Goal: Task Accomplishment & Management: Complete application form

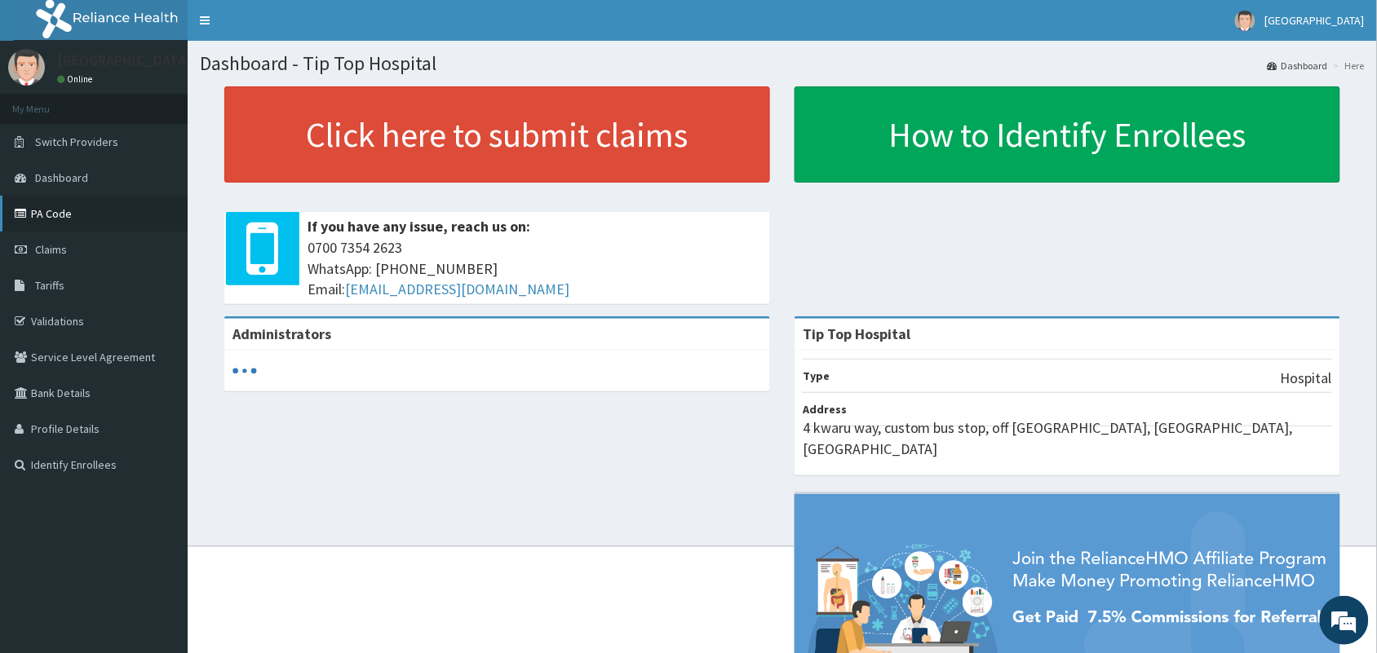
click at [61, 215] on link "PA Code" at bounding box center [94, 214] width 188 height 36
click at [95, 246] on link "Claims" at bounding box center [94, 250] width 188 height 36
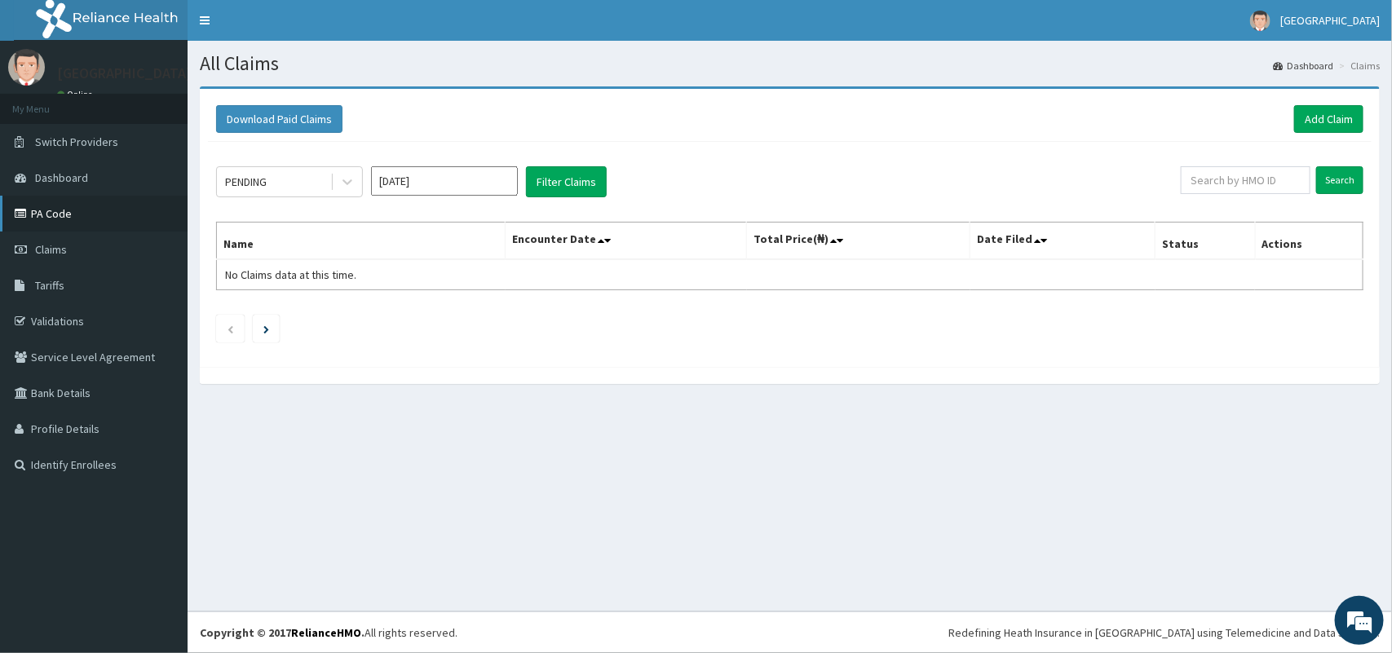
click at [62, 209] on link "PA Code" at bounding box center [94, 214] width 188 height 36
click at [1336, 113] on link "Add Claim" at bounding box center [1328, 119] width 69 height 28
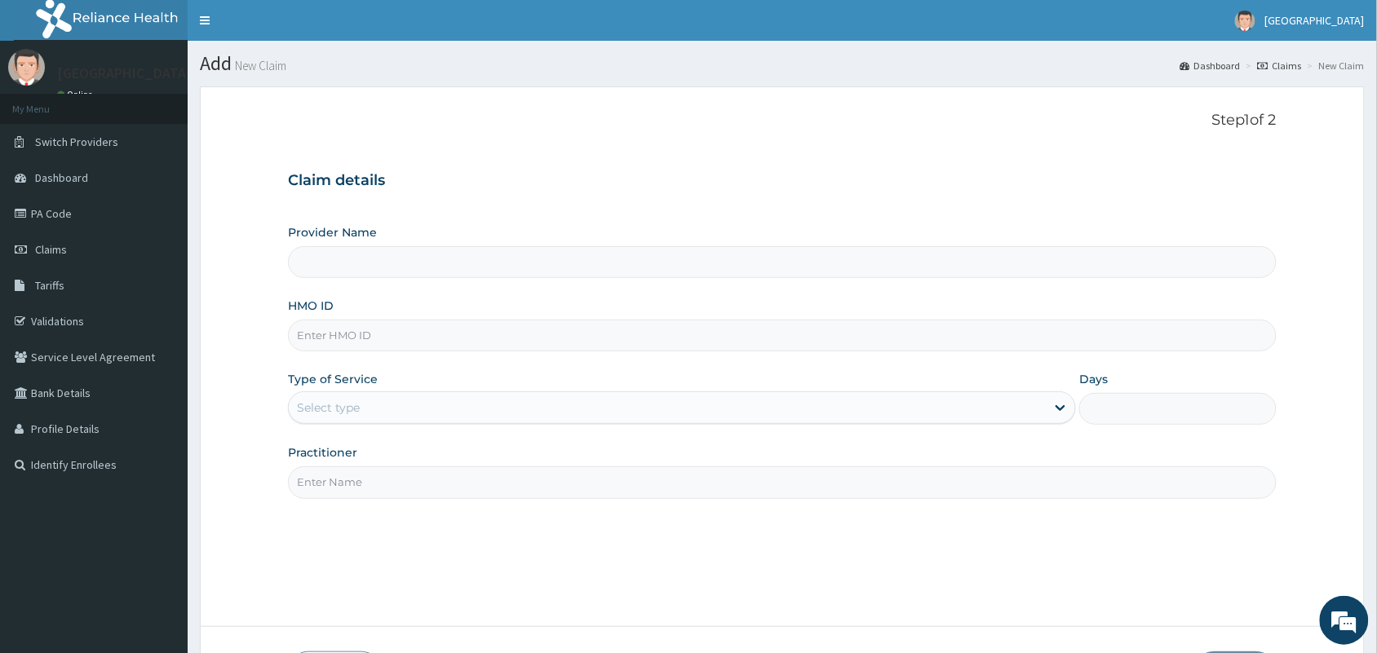
type input "Tip Top Hospital"
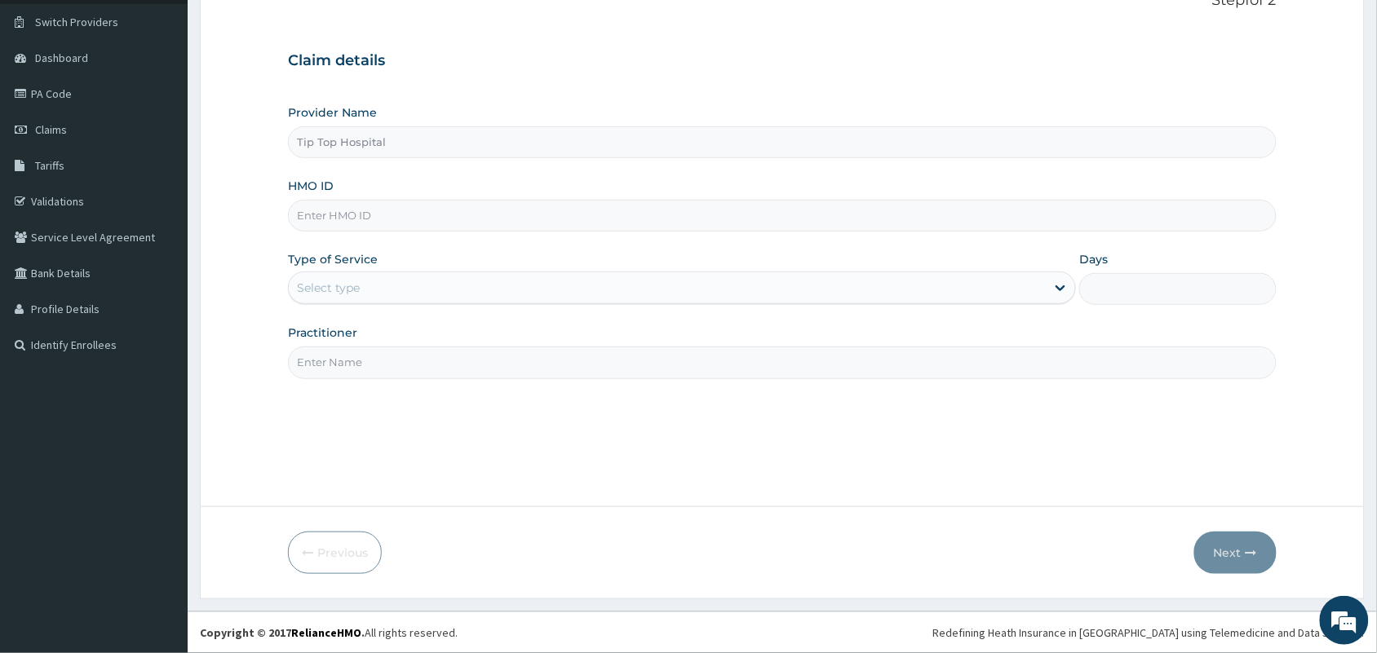
click at [728, 216] on input "HMO ID" at bounding box center [782, 216] width 989 height 32
type input "VOL/10187/E"
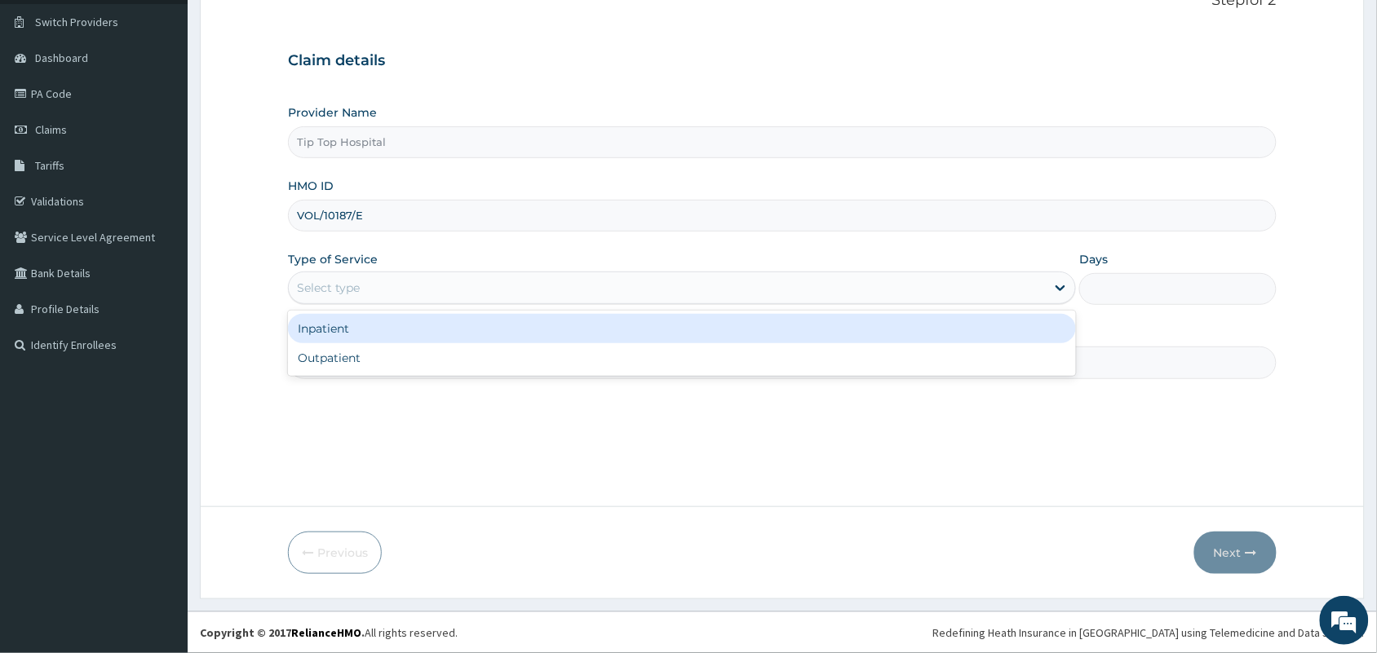
click at [608, 285] on div "Select type" at bounding box center [667, 288] width 757 height 26
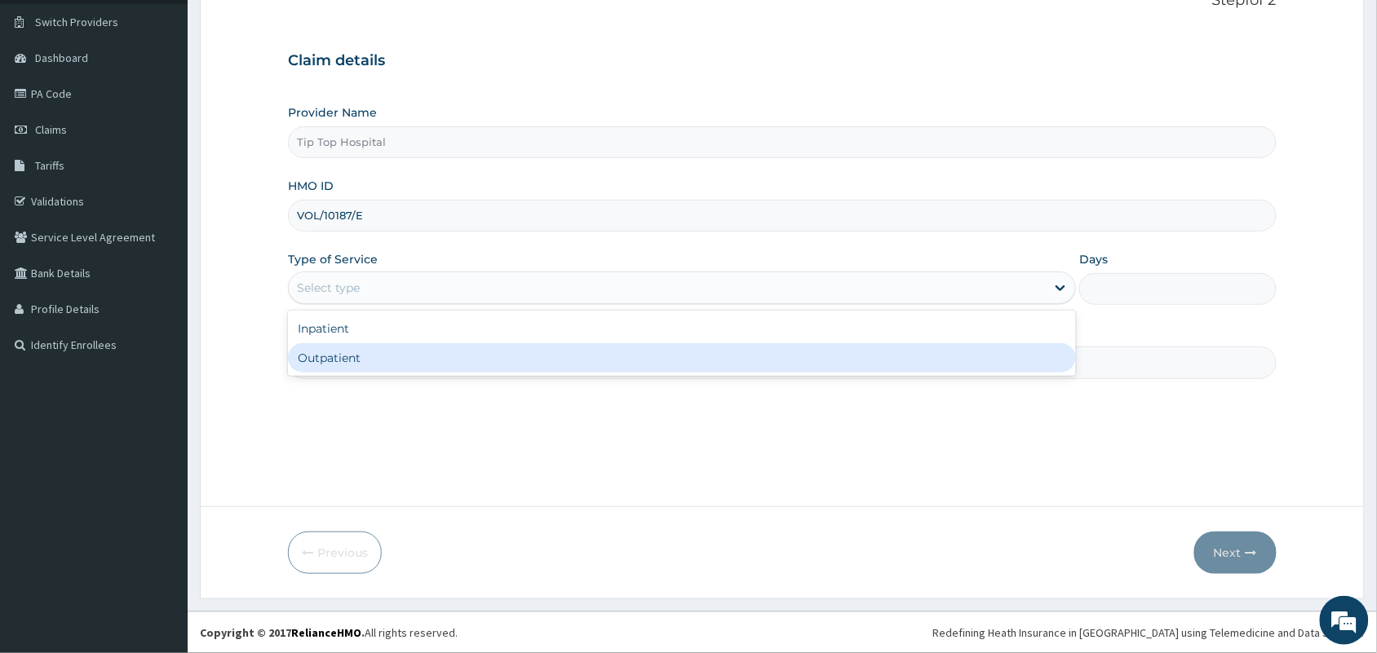
click at [478, 352] on div "Outpatient" at bounding box center [682, 357] width 788 height 29
type input "1"
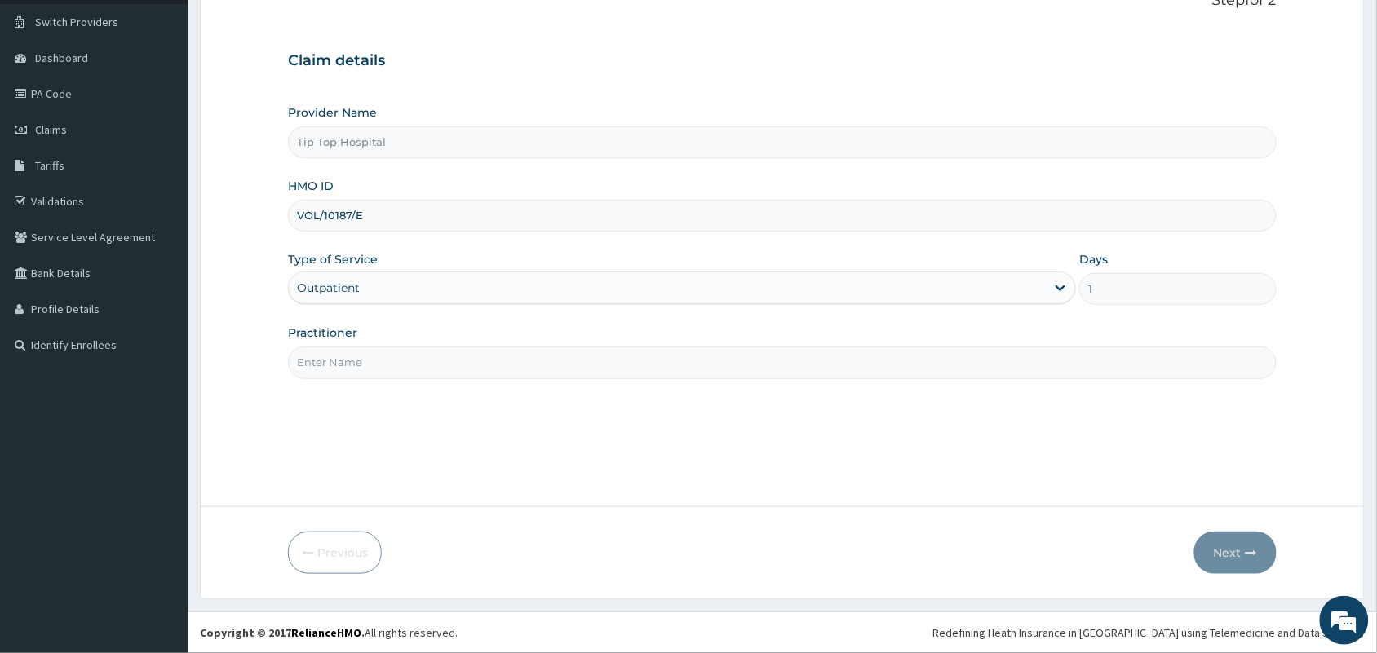
click at [478, 352] on input "Practitioner" at bounding box center [782, 363] width 989 height 32
type input "DR"
click at [1232, 553] on button "Next" at bounding box center [1235, 553] width 82 height 42
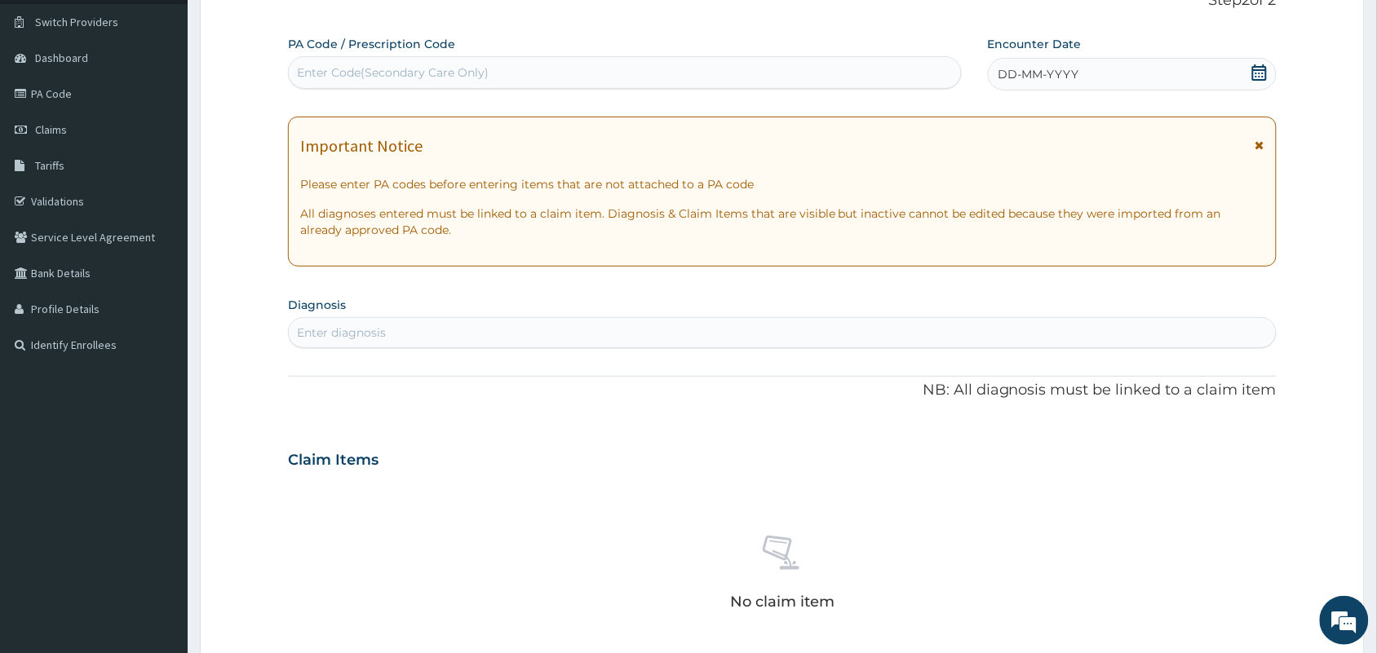
click at [909, 82] on div "Enter Code(Secondary Care Only)" at bounding box center [625, 73] width 672 height 26
paste input "PA/D99558"
type input "PA/D99558"
click at [909, 82] on div "Enter Code(Secondary Care Only)" at bounding box center [625, 73] width 672 height 26
paste input "PA/D99558"
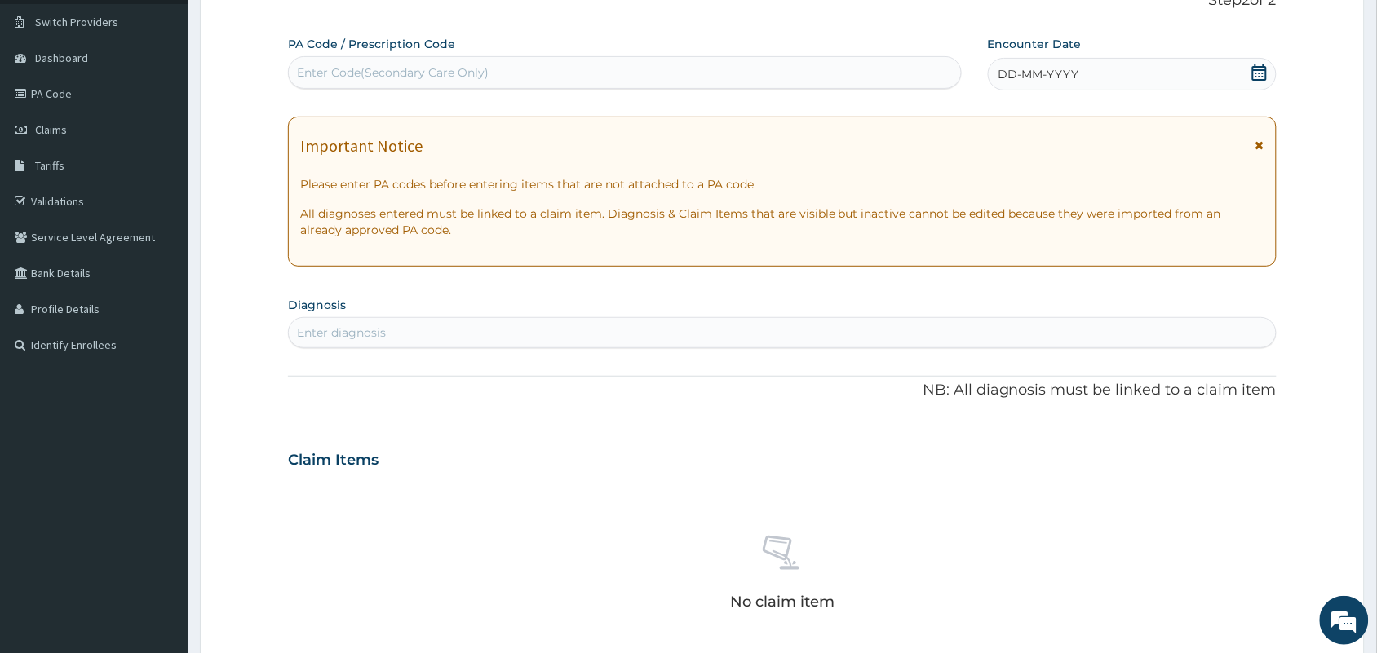
type input "PA/D99558"
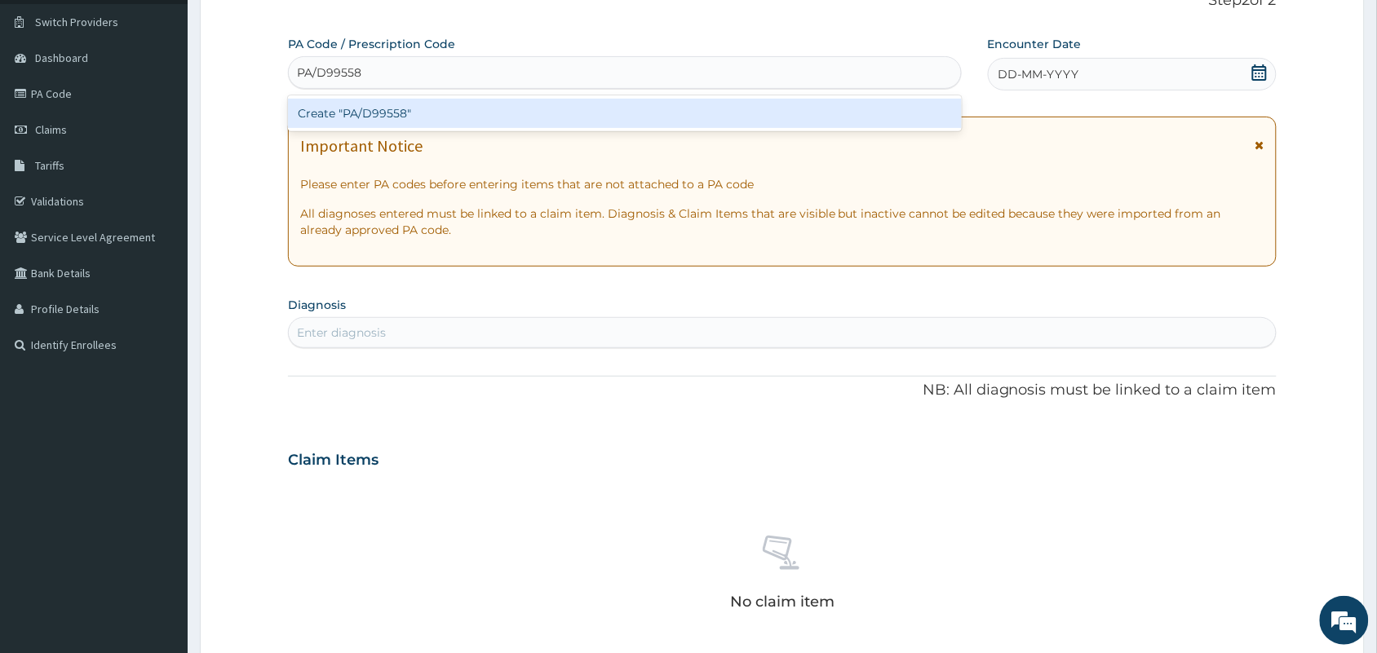
click at [752, 116] on div "Create "PA/D99558"" at bounding box center [625, 113] width 674 height 29
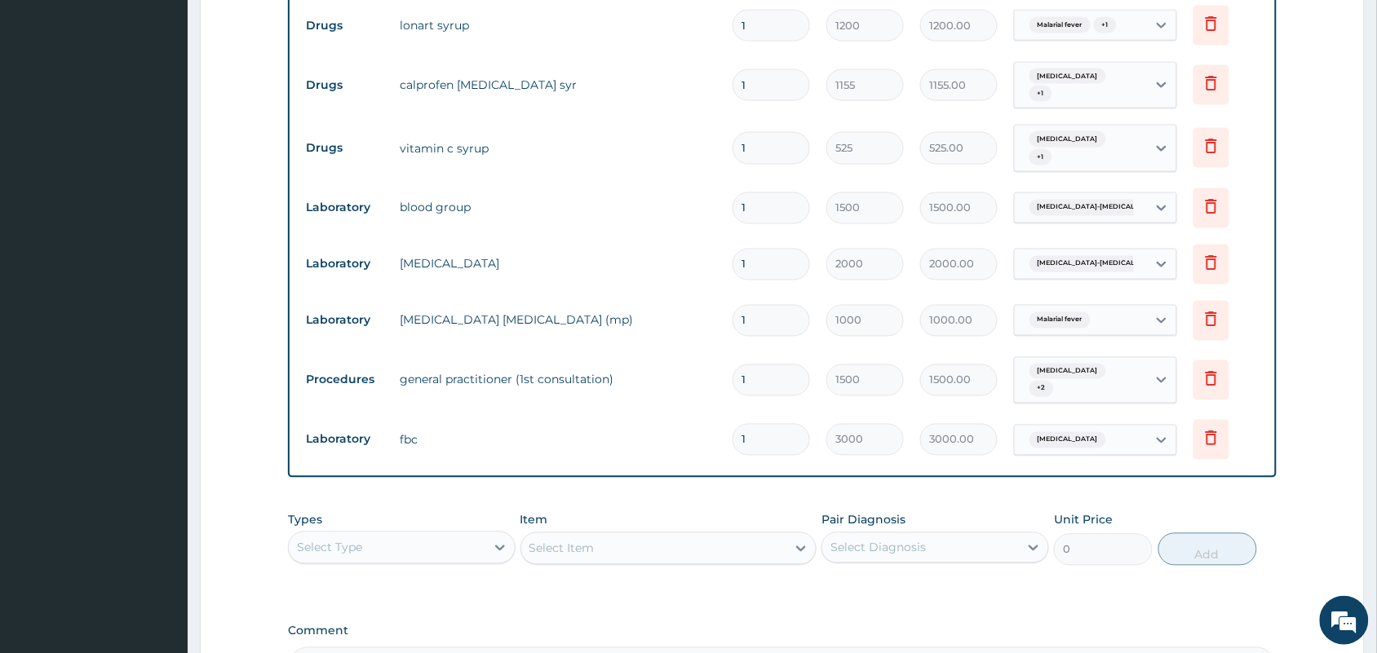
scroll to position [891, 0]
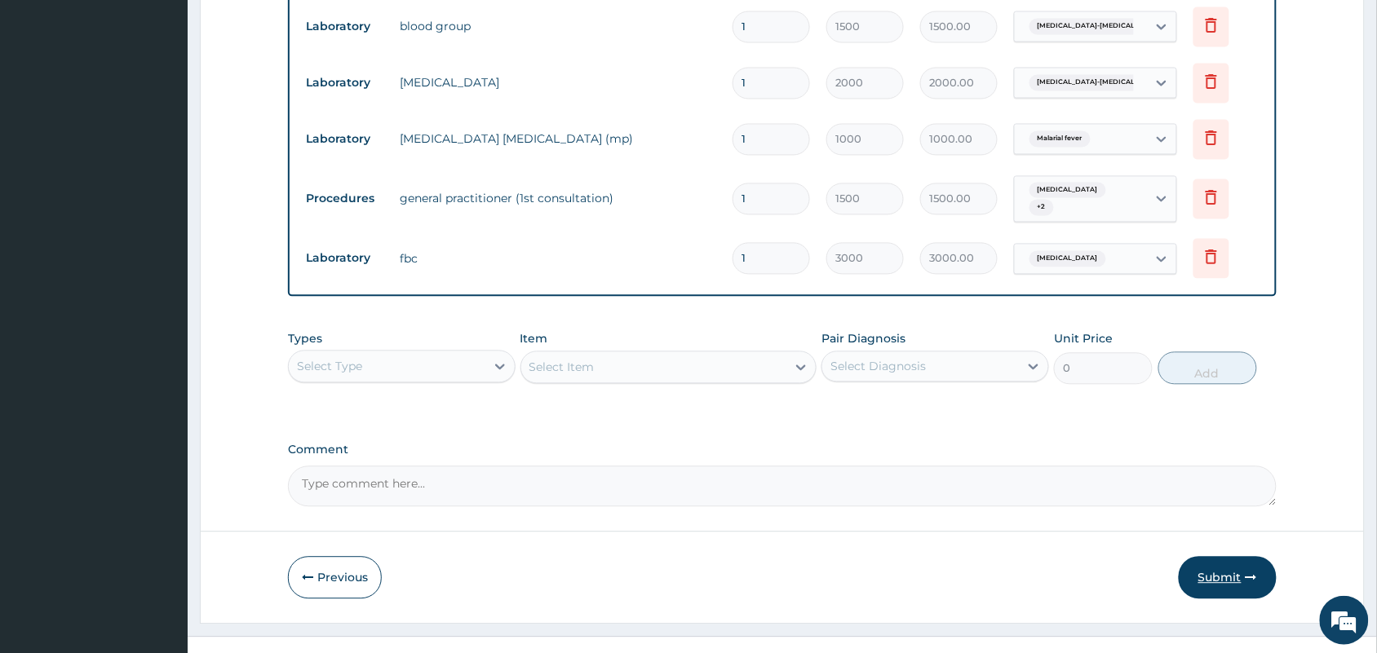
click at [1217, 557] on button "Submit" at bounding box center [1228, 578] width 98 height 42
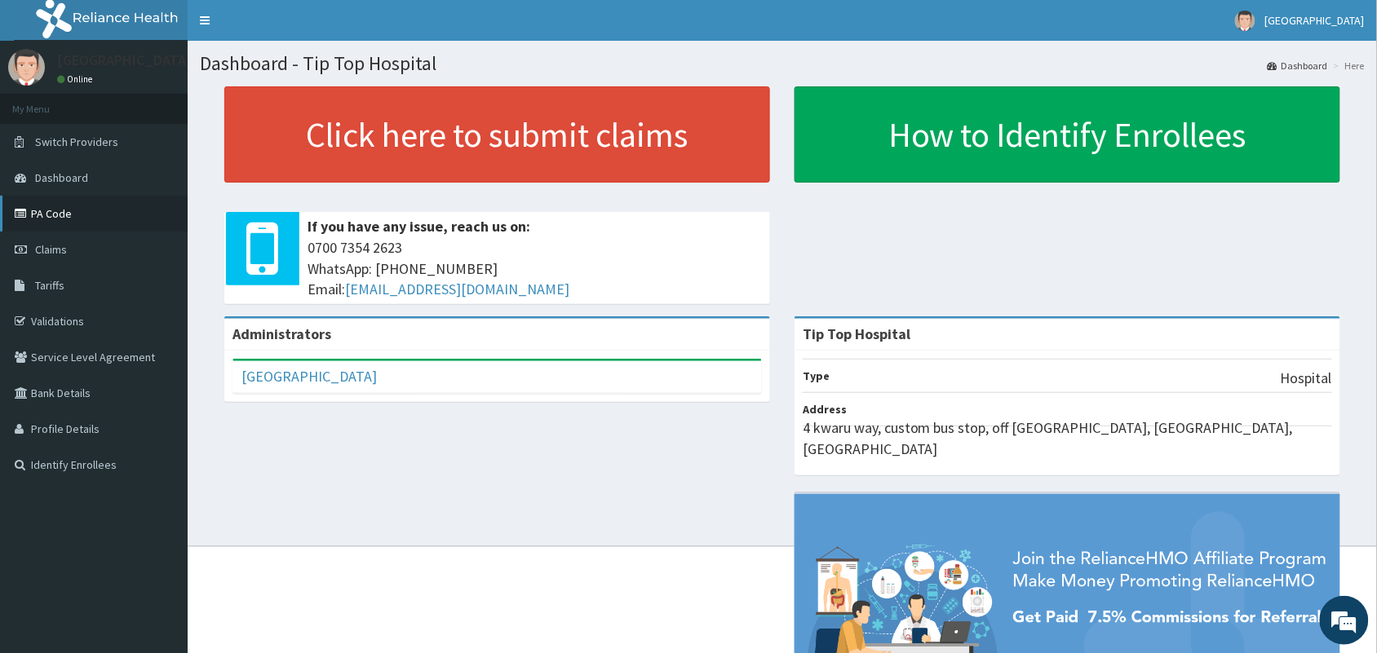
click at [54, 204] on link "PA Code" at bounding box center [94, 214] width 188 height 36
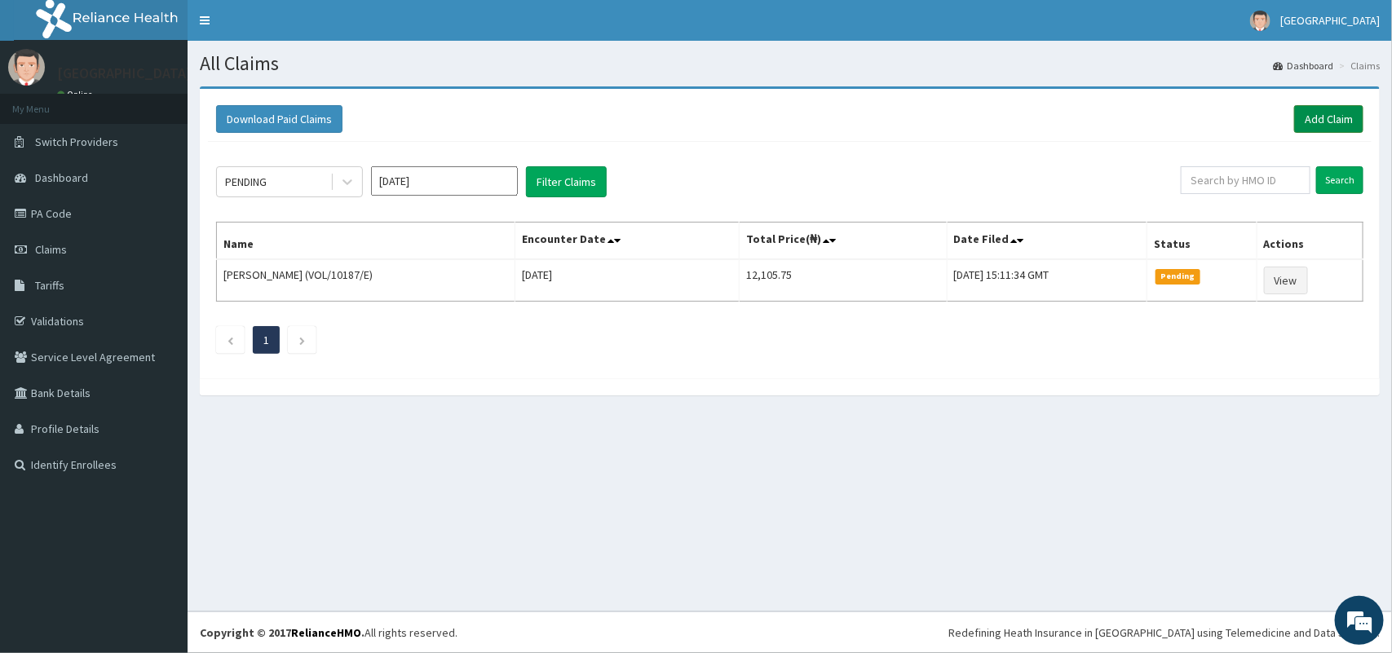
click at [1332, 118] on link "Add Claim" at bounding box center [1328, 119] width 69 height 28
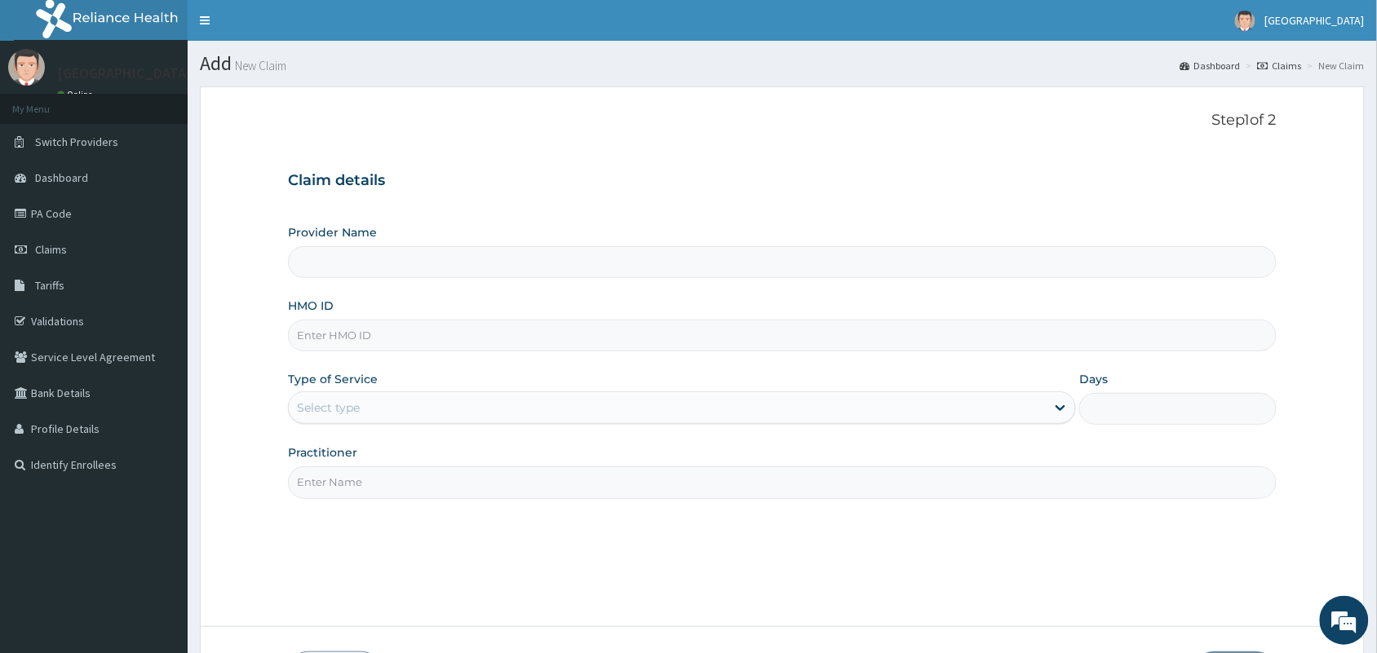
type input "Tip Top Hospital"
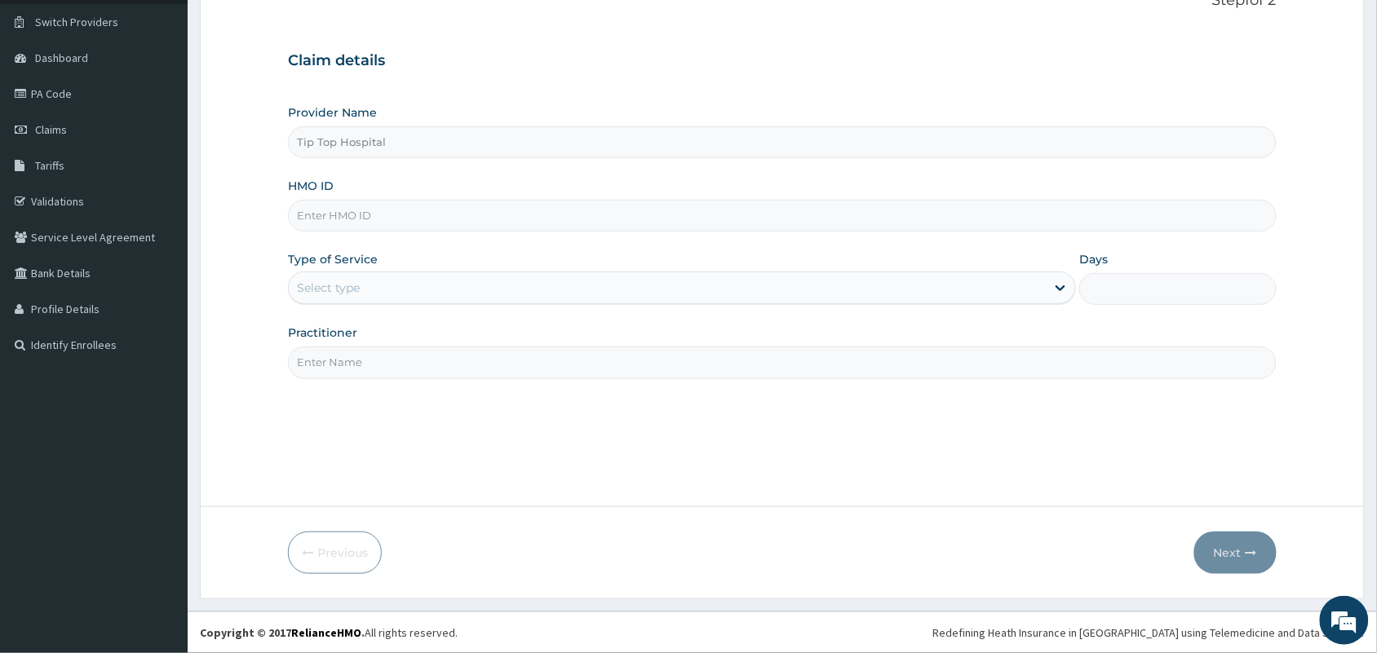
click at [714, 220] on input "HMO ID" at bounding box center [782, 216] width 989 height 32
type input "VOL/10187/C"
click at [674, 290] on div "Select type" at bounding box center [667, 288] width 757 height 26
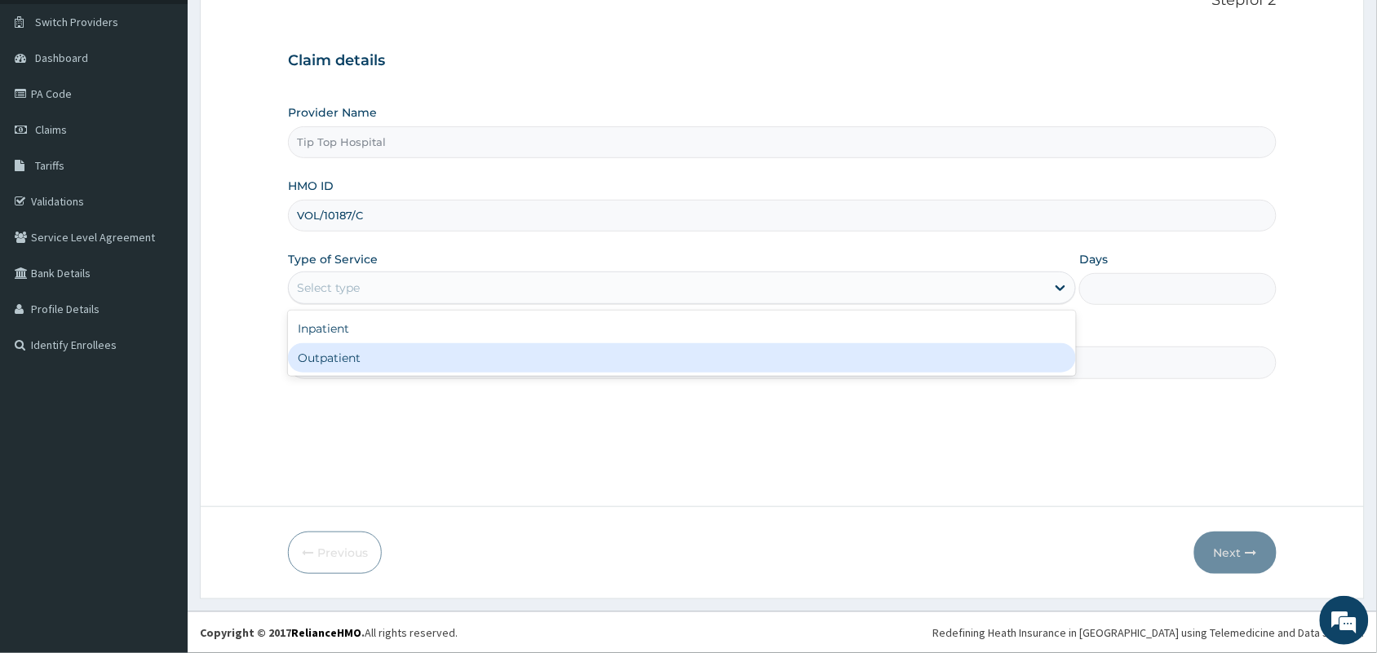
click at [604, 355] on div "Outpatient" at bounding box center [682, 357] width 788 height 29
type input "1"
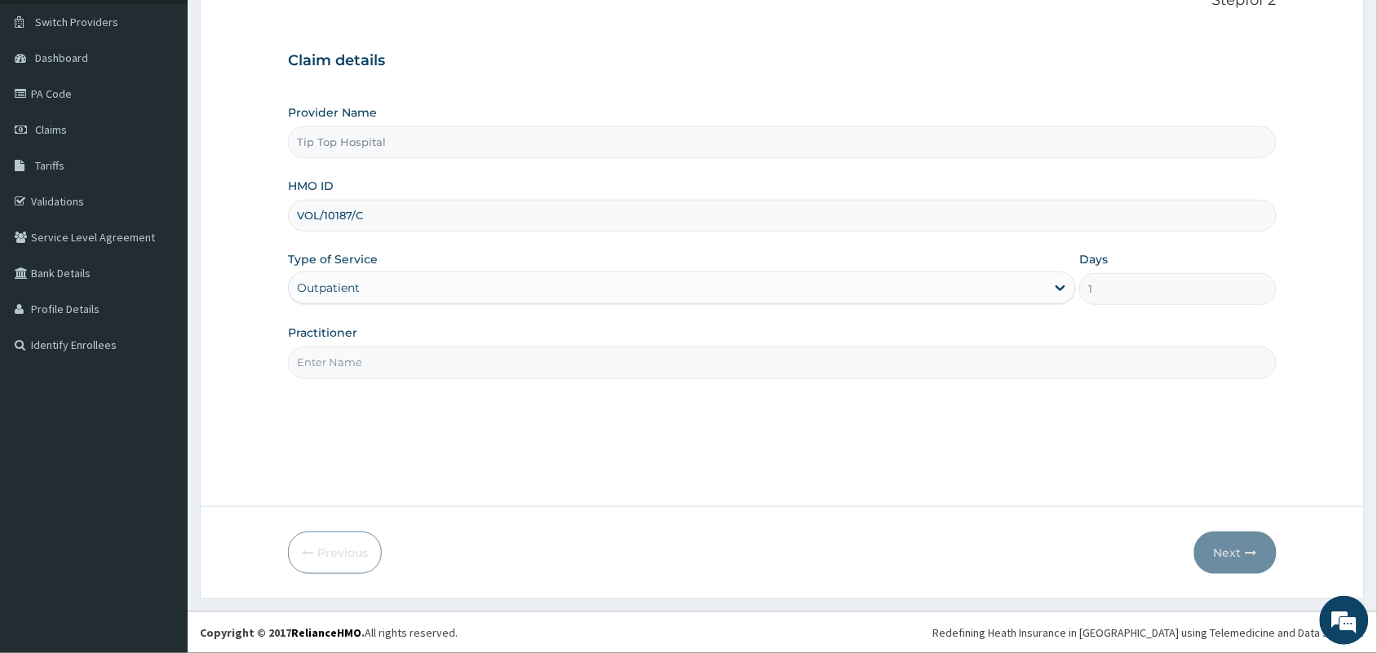
click at [604, 355] on input "Practitioner" at bounding box center [782, 363] width 989 height 32
type input "DR"
click at [1220, 551] on button "Next" at bounding box center [1235, 553] width 82 height 42
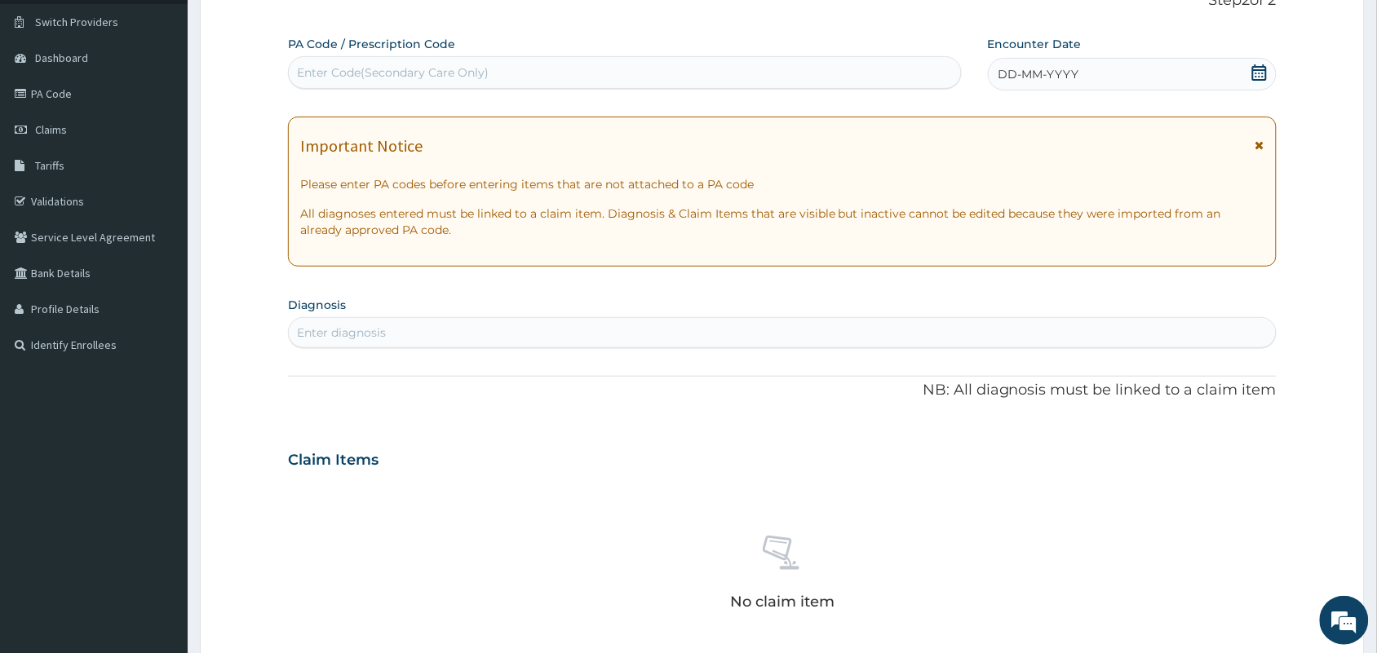
click at [707, 77] on div "Enter Code(Secondary Care Only)" at bounding box center [625, 73] width 672 height 26
paste input "PA/EE0C7D"
type input "PA/EE0C7D"
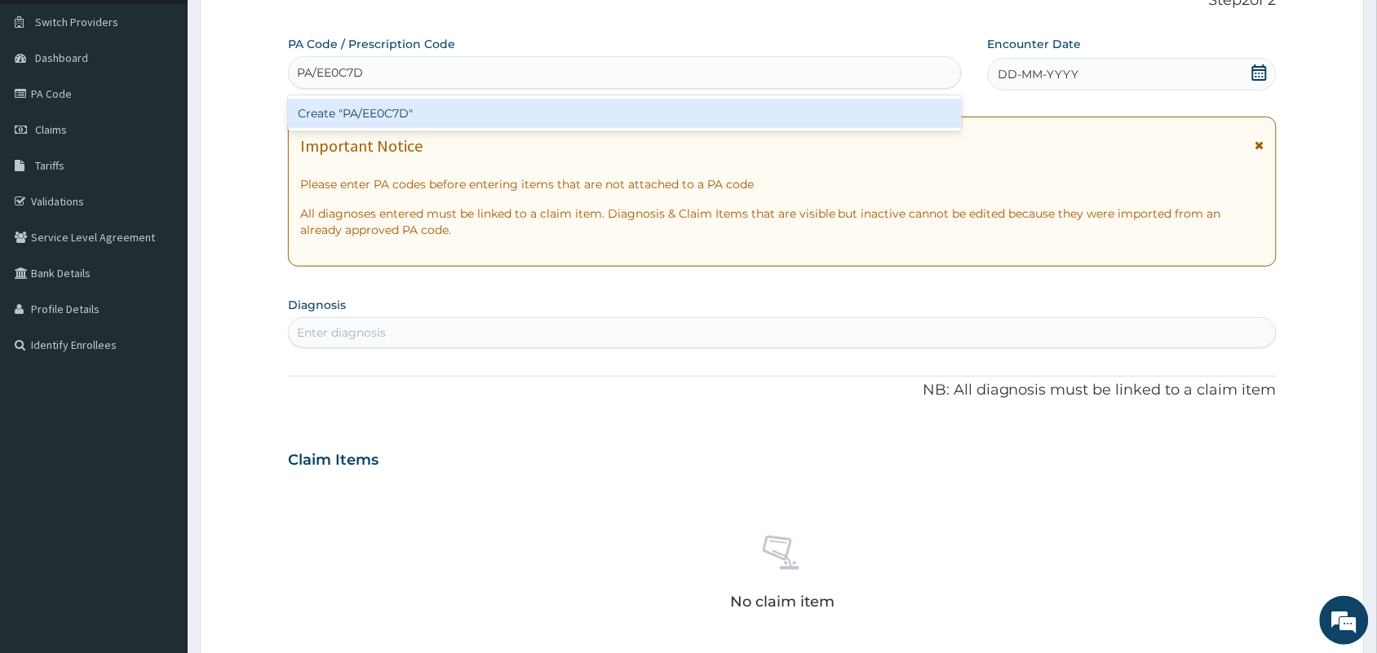
click at [674, 111] on div "Create "PA/EE0C7D"" at bounding box center [625, 113] width 674 height 29
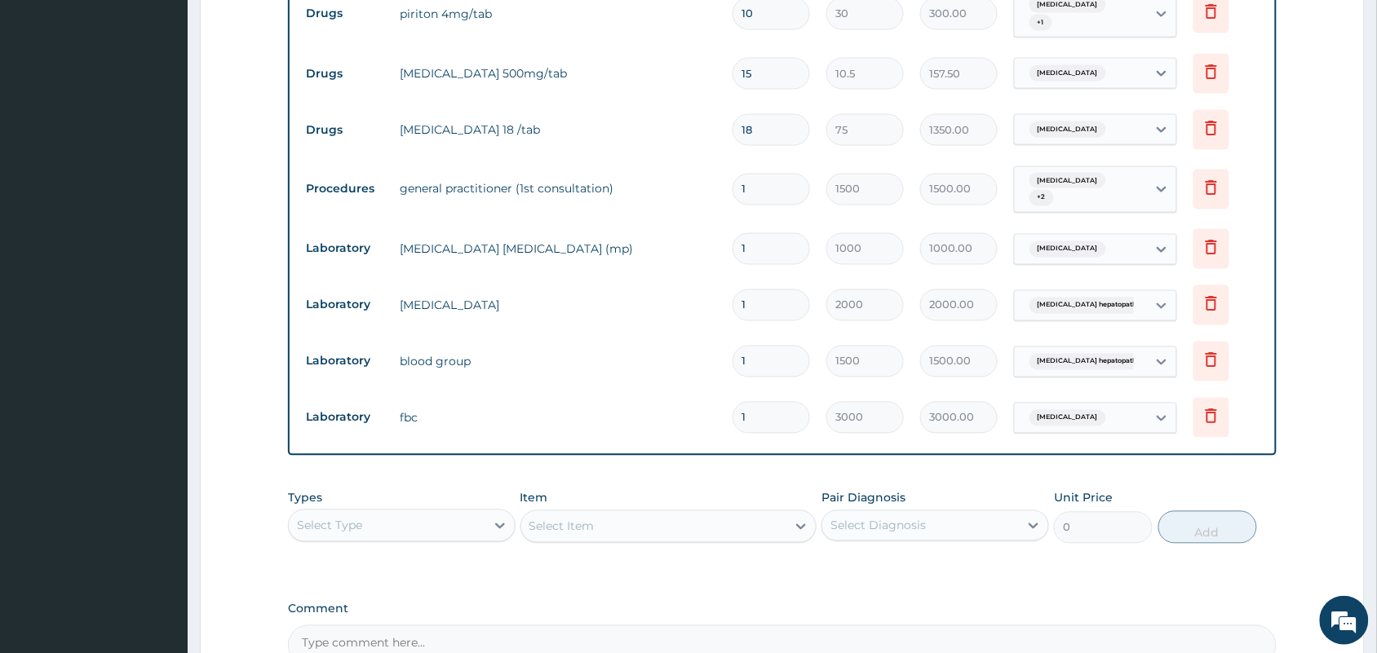
scroll to position [895, 0]
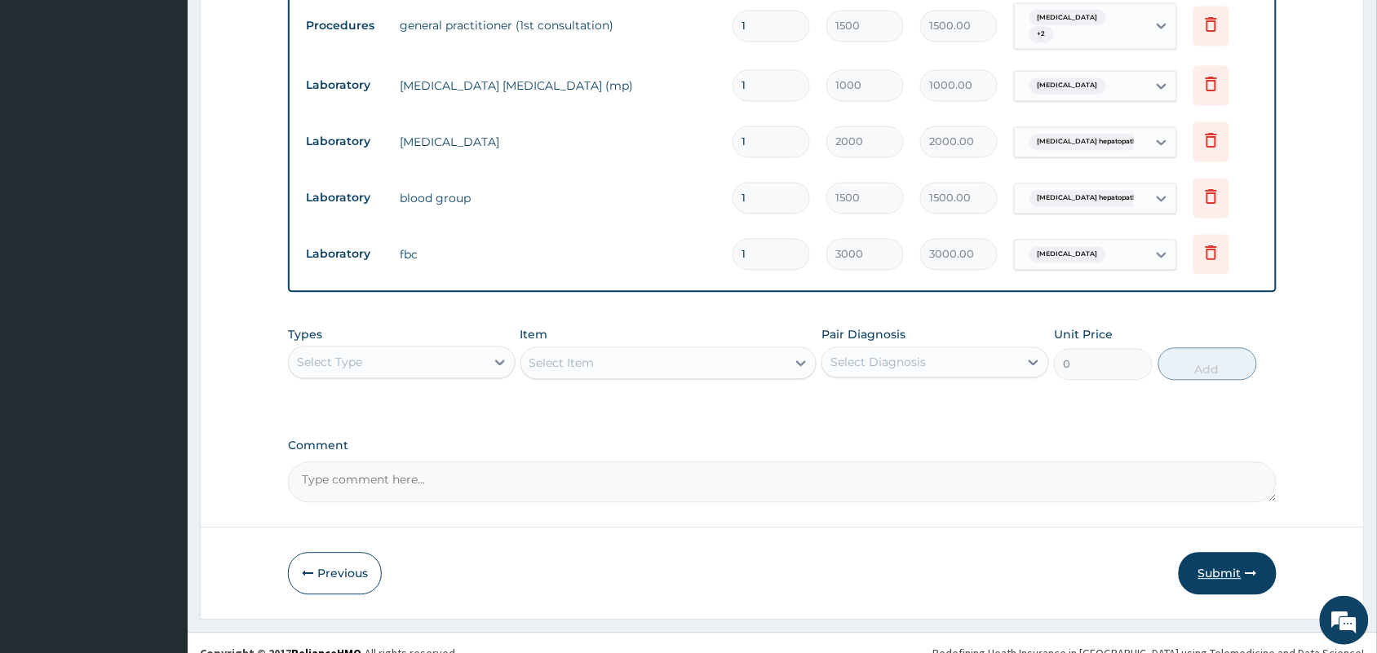
click at [1226, 553] on button "Submit" at bounding box center [1228, 574] width 98 height 42
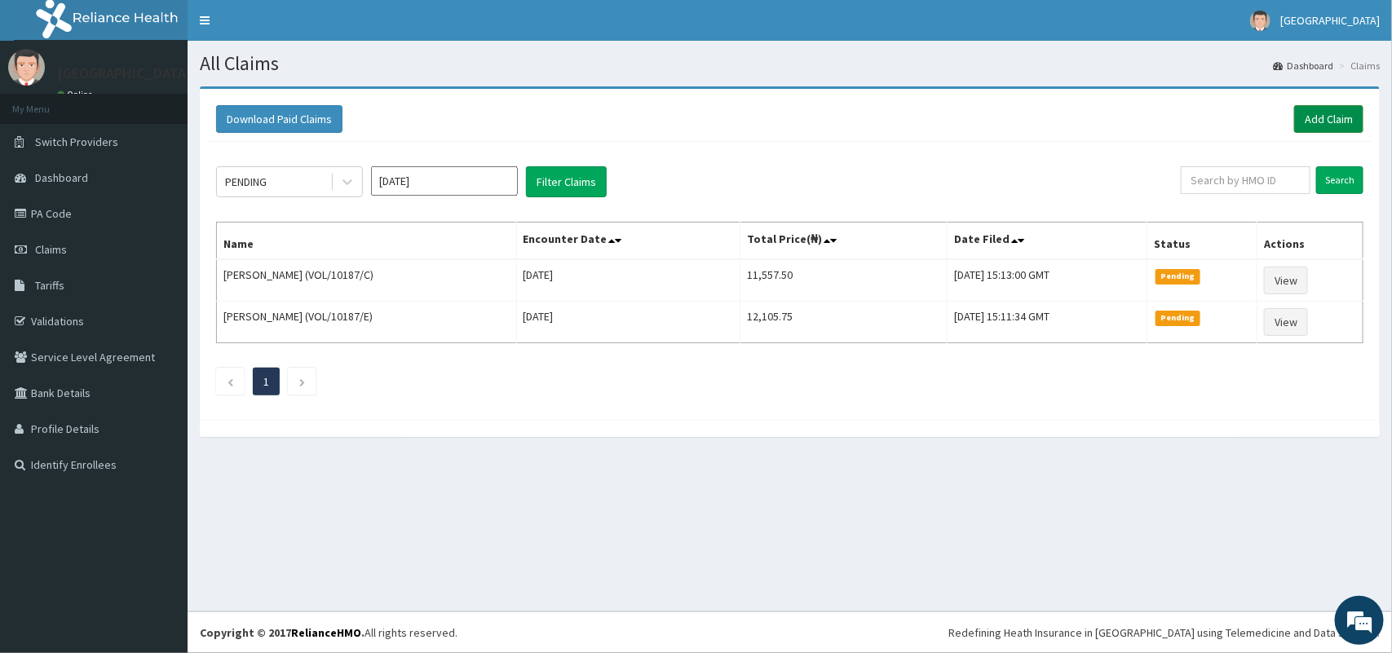
click at [1323, 121] on link "Add Claim" at bounding box center [1328, 119] width 69 height 28
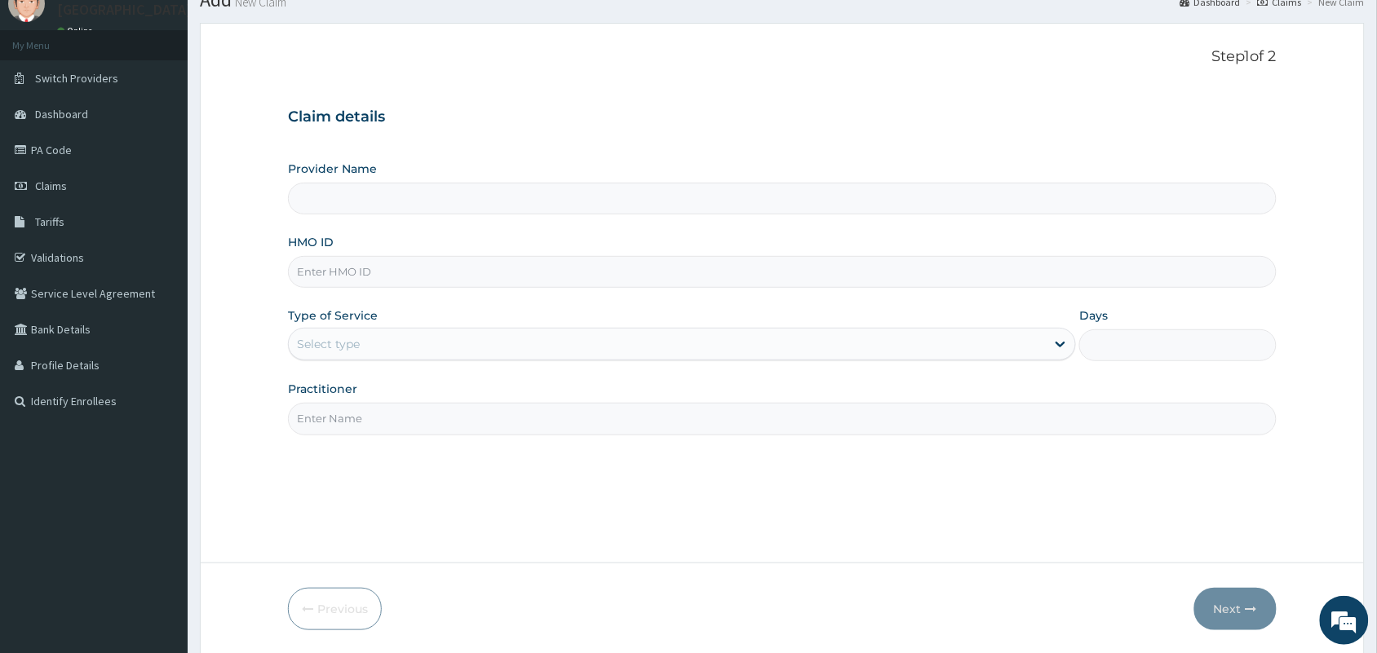
scroll to position [120, 0]
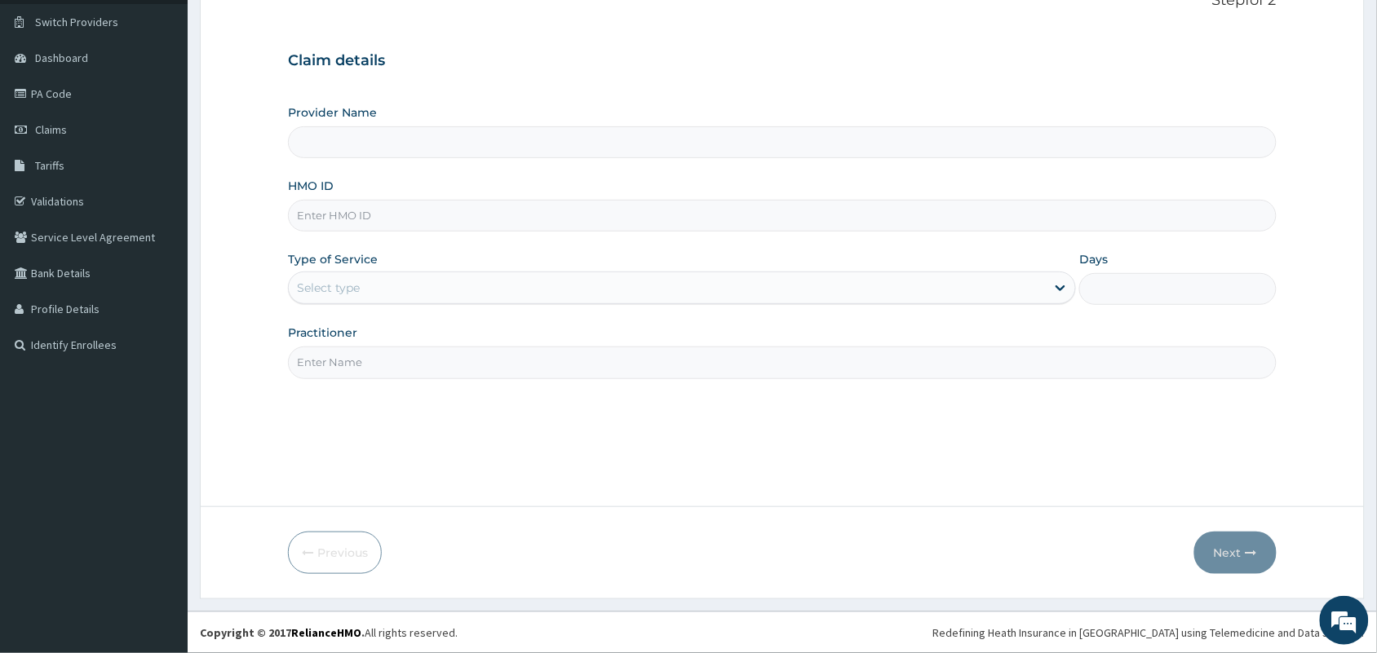
click at [487, 220] on input "HMO ID" at bounding box center [782, 216] width 989 height 32
type input "Tip Top Hospital"
type input "VOL/10187/D"
click at [436, 283] on div "Select type" at bounding box center [667, 288] width 757 height 26
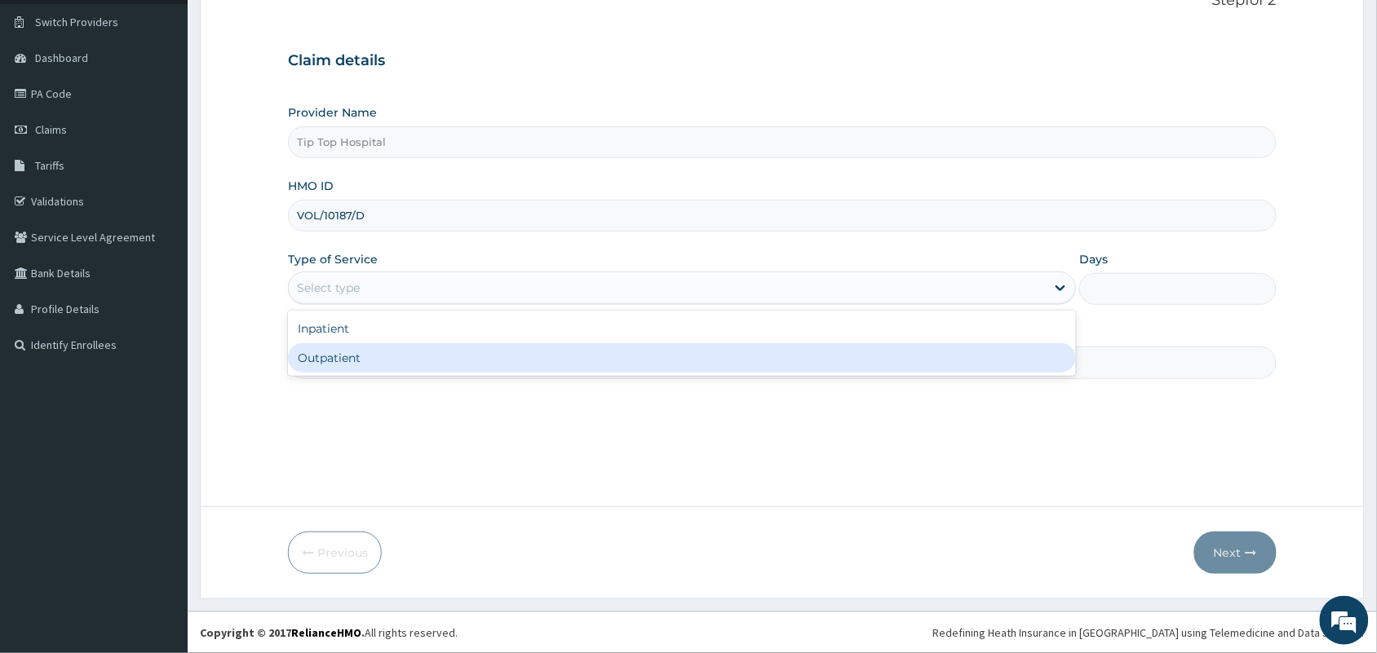
click at [392, 368] on div "Outpatient" at bounding box center [682, 357] width 788 height 29
type input "1"
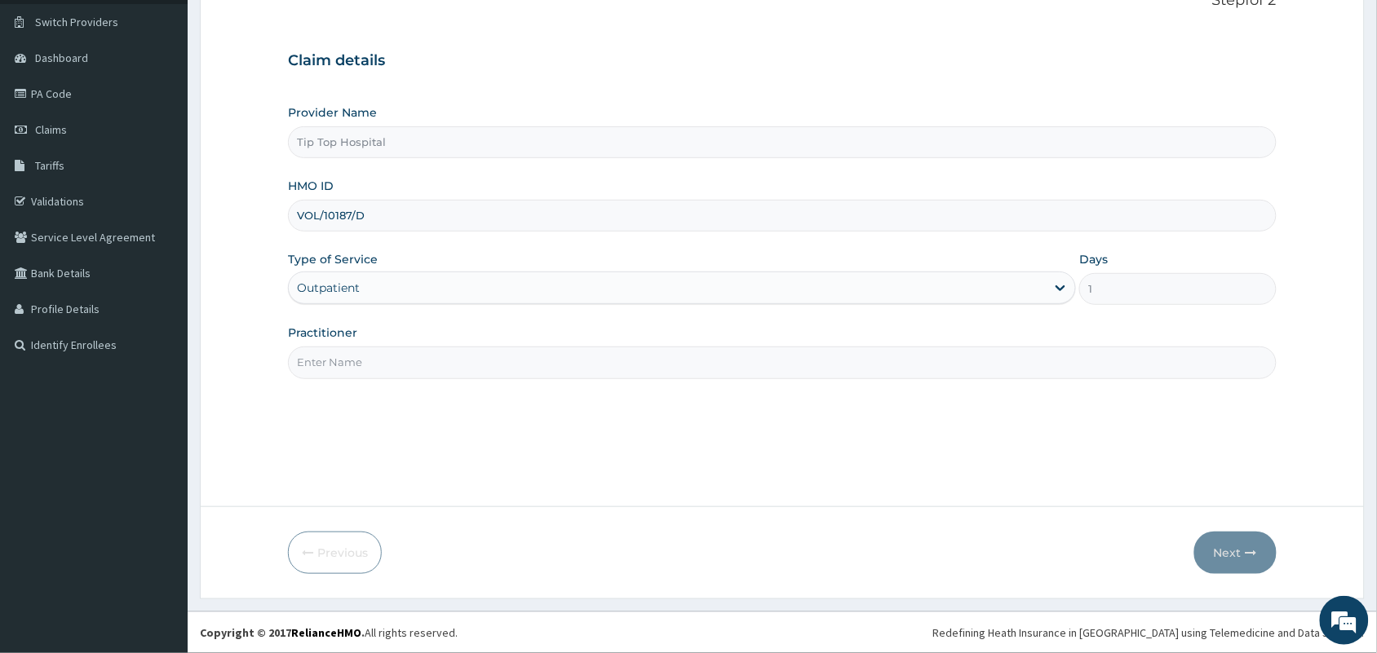
click at [408, 367] on input "Practitioner" at bounding box center [782, 363] width 989 height 32
type input "DR"
click at [1223, 551] on button "Next" at bounding box center [1235, 553] width 82 height 42
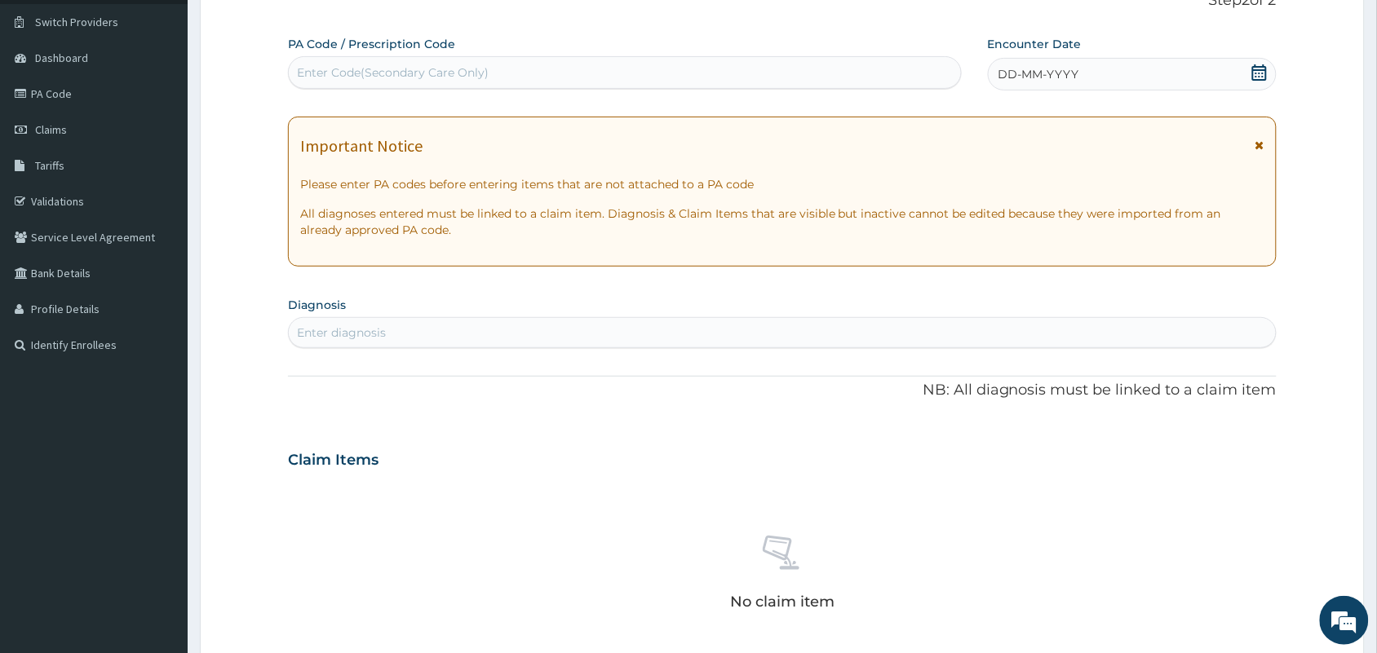
click at [622, 82] on div "Enter Code(Secondary Care Only)" at bounding box center [625, 73] width 672 height 26
paste input "PA/D22581"
type input "PA/D22581"
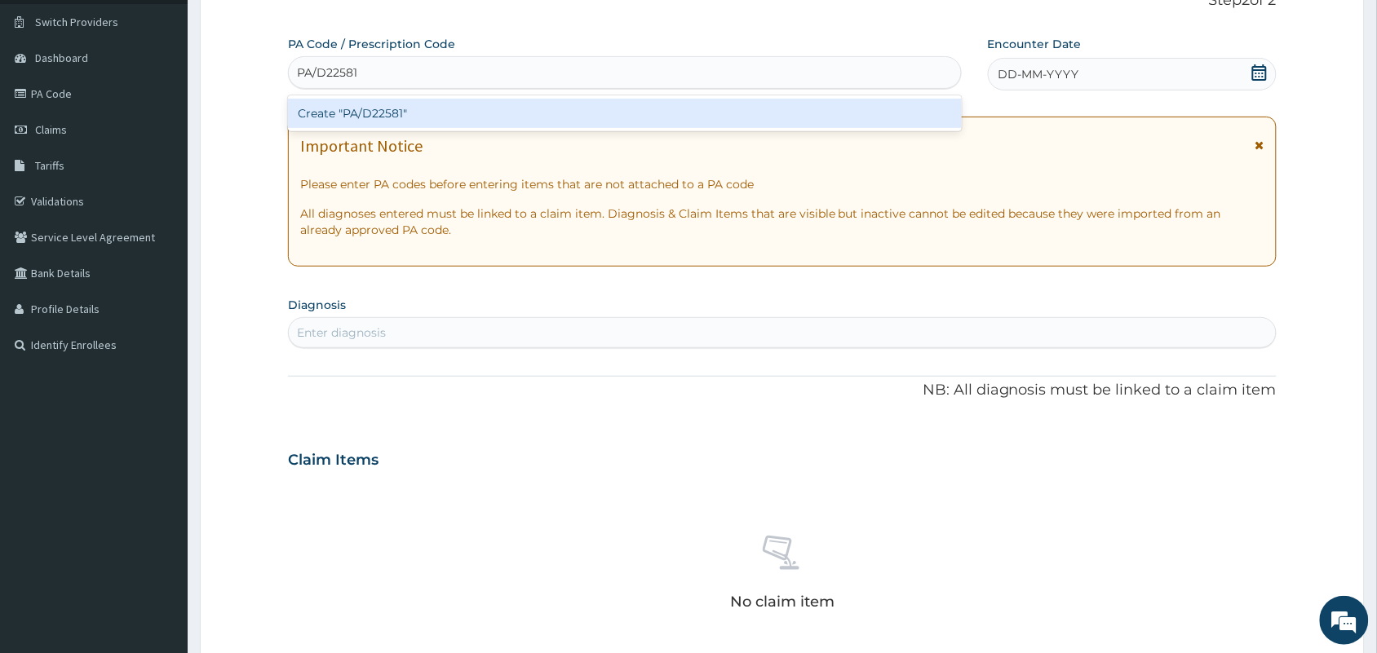
click at [584, 108] on div "Create "PA/D22581"" at bounding box center [625, 113] width 674 height 29
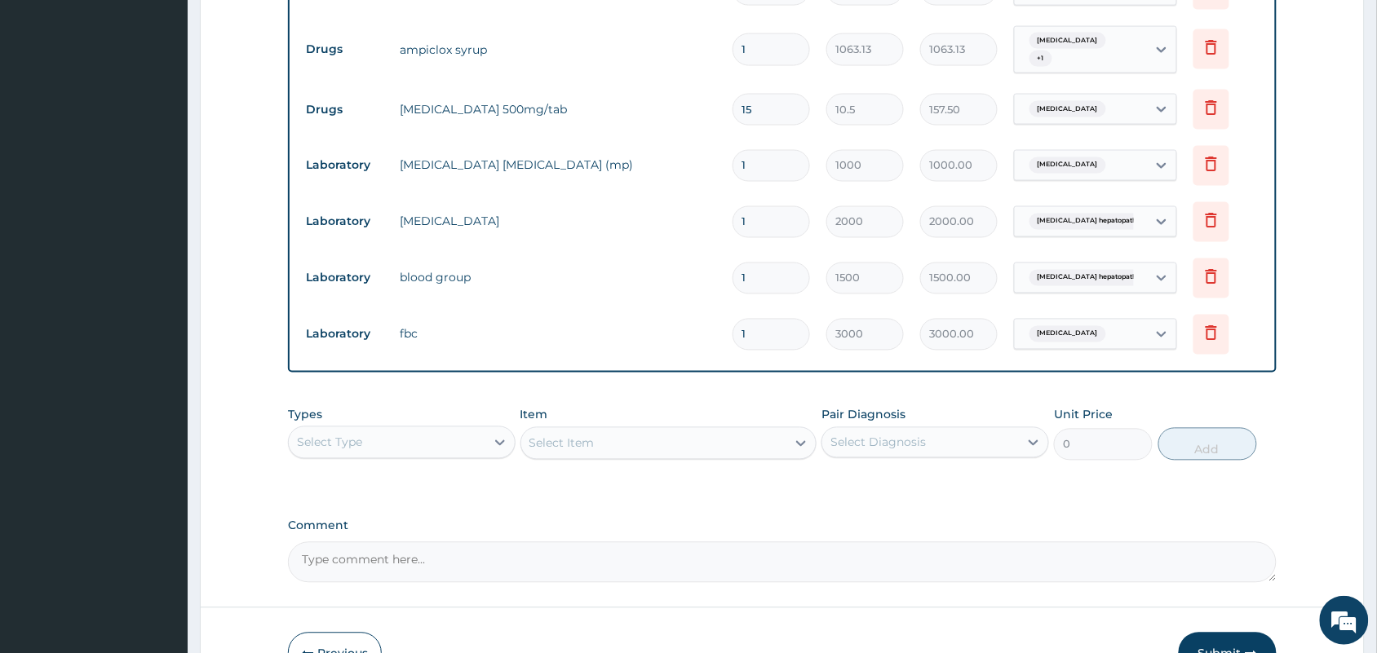
scroll to position [755, 0]
click at [685, 439] on div "Select Item" at bounding box center [668, 440] width 297 height 33
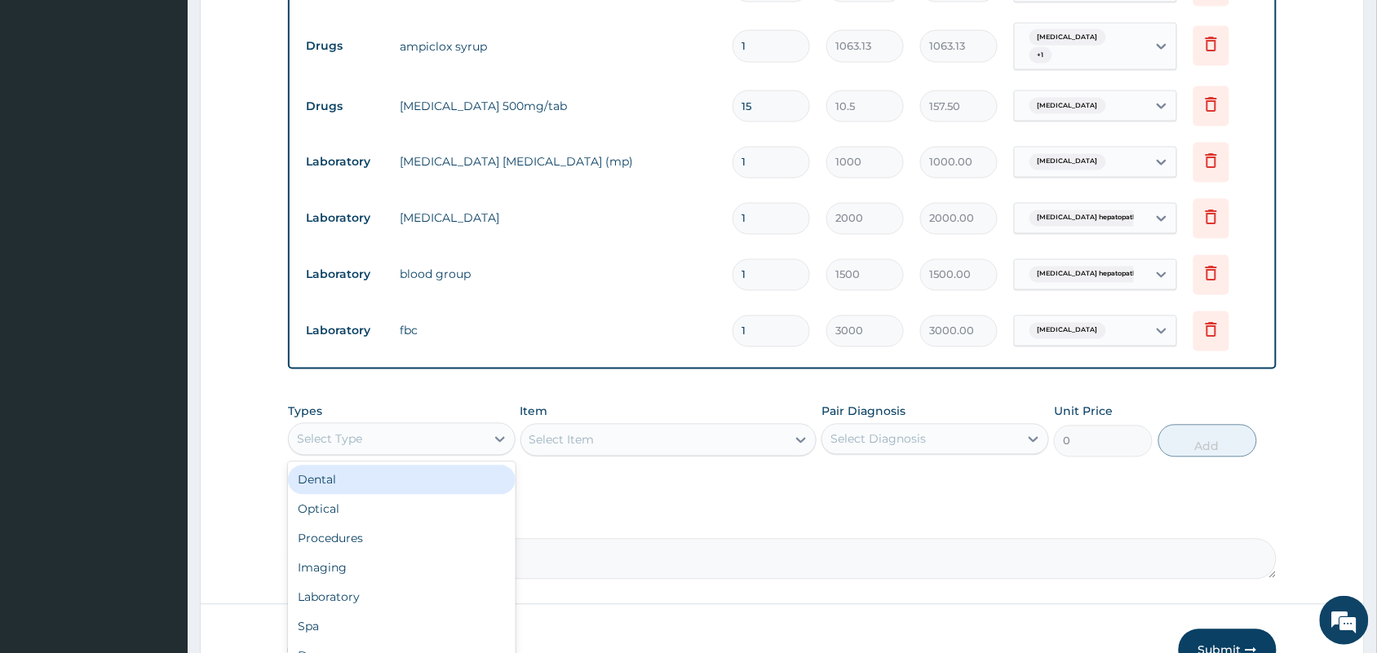
click at [455, 427] on div "Select Type" at bounding box center [387, 440] width 197 height 26
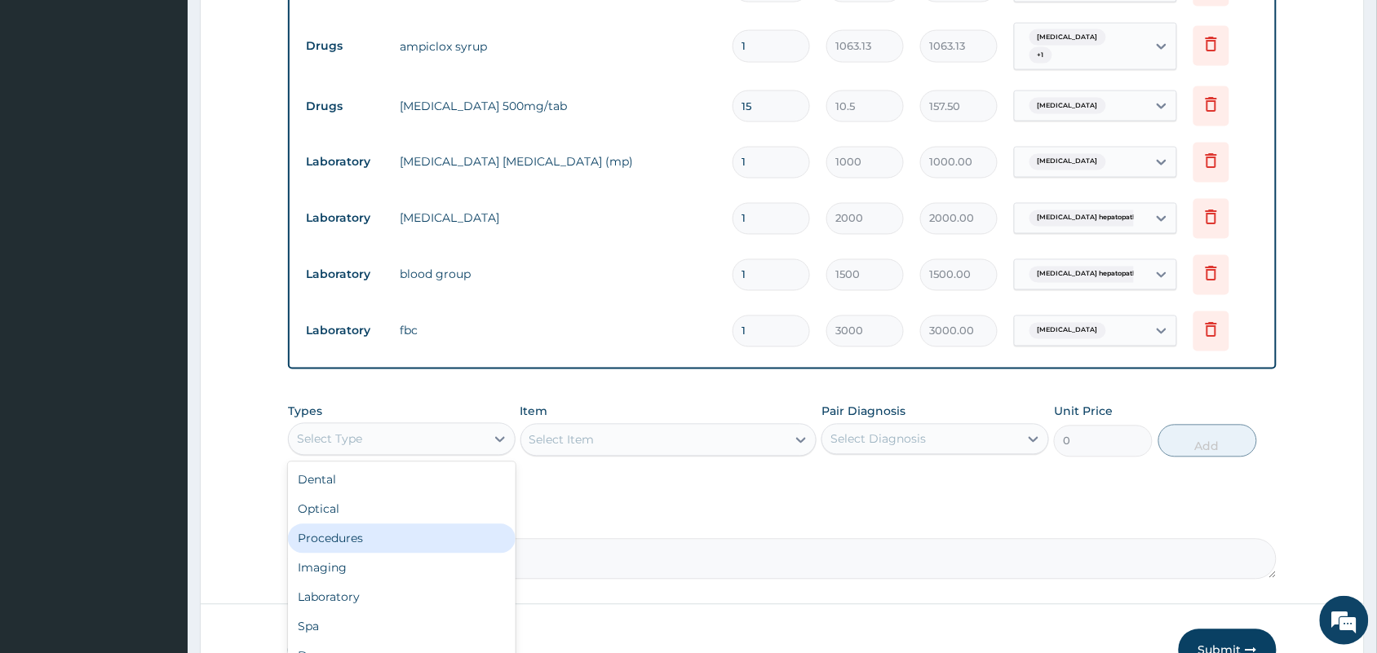
click at [398, 532] on div "Procedures" at bounding box center [402, 538] width 228 height 29
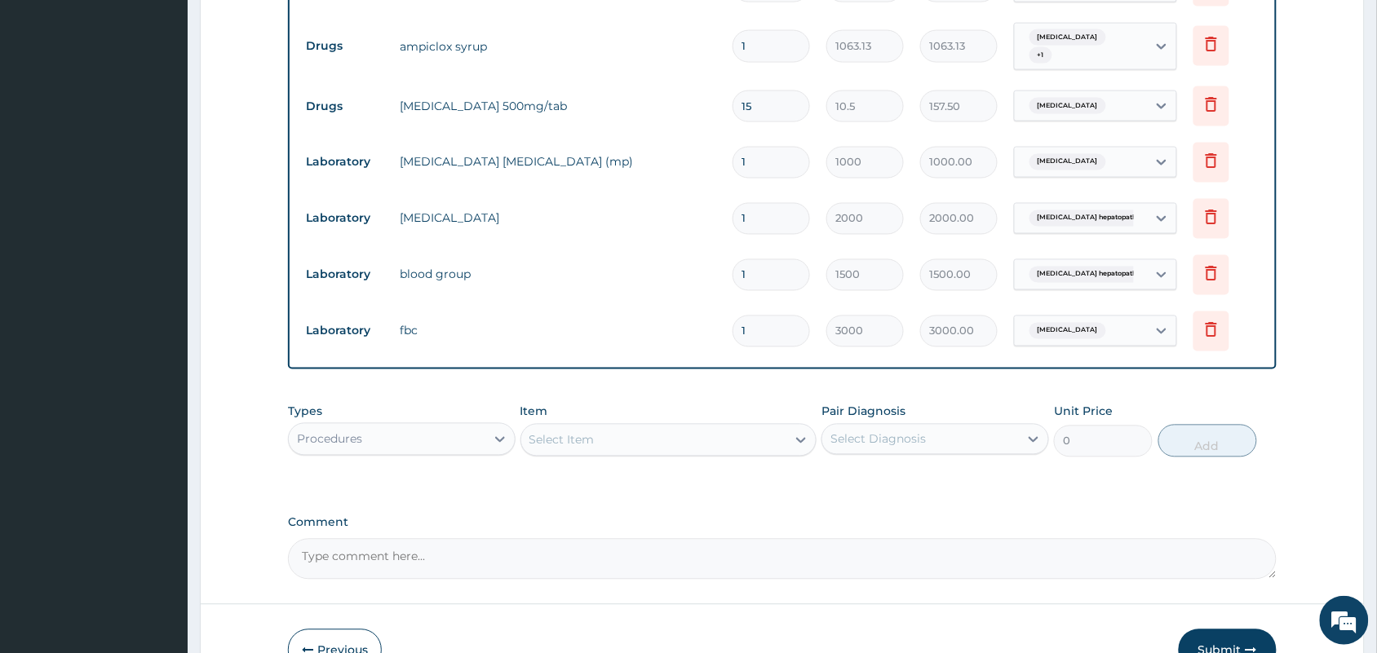
scroll to position [838, 0]
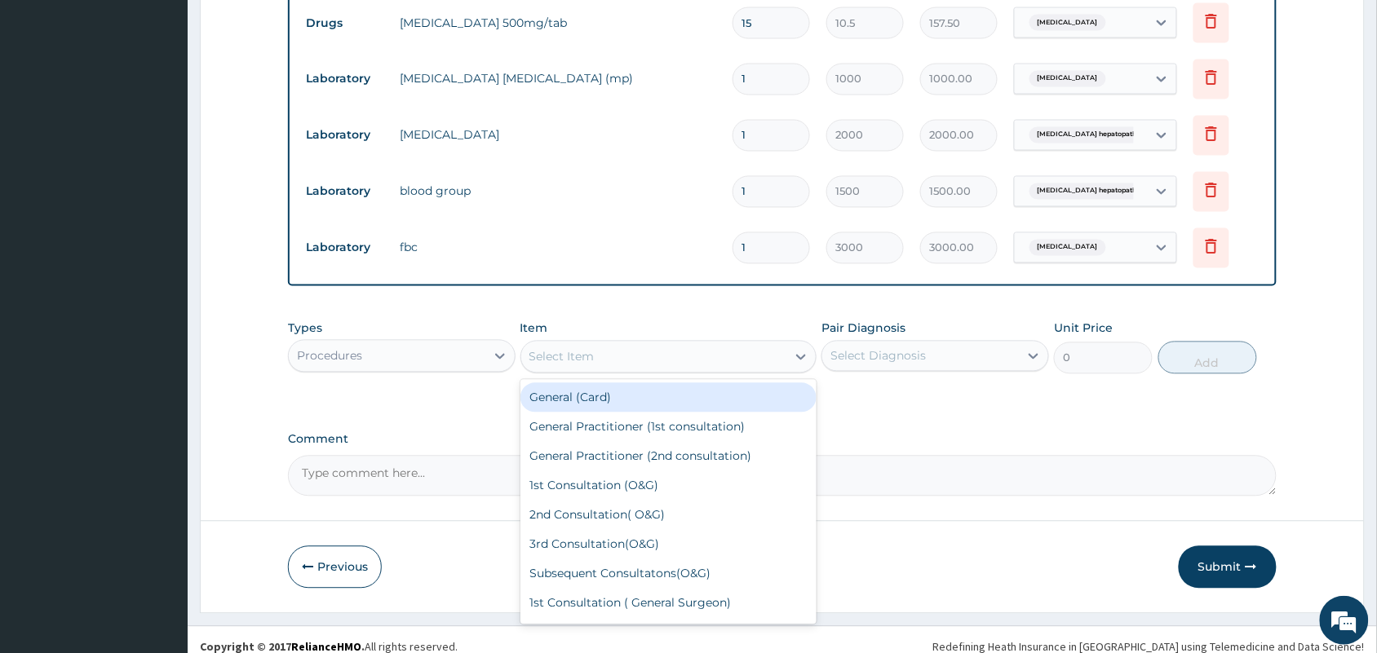
click at [696, 344] on div "Select Item" at bounding box center [654, 357] width 266 height 26
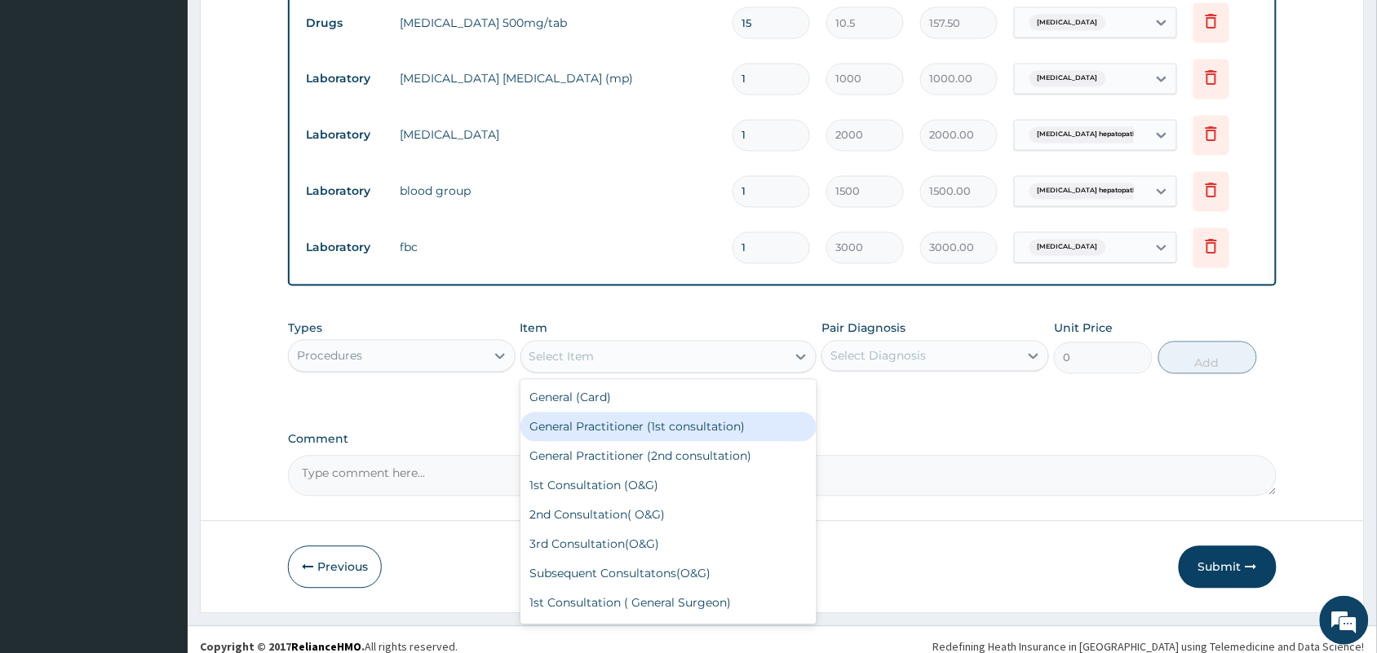
click at [657, 413] on div "General Practitioner (1st consultation)" at bounding box center [668, 427] width 297 height 29
type input "1500"
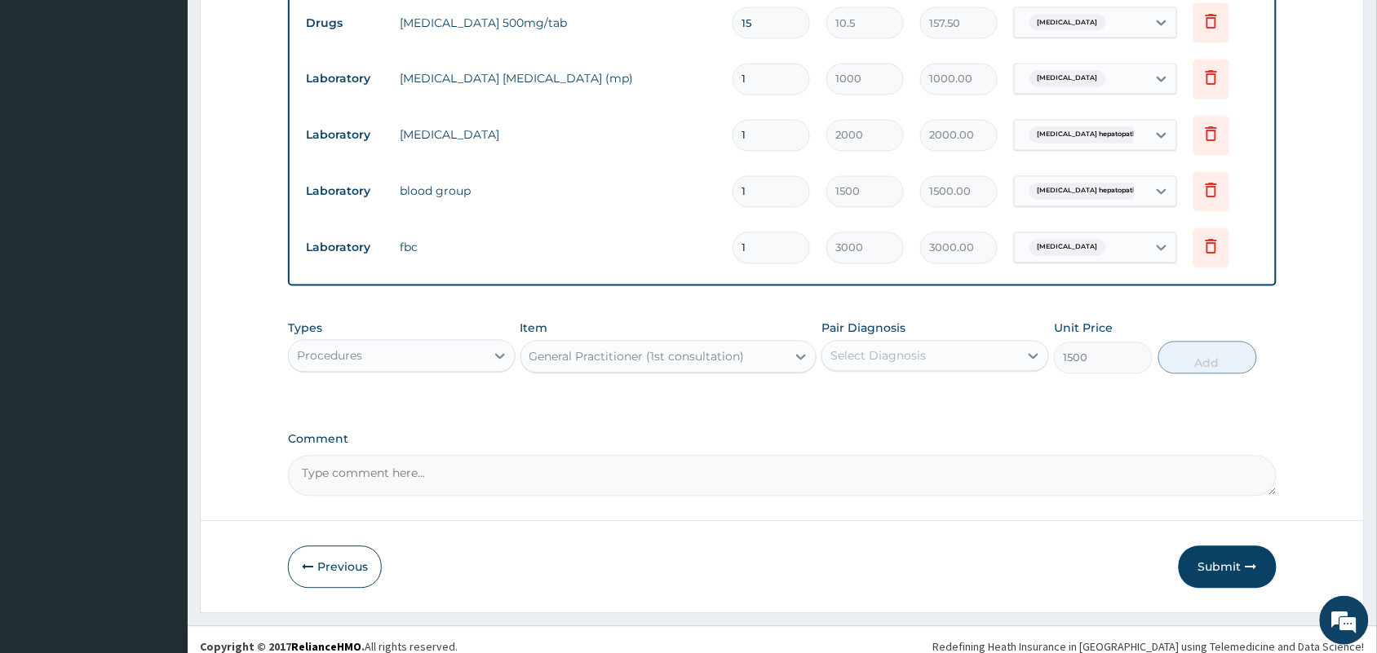
click at [887, 349] on div "Select Diagnosis" at bounding box center [920, 356] width 197 height 26
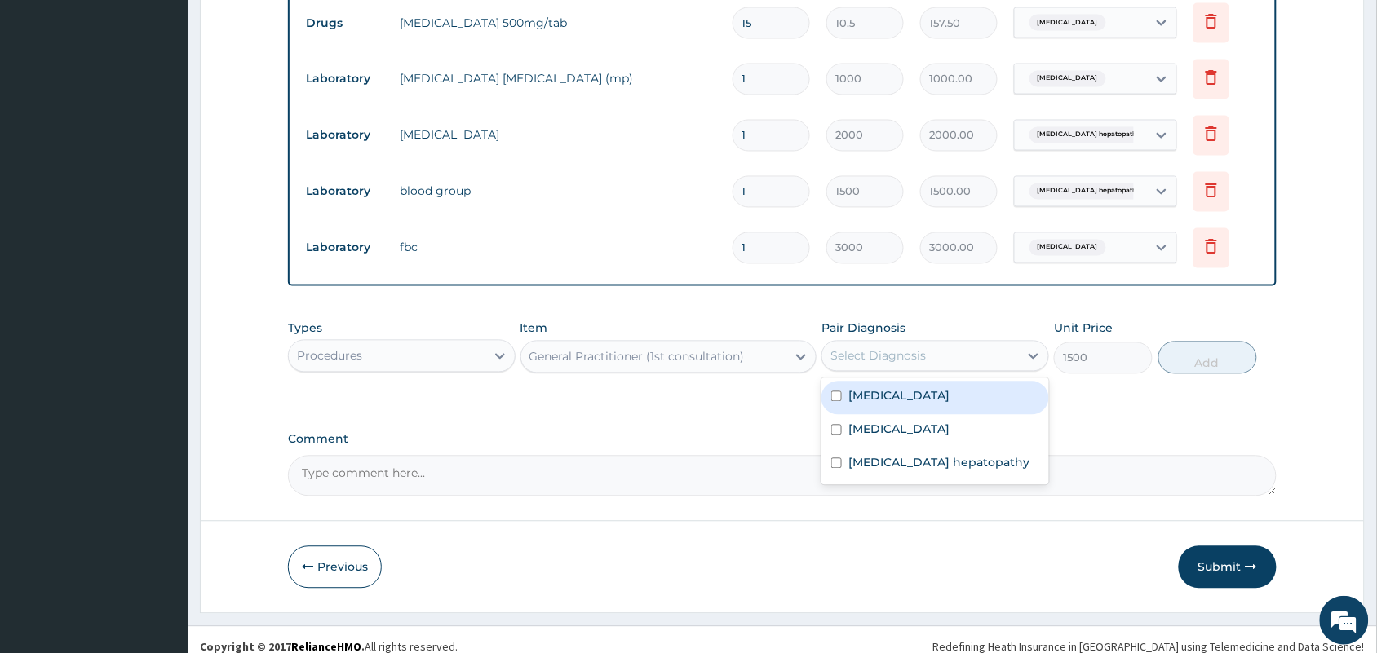
click at [875, 388] on label "Malaria" at bounding box center [898, 396] width 101 height 16
checkbox input "true"
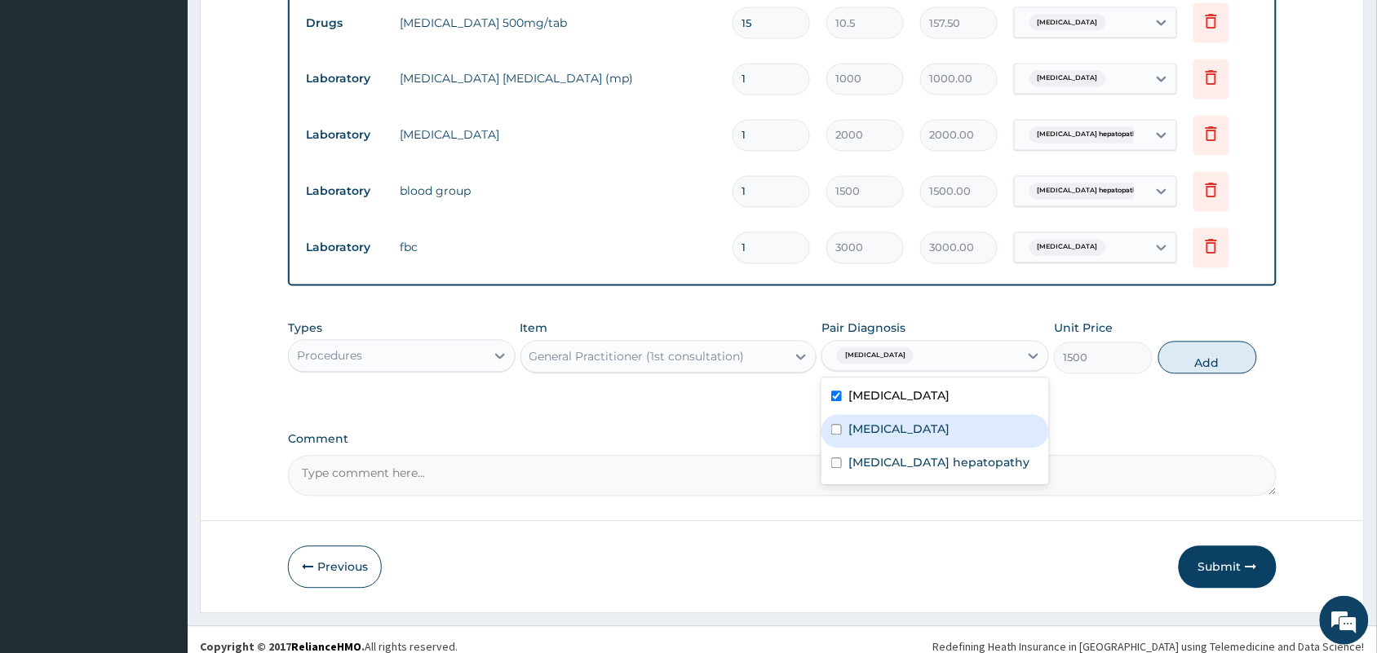
click at [866, 422] on label "Sepsis" at bounding box center [898, 430] width 101 height 16
checkbox input "true"
click at [871, 455] on label "Sickle cell hepatopathy" at bounding box center [938, 463] width 181 height 16
checkbox input "true"
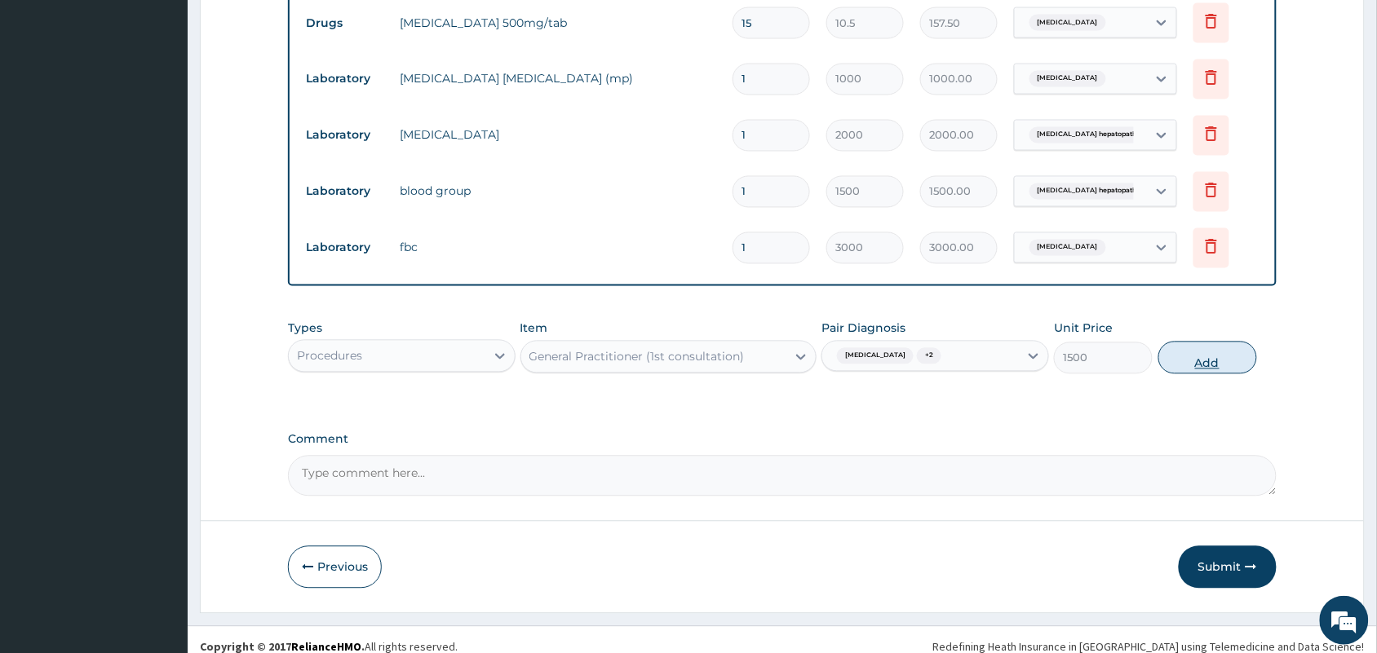
click at [1206, 349] on button "Add" at bounding box center [1207, 358] width 99 height 33
type input "0"
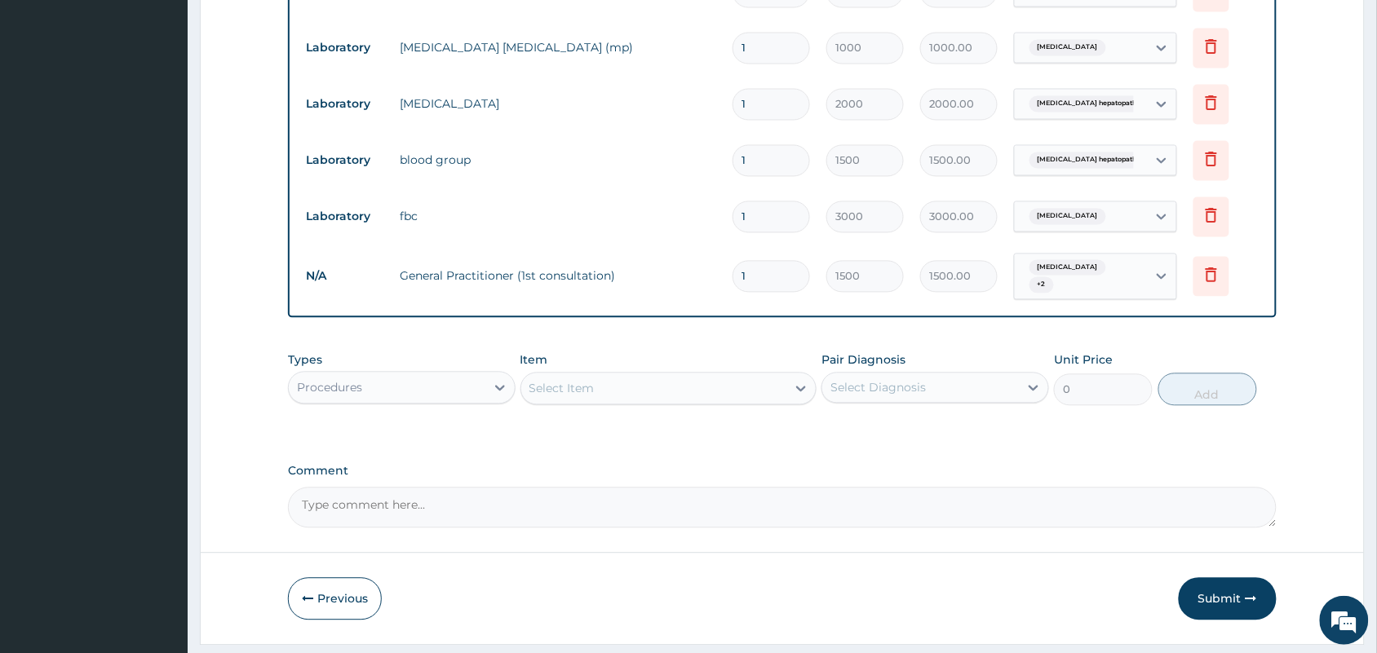
scroll to position [895, 0]
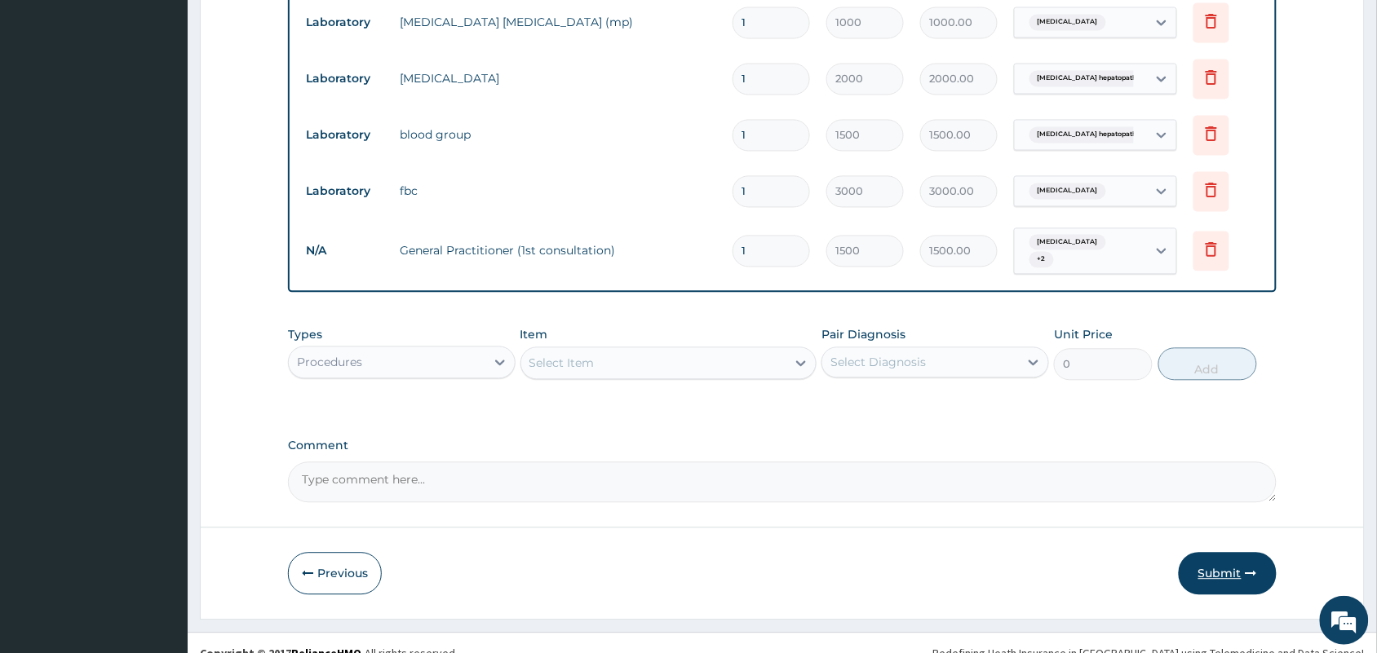
click at [1224, 553] on button "Submit" at bounding box center [1228, 574] width 98 height 42
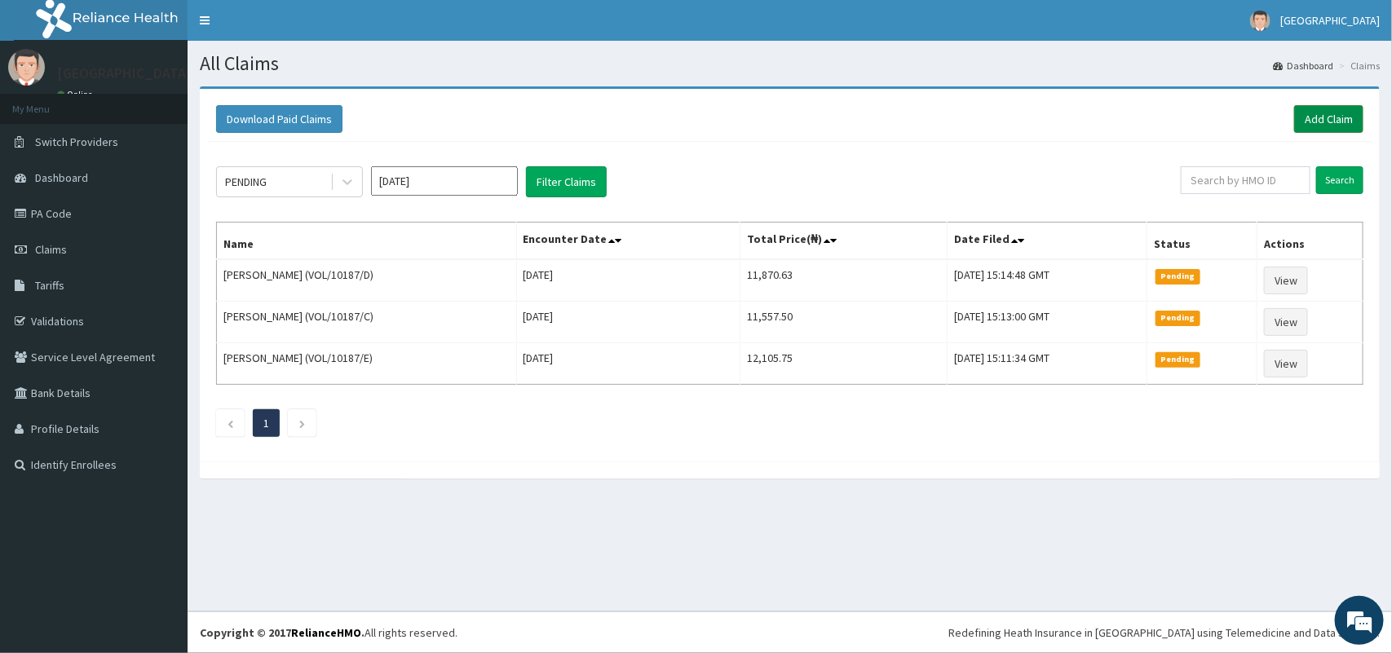
click at [1316, 108] on link "Add Claim" at bounding box center [1328, 119] width 69 height 28
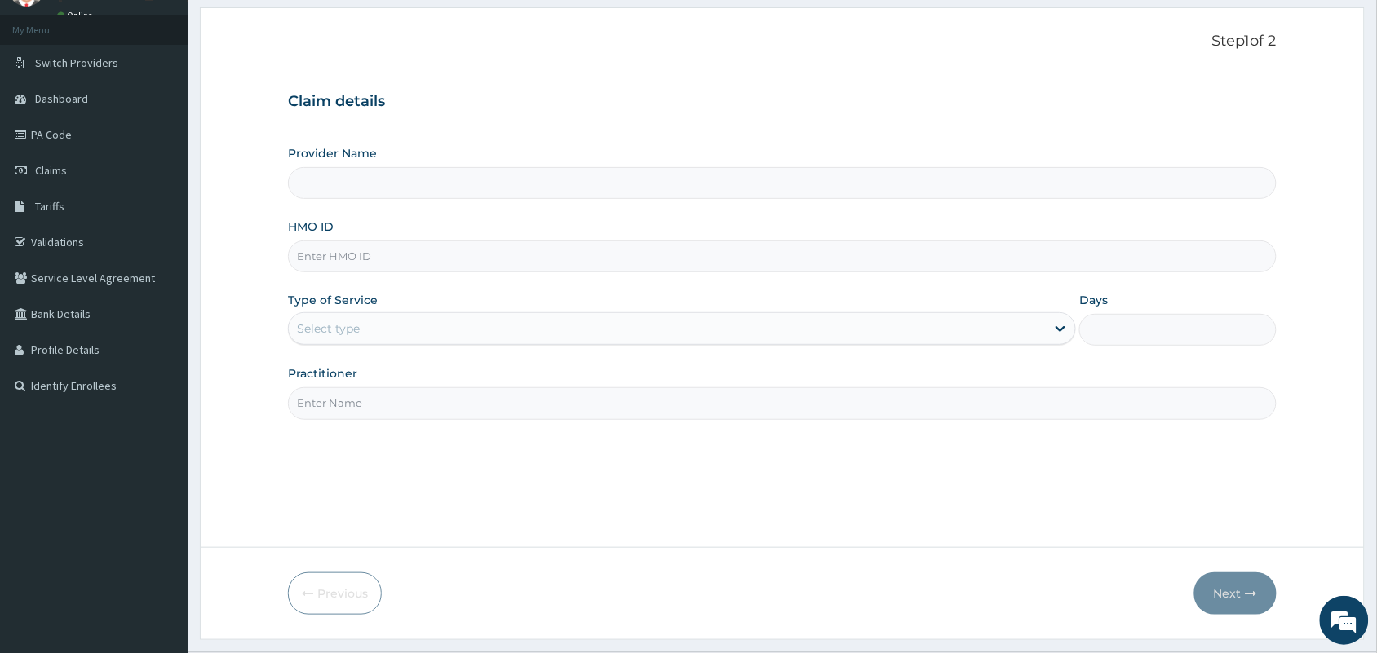
scroll to position [120, 0]
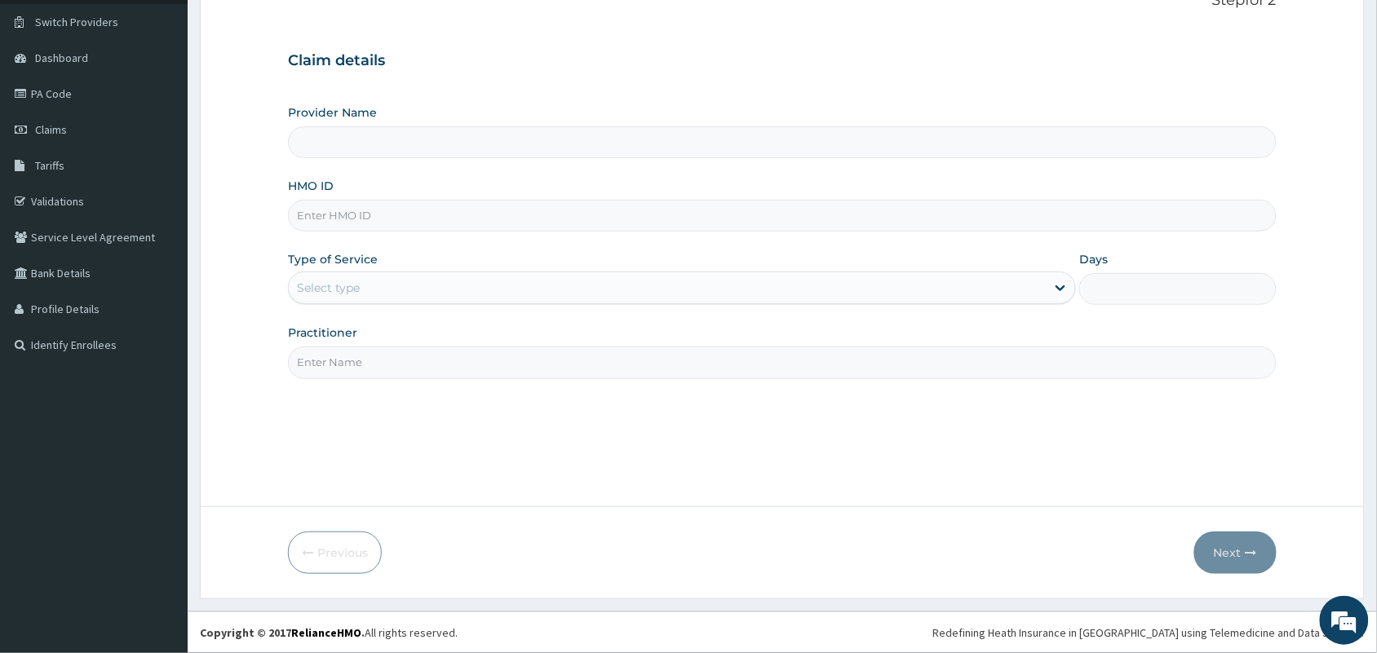
type input "Tip Top Hospital"
click at [507, 219] on input "HMO ID" at bounding box center [782, 216] width 989 height 32
type input "QCP/10010/A"
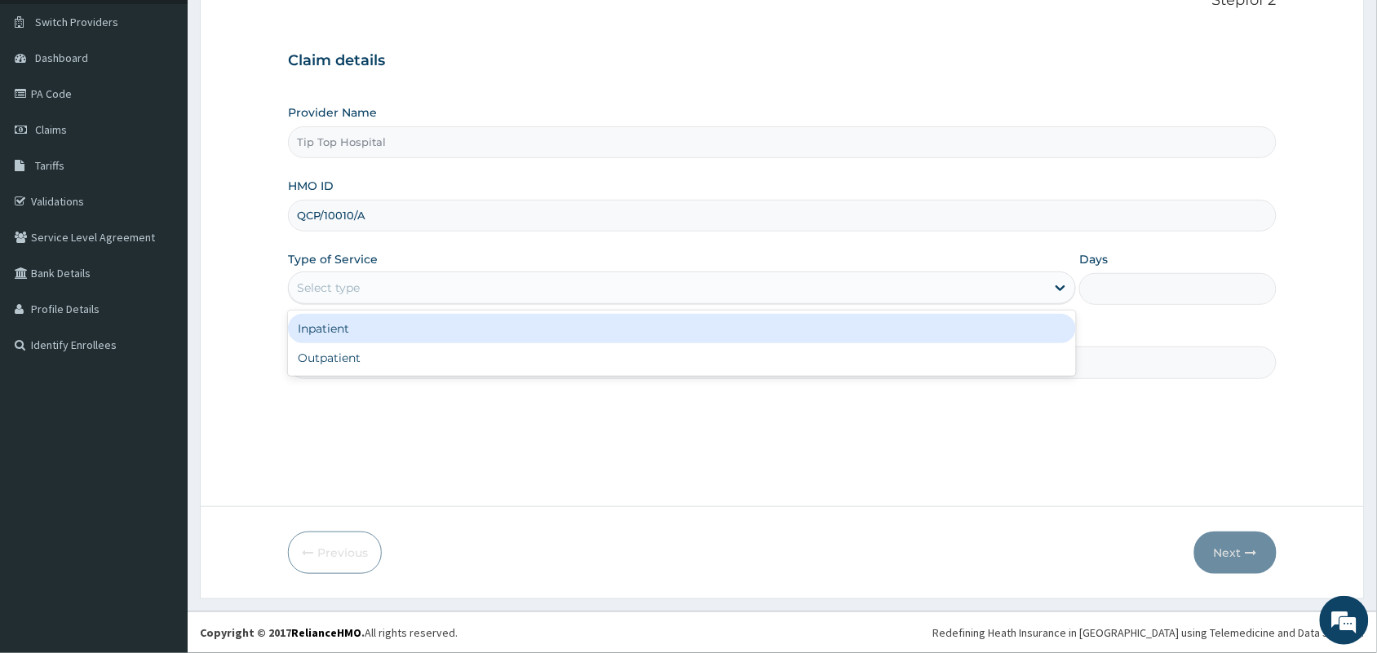
click at [467, 287] on div "Select type" at bounding box center [667, 288] width 757 height 26
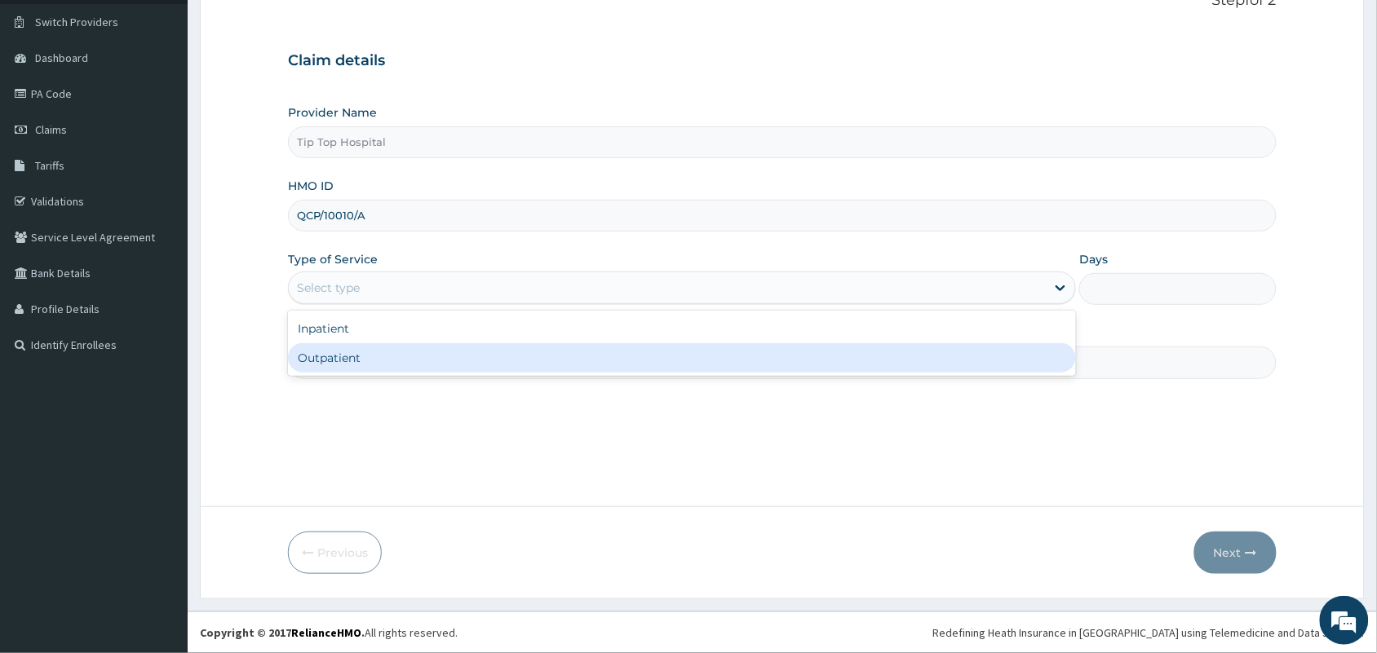
click at [434, 356] on div "Outpatient" at bounding box center [682, 357] width 788 height 29
type input "1"
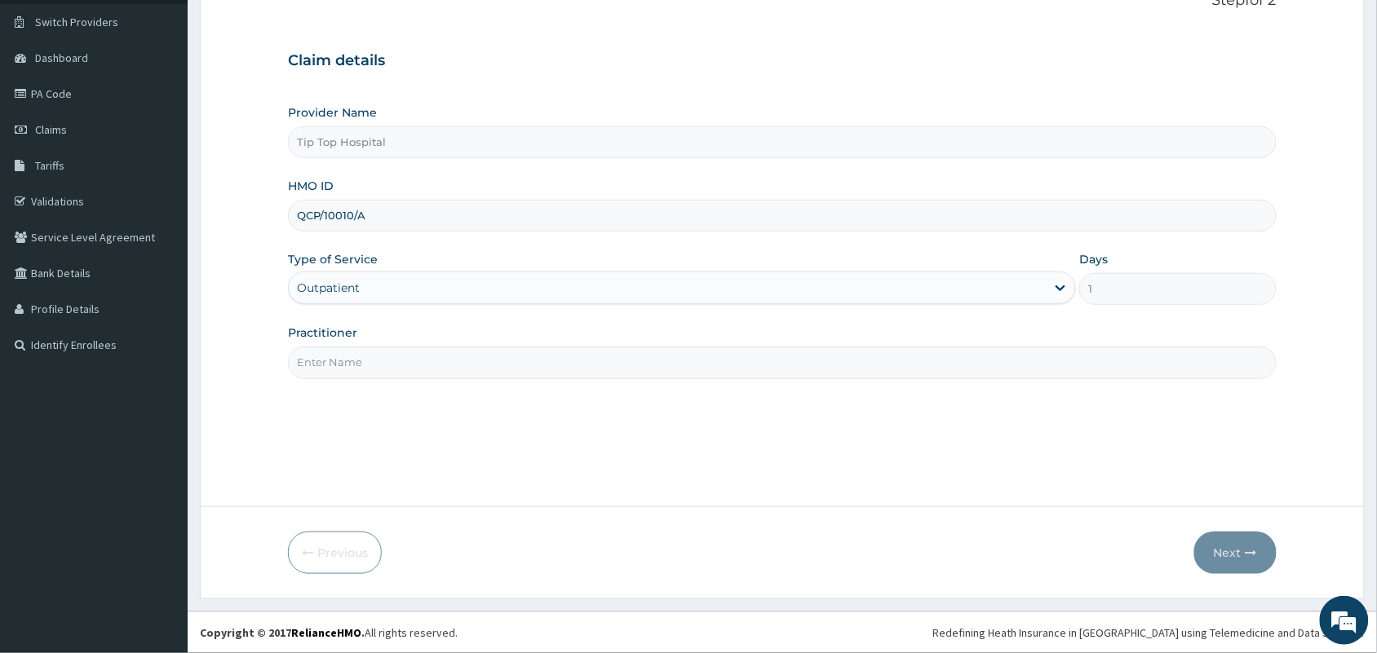
click at [434, 356] on input "Practitioner" at bounding box center [782, 363] width 989 height 32
type input "DR"
click at [1218, 549] on button "Next" at bounding box center [1235, 553] width 82 height 42
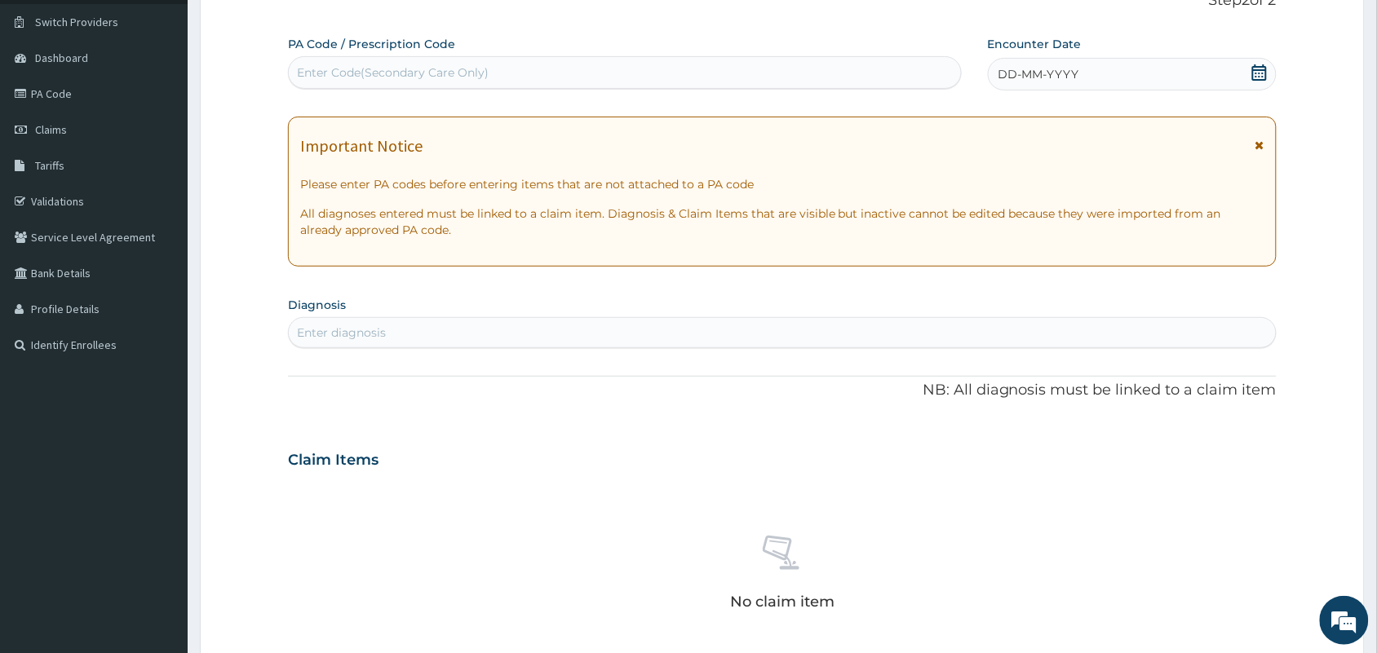
click at [790, 75] on div "Enter Code(Secondary Care Only)" at bounding box center [625, 73] width 672 height 26
paste input "PA/987615"
type input "PA/987615"
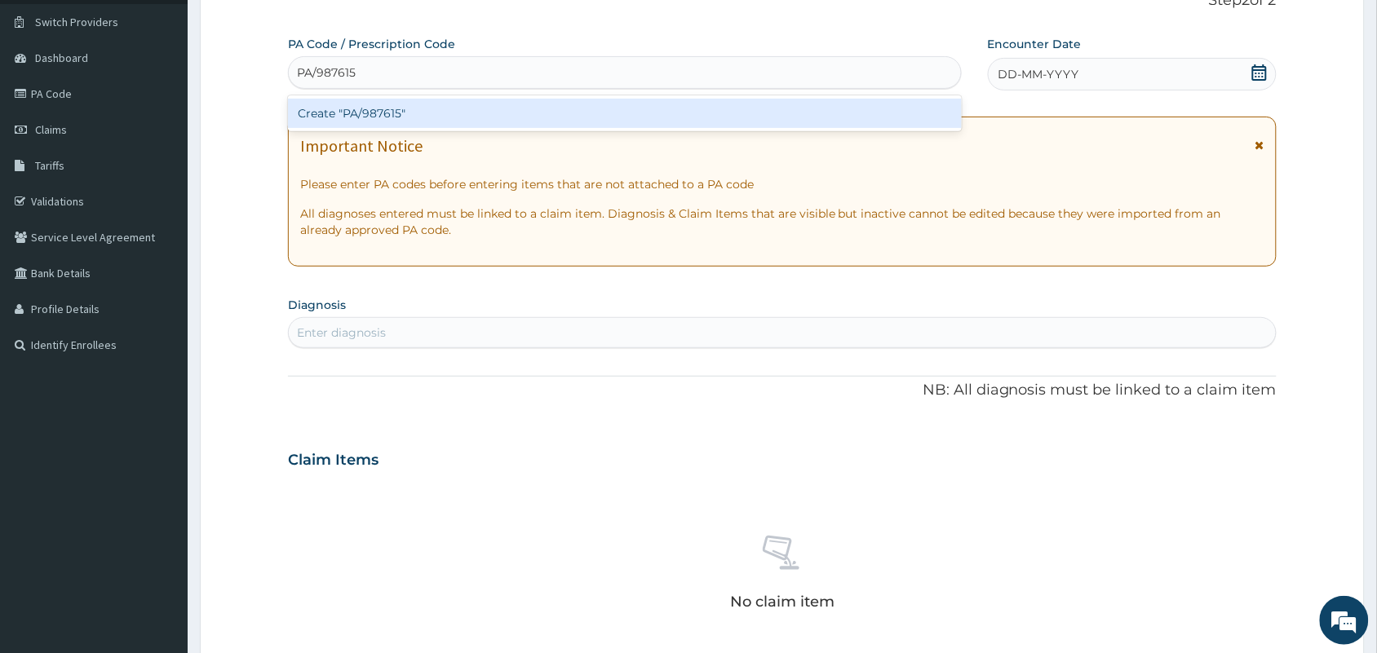
click at [750, 108] on div "Create "PA/987615"" at bounding box center [625, 113] width 674 height 29
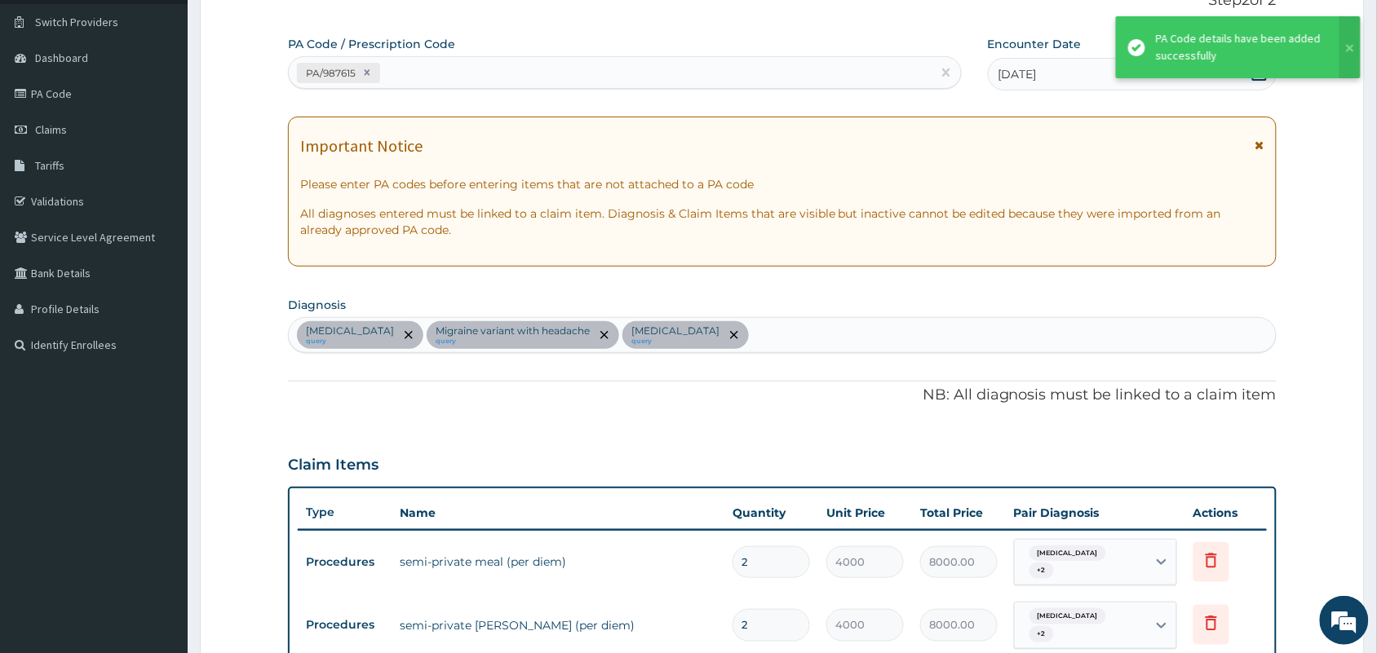
scroll to position [467, 0]
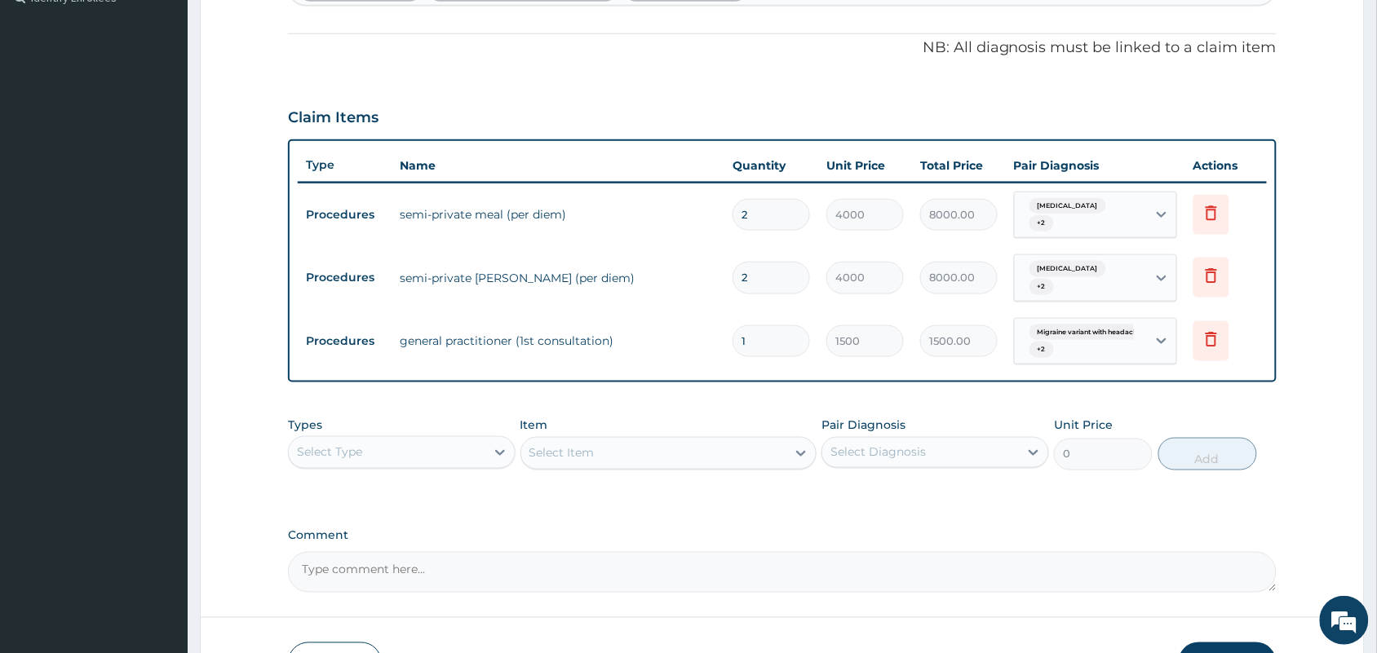
click at [417, 440] on div "Select Type" at bounding box center [387, 453] width 197 height 26
click at [405, 538] on div "Procedures" at bounding box center [402, 552] width 228 height 29
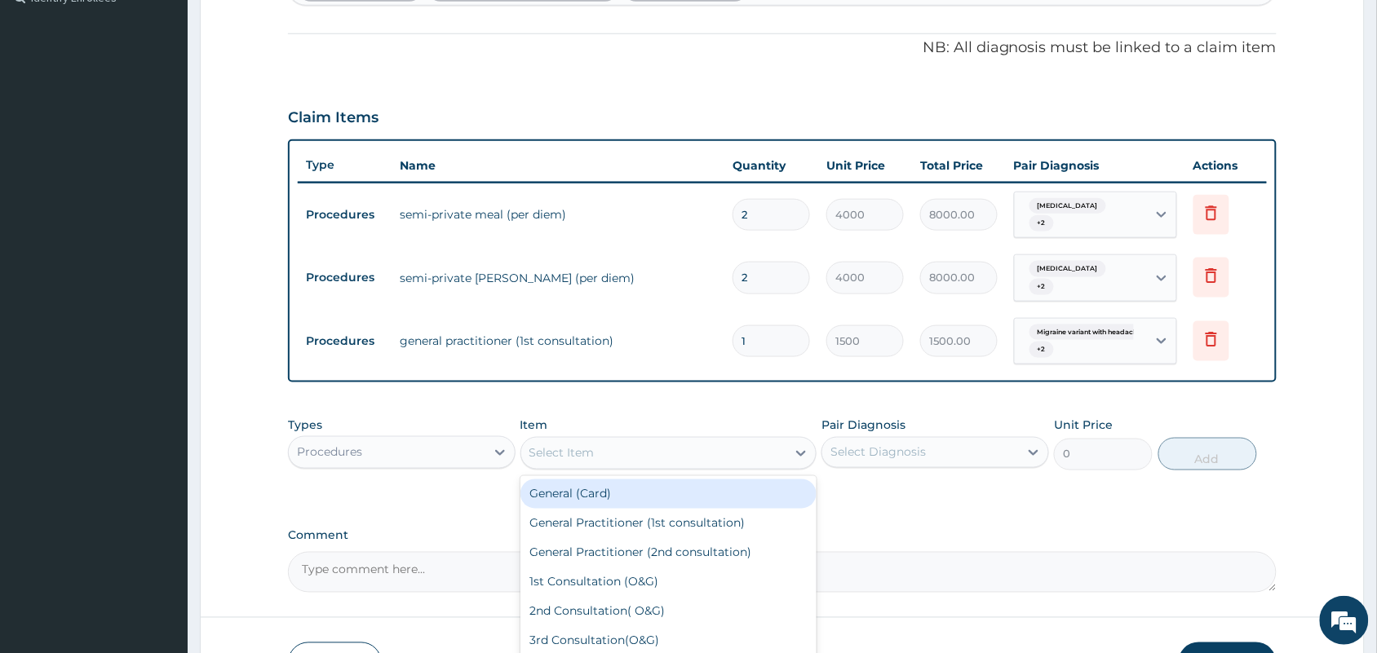
click at [597, 446] on div "Select Item" at bounding box center [654, 453] width 266 height 26
type input "GENERAL W"
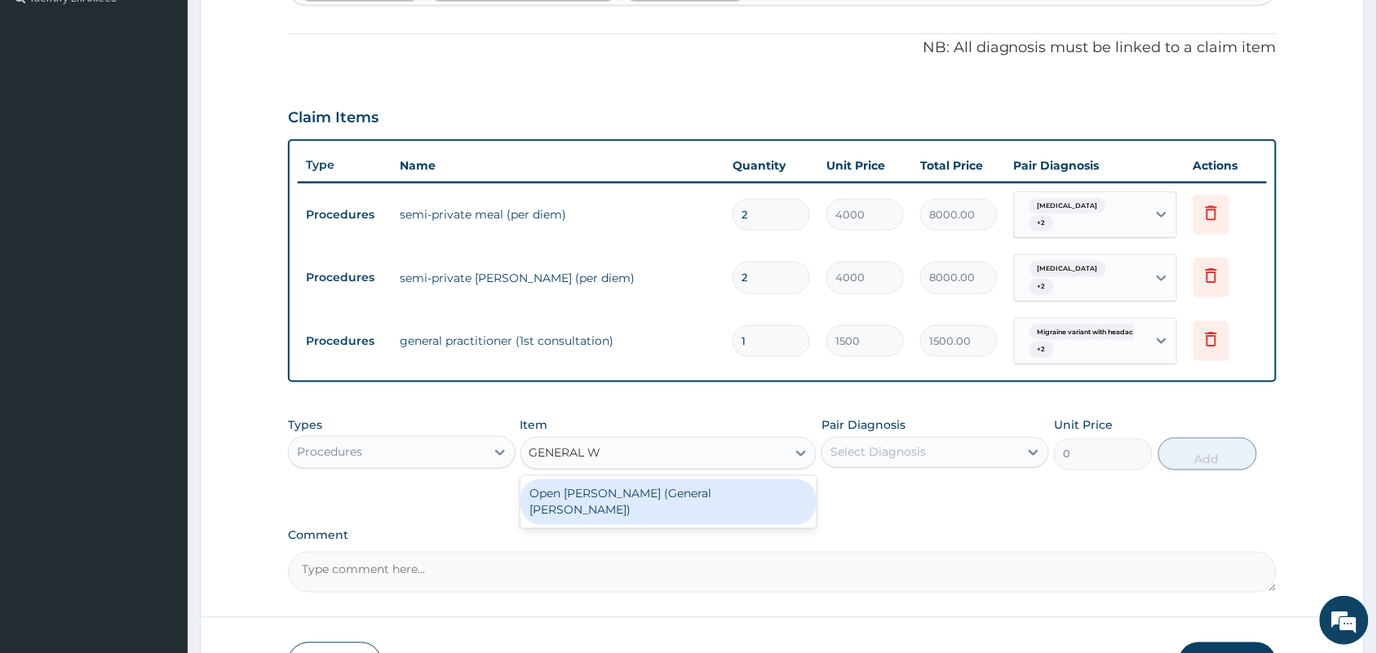
click at [622, 483] on div "Open ward (General Ward)" at bounding box center [668, 503] width 297 height 46
type input "2000"
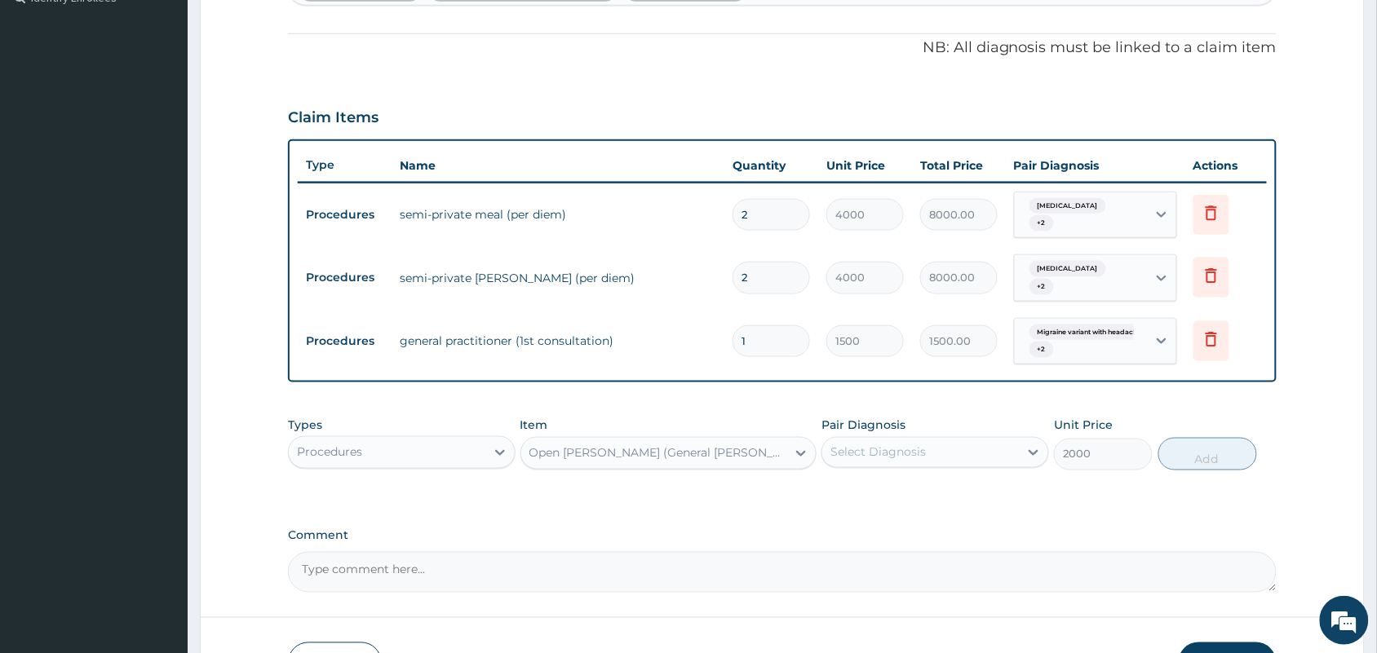
click at [848, 445] on div "Select Diagnosis" at bounding box center [877, 453] width 95 height 16
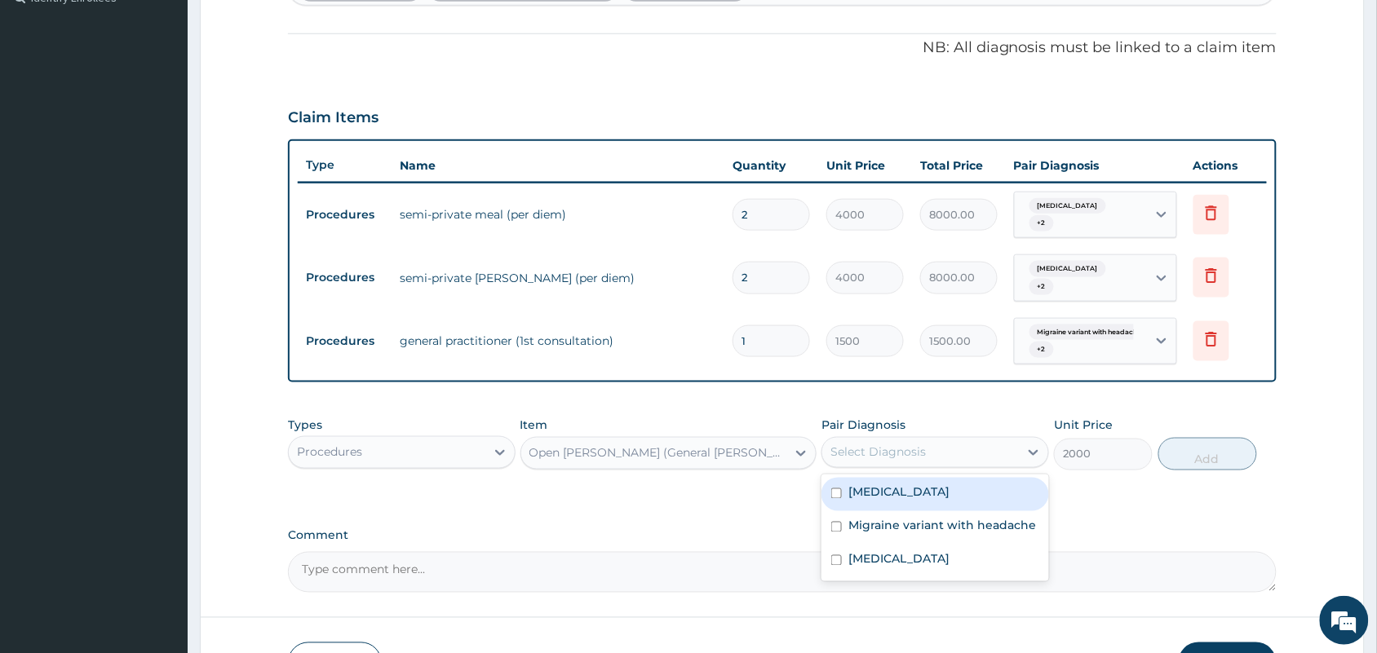
click at [855, 484] on label "Malaria" at bounding box center [898, 492] width 101 height 16
checkbox input "true"
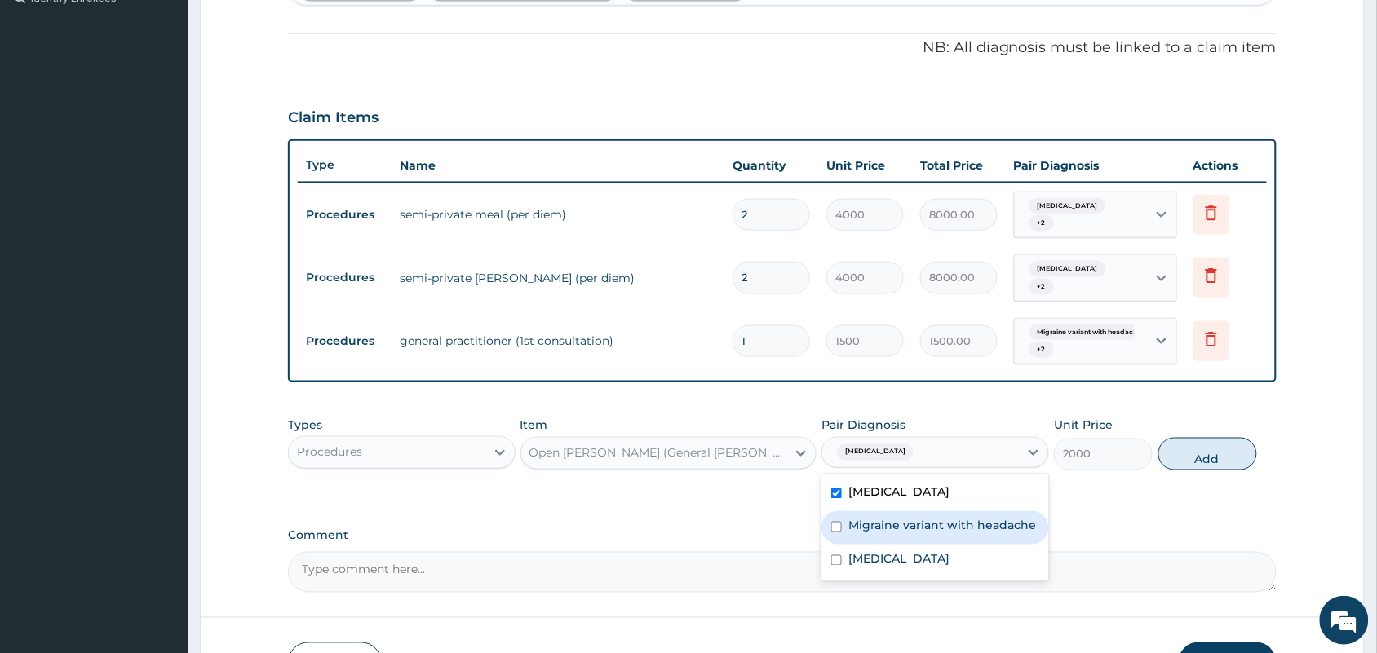
click at [865, 518] on label "Migraine variant with headache" at bounding box center [942, 526] width 188 height 16
checkbox input "true"
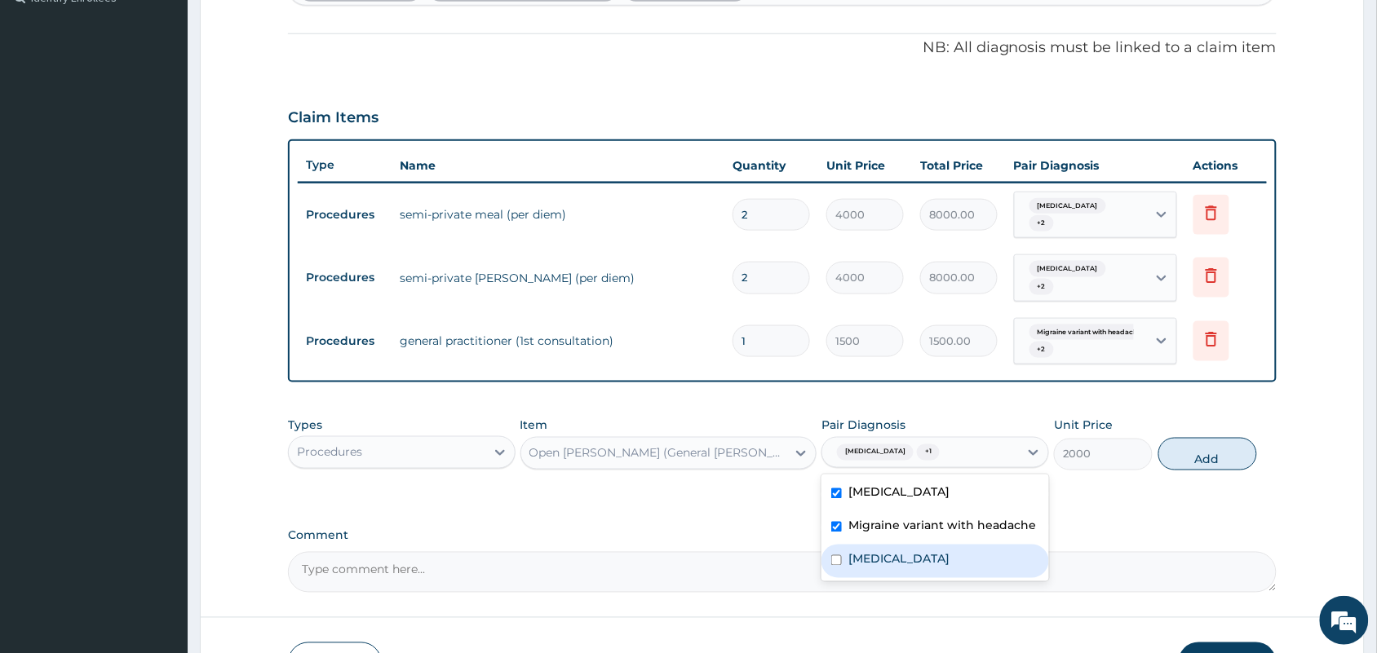
click at [869, 551] on label "Sepsis" at bounding box center [898, 559] width 101 height 16
checkbox input "true"
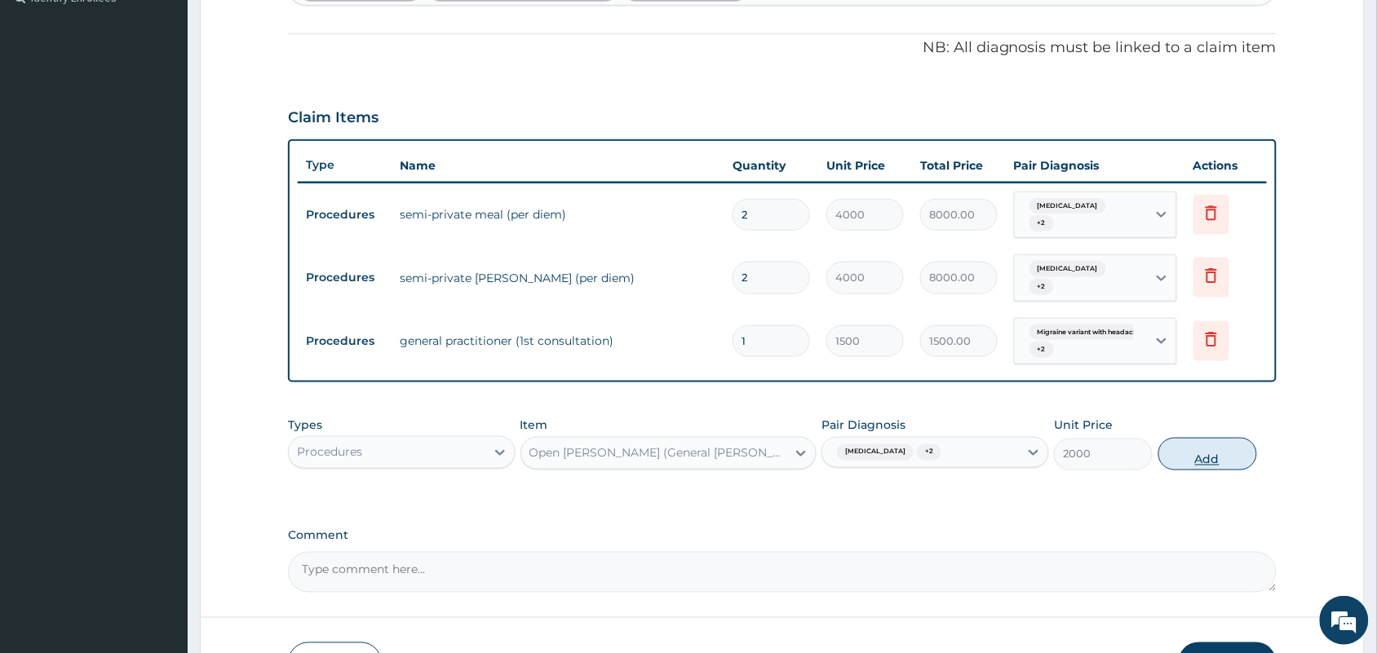
click at [1185, 442] on button "Add" at bounding box center [1207, 454] width 99 height 33
type input "0"
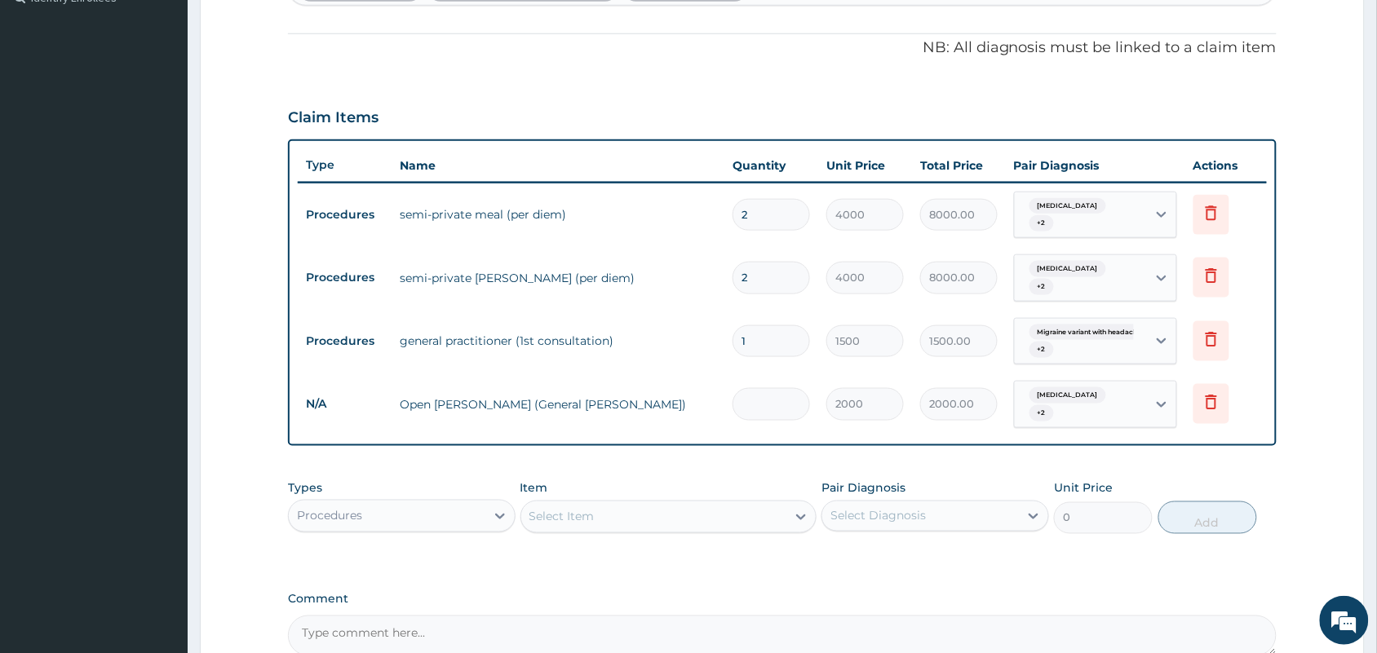
type input "0.00"
type input "2"
type input "4000.00"
type input "2"
click at [441, 503] on div "Procedures" at bounding box center [387, 516] width 197 height 26
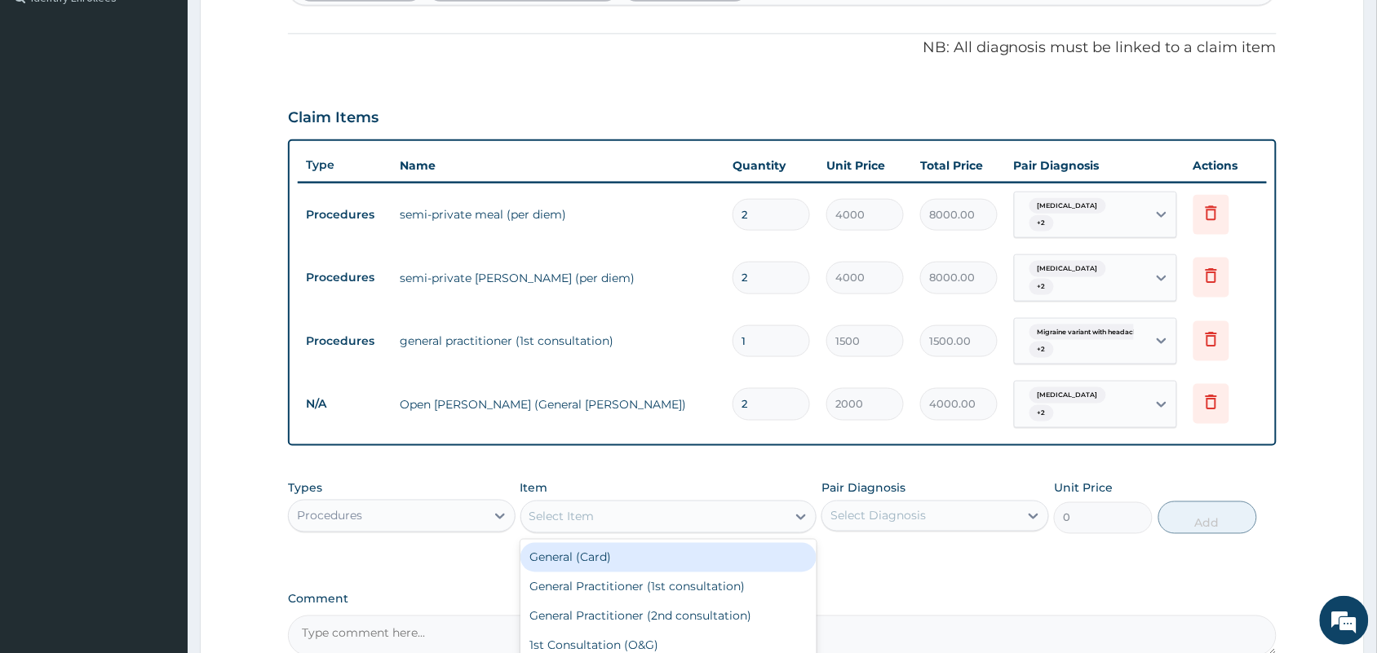
click at [685, 504] on div "Select Item" at bounding box center [654, 517] width 266 height 26
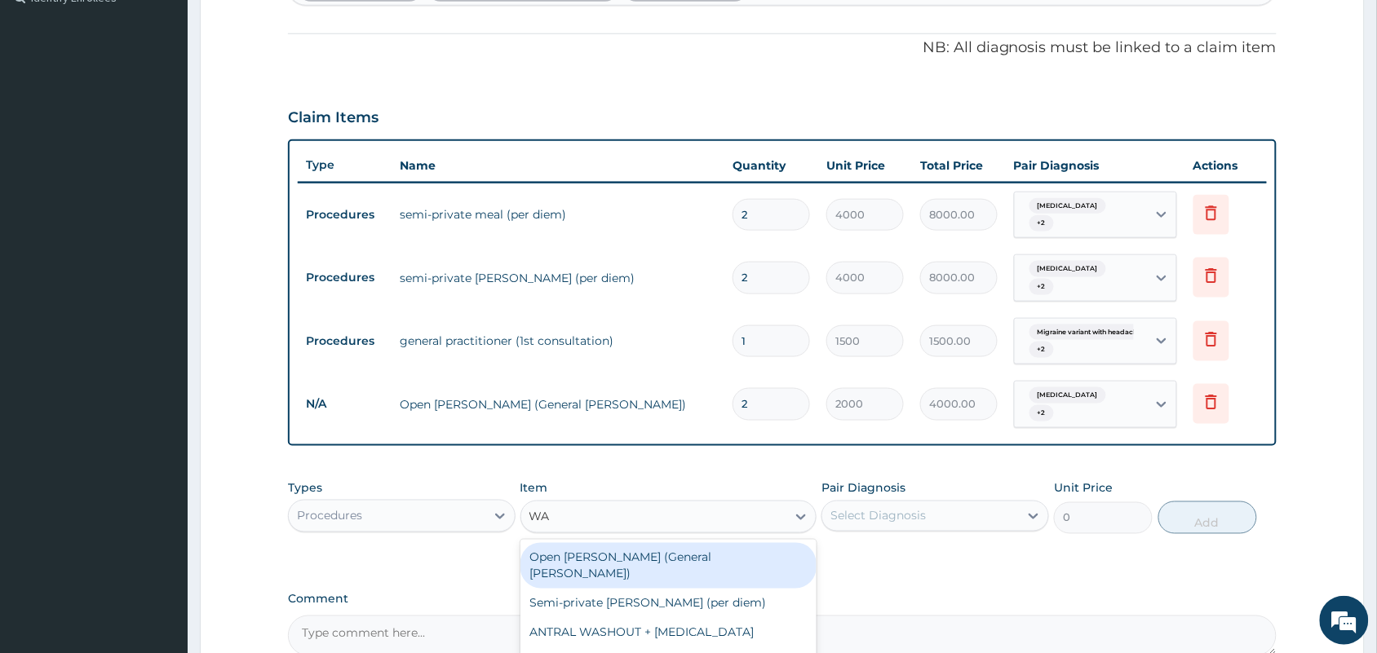
type input "W"
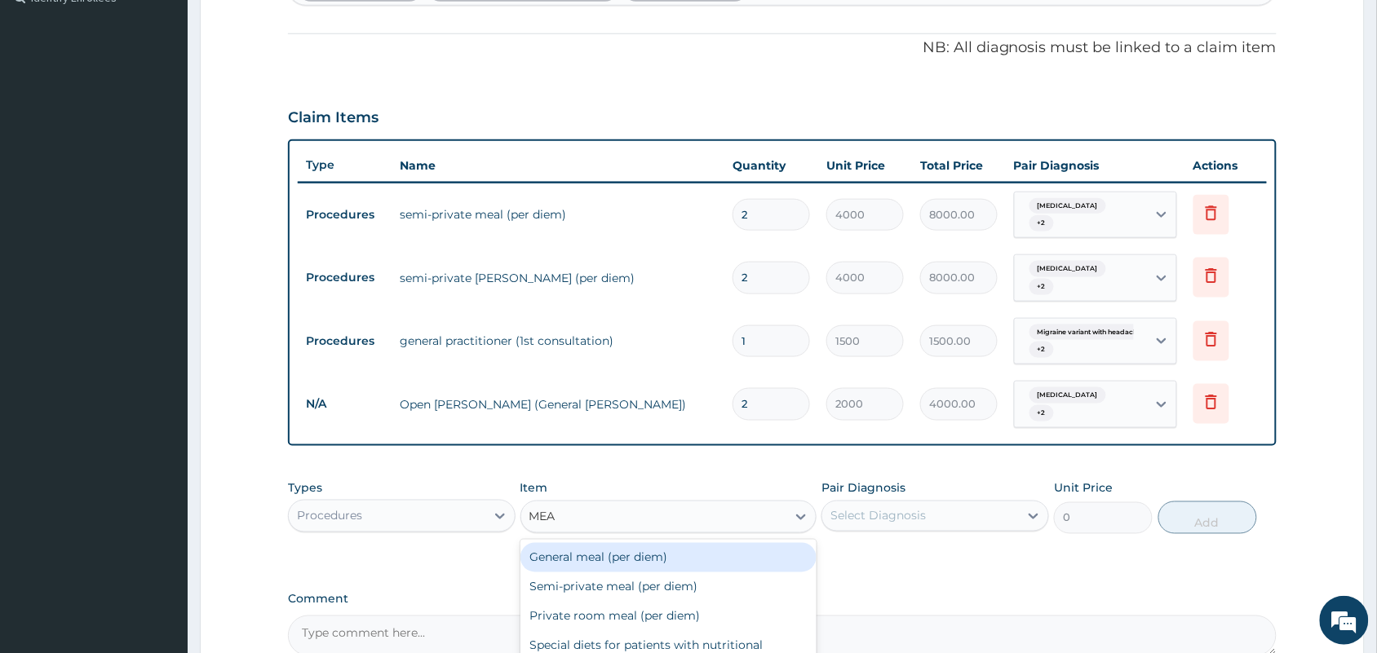
type input "MEAL"
click at [694, 543] on div "General meal (per diem)" at bounding box center [668, 557] width 297 height 29
type input "4000"
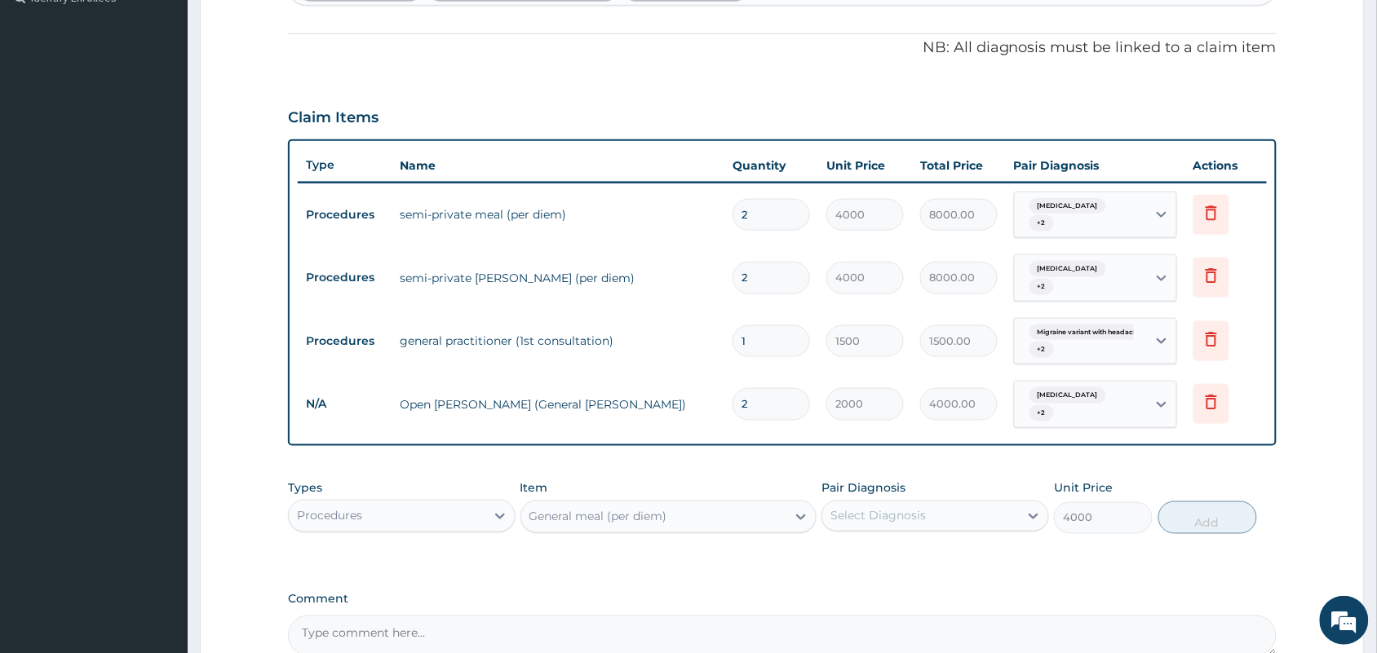
click at [874, 508] on div "Select Diagnosis" at bounding box center [877, 516] width 95 height 16
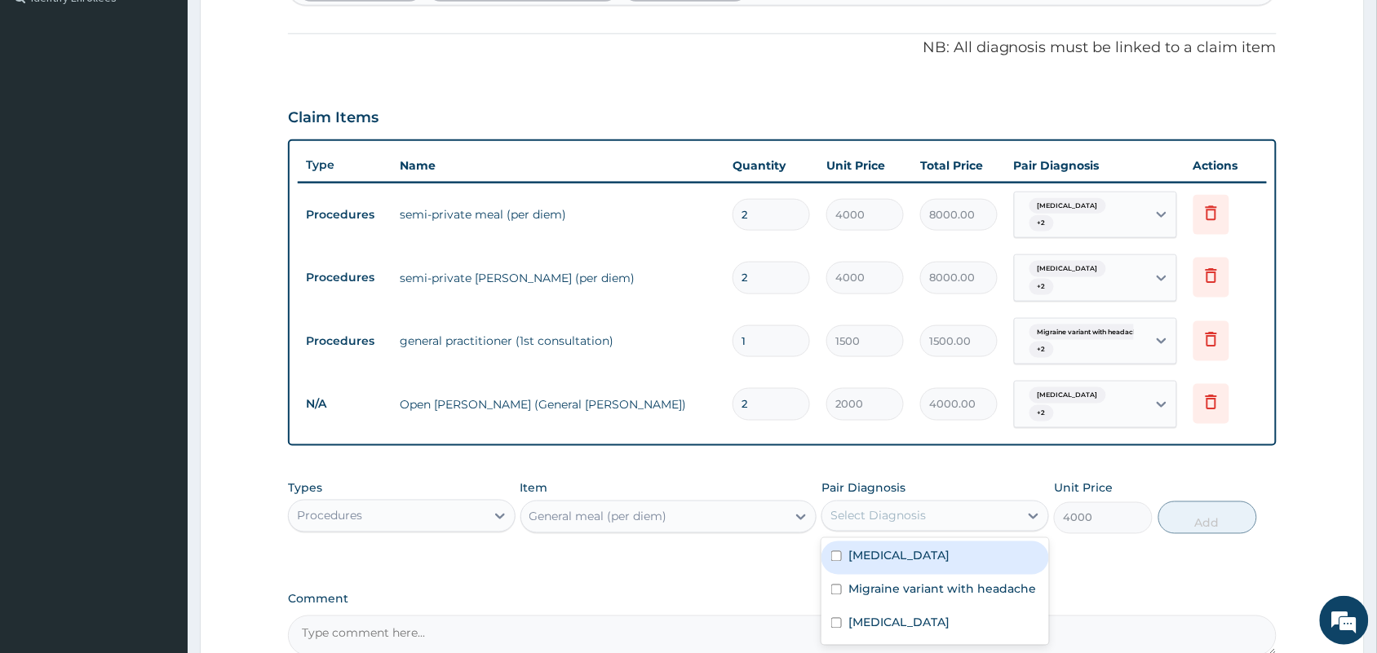
click at [869, 548] on label "Malaria" at bounding box center [898, 556] width 101 height 16
checkbox input "true"
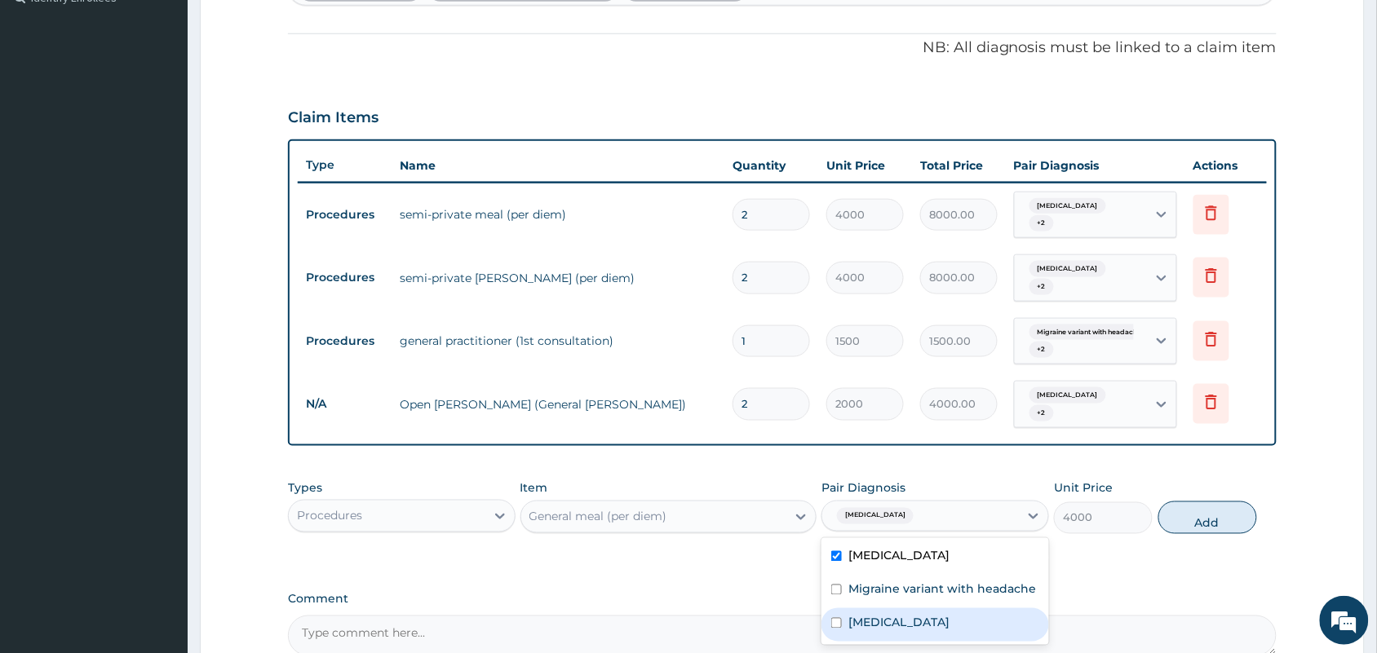
drag, startPoint x: 869, startPoint y: 573, endPoint x: 865, endPoint y: 599, distance: 26.6
click at [865, 599] on div "Malaria Migraine variant with headache Sepsis" at bounding box center [935, 591] width 228 height 107
click at [865, 615] on label "Sepsis" at bounding box center [898, 623] width 101 height 16
checkbox input "true"
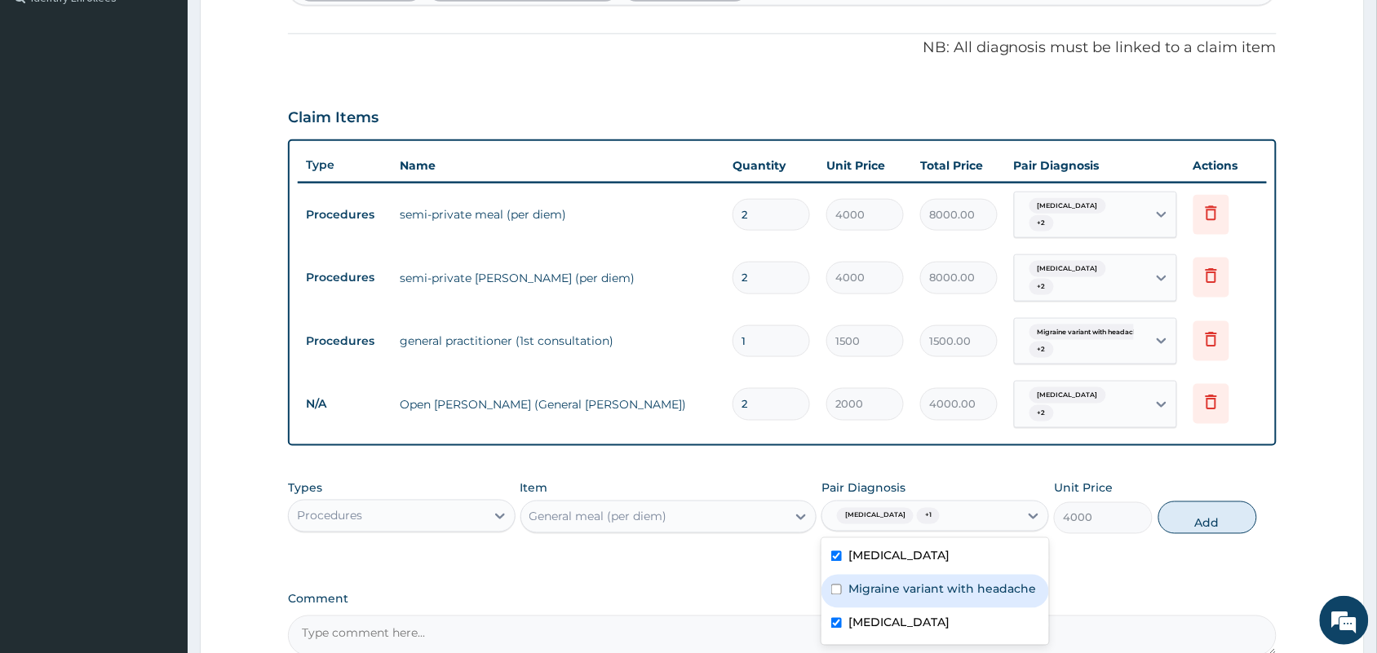
click at [896, 582] on label "Migraine variant with headache" at bounding box center [942, 590] width 188 height 16
checkbox input "true"
click at [1203, 502] on button "Add" at bounding box center [1207, 518] width 99 height 33
type input "0"
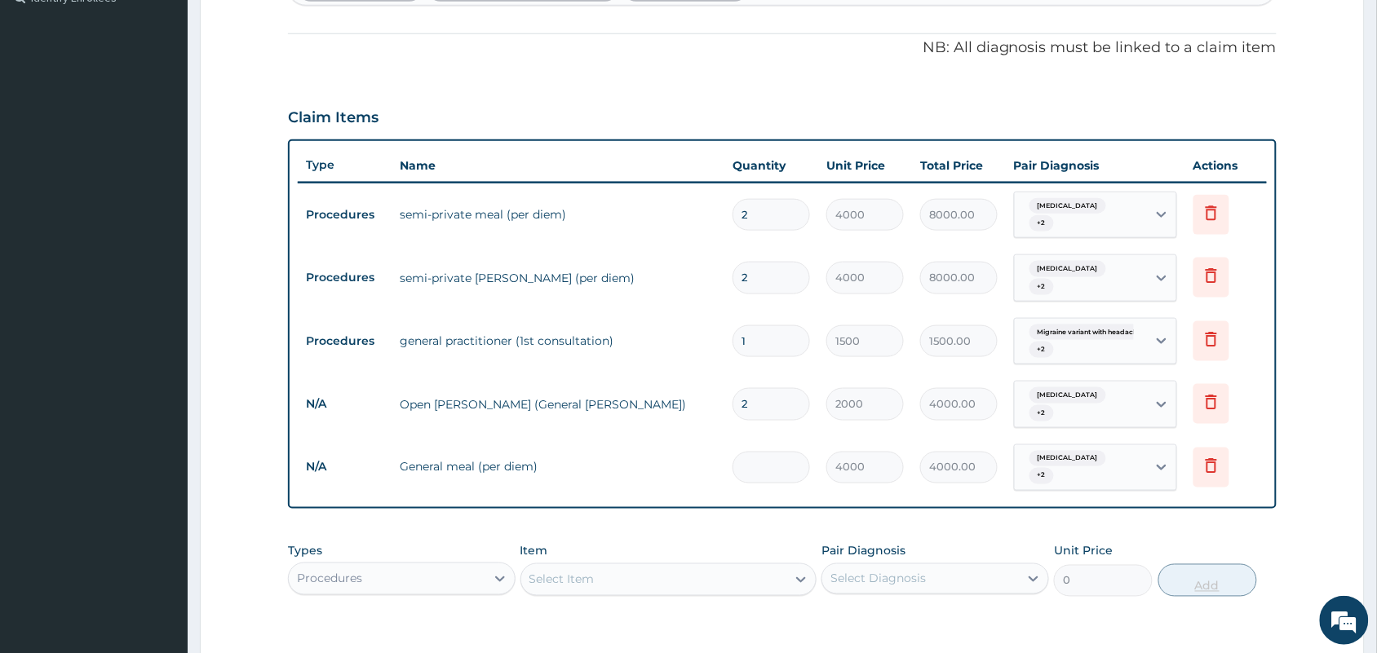
type input "0.00"
type input "2"
type input "8000.00"
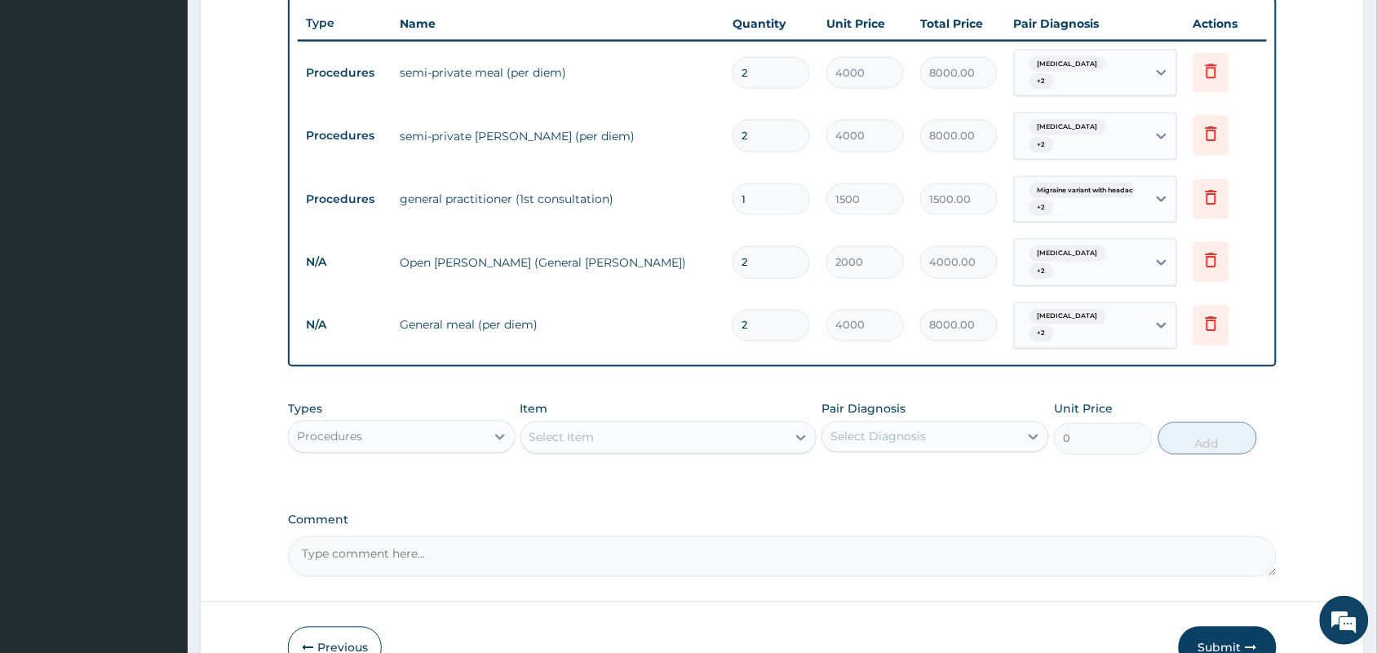
scroll to position [677, 0]
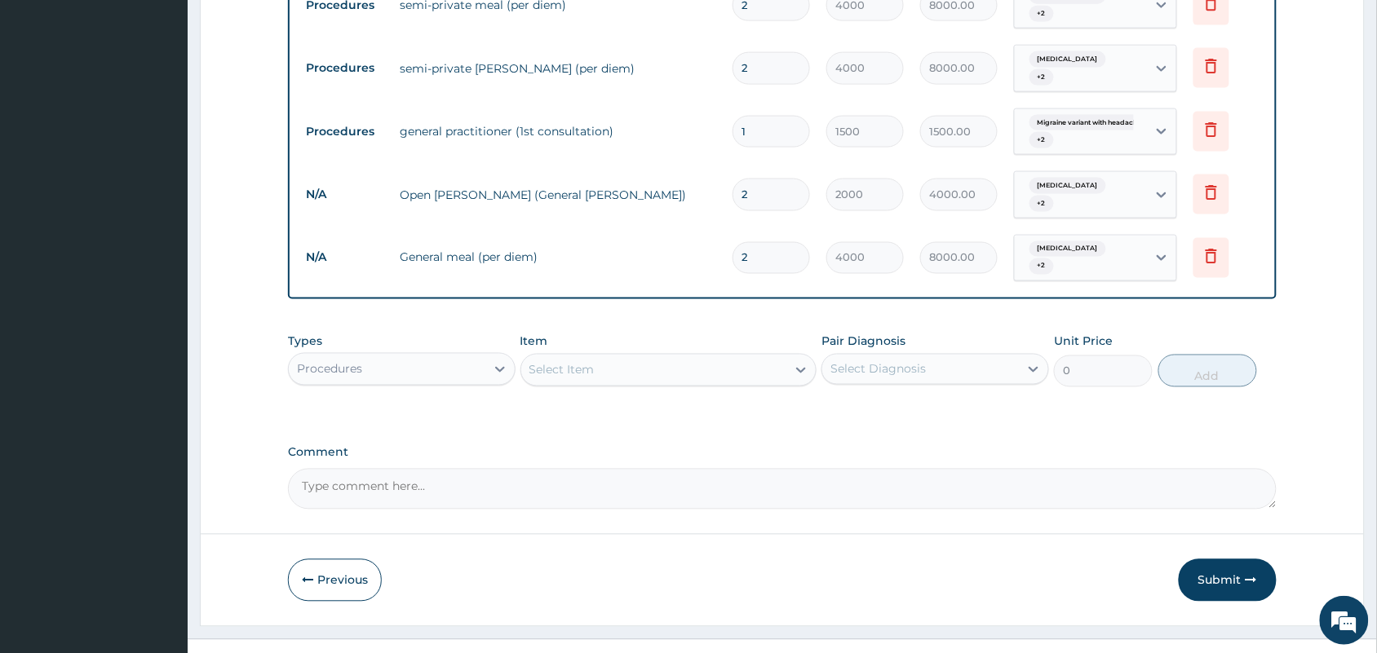
type input "2"
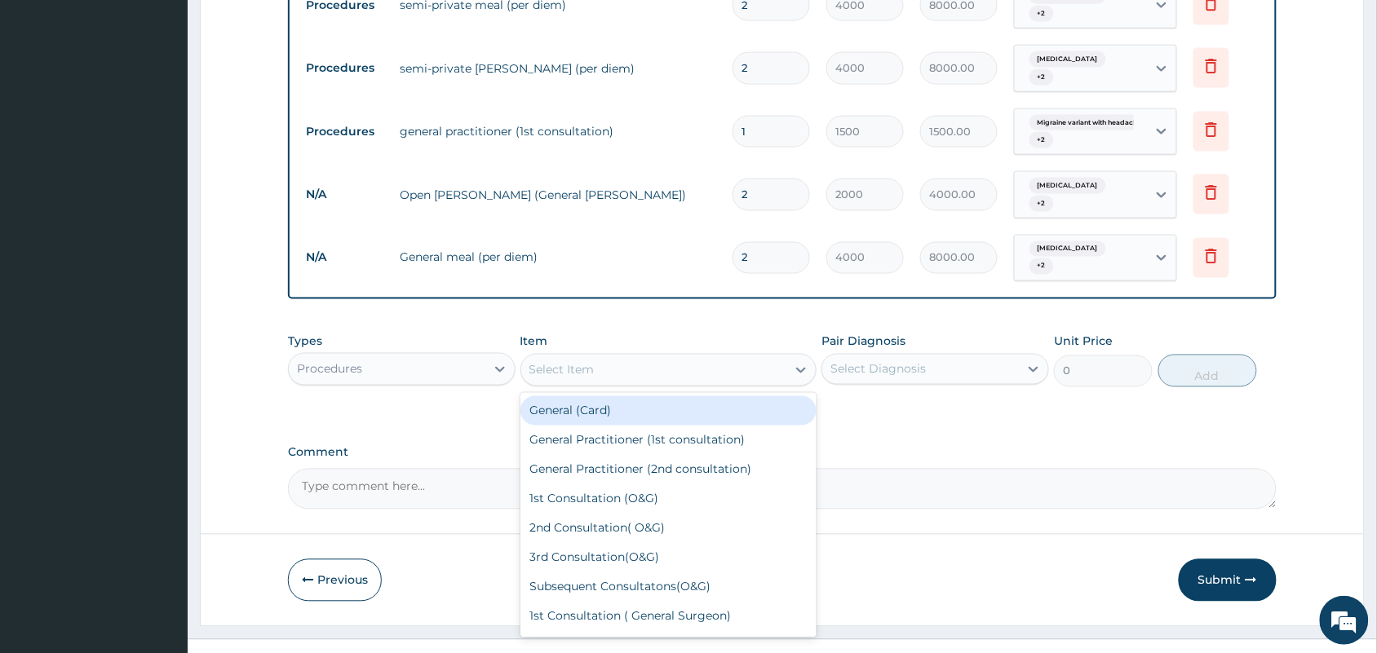
click at [681, 357] on div "Select Item" at bounding box center [654, 370] width 266 height 26
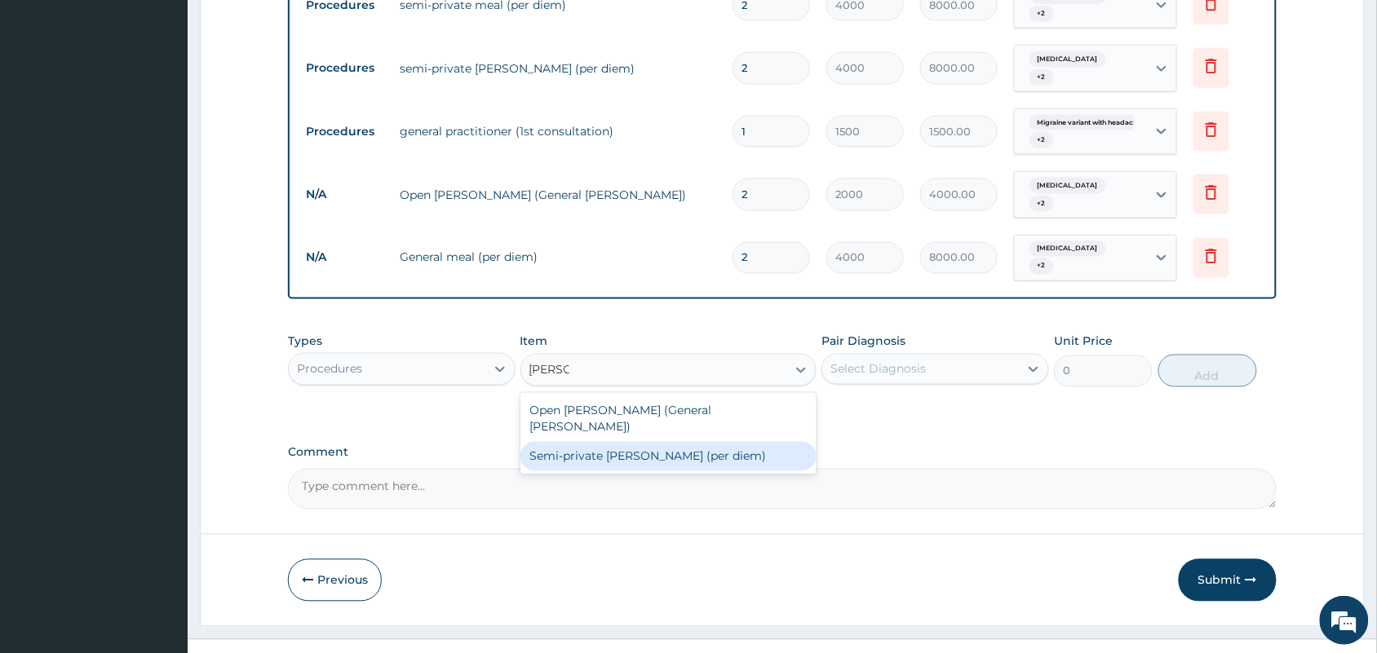
type input "WARD"
click at [984, 446] on label "Comment" at bounding box center [782, 453] width 989 height 14
click at [984, 469] on textarea "Comment" at bounding box center [782, 489] width 989 height 41
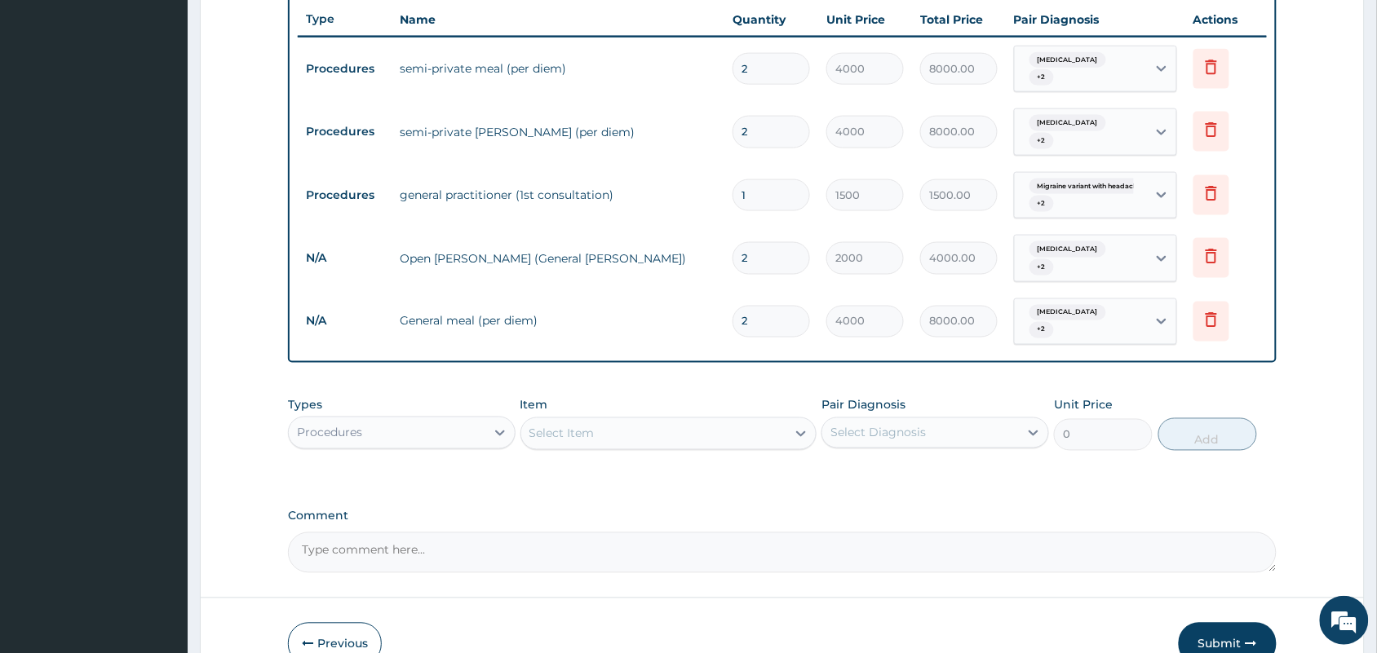
scroll to position [595, 0]
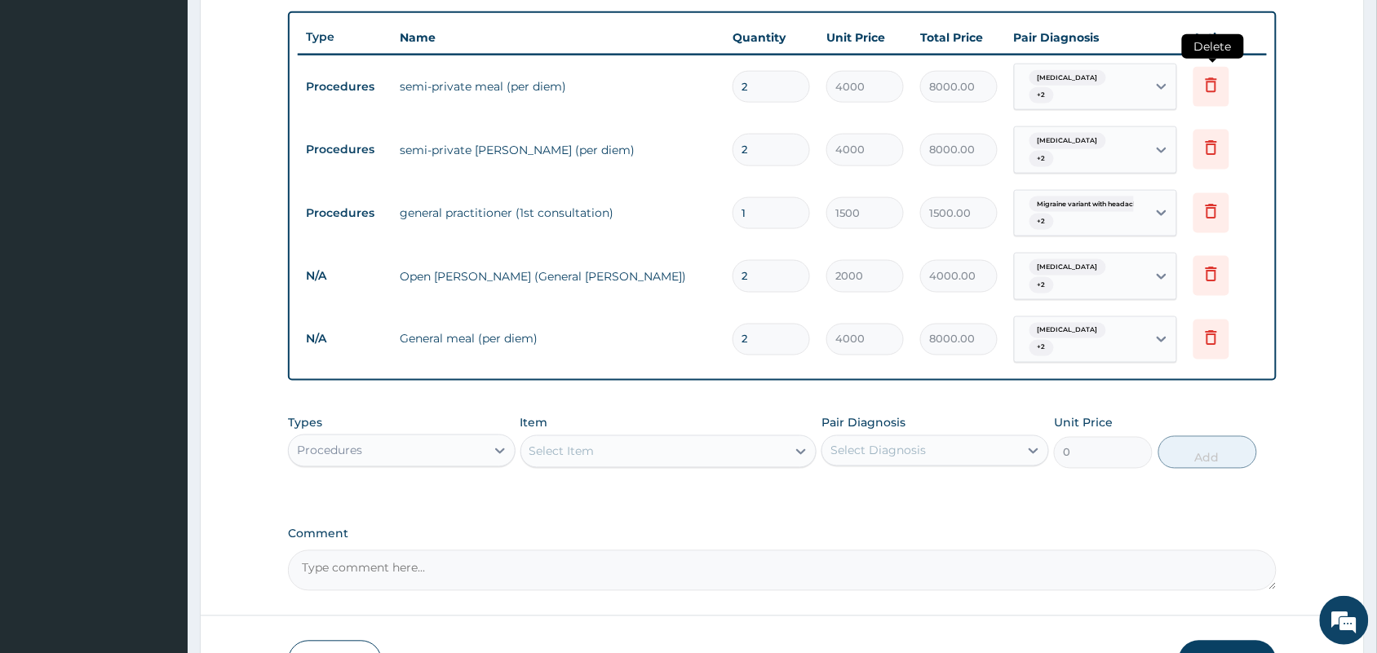
click at [1214, 79] on icon at bounding box center [1211, 85] width 20 height 20
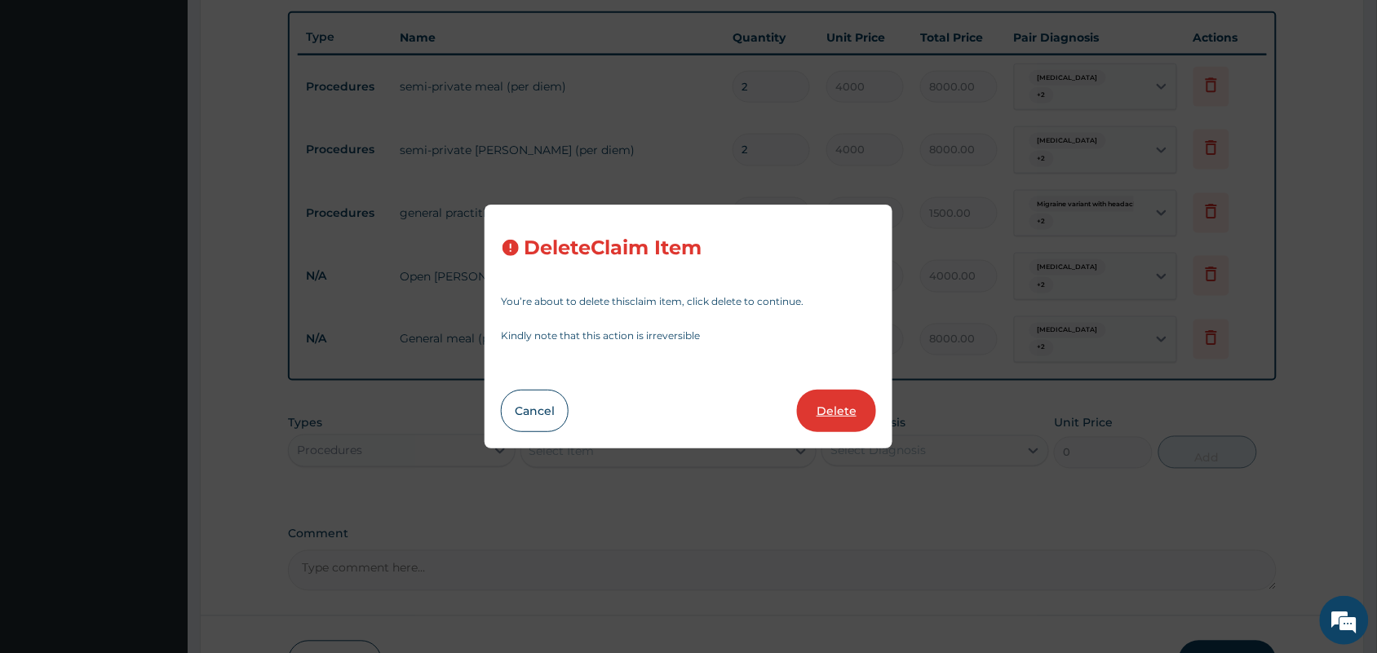
click at [838, 418] on button "Delete" at bounding box center [836, 411] width 79 height 42
type input "1"
type input "1500"
type input "1500.00"
type input "2"
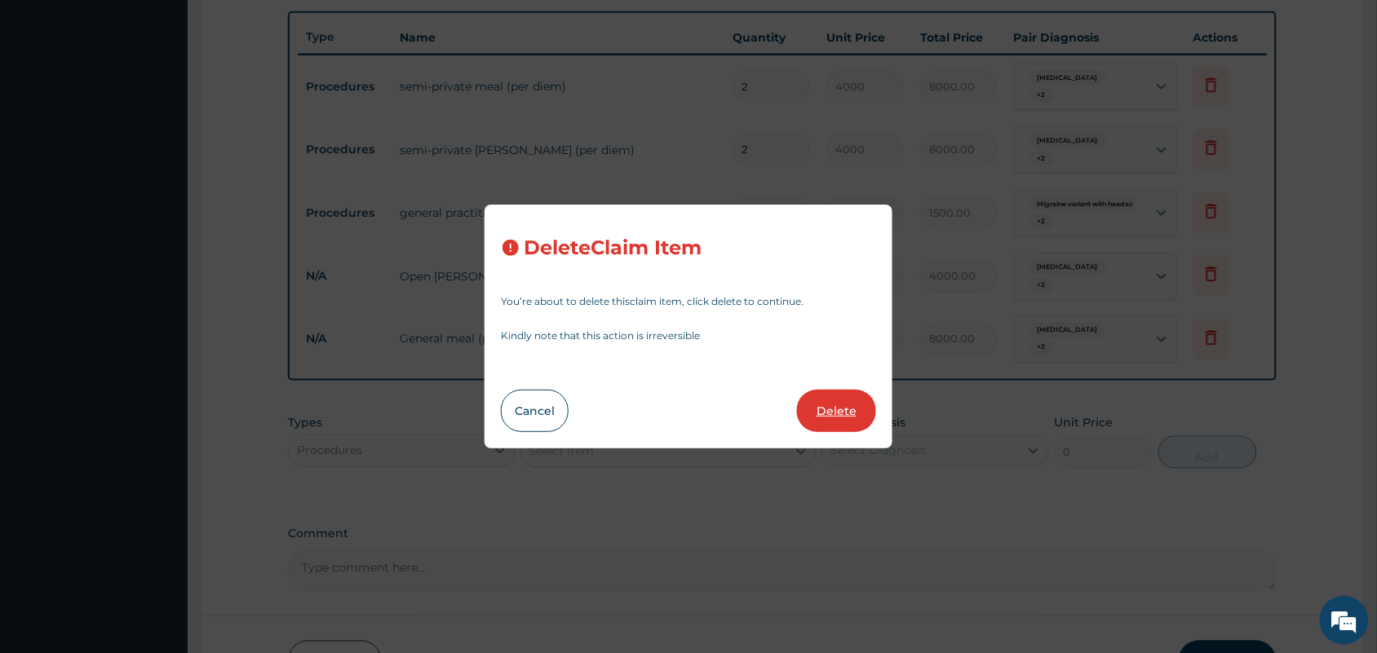
type input "2000"
type input "4000.00"
type input "4000"
type input "8000.00"
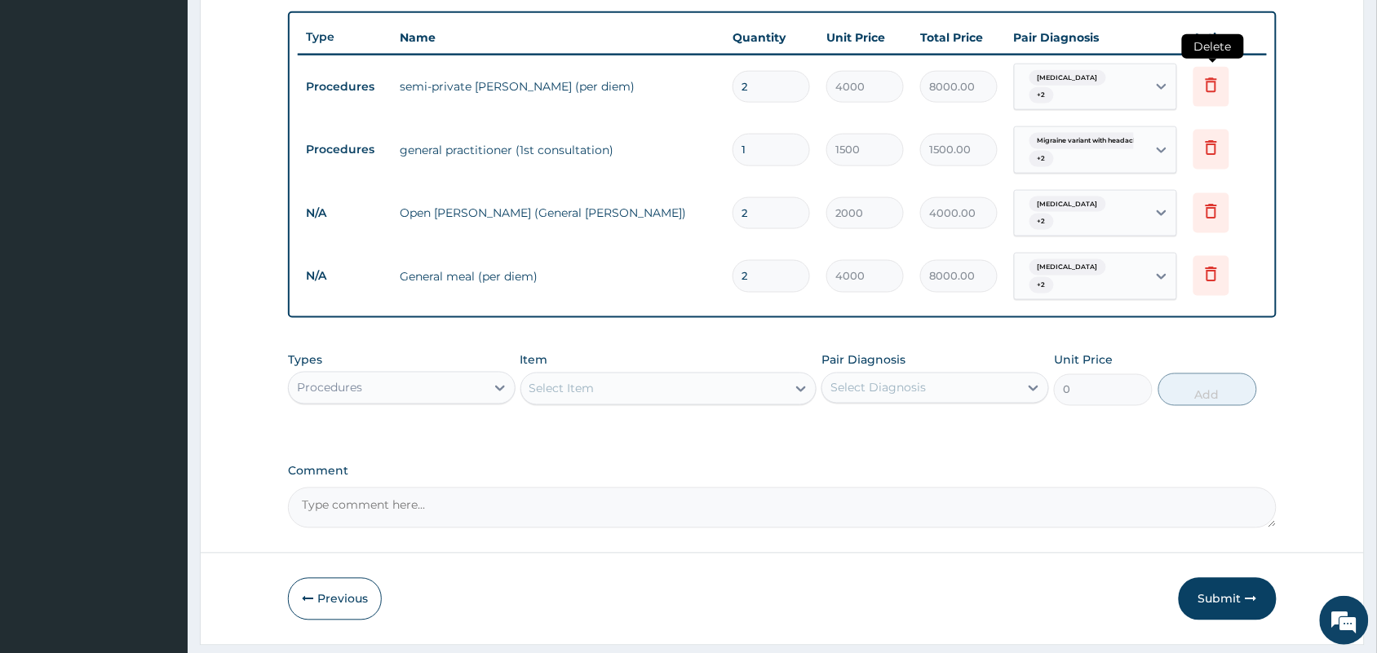
click at [1213, 80] on icon at bounding box center [1211, 85] width 20 height 20
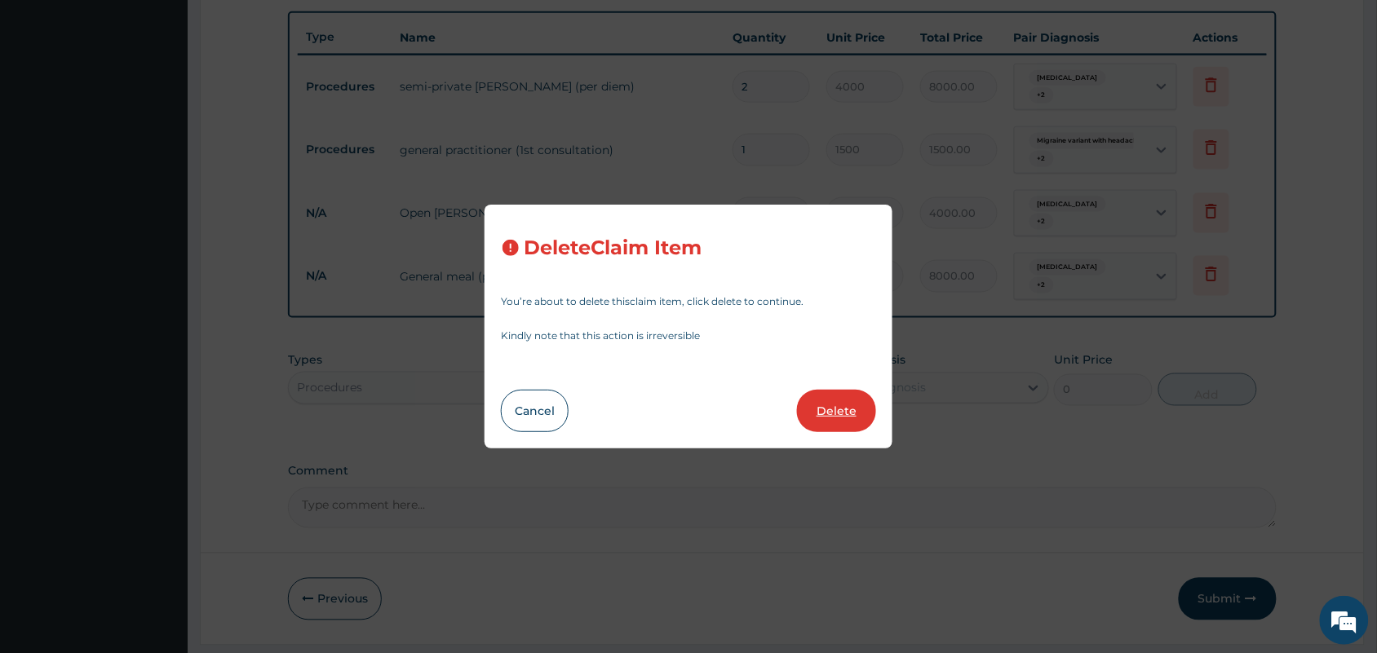
click at [821, 392] on button "Delete" at bounding box center [836, 411] width 79 height 42
type input "1"
type input "1500"
type input "1500.00"
type input "2"
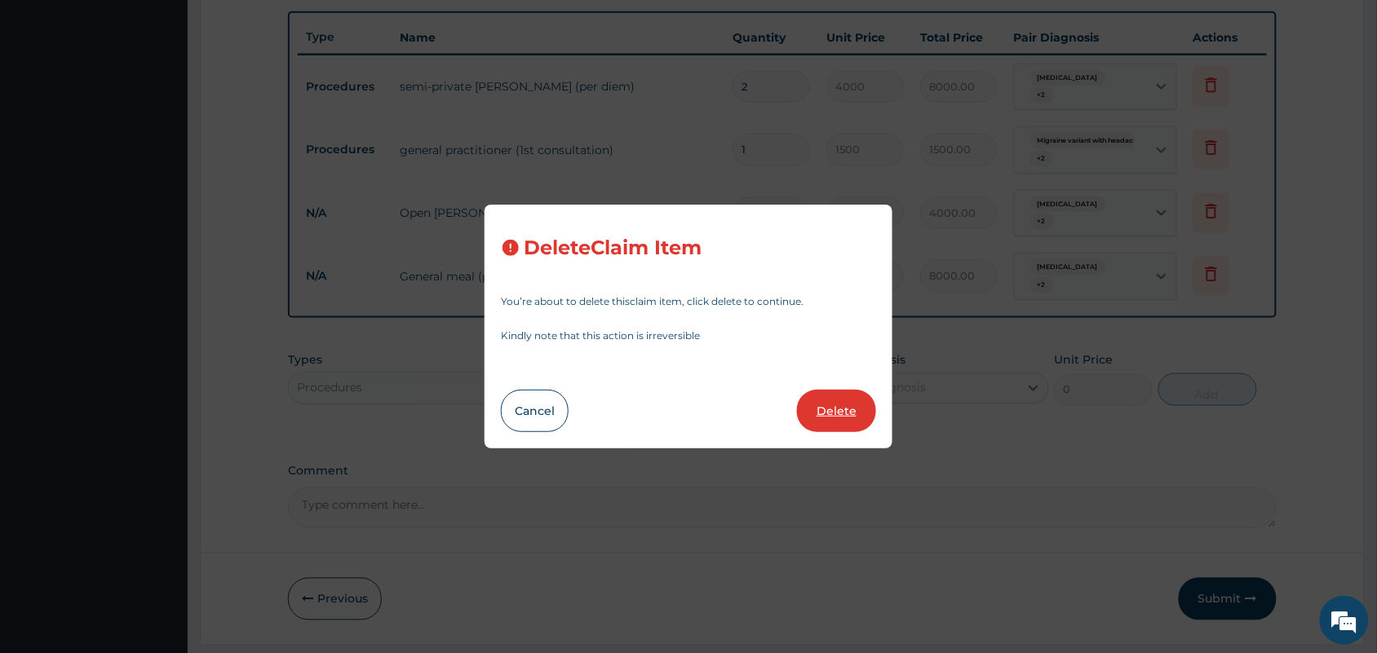
type input "2000"
type input "4000.00"
type input "4000"
type input "8000.00"
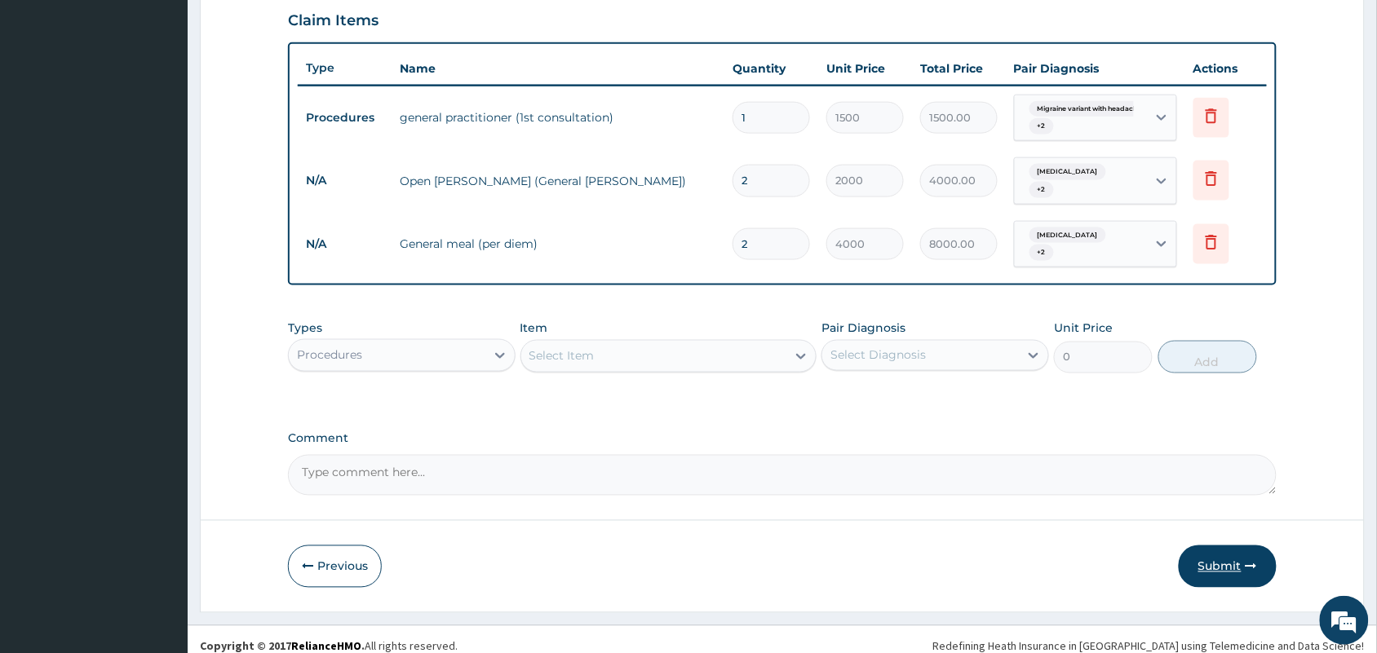
click at [1229, 546] on button "Submit" at bounding box center [1228, 567] width 98 height 42
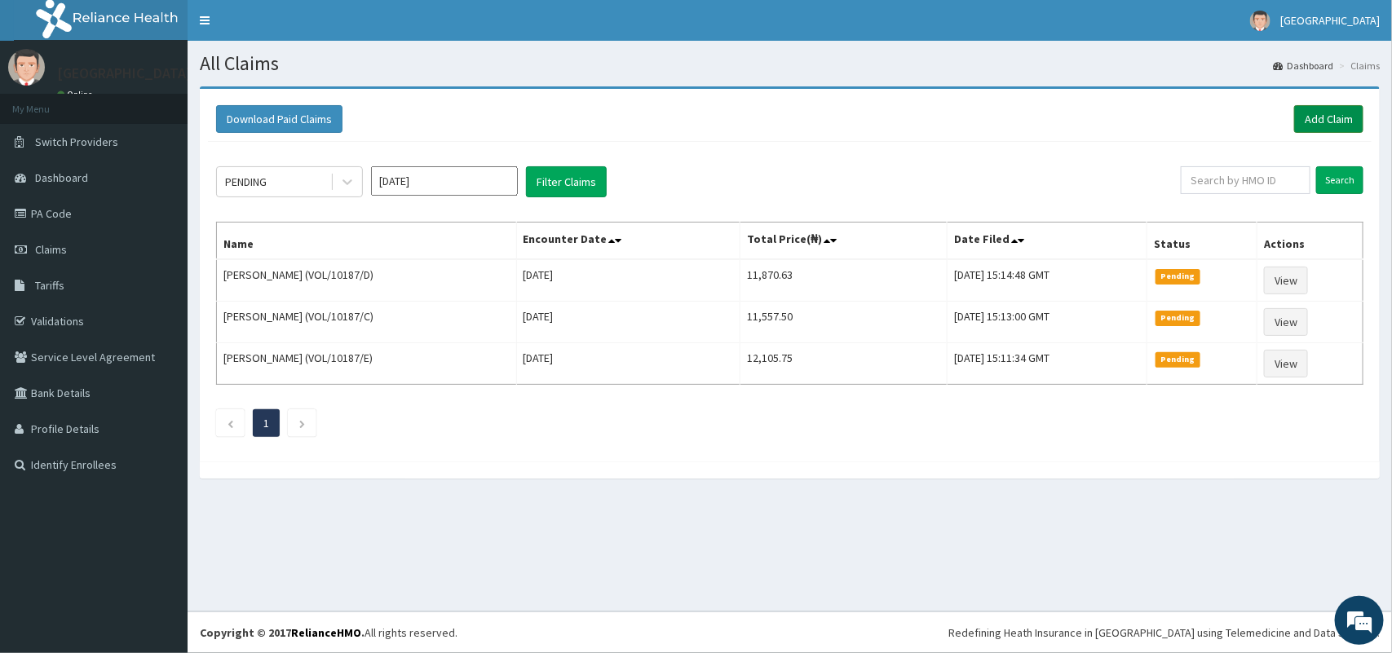
click at [1326, 108] on link "Add Claim" at bounding box center [1328, 119] width 69 height 28
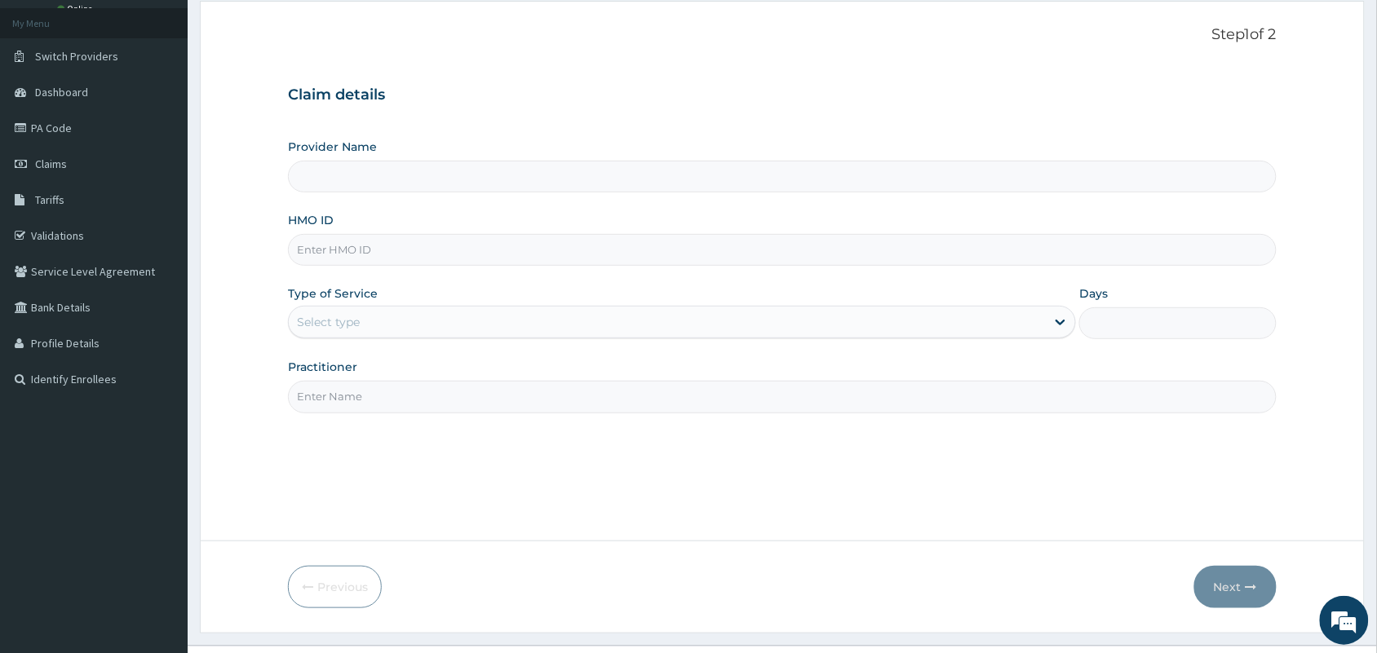
scroll to position [120, 0]
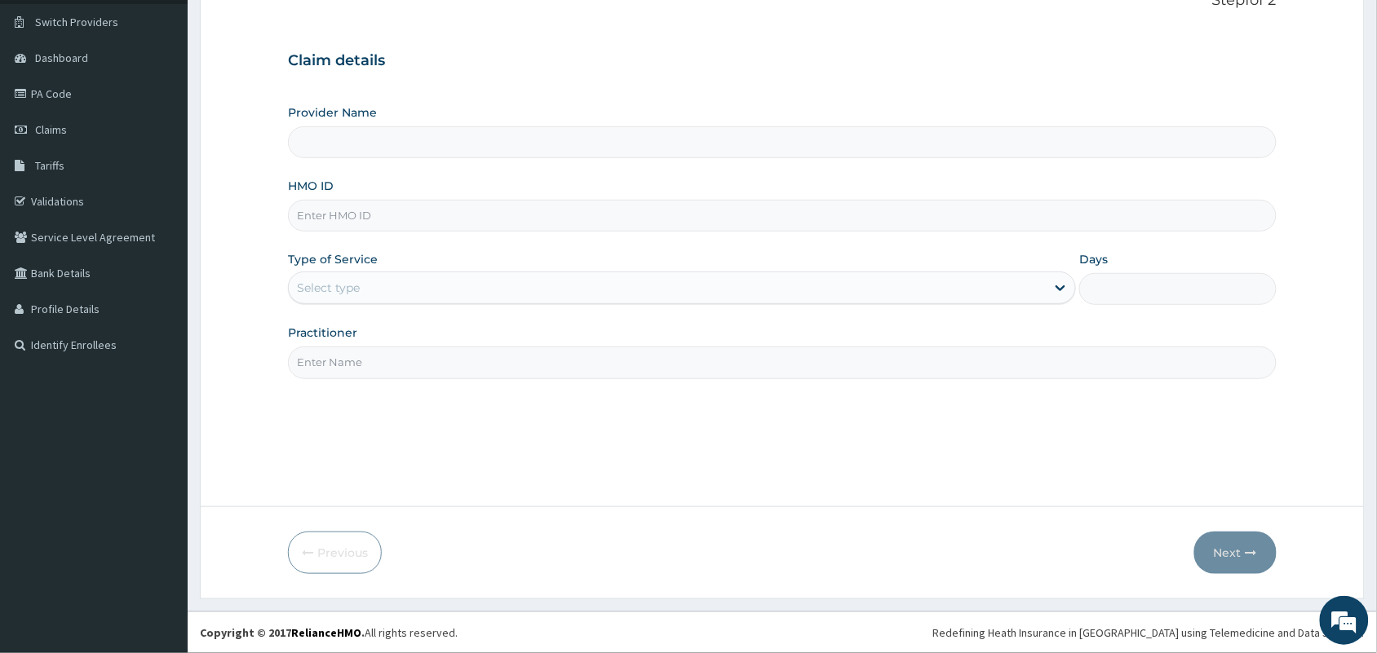
type input "Tip Top Hospital"
click at [508, 215] on input "HMO ID" at bounding box center [782, 216] width 989 height 32
type input "QCP/10010/A"
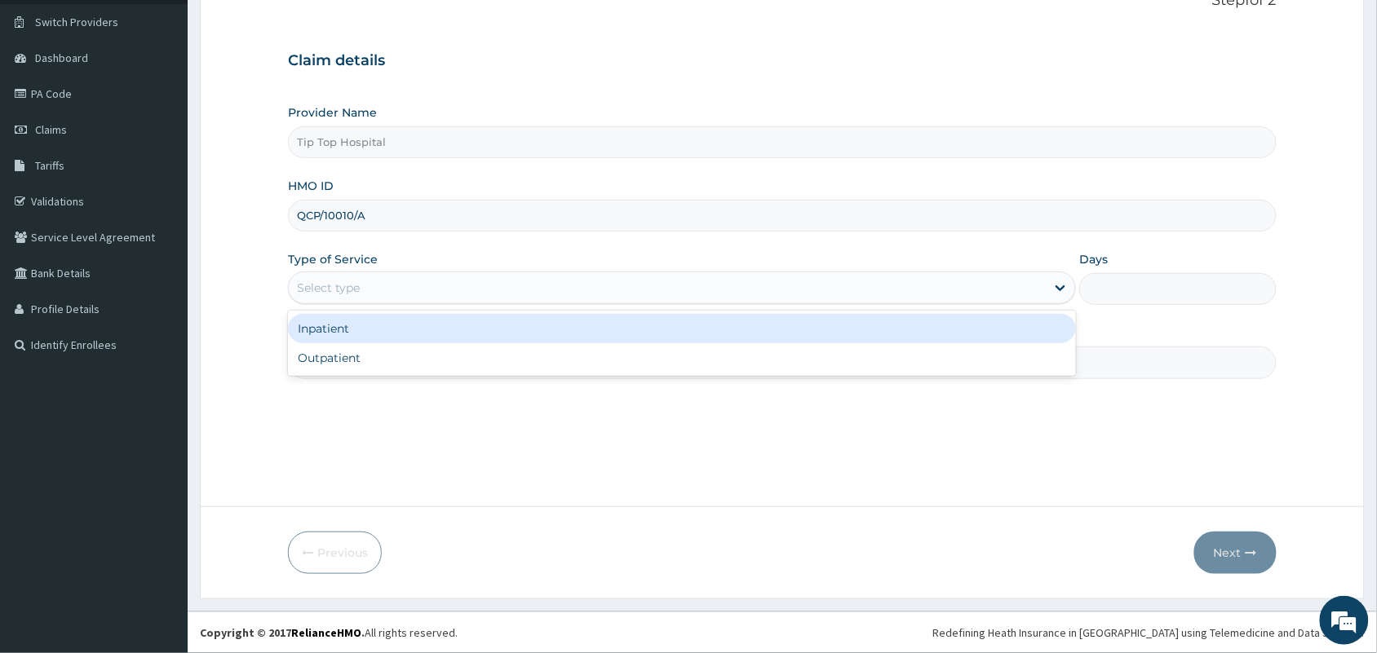
click at [455, 276] on div "Select type" at bounding box center [667, 288] width 757 height 26
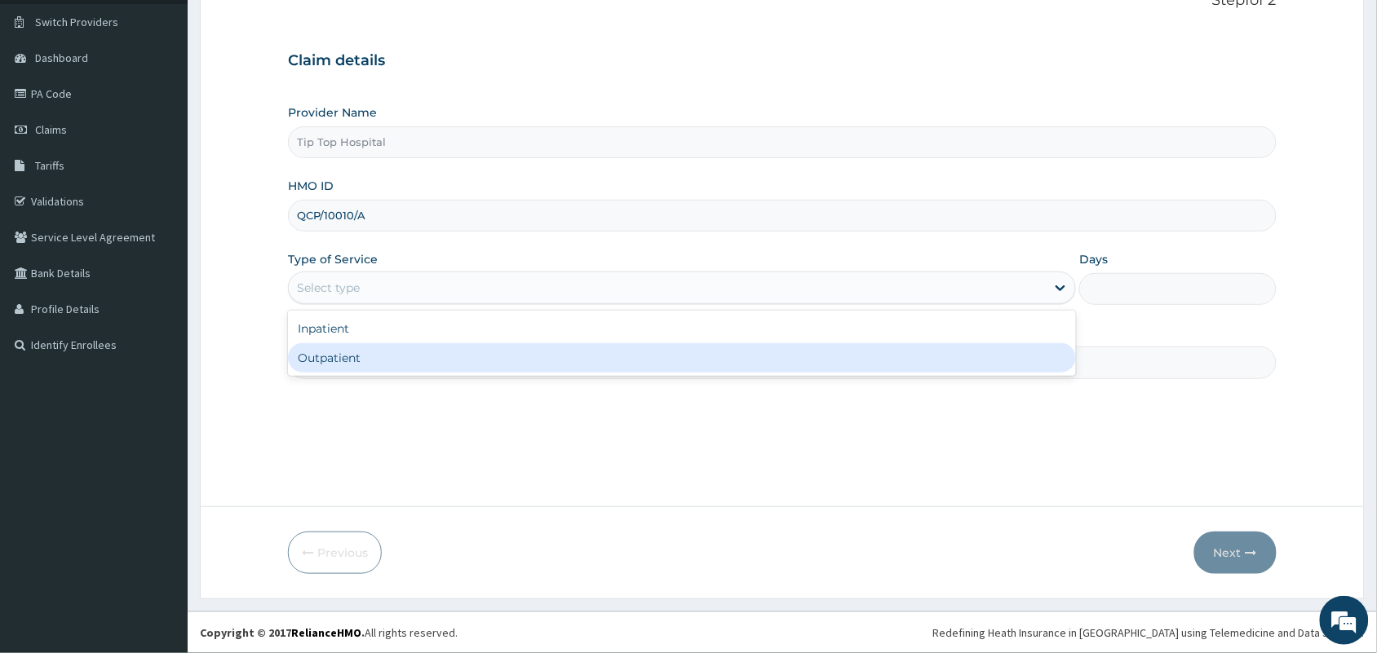
click at [400, 363] on div "Outpatient" at bounding box center [682, 357] width 788 height 29
type input "1"
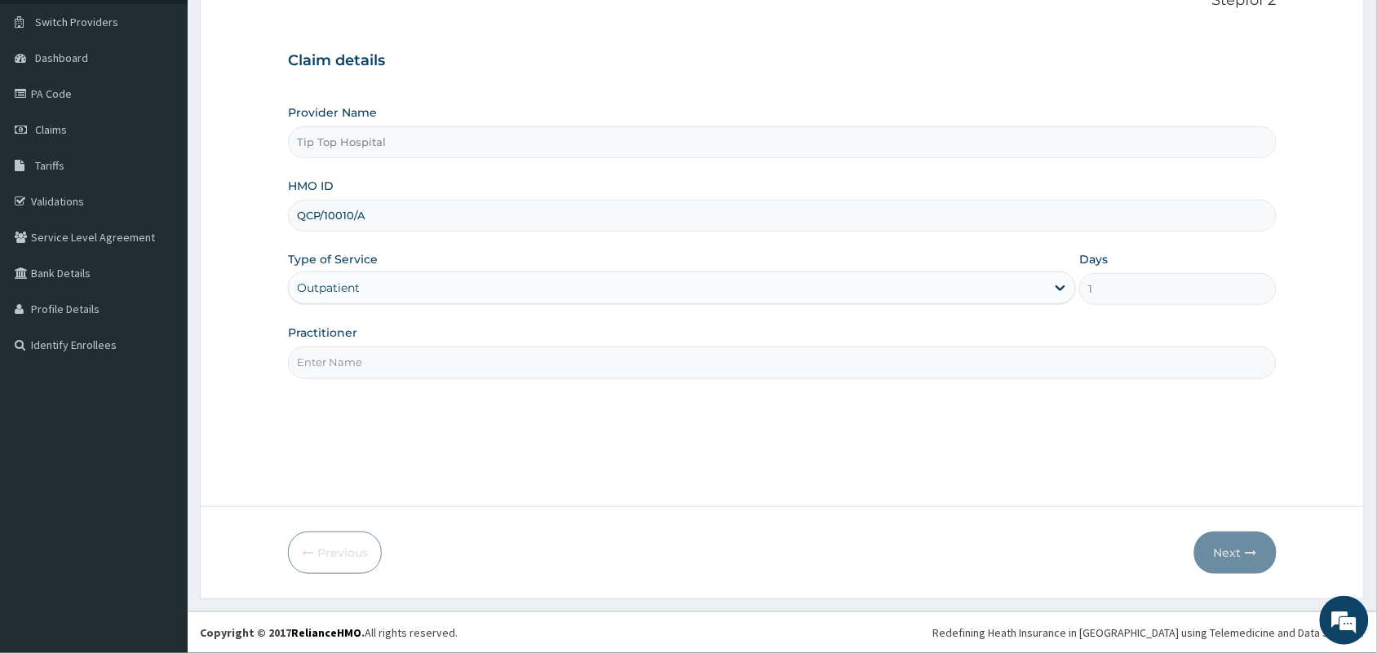
click at [409, 363] on input "Practitioner" at bounding box center [782, 363] width 989 height 32
type input "DR"
click at [1222, 552] on button "Next" at bounding box center [1235, 553] width 82 height 42
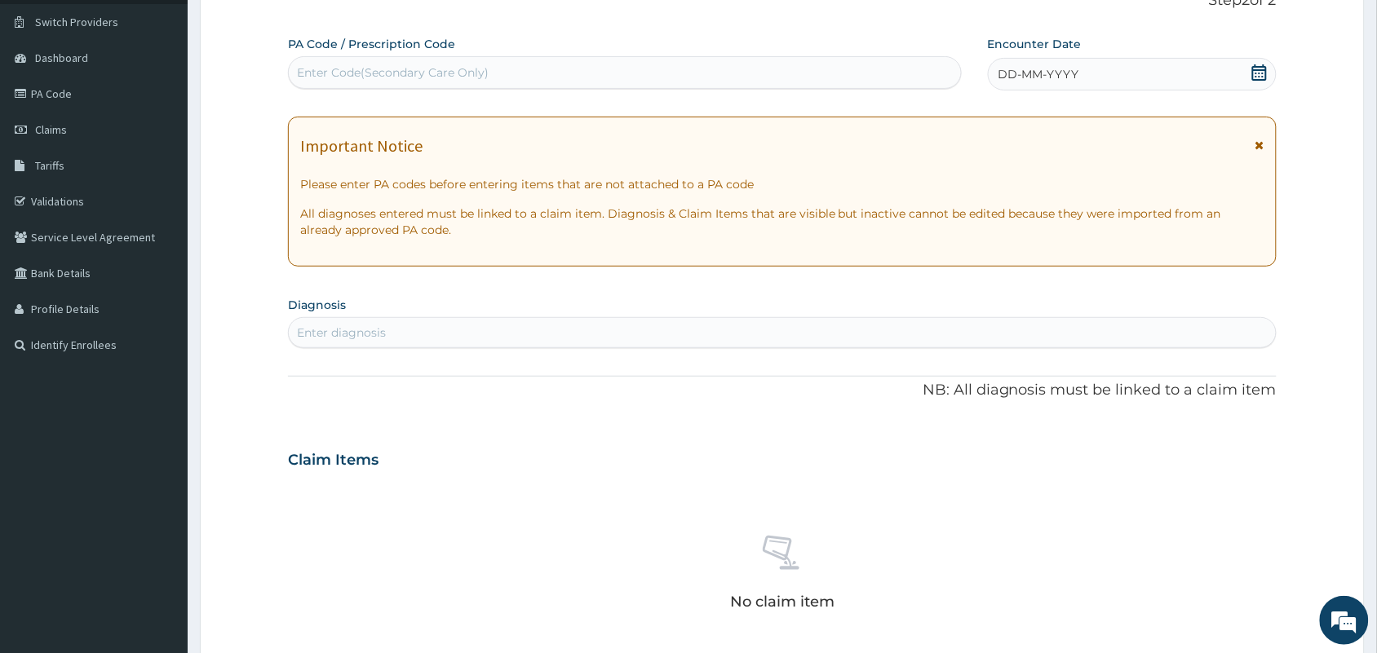
click at [761, 73] on div "Enter Code(Secondary Care Only)" at bounding box center [625, 73] width 672 height 26
paste input "PA/E3D2B5"
type input "PA/E3D2B5"
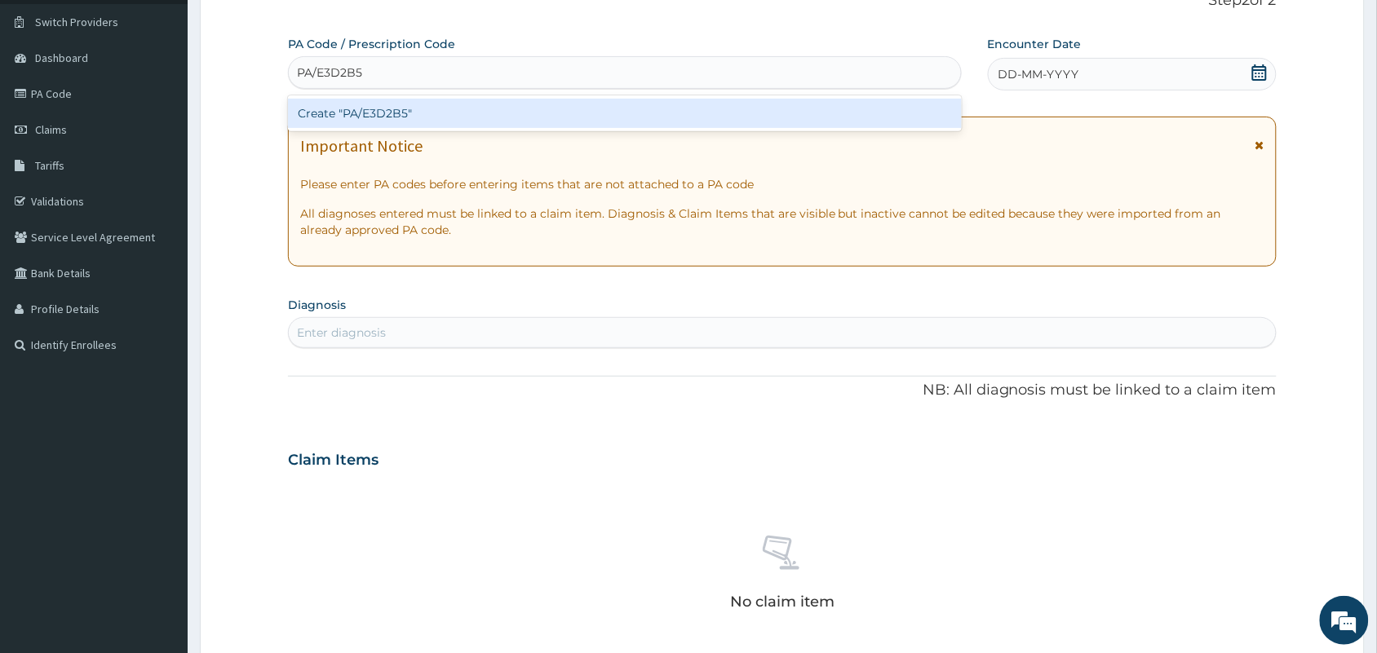
click at [648, 121] on div "Create "PA/E3D2B5"" at bounding box center [625, 113] width 674 height 29
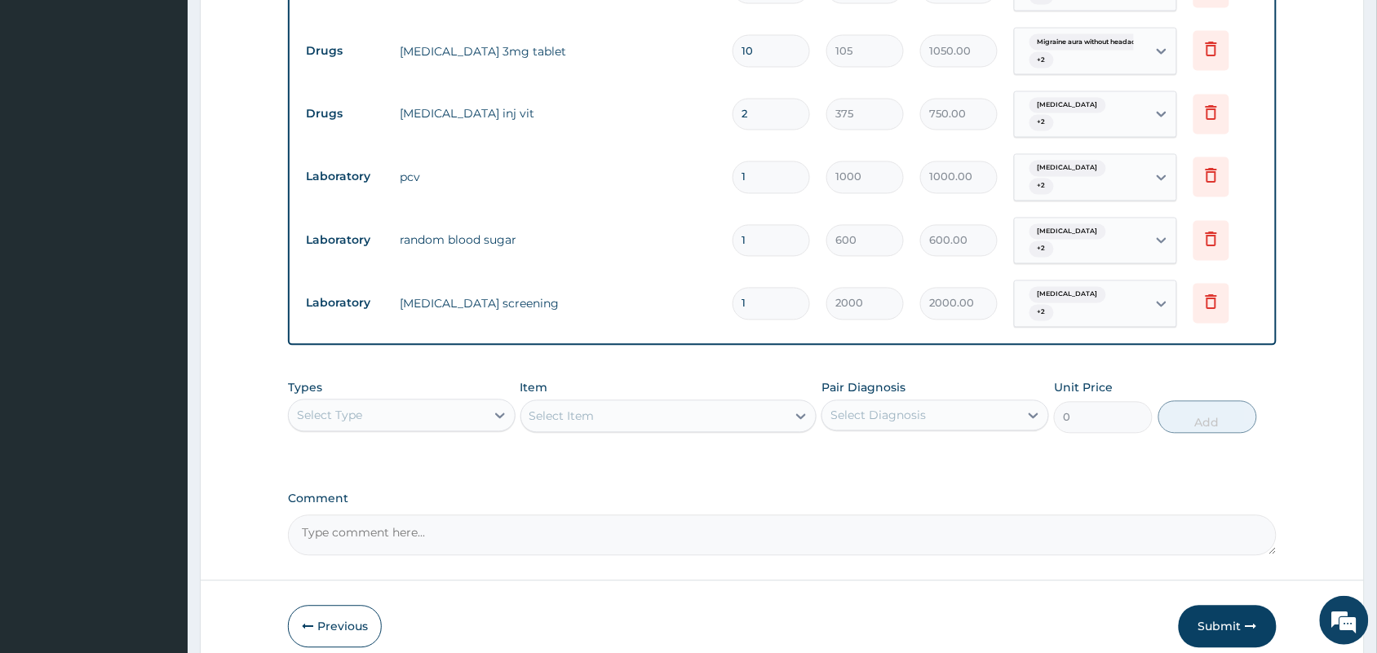
scroll to position [861, 0]
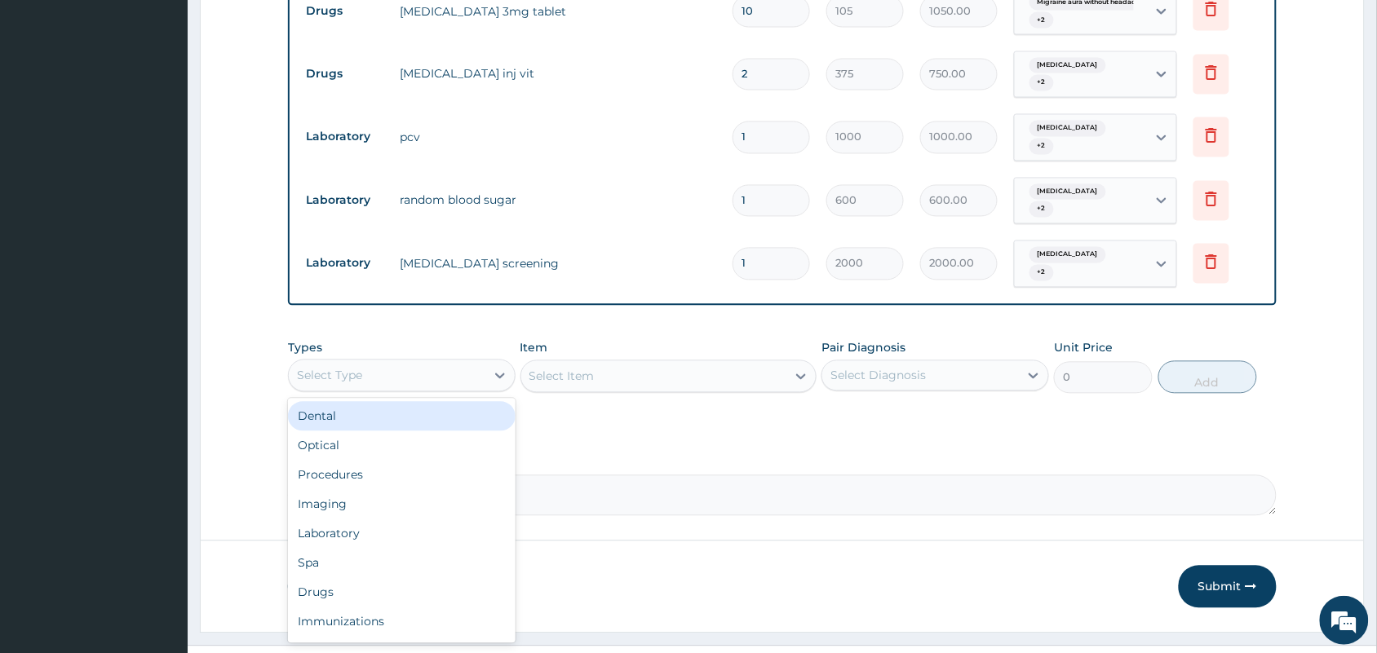
click at [437, 363] on div "Select Type" at bounding box center [387, 376] width 197 height 26
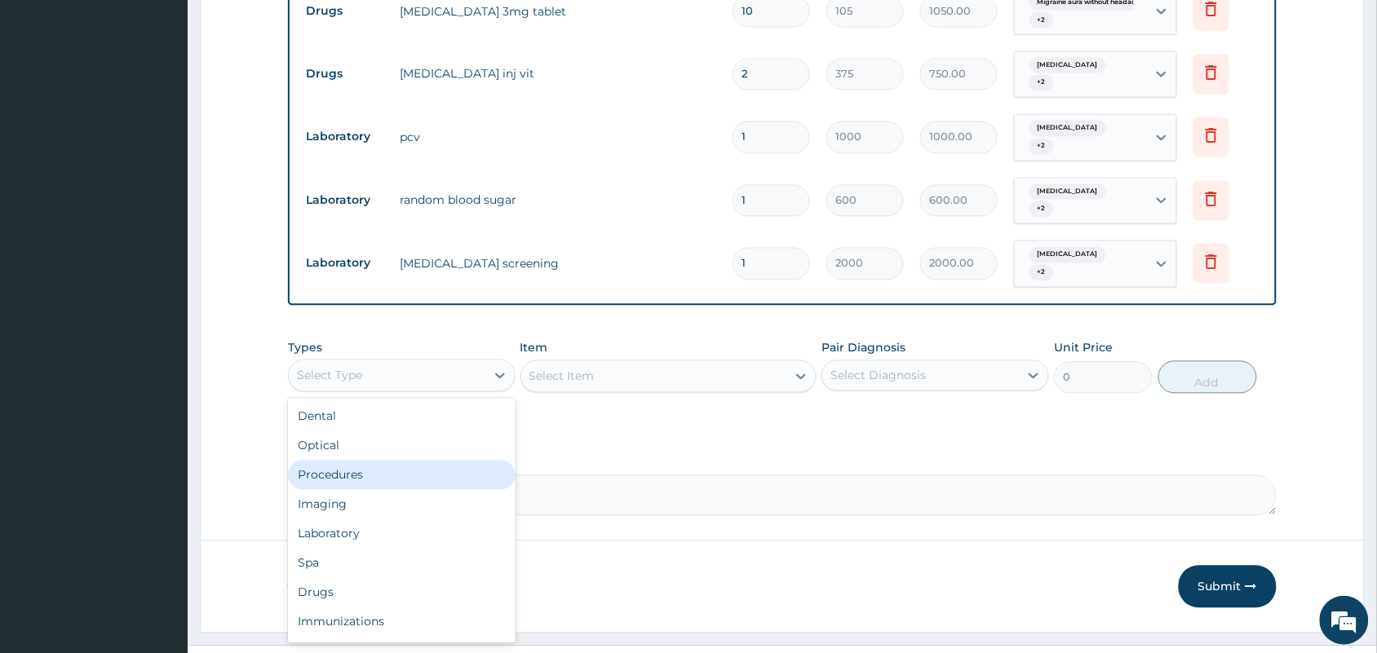
click at [418, 461] on div "Procedures" at bounding box center [402, 475] width 228 height 29
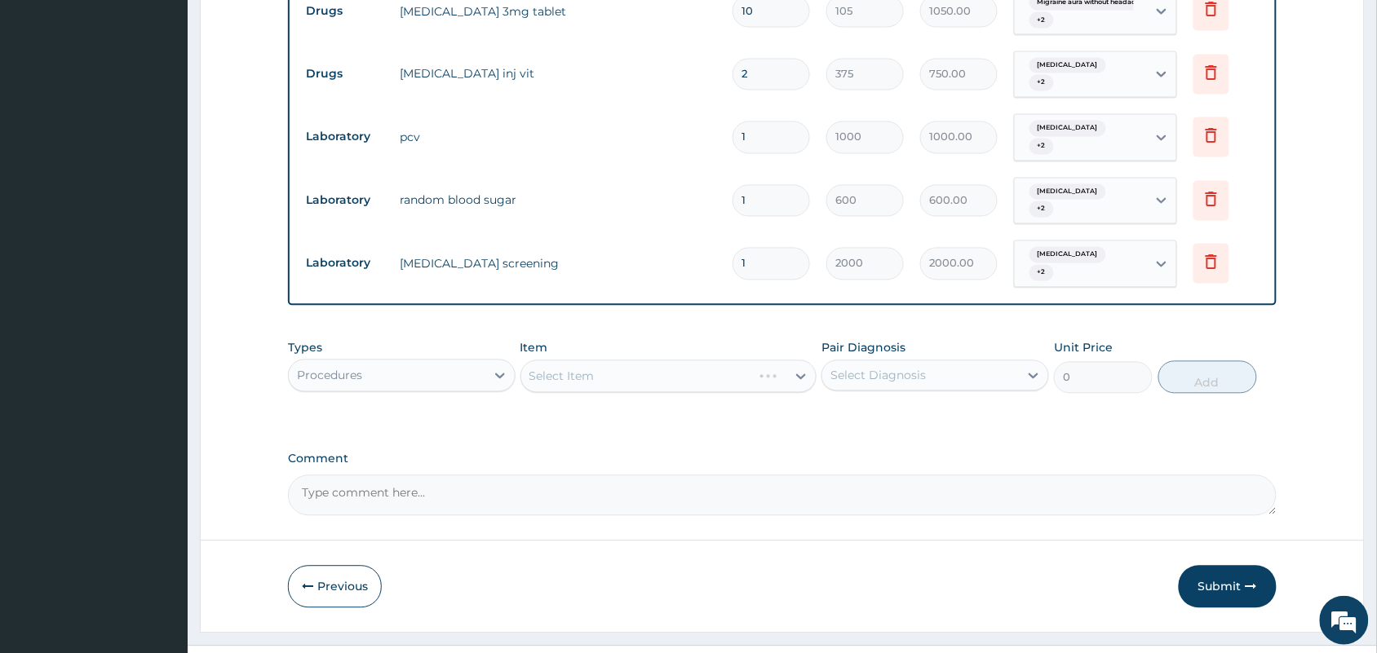
click at [596, 361] on div "Select Item" at bounding box center [668, 377] width 297 height 33
click at [595, 364] on div "Select Item" at bounding box center [654, 377] width 266 height 26
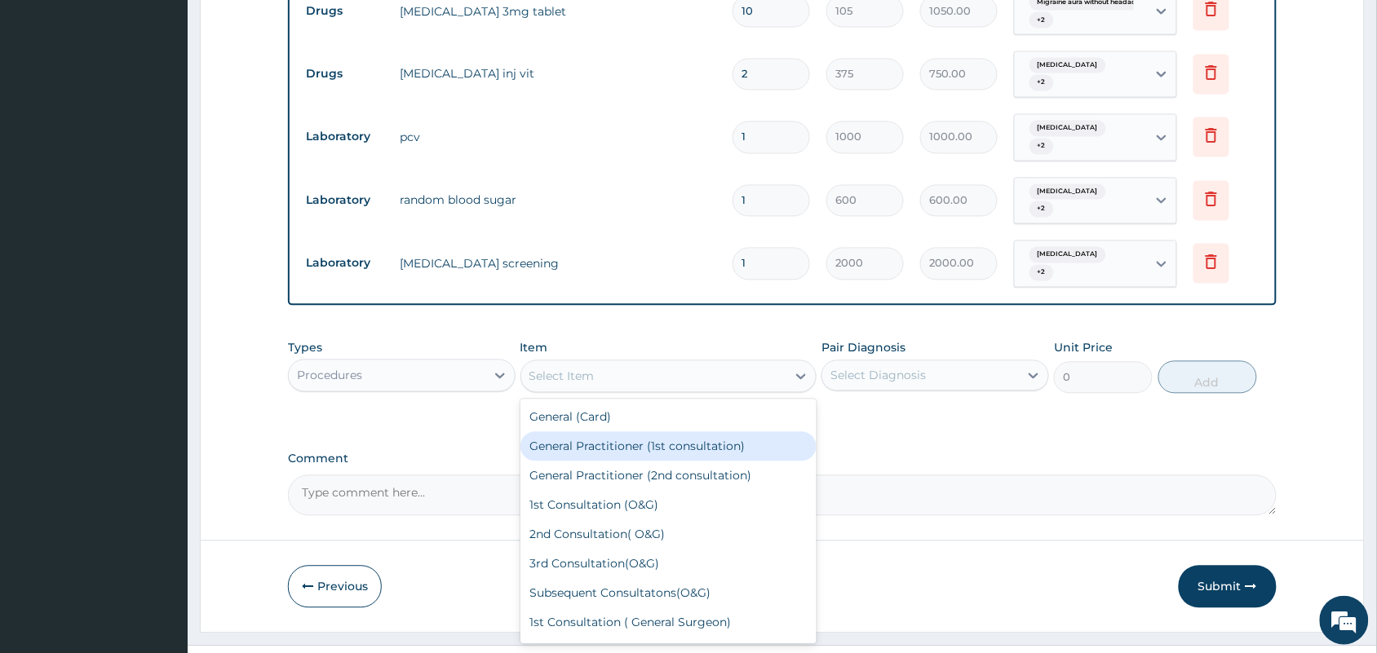
click at [593, 432] on div "General Practitioner (1st consultation)" at bounding box center [668, 446] width 297 height 29
type input "1500"
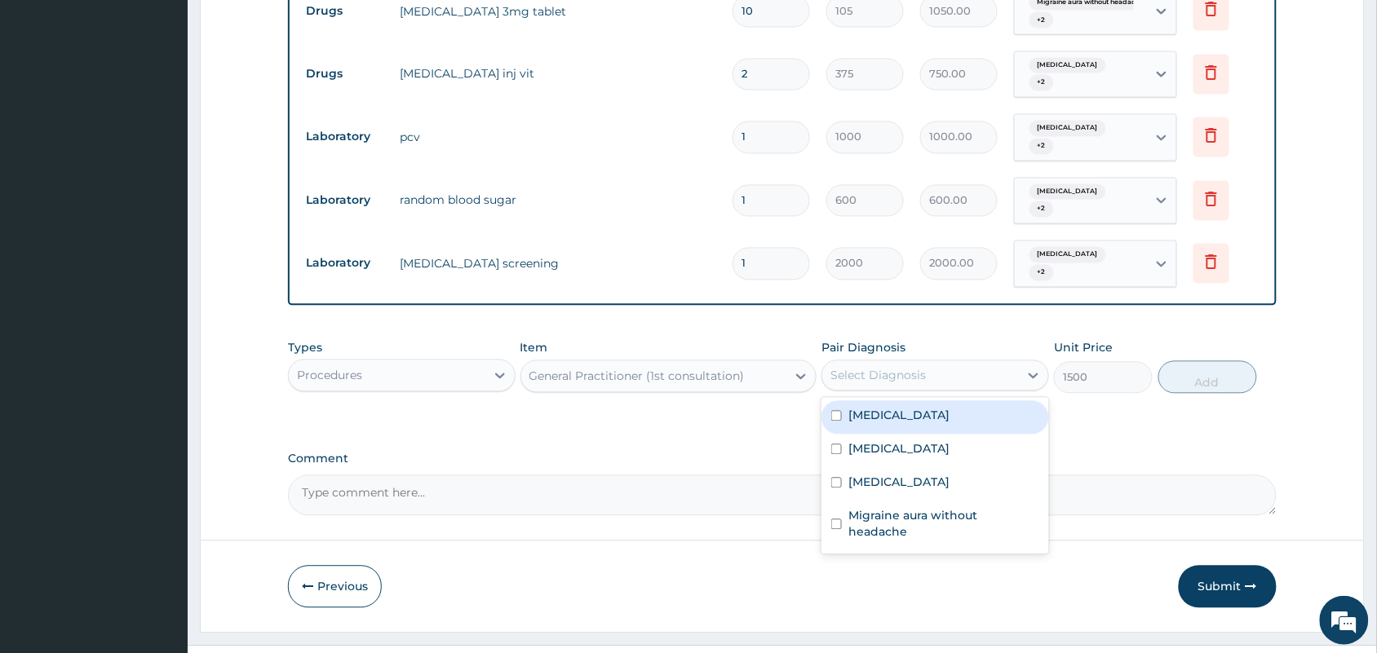
click at [871, 368] on div "Select Diagnosis" at bounding box center [877, 376] width 95 height 16
click at [873, 408] on label "Malaria" at bounding box center [898, 416] width 101 height 16
checkbox input "true"
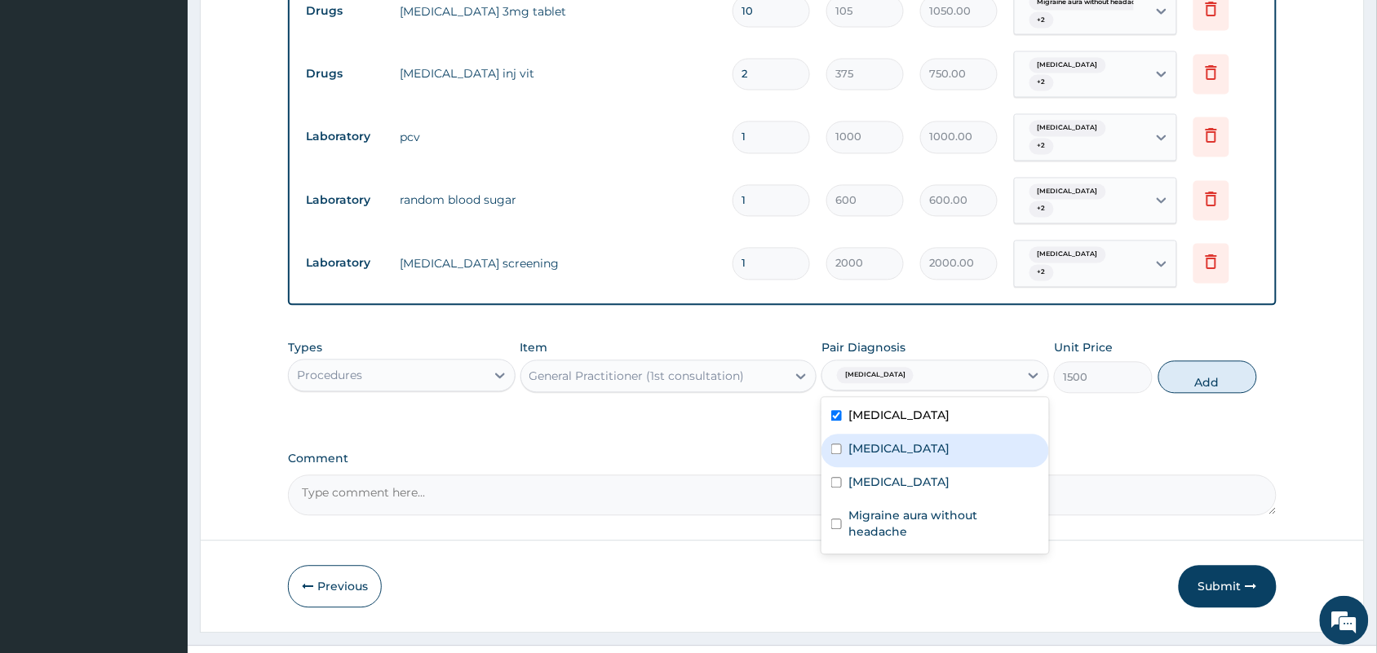
click at [861, 441] on label "Sepsis" at bounding box center [898, 449] width 101 height 16
checkbox input "true"
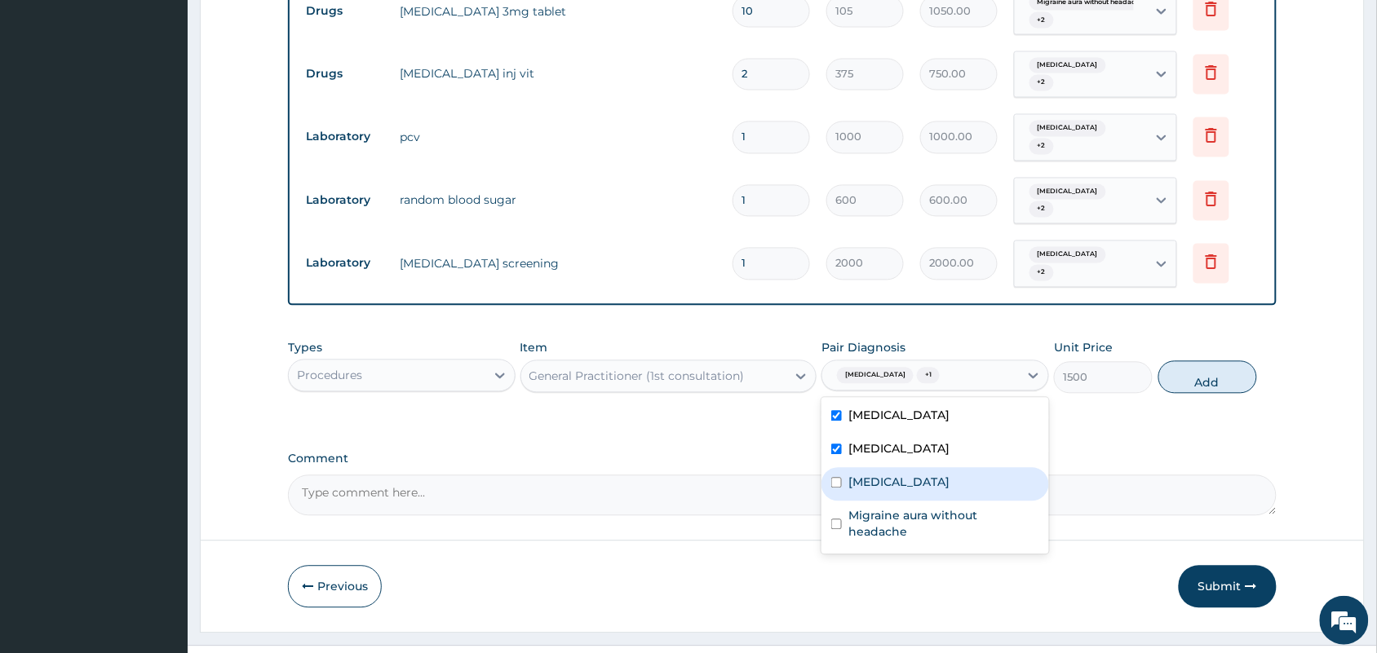
click at [862, 475] on label "Immunosuppression" at bounding box center [898, 483] width 101 height 16
checkbox input "true"
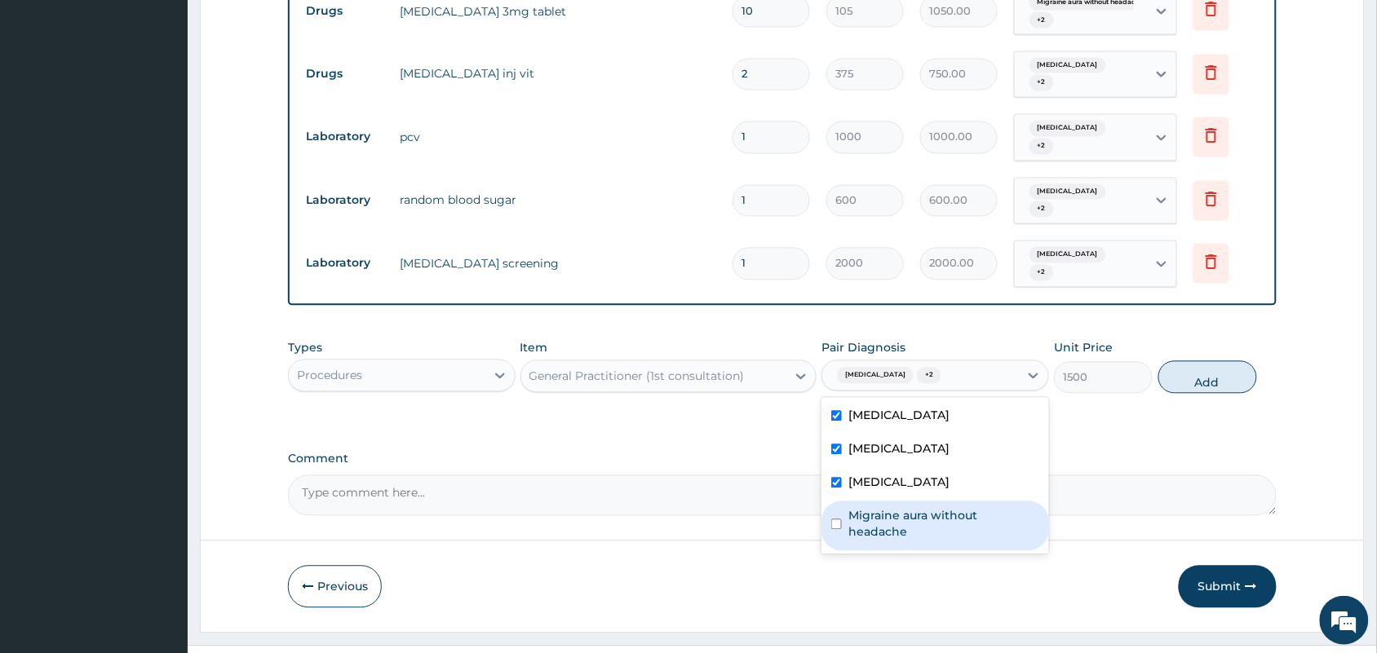
click at [873, 508] on label "Migraine aura without headache" at bounding box center [943, 524] width 191 height 33
checkbox input "true"
click at [1209, 361] on button "Add" at bounding box center [1207, 377] width 99 height 33
type input "0"
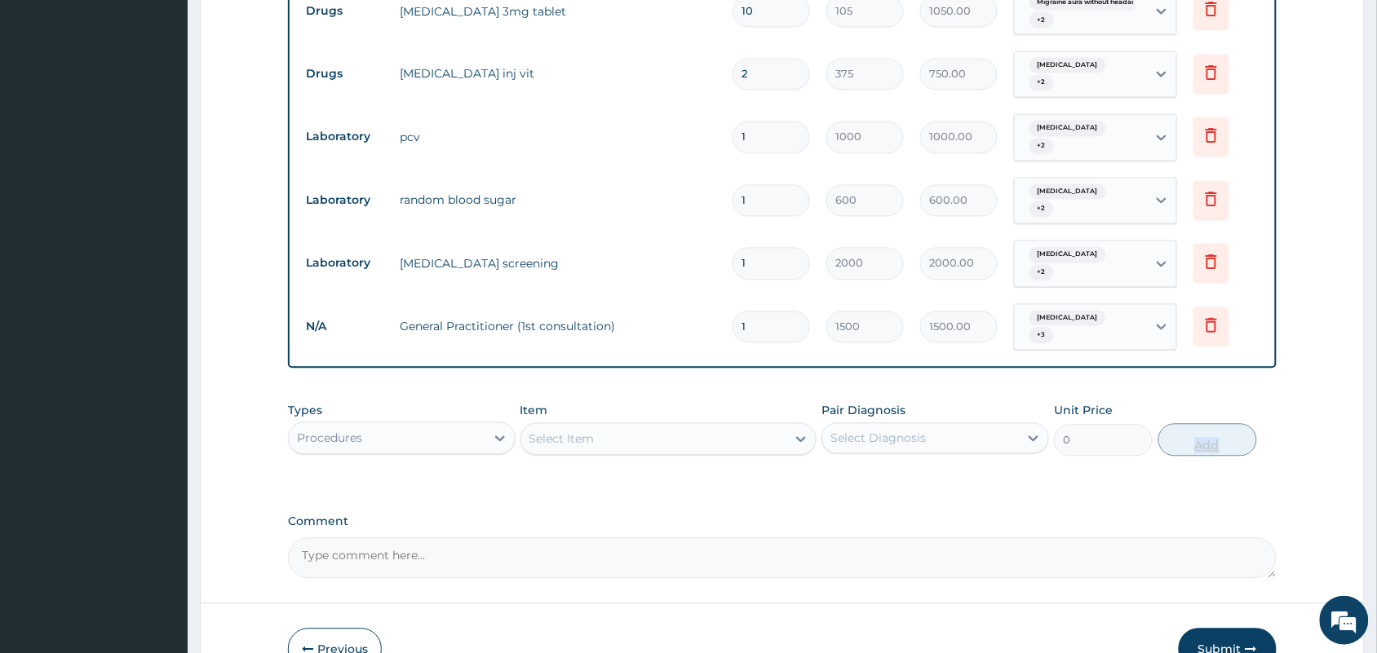
click at [1218, 629] on button "Submit" at bounding box center [1228, 650] width 98 height 42
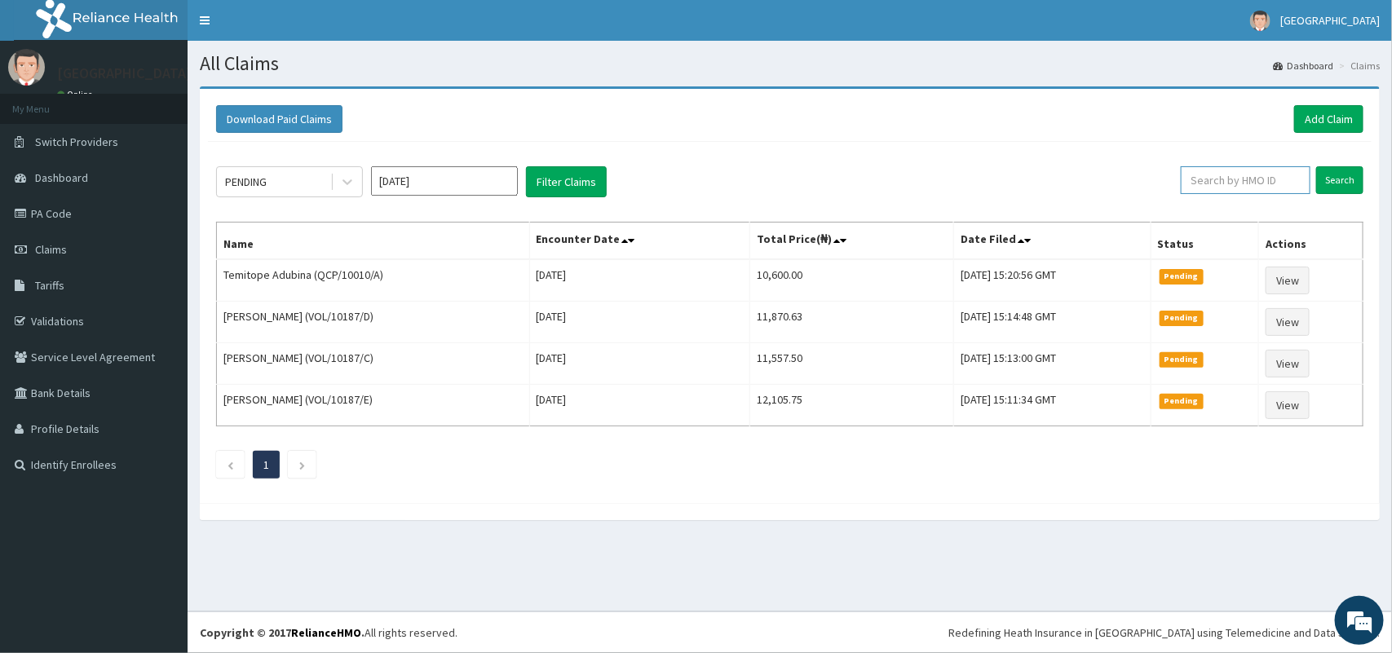
click at [1244, 178] on input "text" at bounding box center [1246, 180] width 130 height 28
type input "QCP/10010/A"
click at [1328, 176] on input "Search" at bounding box center [1339, 180] width 47 height 28
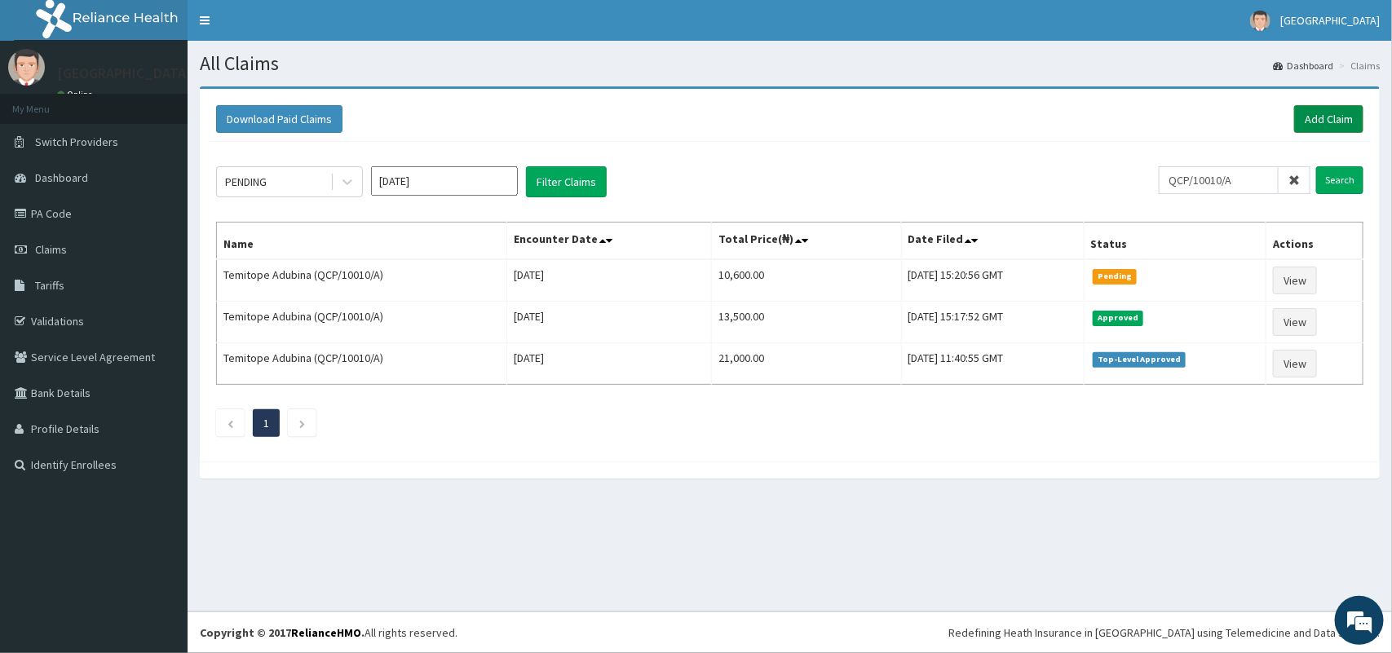
click at [1321, 113] on link "Add Claim" at bounding box center [1328, 119] width 69 height 28
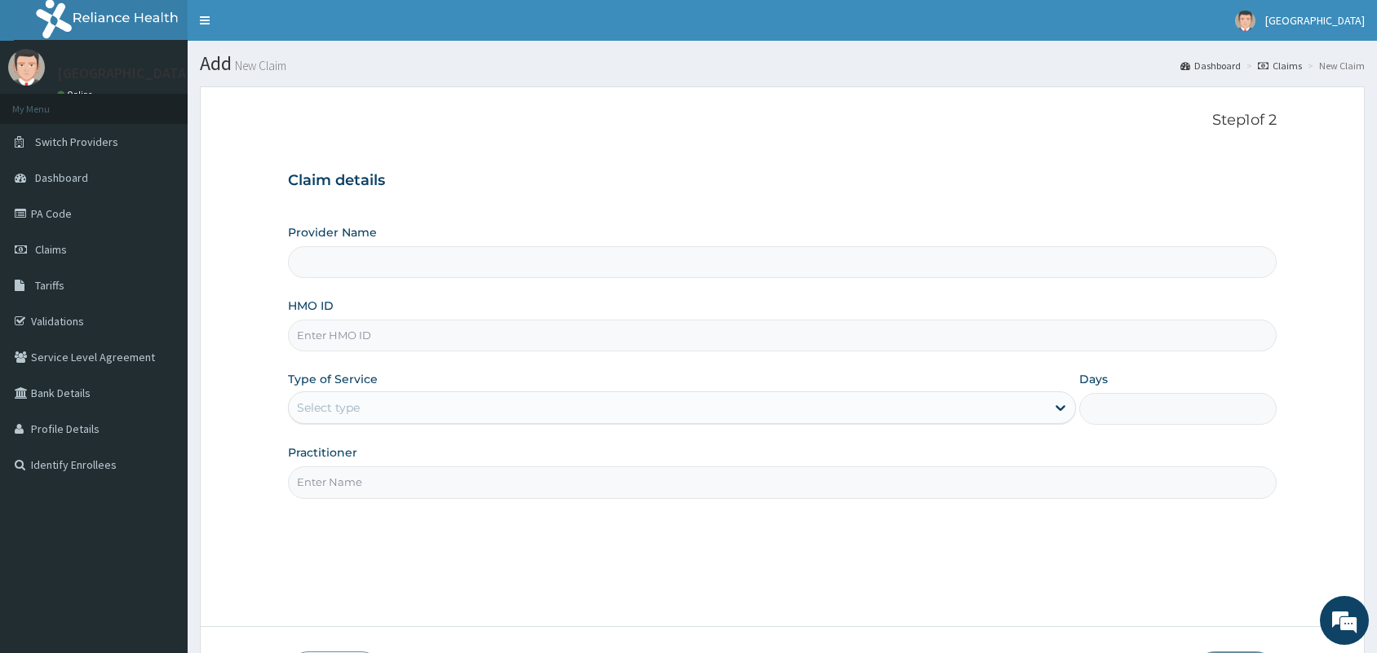
type input "Tip Top Hospital"
click at [1374, 585] on section "Step 1 of 2 Claim details Provider Name Tip Top Hospital HMO ID Type of Service…" at bounding box center [782, 402] width 1189 height 657
click at [697, 344] on input "HMO ID" at bounding box center [782, 336] width 989 height 32
type input "JSS/10023/A"
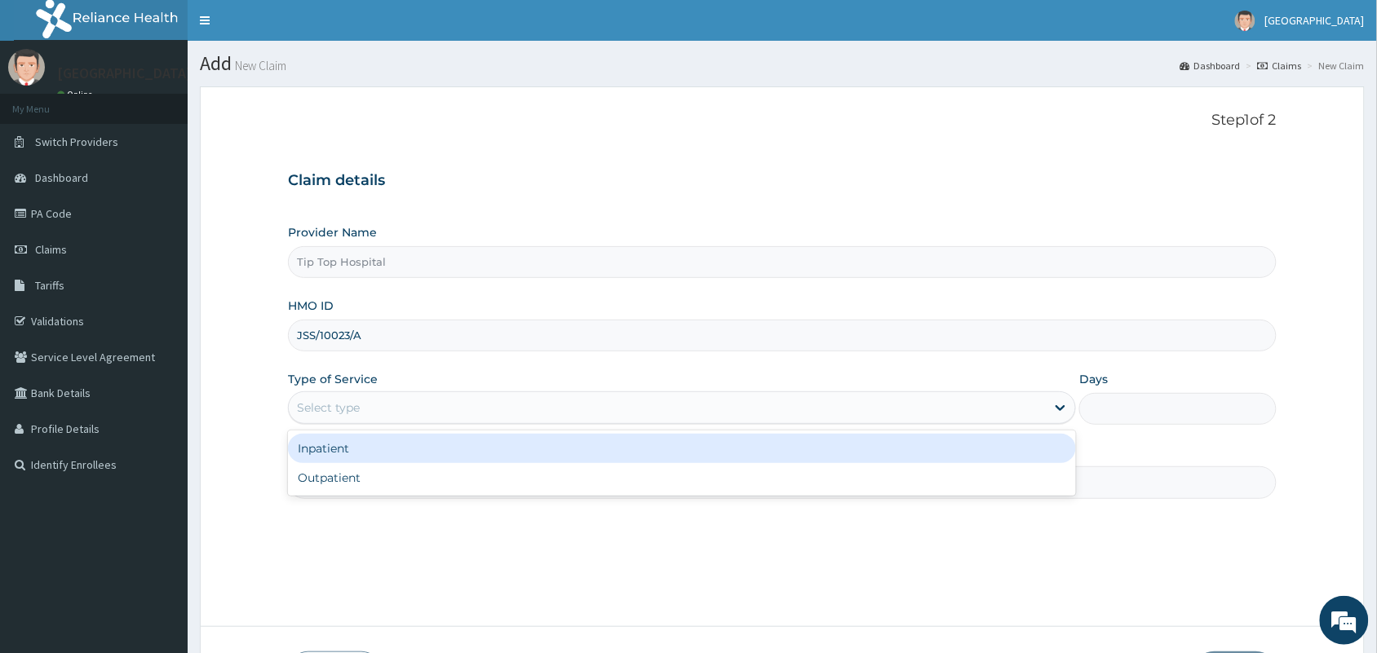
click at [638, 404] on div "Select type" at bounding box center [667, 408] width 757 height 26
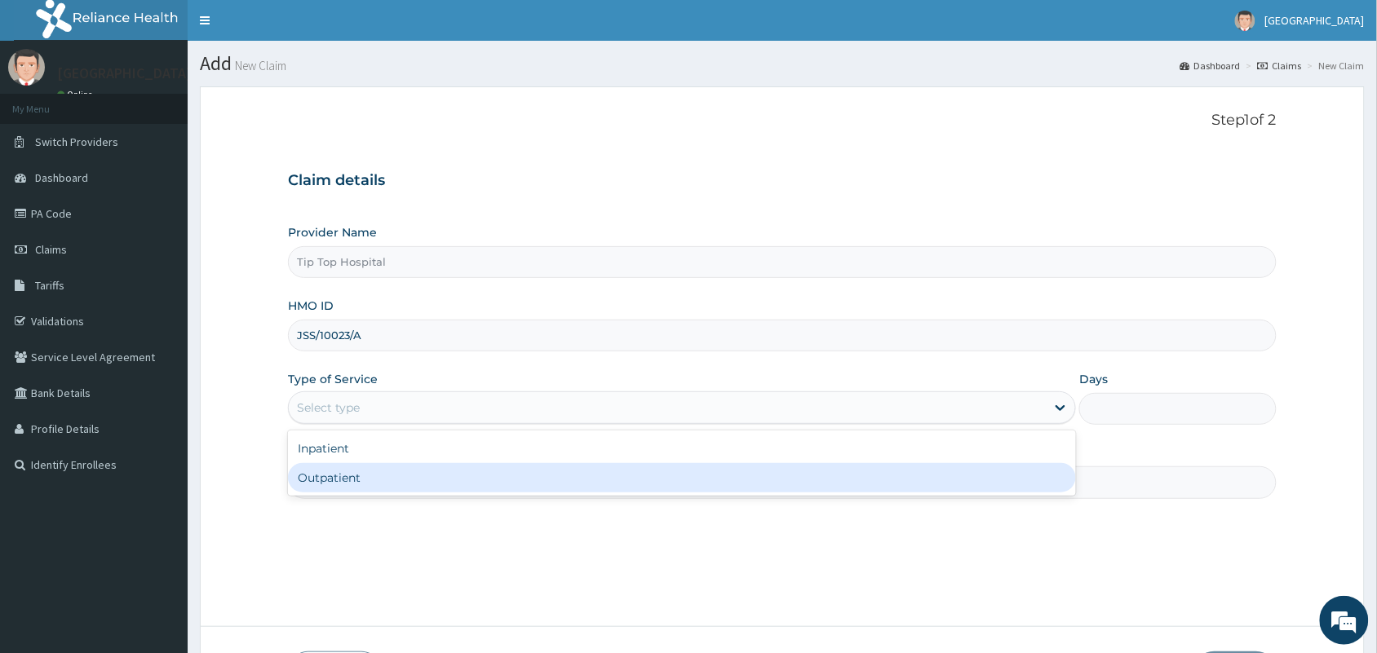
click at [571, 479] on div "Outpatient" at bounding box center [682, 477] width 788 height 29
type input "1"
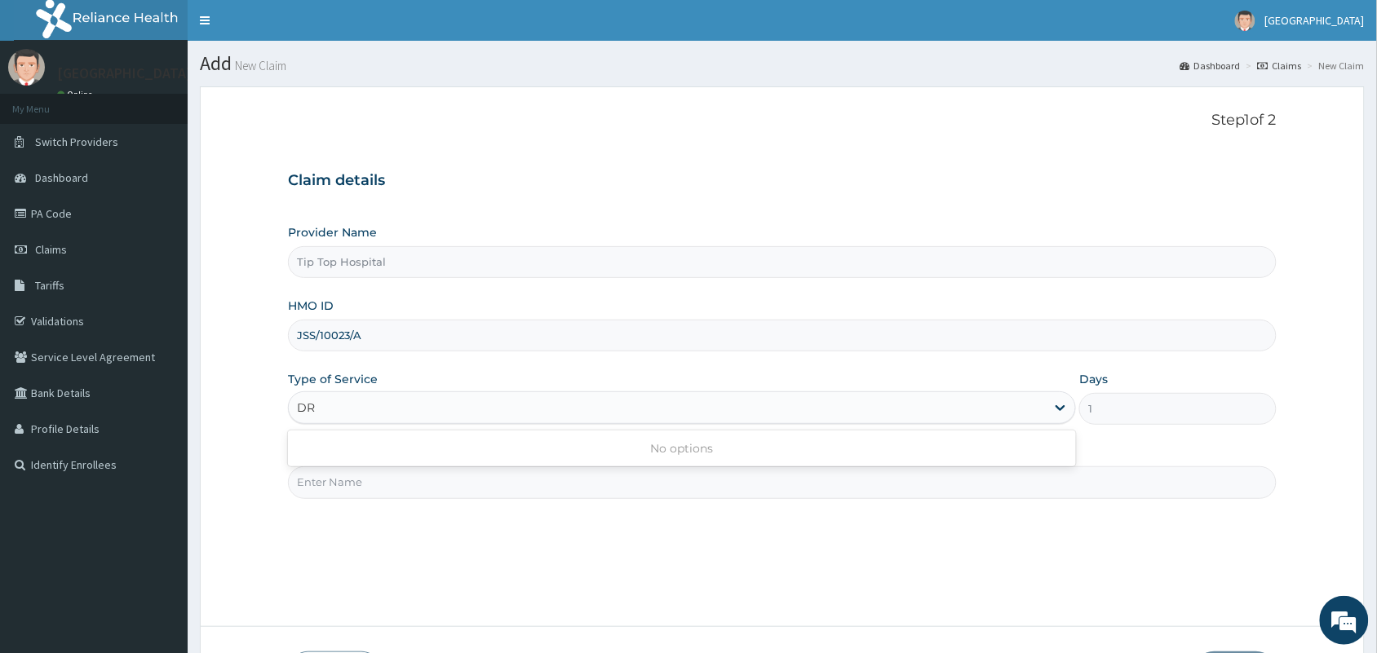
type input "DR"
click at [788, 389] on div "Type of Service Outpatient" at bounding box center [682, 398] width 788 height 54
click at [675, 481] on input "Practitioner" at bounding box center [782, 483] width 989 height 32
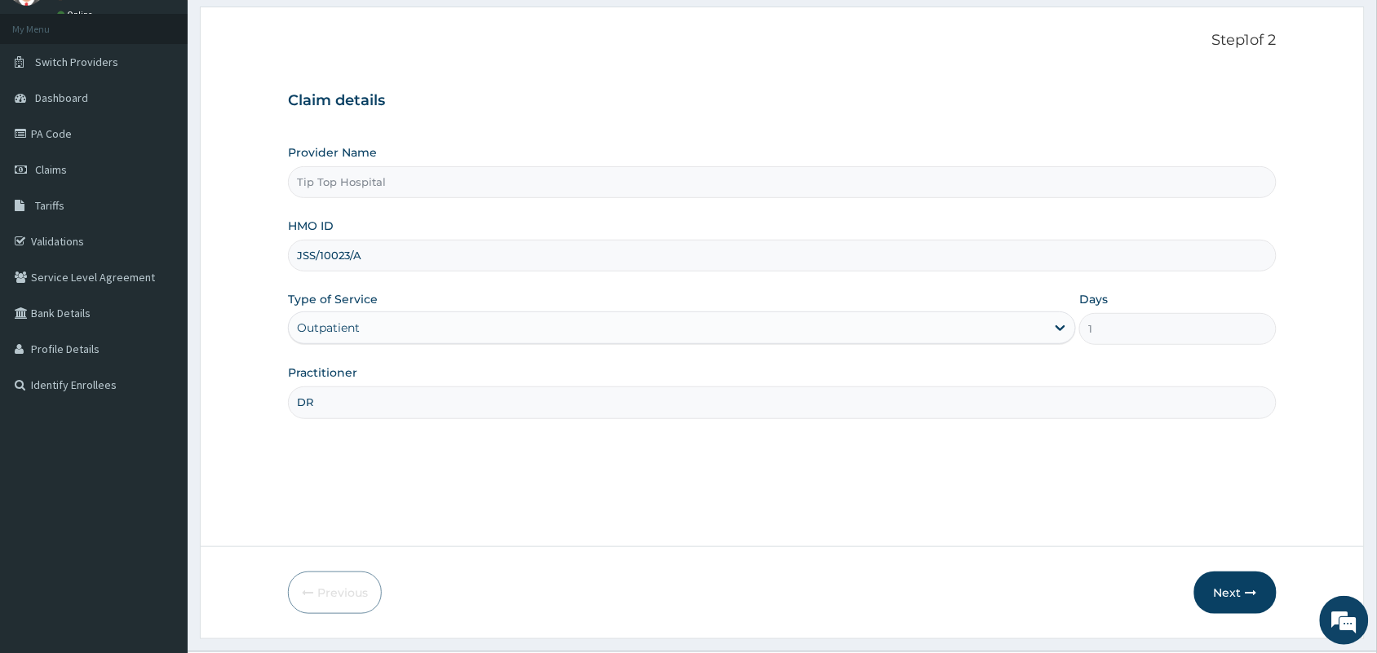
scroll to position [119, 0]
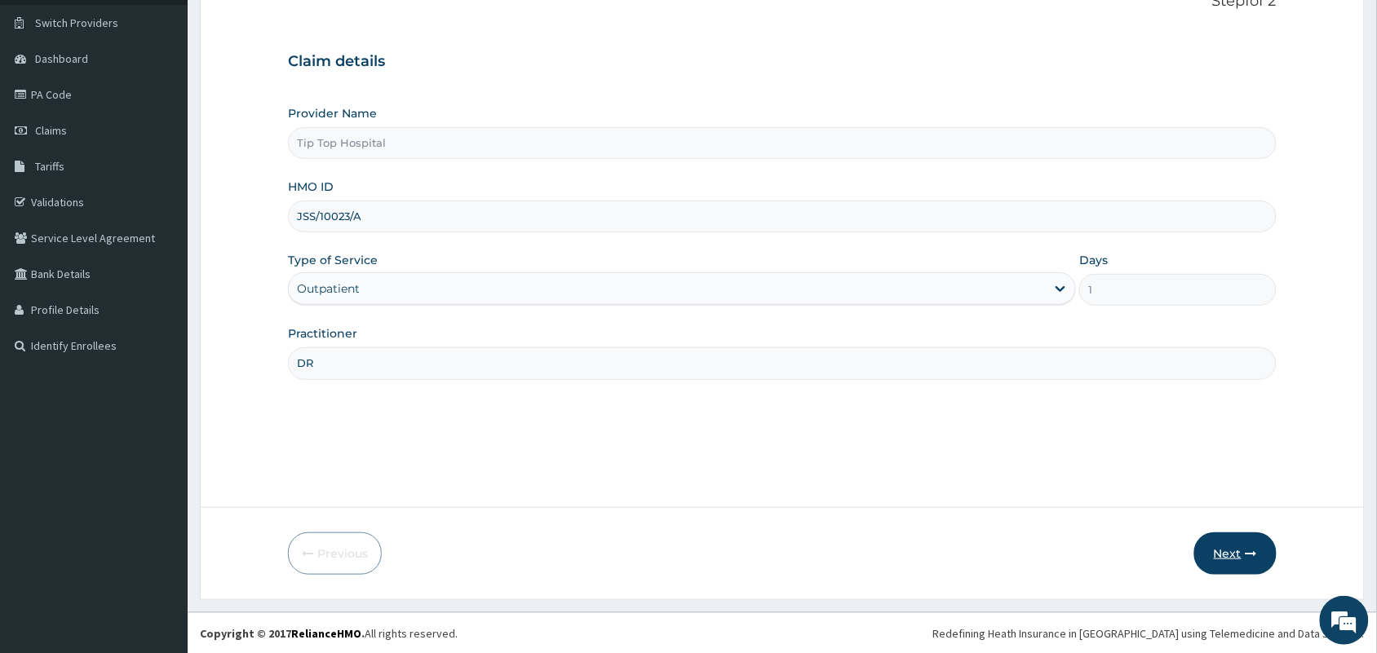
type input "DR"
click at [1221, 557] on button "Next" at bounding box center [1235, 554] width 82 height 42
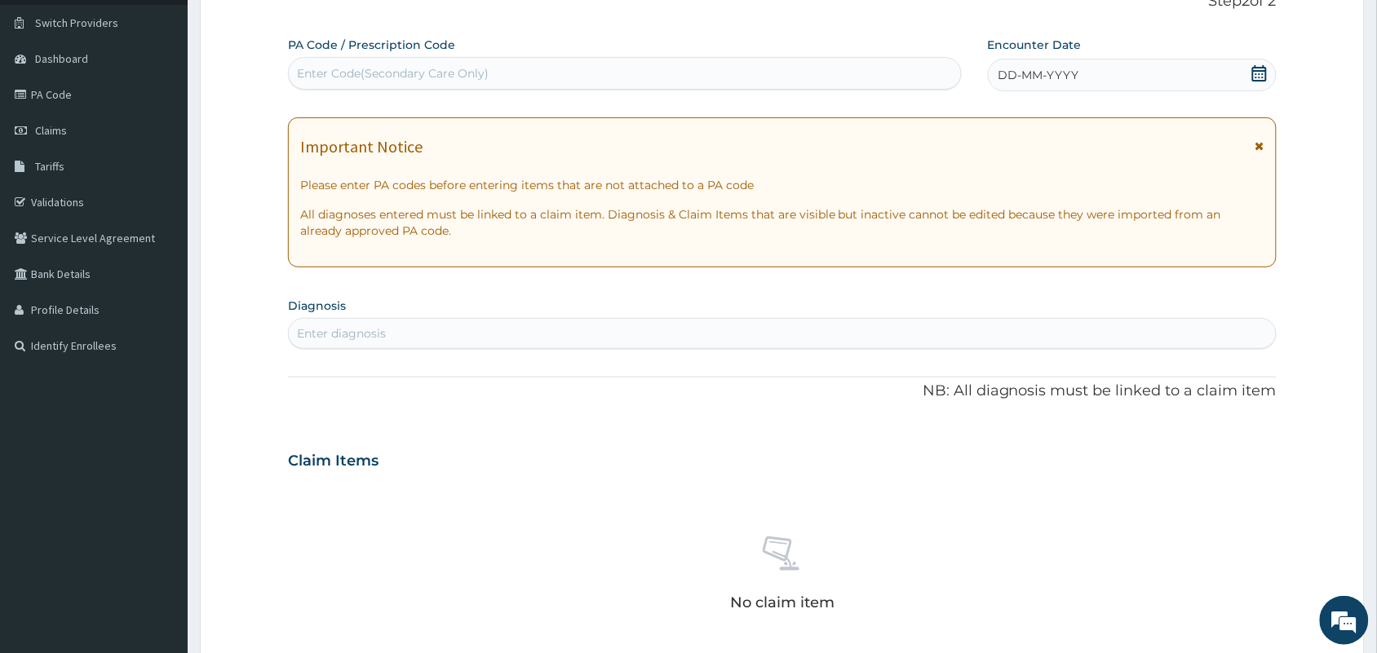
click at [915, 75] on div "Enter Code(Secondary Care Only)" at bounding box center [625, 73] width 672 height 26
paste input "PA/4488DD"
type input "PA/4488DD"
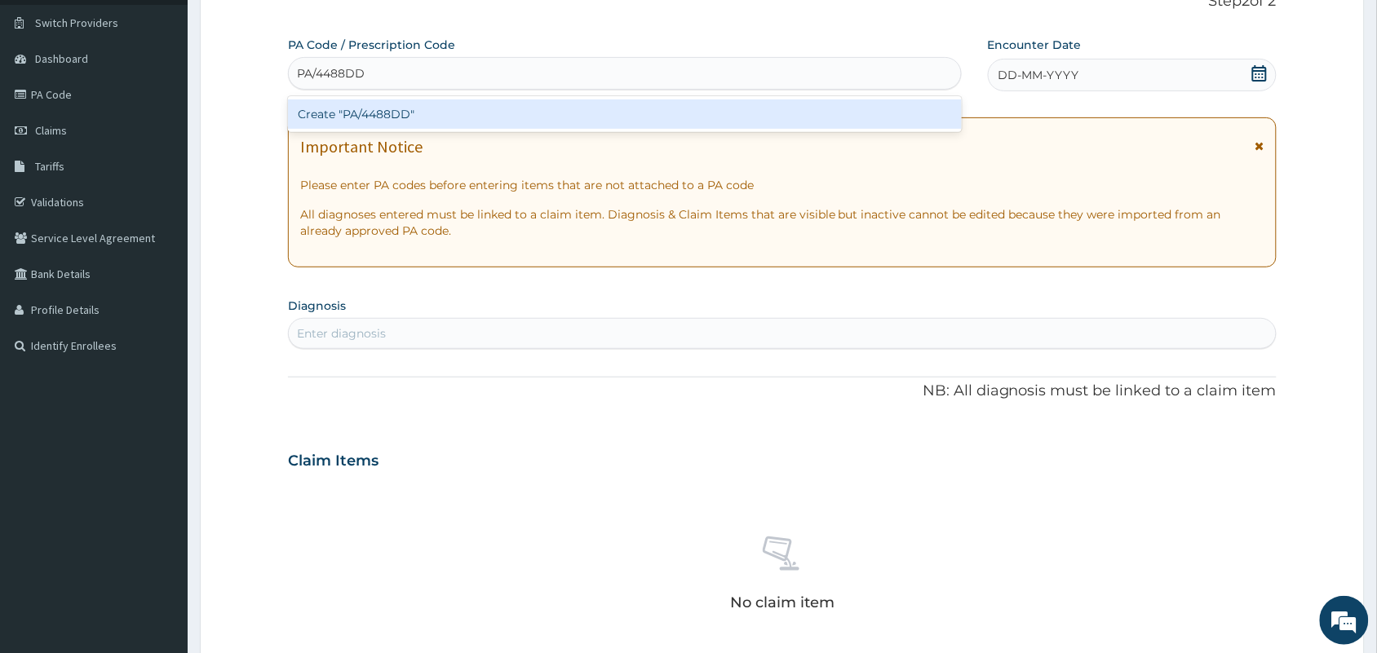
click at [851, 112] on div "Create "PA/4488DD"" at bounding box center [625, 114] width 674 height 29
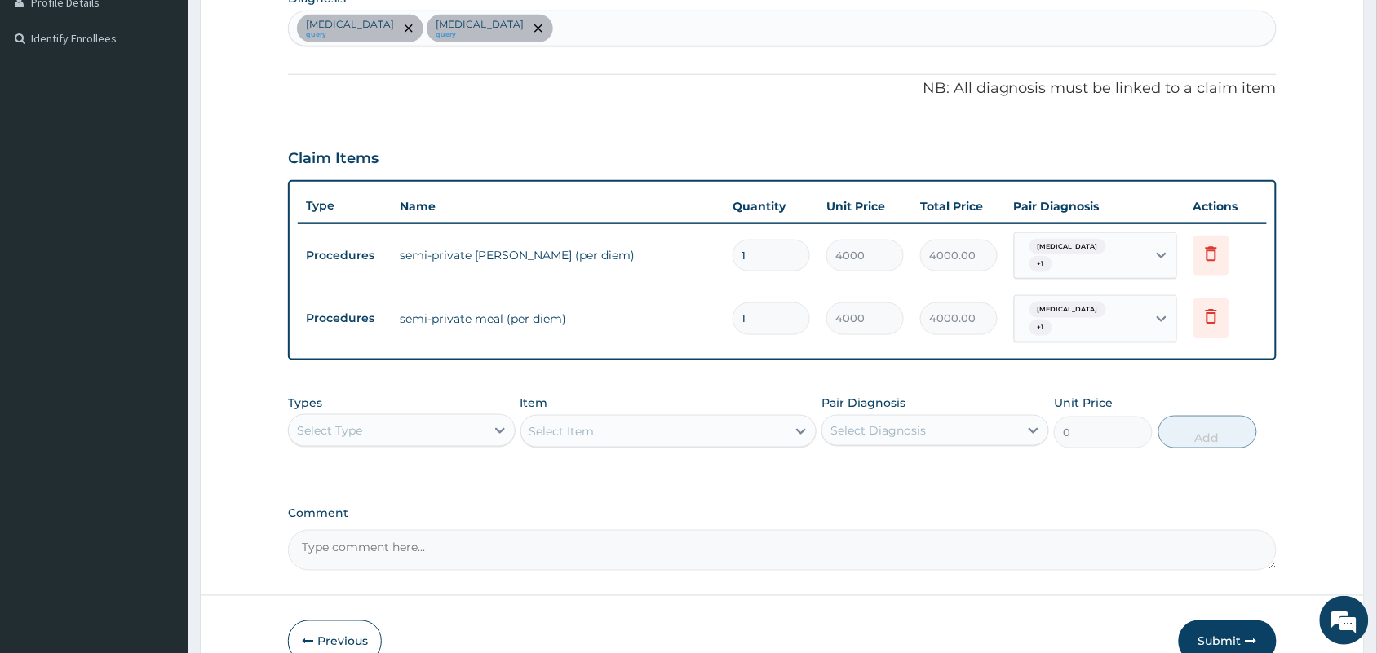
scroll to position [445, 0]
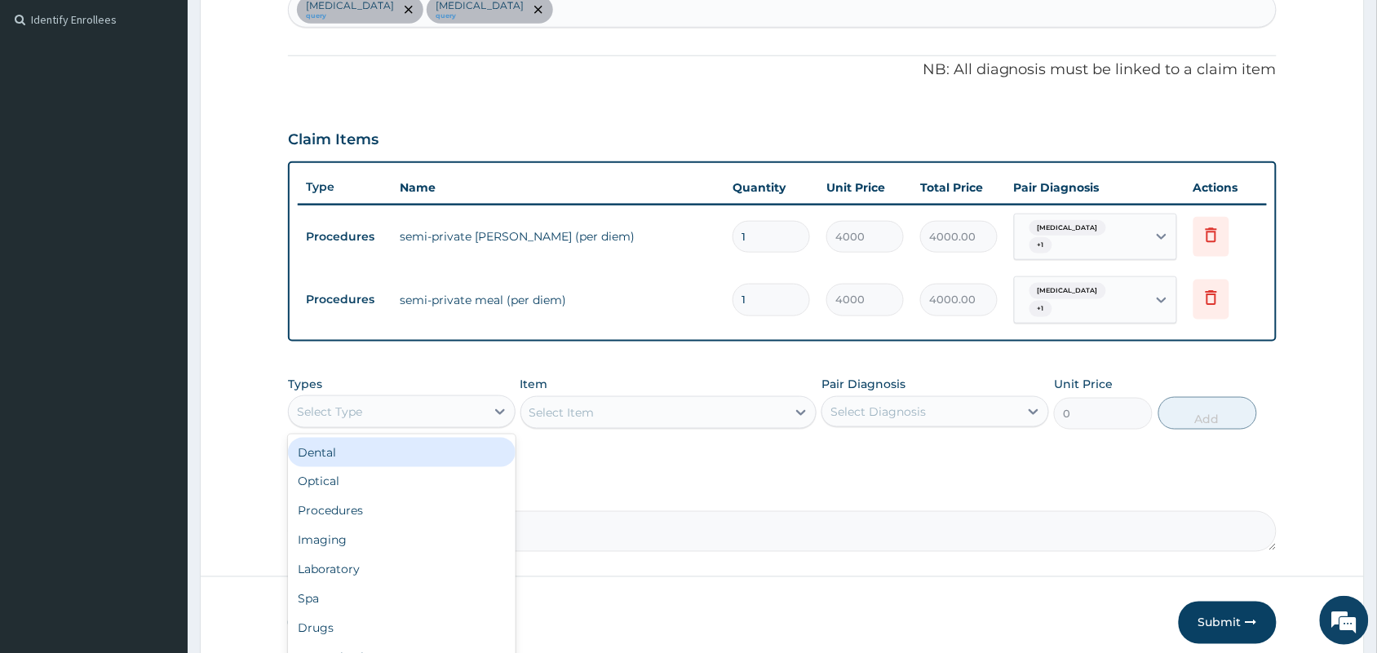
click at [450, 405] on div "Select Type" at bounding box center [387, 412] width 197 height 26
click at [414, 497] on div "Procedures" at bounding box center [402, 511] width 228 height 29
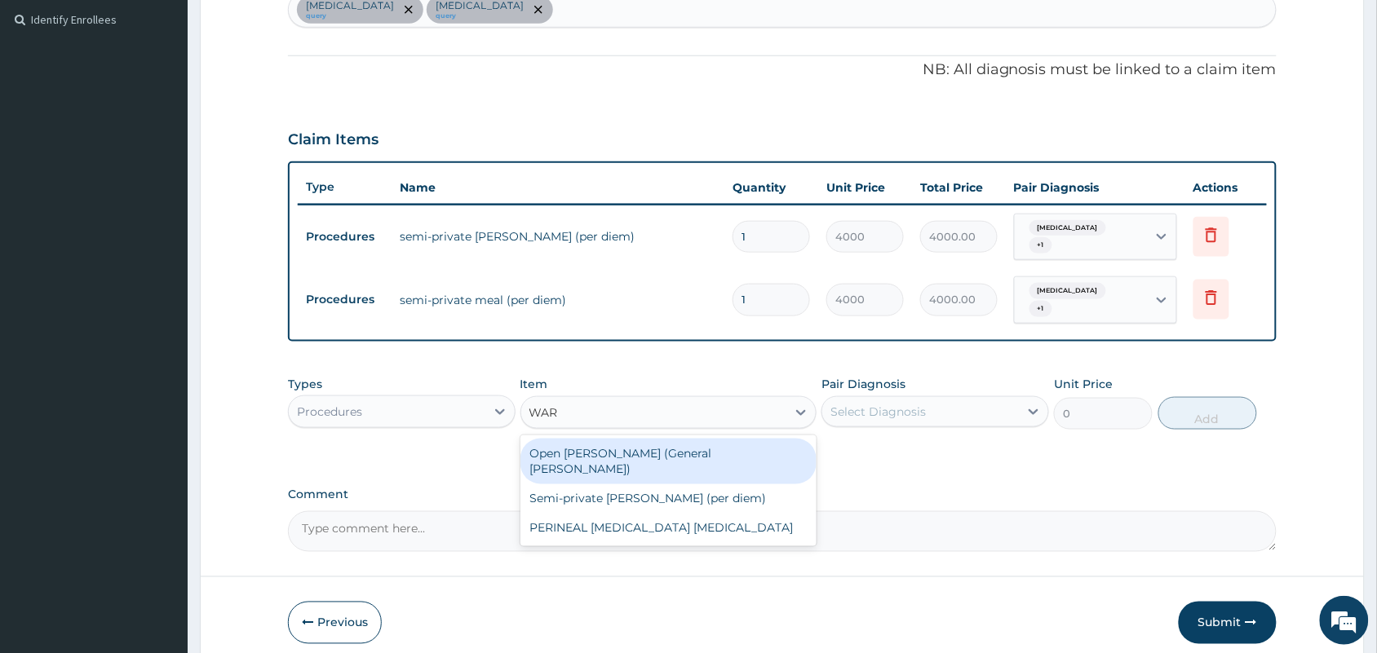
type input "WARD"
click at [670, 445] on div "Open ward (General Ward)" at bounding box center [668, 462] width 297 height 46
type input "2000"
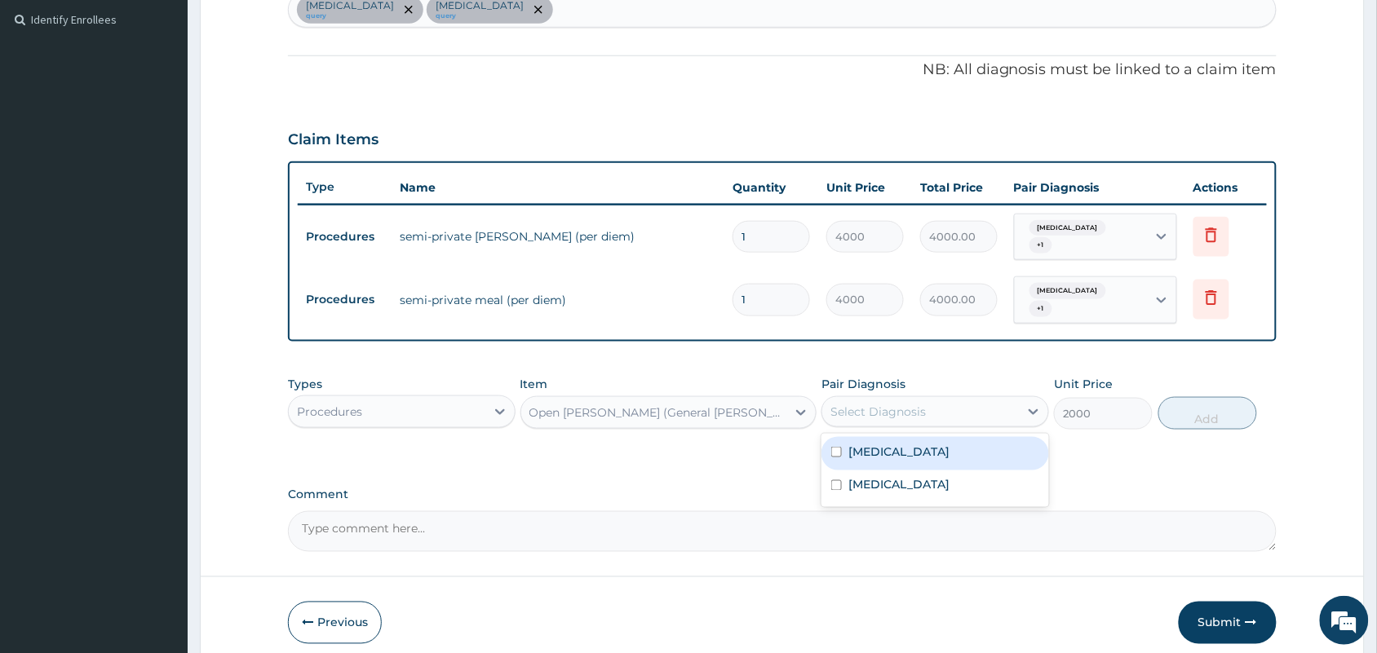
click at [881, 404] on div "Select Diagnosis" at bounding box center [877, 412] width 95 height 16
click at [874, 444] on label "Dysmenorrhea" at bounding box center [898, 452] width 101 height 16
checkbox input "true"
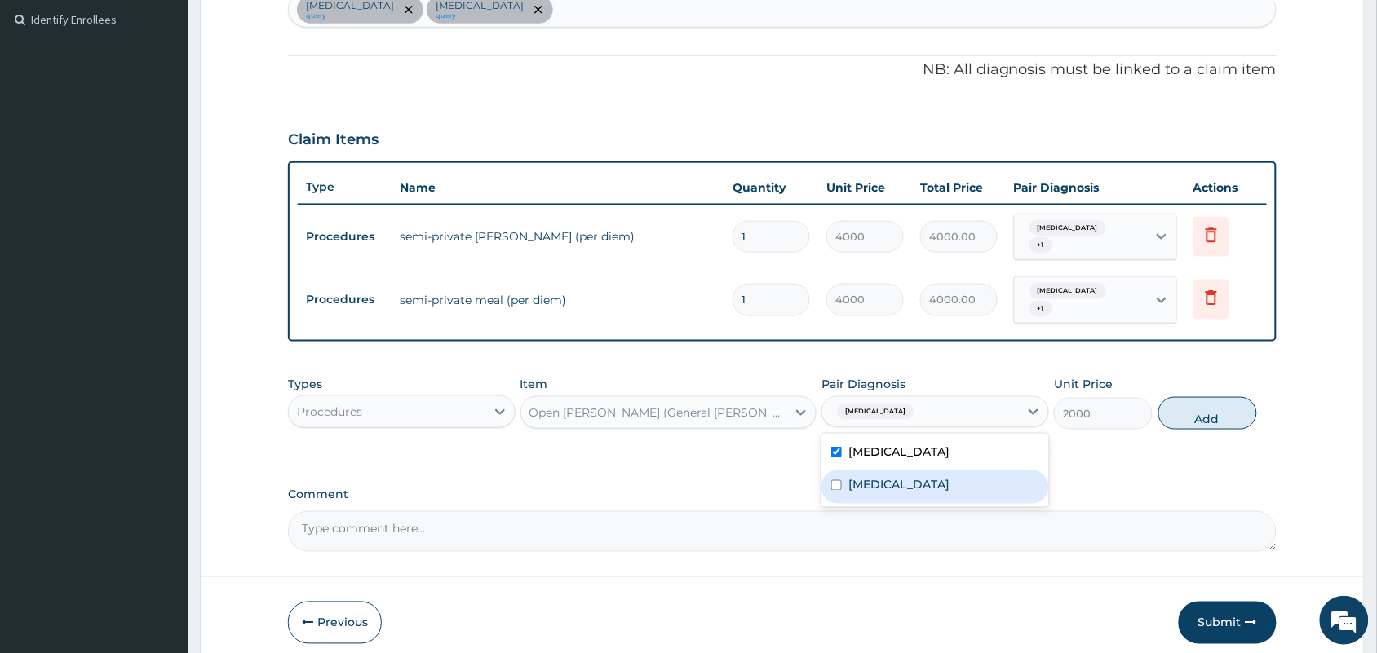
click at [874, 477] on label "Acute abdomen" at bounding box center [898, 485] width 101 height 16
checkbox input "true"
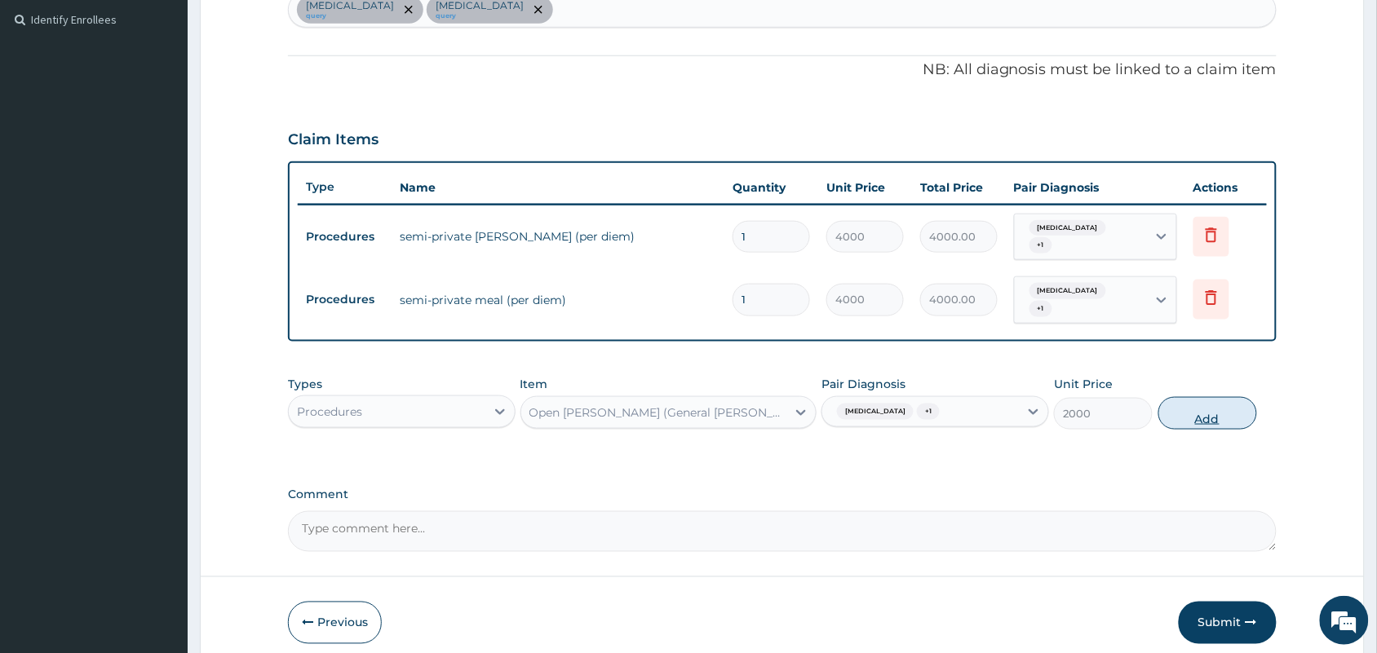
click at [1216, 408] on button "Add" at bounding box center [1207, 413] width 99 height 33
type input "0"
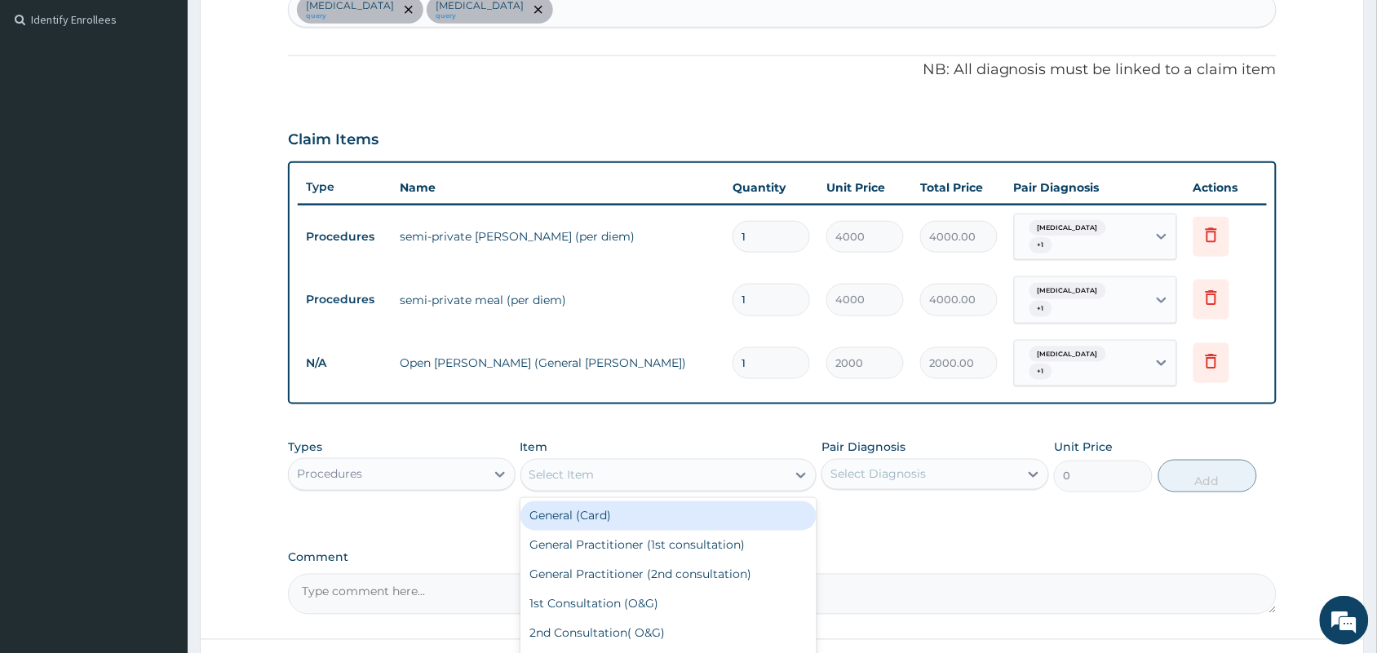
click at [572, 467] on div "Select Item" at bounding box center [561, 475] width 65 height 16
type input "MEAL"
click at [625, 502] on div "General meal (per diem)" at bounding box center [668, 516] width 297 height 29
type input "4000"
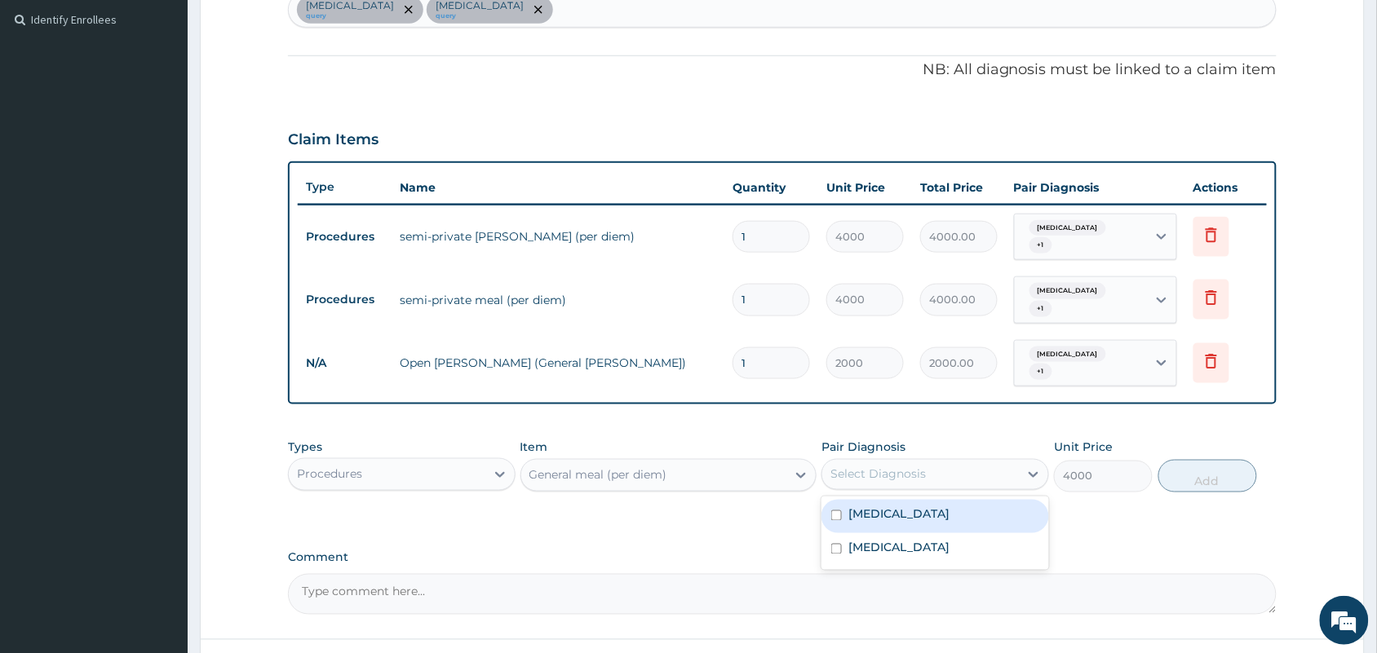
click at [931, 462] on div "Select Diagnosis" at bounding box center [920, 475] width 197 height 26
click at [890, 507] on label "Dysmenorrhea" at bounding box center [898, 515] width 101 height 16
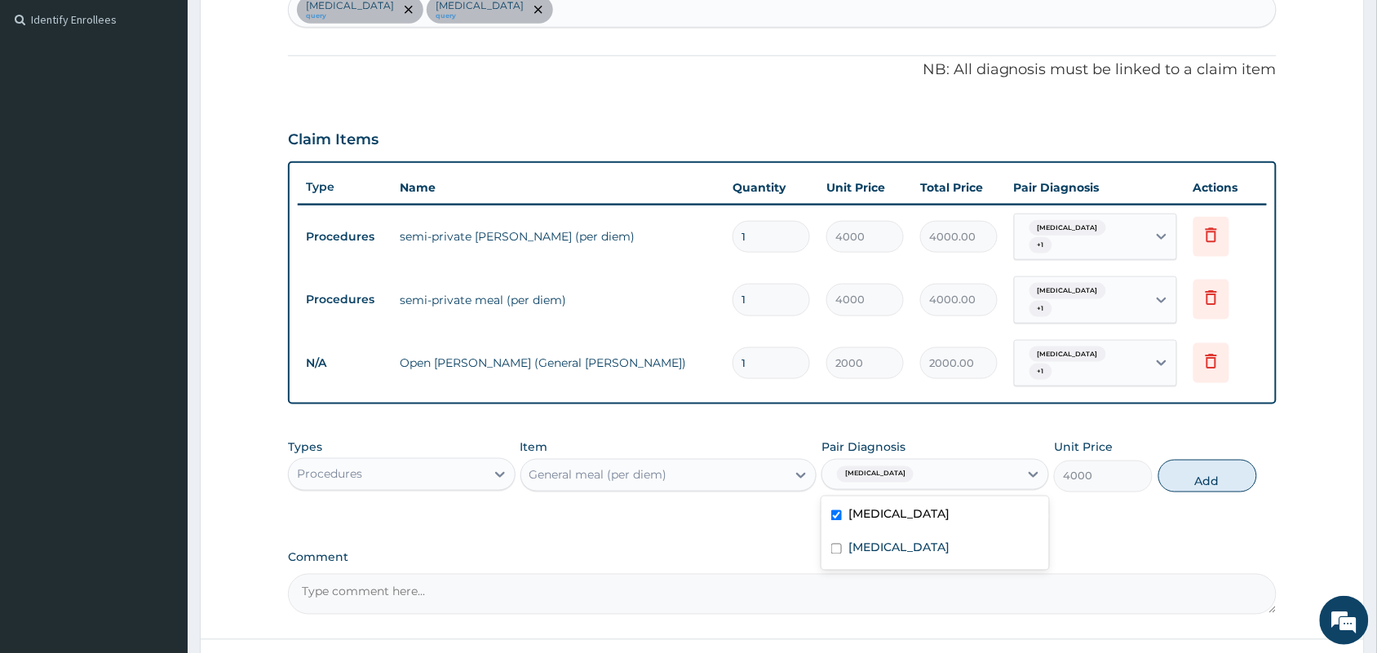
checkbox input "true"
click at [883, 540] on label "Acute abdomen" at bounding box center [898, 548] width 101 height 16
checkbox input "true"
click at [1197, 460] on button "Add" at bounding box center [1207, 476] width 99 height 33
type input "0"
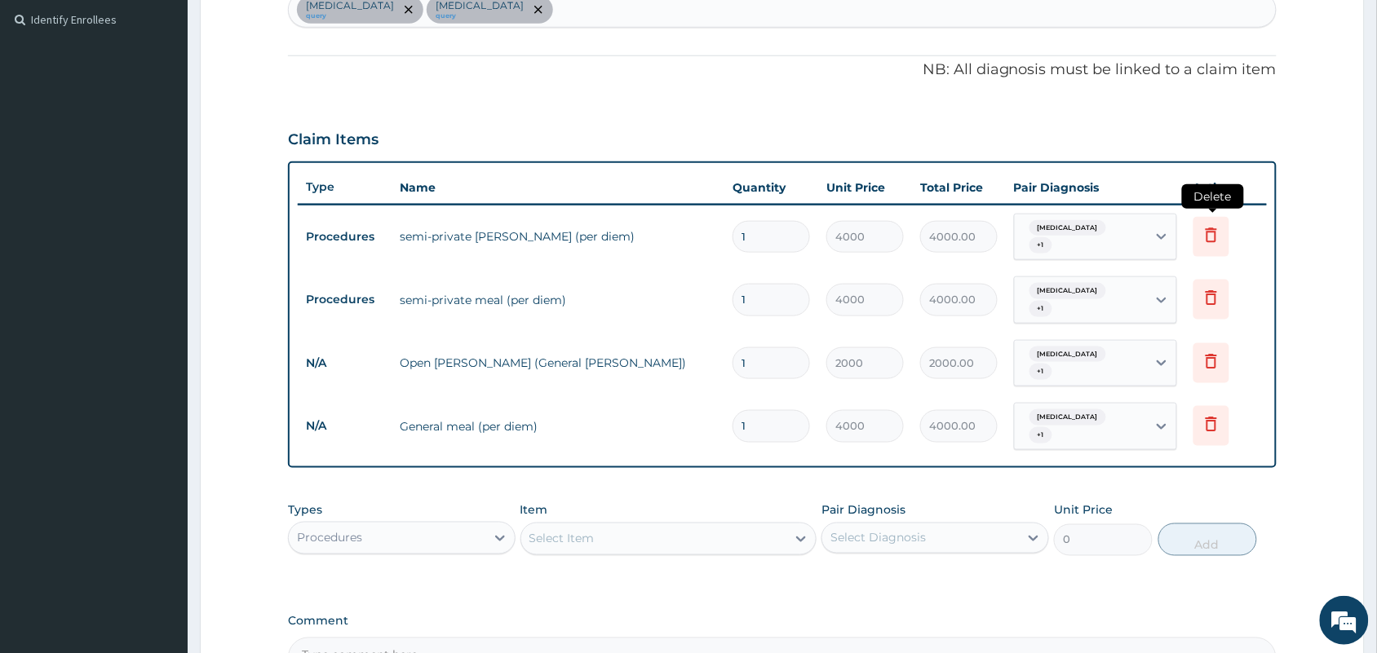
click at [1215, 228] on icon at bounding box center [1211, 235] width 11 height 15
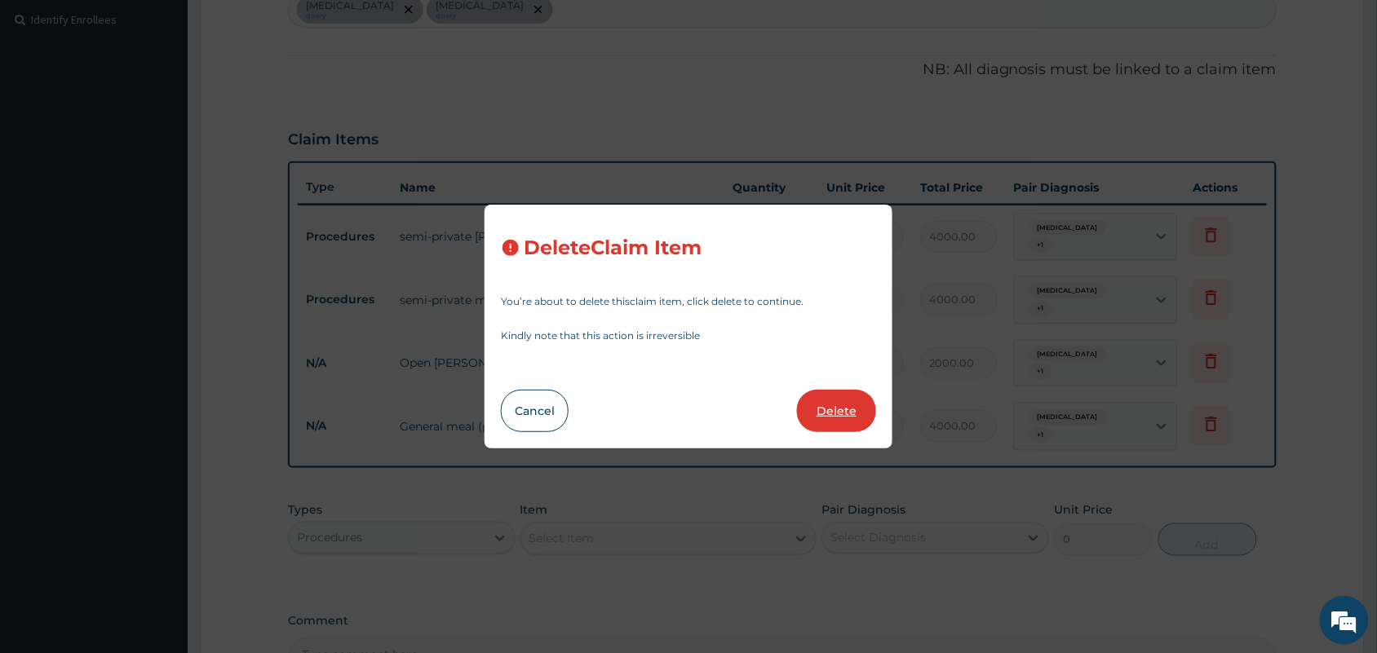
click at [826, 405] on button "Delete" at bounding box center [836, 411] width 79 height 42
type input "2000"
type input "2000.00"
type input "4000"
type input "4000.00"
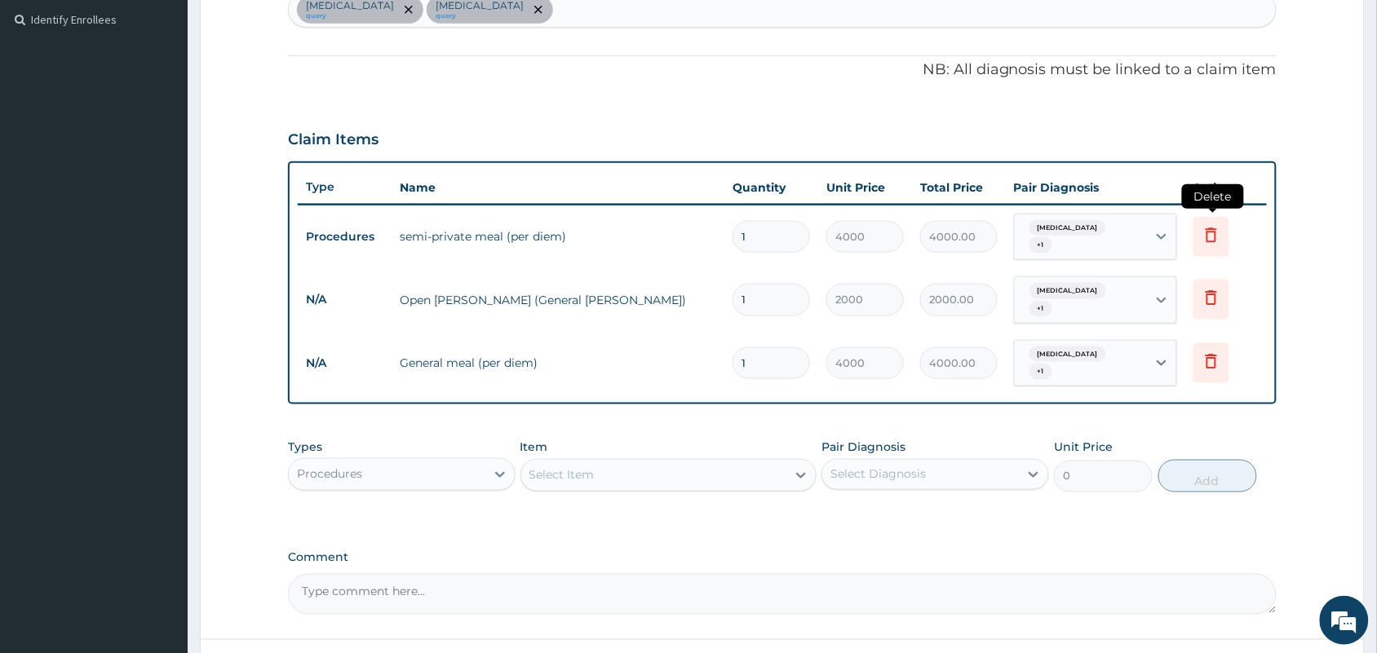
click at [1211, 237] on icon at bounding box center [1211, 235] width 20 height 20
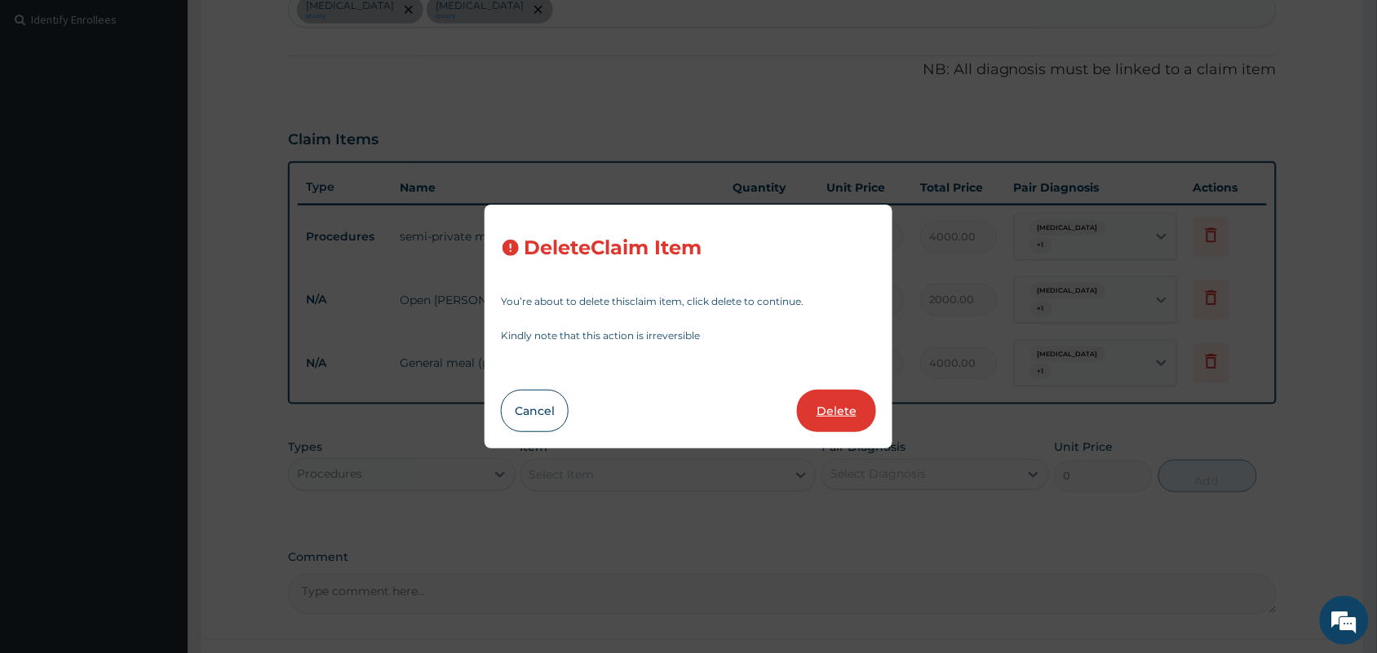
click at [838, 400] on button "Delete" at bounding box center [836, 411] width 79 height 42
type input "2000"
type input "2000.00"
type input "4000"
type input "4000.00"
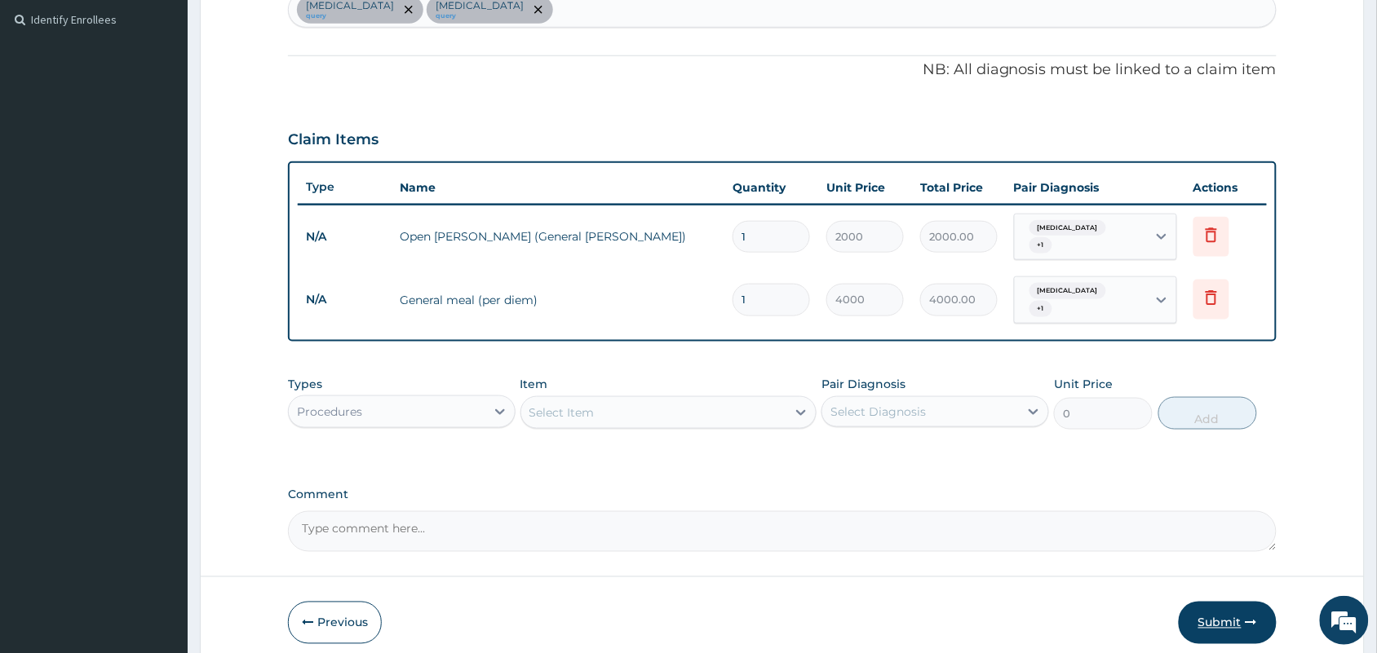
click at [1217, 602] on button "Submit" at bounding box center [1228, 623] width 98 height 42
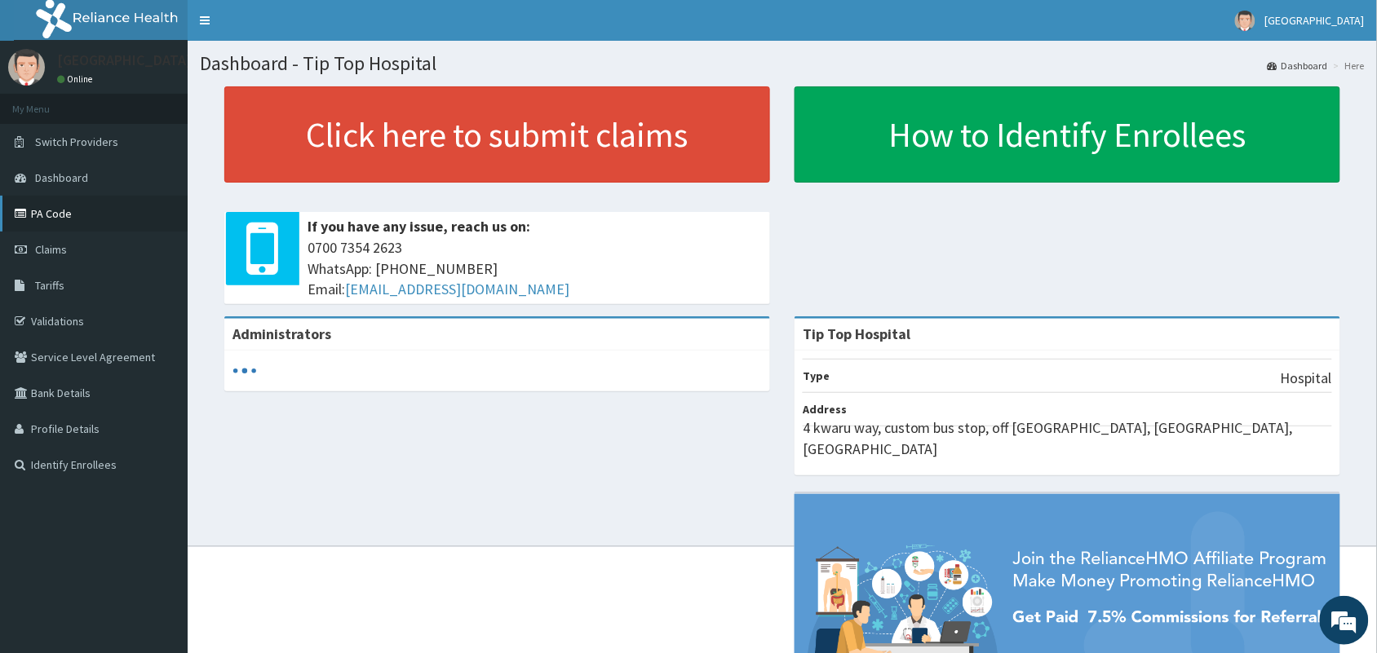
click at [60, 229] on link "PA Code" at bounding box center [94, 214] width 188 height 36
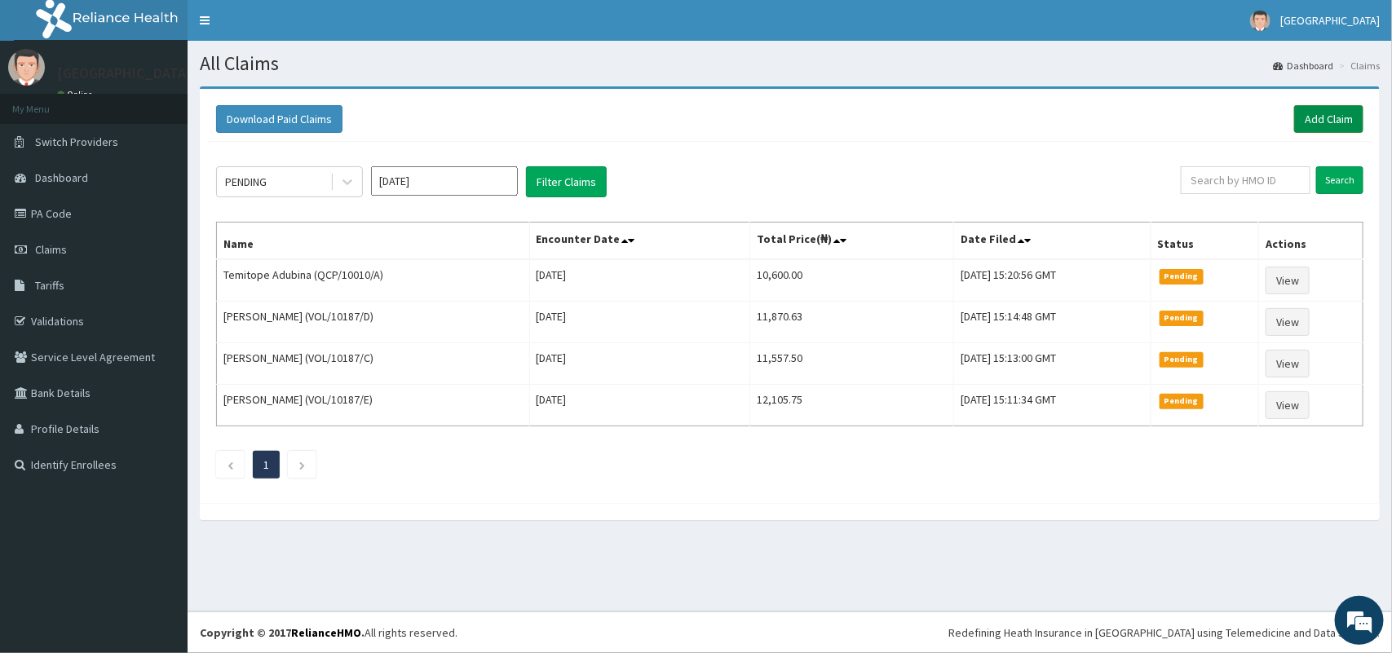
click at [1336, 123] on link "Add Claim" at bounding box center [1328, 119] width 69 height 28
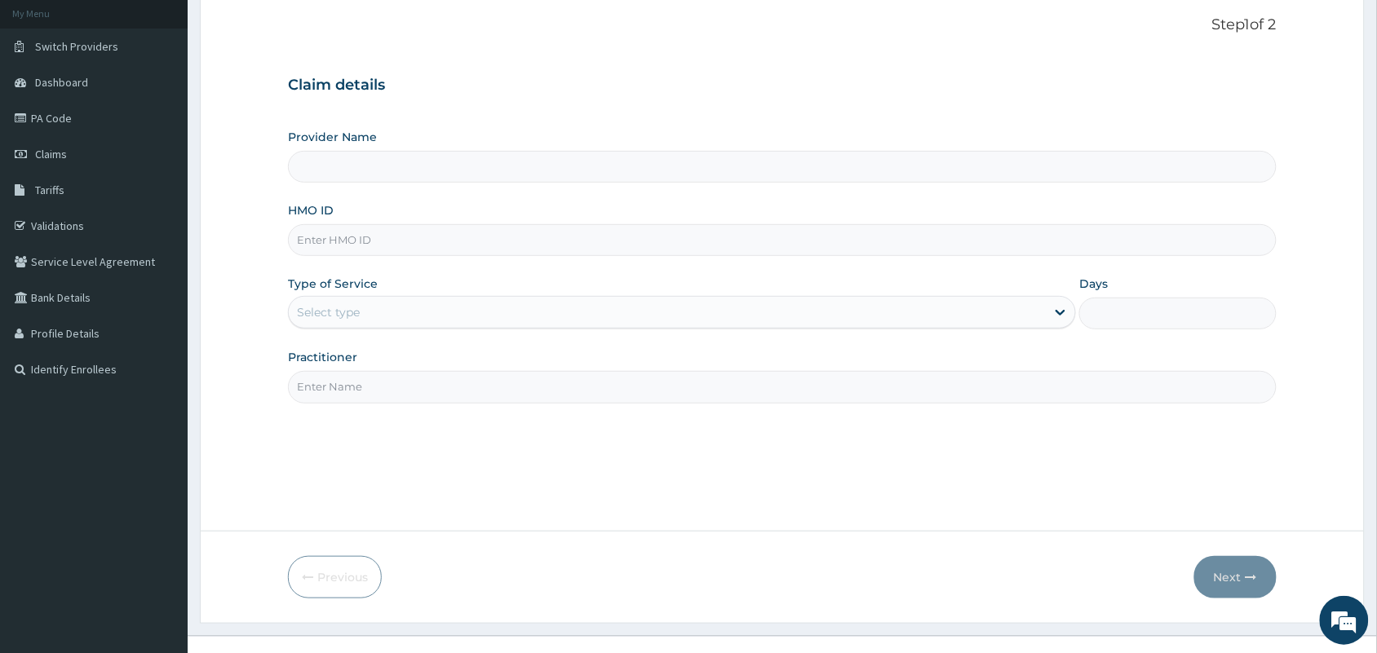
scroll to position [120, 0]
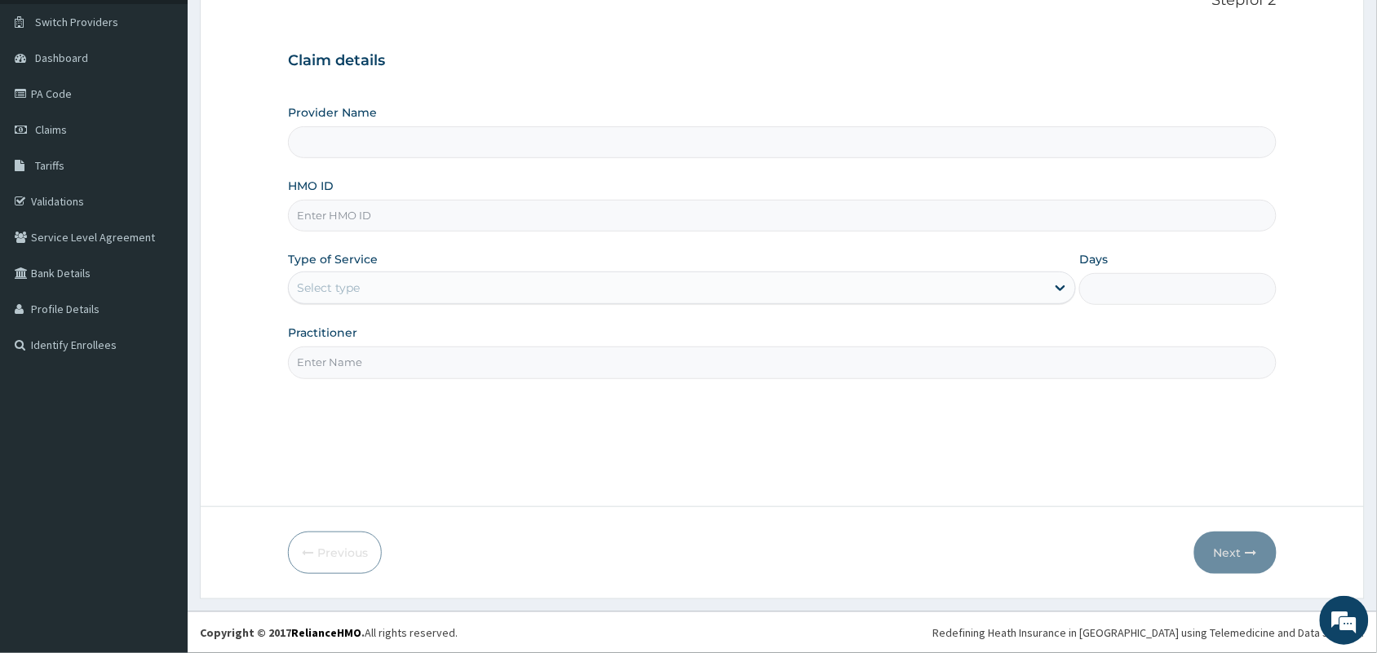
type input "Tip Top Hospital"
click at [633, 223] on input "HMO ID" at bounding box center [782, 216] width 989 height 32
type input "JSS/10023/A"
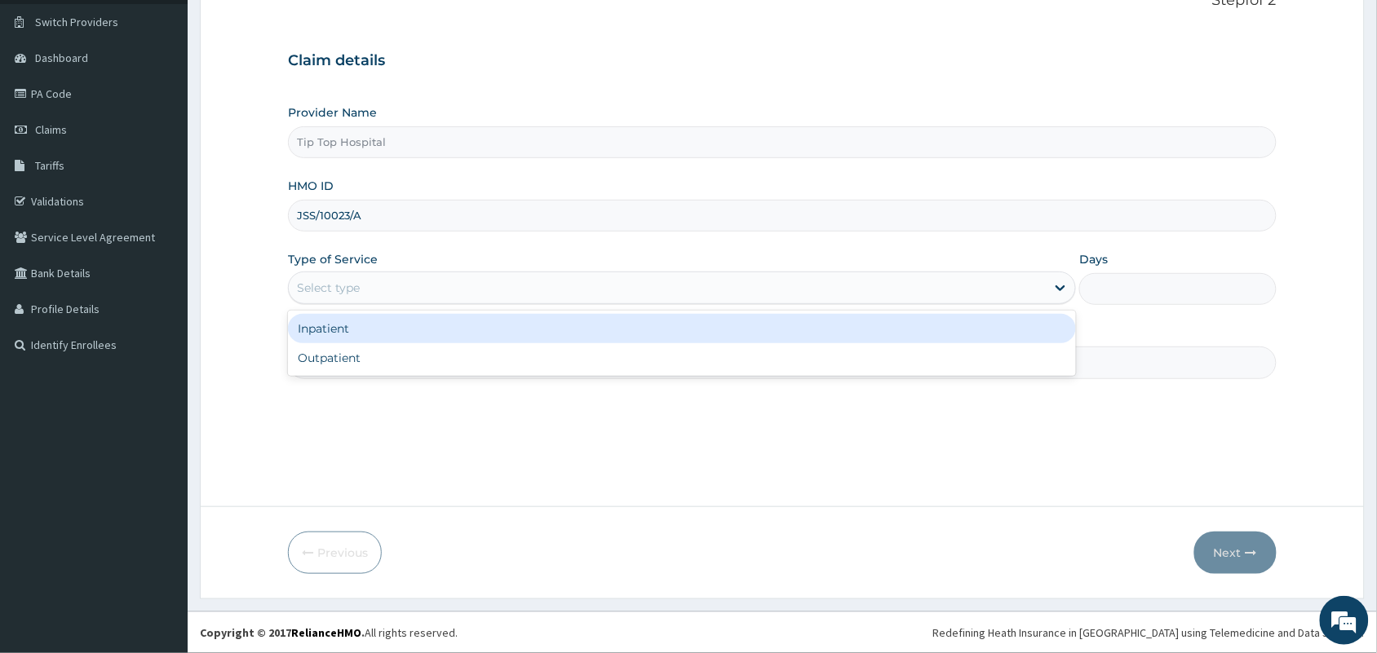
click at [535, 292] on div "Select type" at bounding box center [667, 288] width 757 height 26
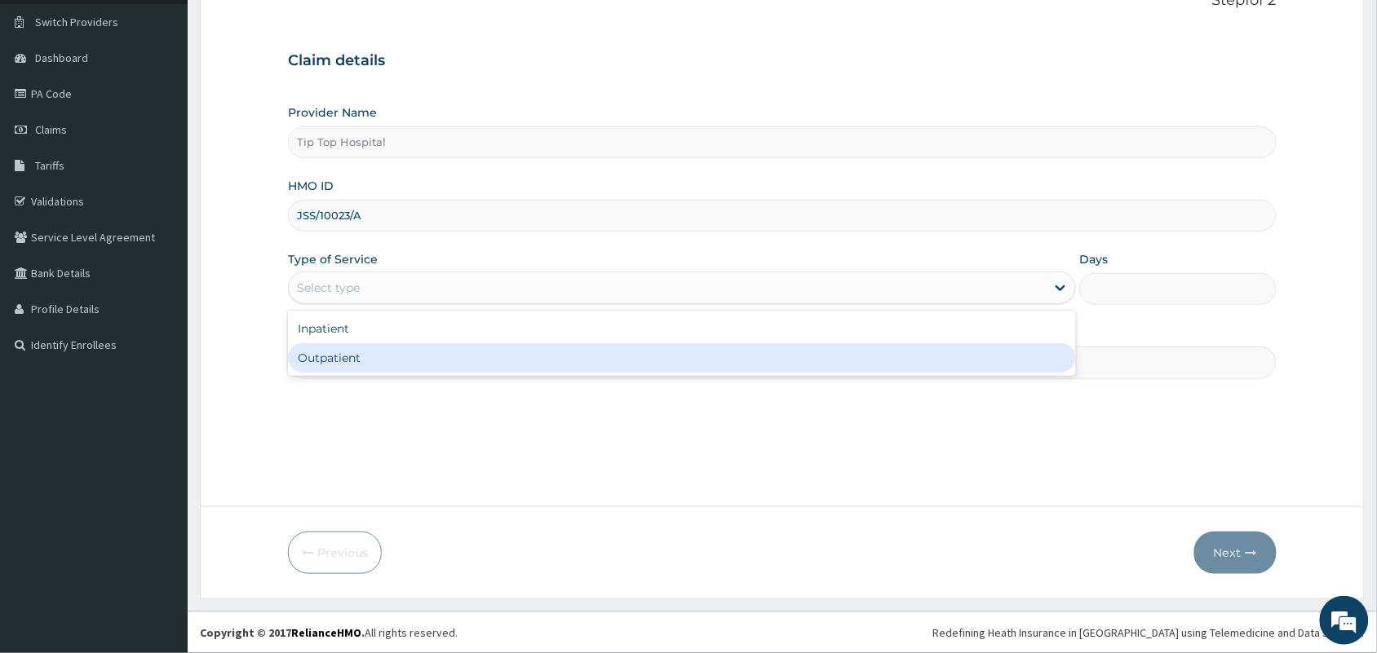
click at [496, 356] on div "Outpatient" at bounding box center [682, 357] width 788 height 29
type input "1"
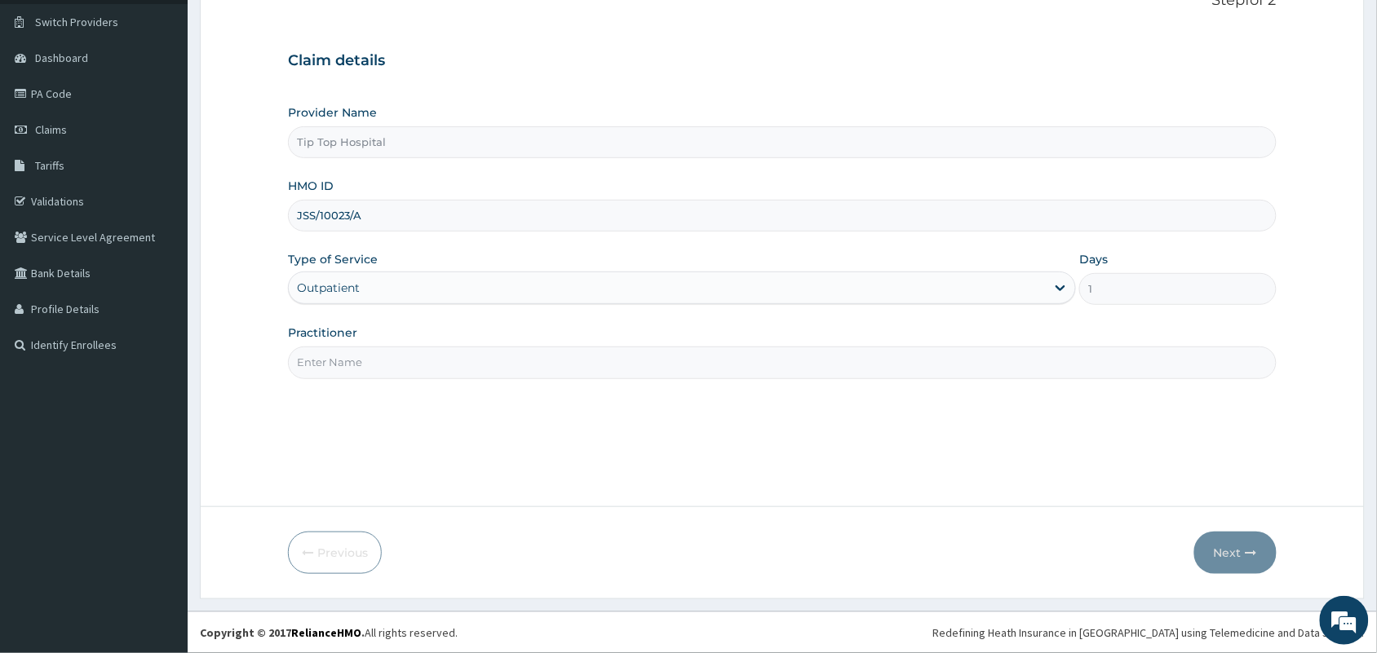
click at [496, 356] on input "Practitioner" at bounding box center [782, 363] width 989 height 32
type input "DR"
click at [1229, 555] on button "Next" at bounding box center [1235, 553] width 82 height 42
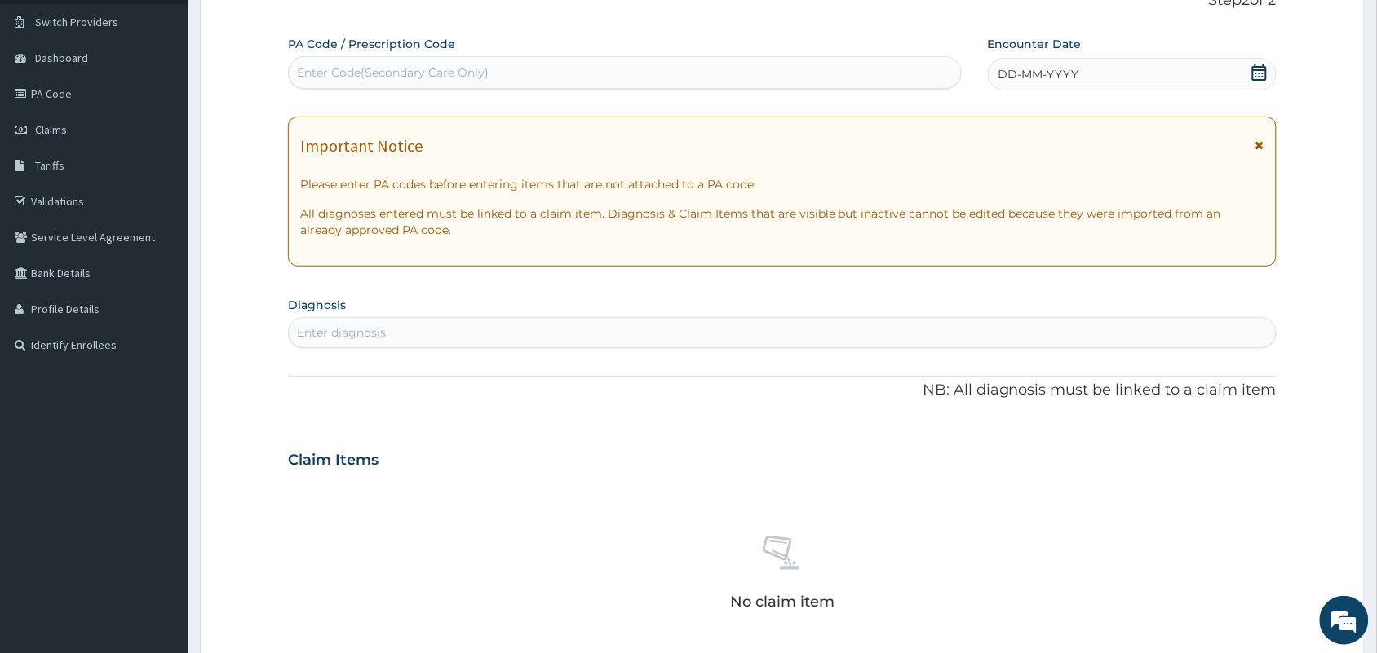
click at [843, 79] on div "Enter Code(Secondary Care Only)" at bounding box center [625, 73] width 672 height 26
paste input "PA/EDAC3C"
type input "PA/EDAC3C"
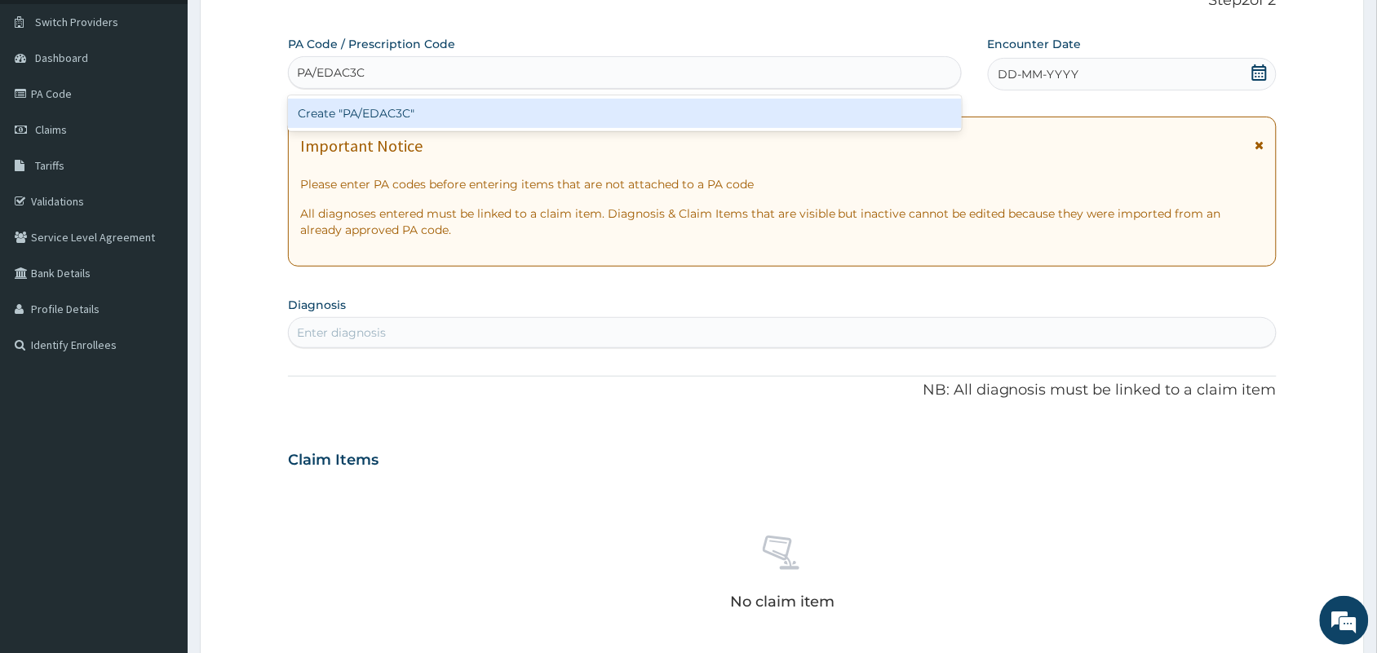
click at [791, 100] on div "Create "PA/EDAC3C"" at bounding box center [625, 113] width 674 height 29
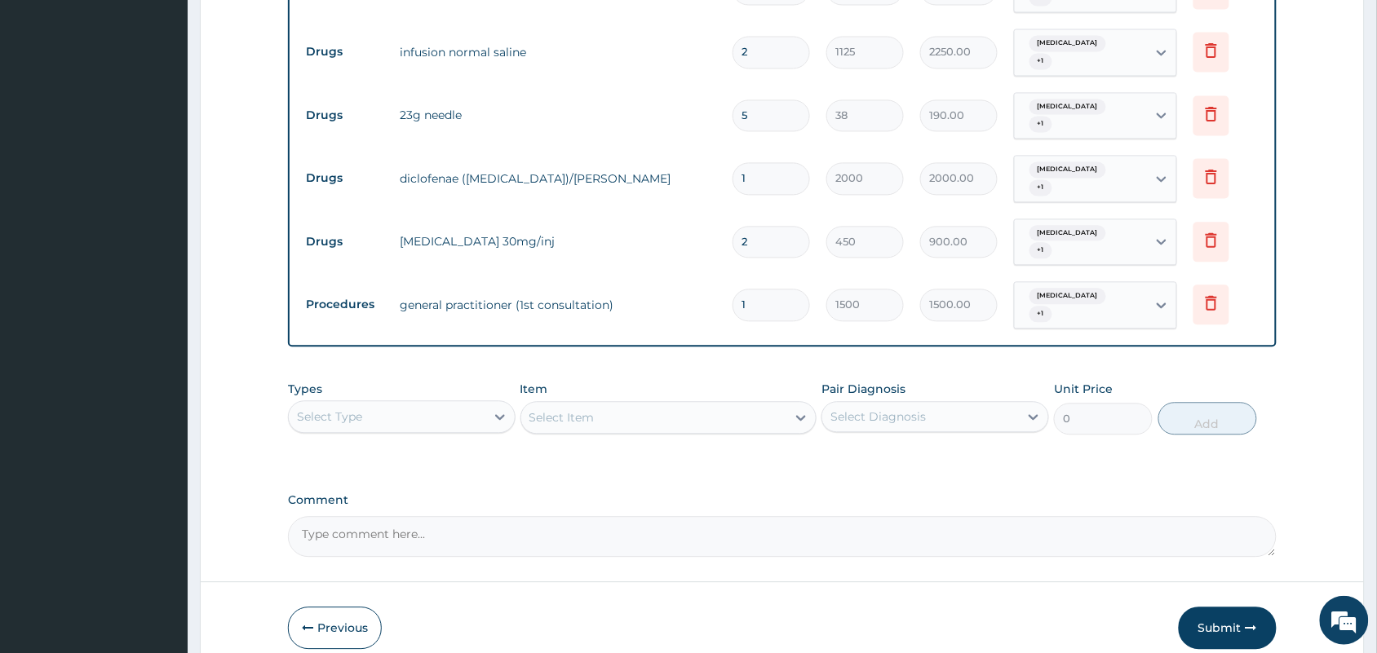
scroll to position [951, 0]
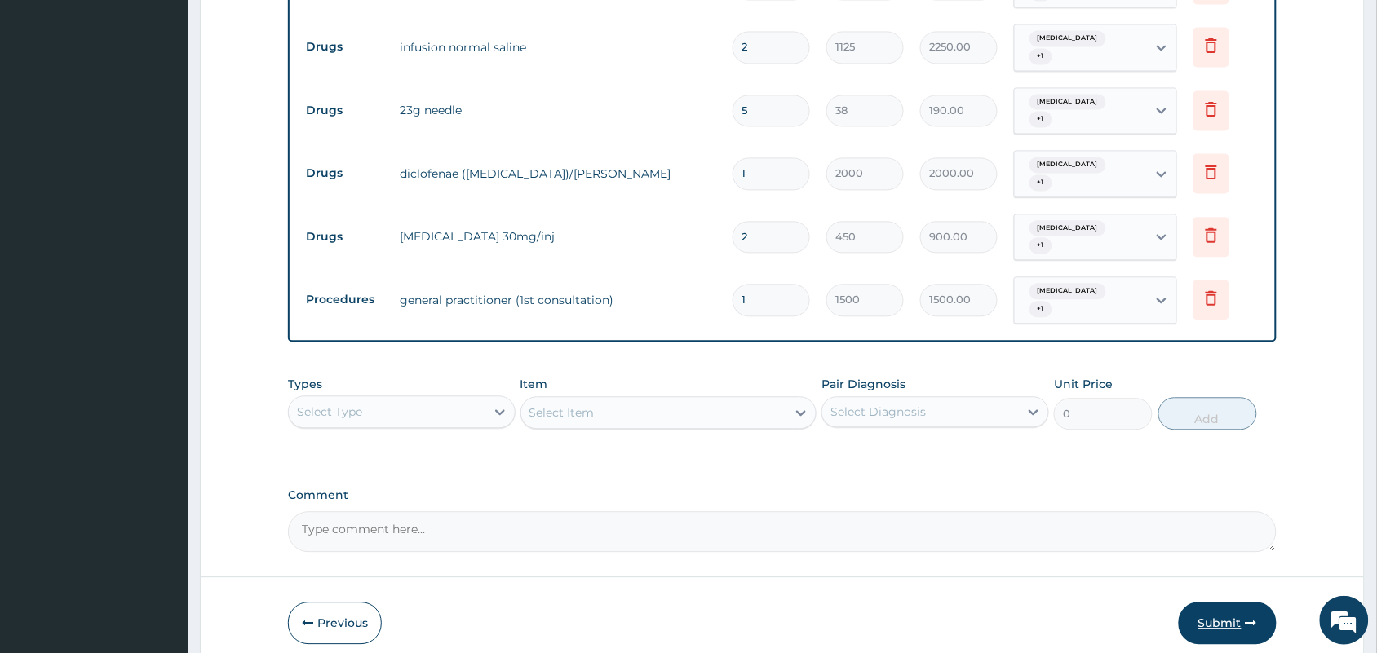
click at [1219, 602] on button "Submit" at bounding box center [1228, 623] width 98 height 42
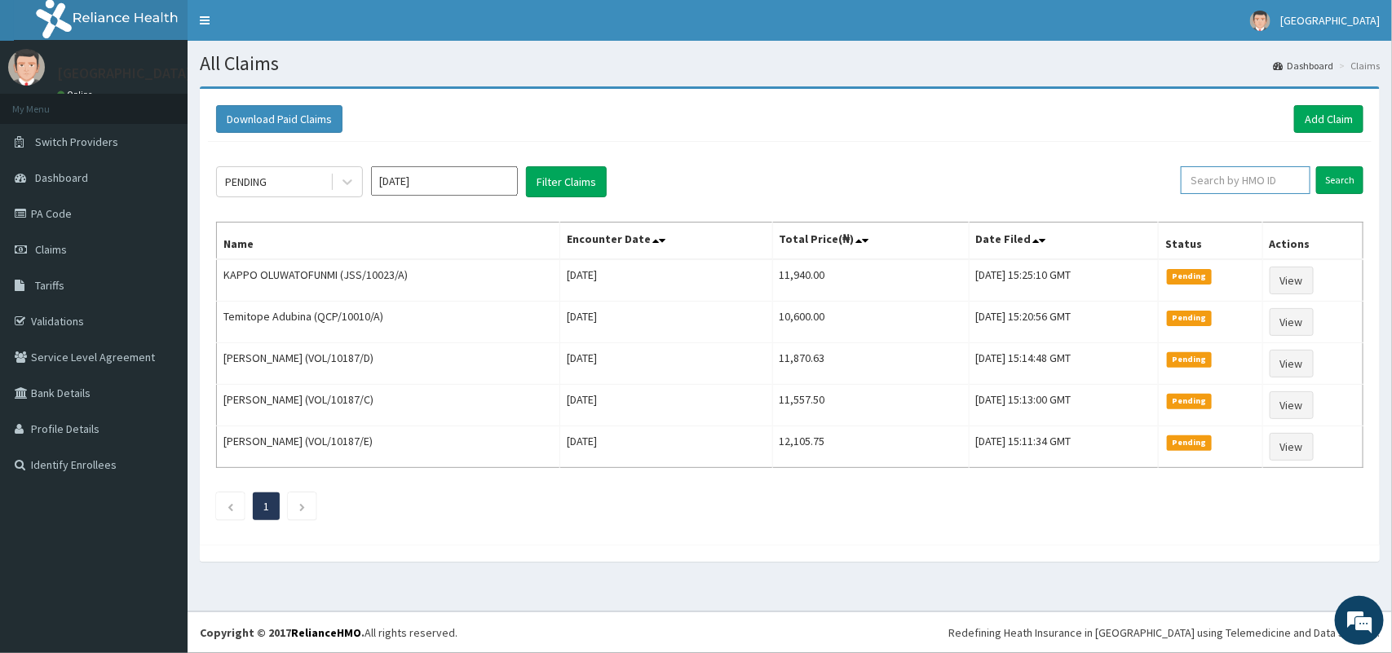
click at [1277, 176] on input "text" at bounding box center [1246, 180] width 130 height 28
type input "JSS/10023/A"
click at [1338, 178] on input "Search" at bounding box center [1339, 180] width 47 height 28
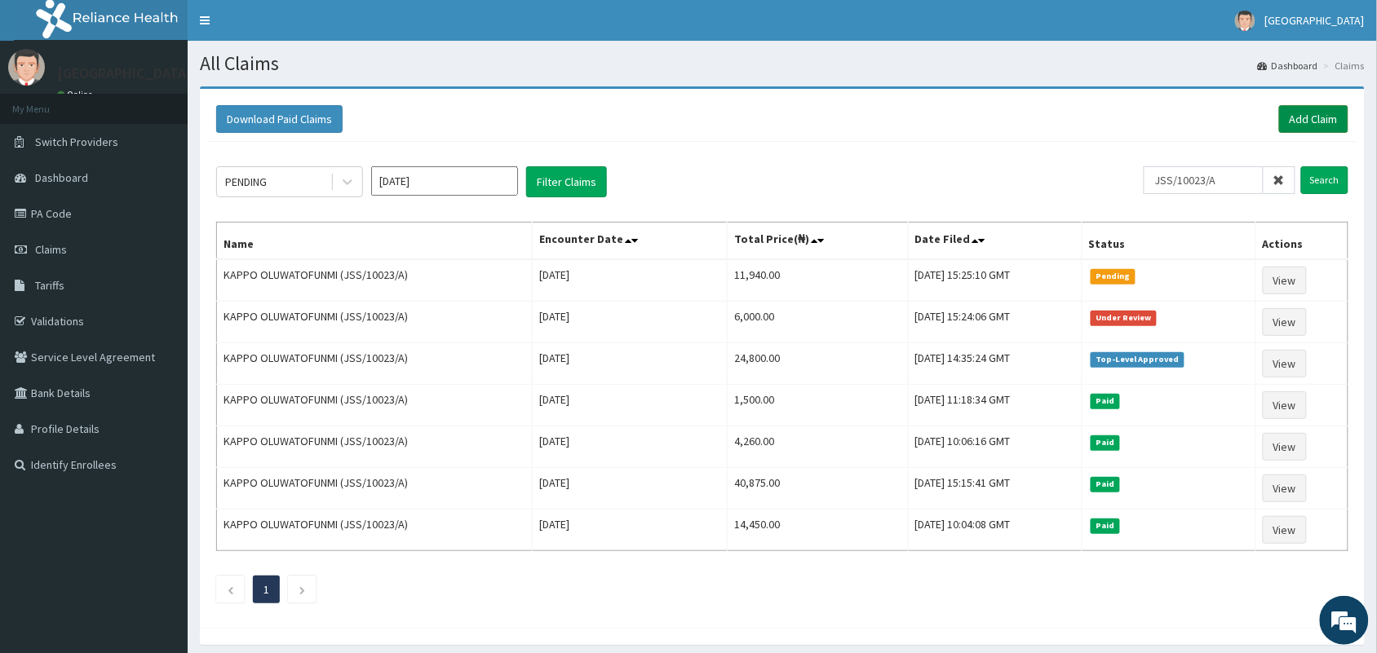
click at [1305, 113] on link "Add Claim" at bounding box center [1313, 119] width 69 height 28
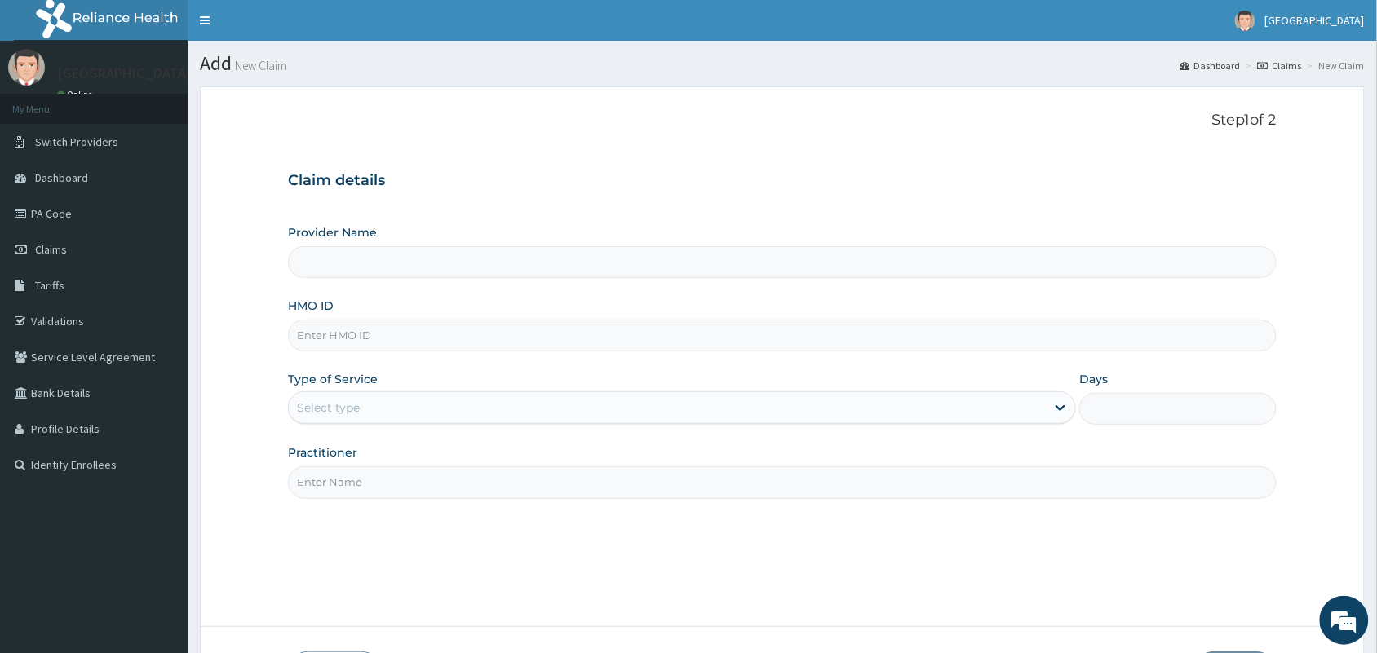
type input "Tip Top Hospital"
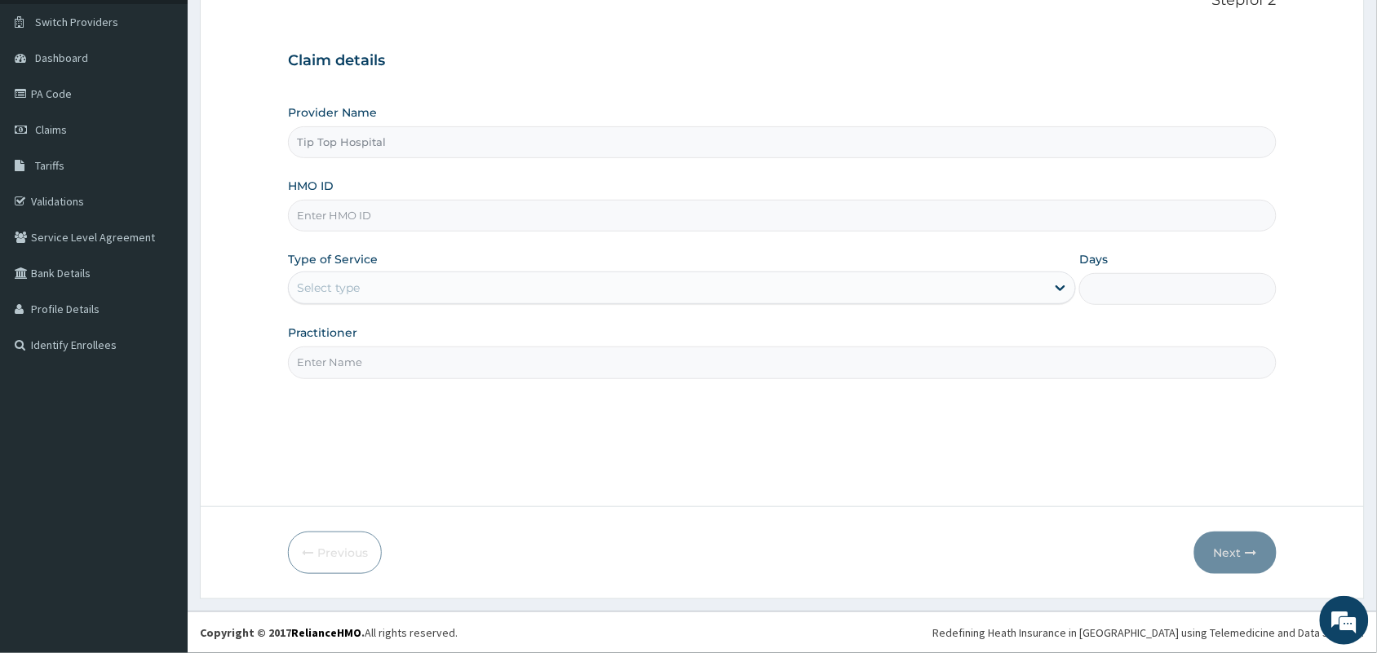
click at [442, 225] on input "HMO ID" at bounding box center [782, 216] width 989 height 32
type input "EFT/10115/A"
click at [408, 282] on div "Select type" at bounding box center [667, 288] width 757 height 26
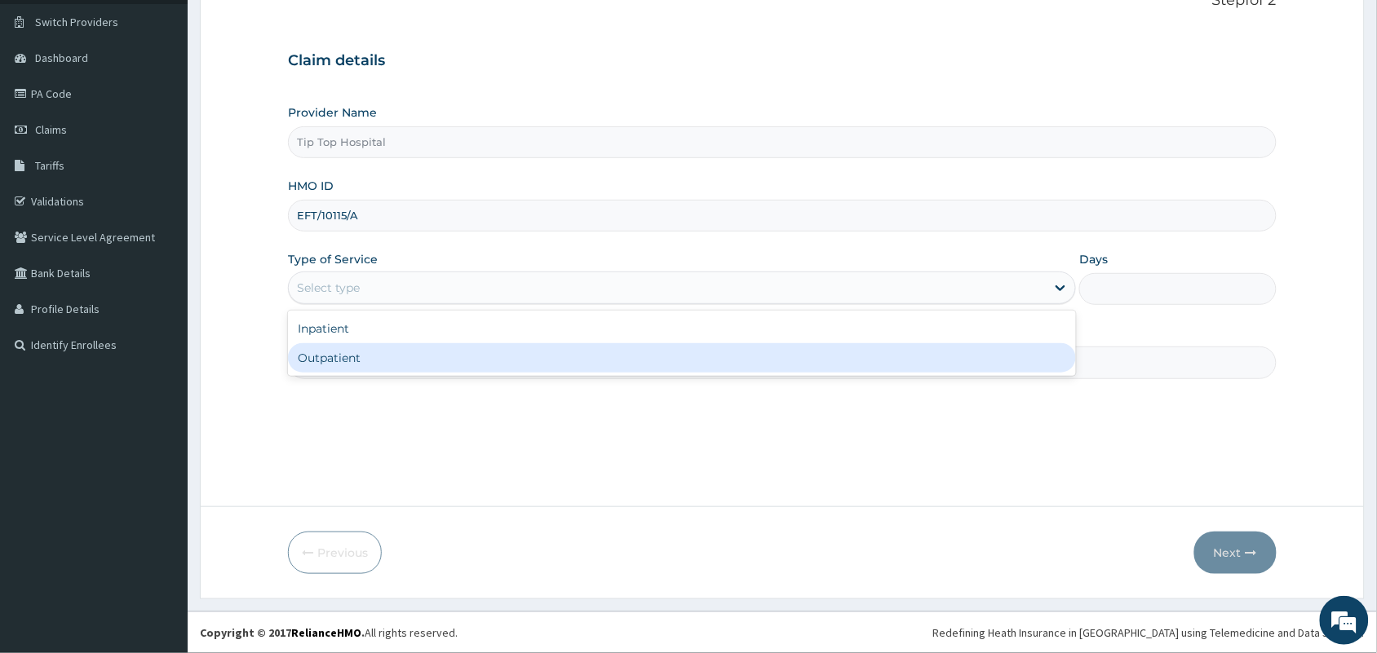
click at [385, 356] on div "Outpatient" at bounding box center [682, 357] width 788 height 29
type input "1"
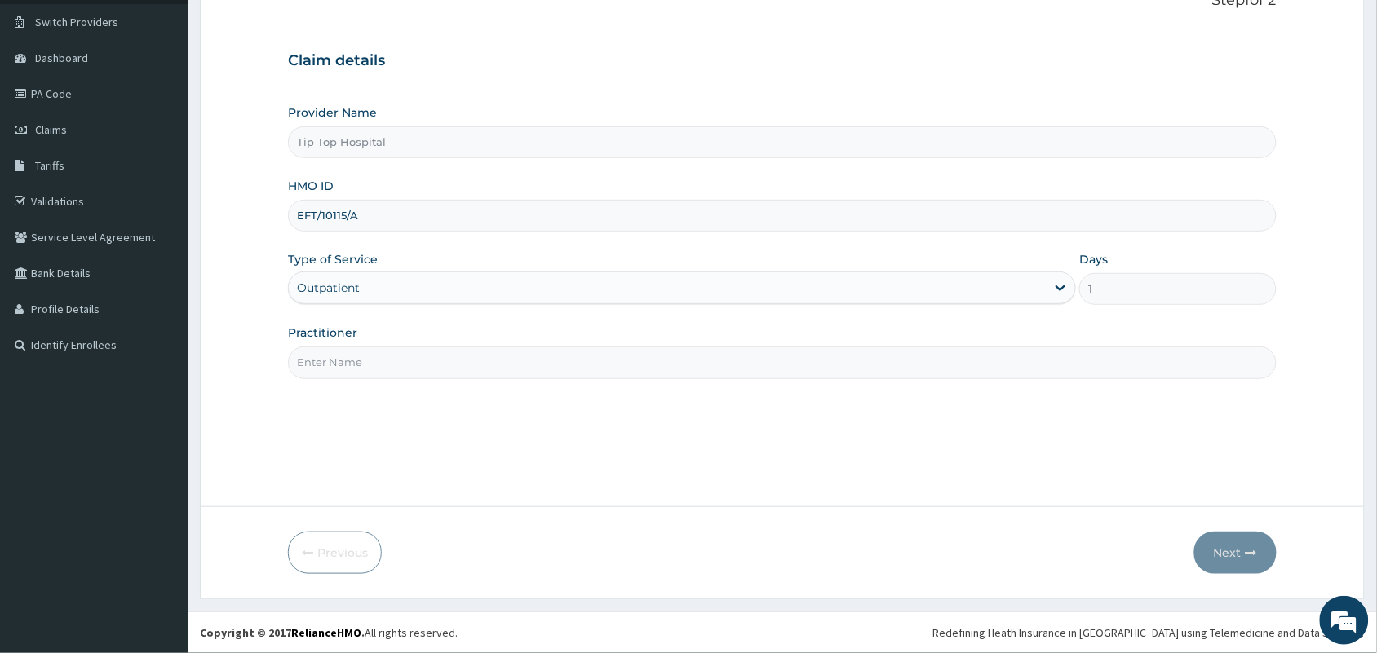
click at [385, 356] on input "Practitioner" at bounding box center [782, 363] width 989 height 32
type input "DR"
click at [1234, 551] on button "Next" at bounding box center [1235, 553] width 82 height 42
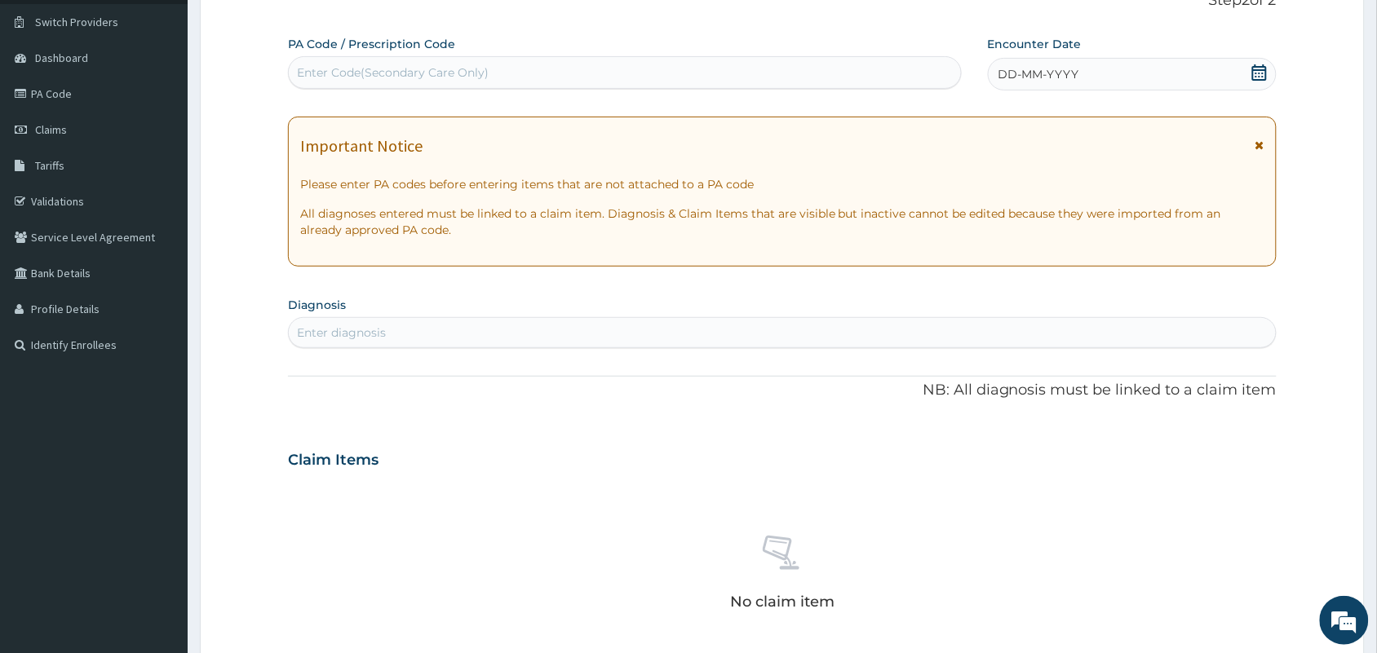
click at [878, 75] on div "Enter Code(Secondary Care Only)" at bounding box center [625, 73] width 672 height 26
paste input "PA/0E2527"
type input "PA/0E2527"
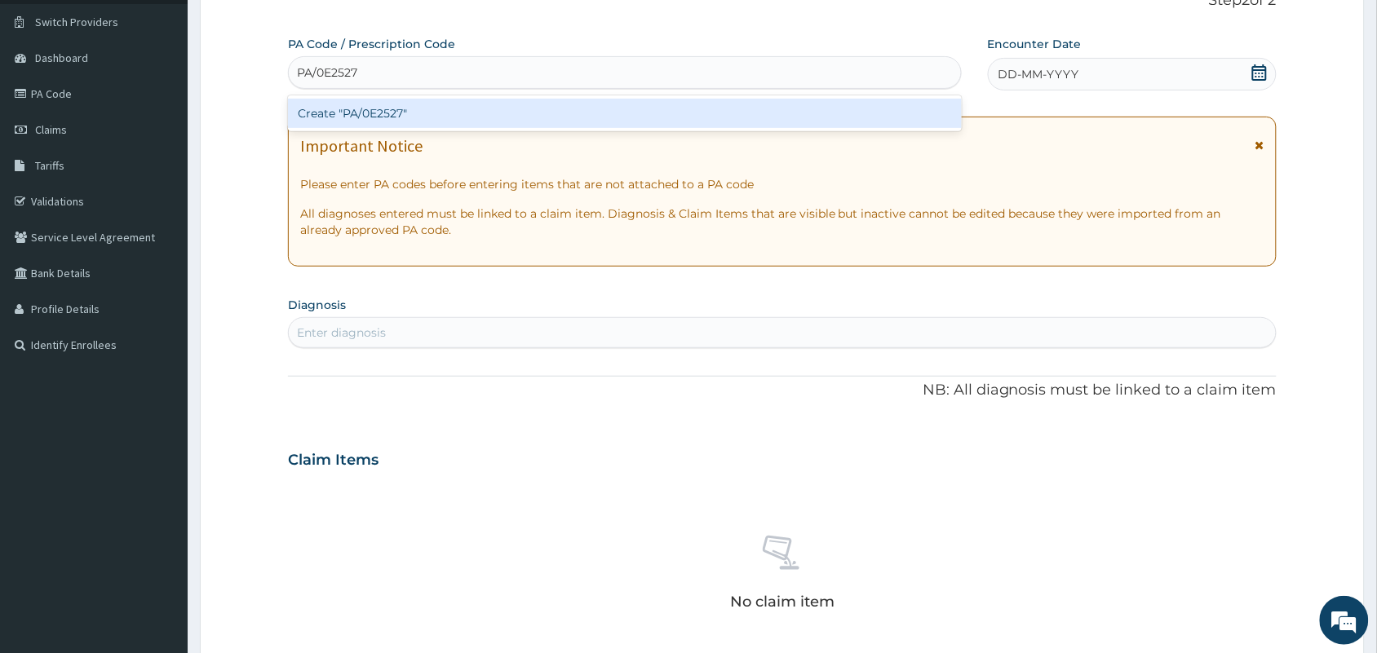
click at [749, 116] on div "Create "PA/0E2527"" at bounding box center [625, 113] width 674 height 29
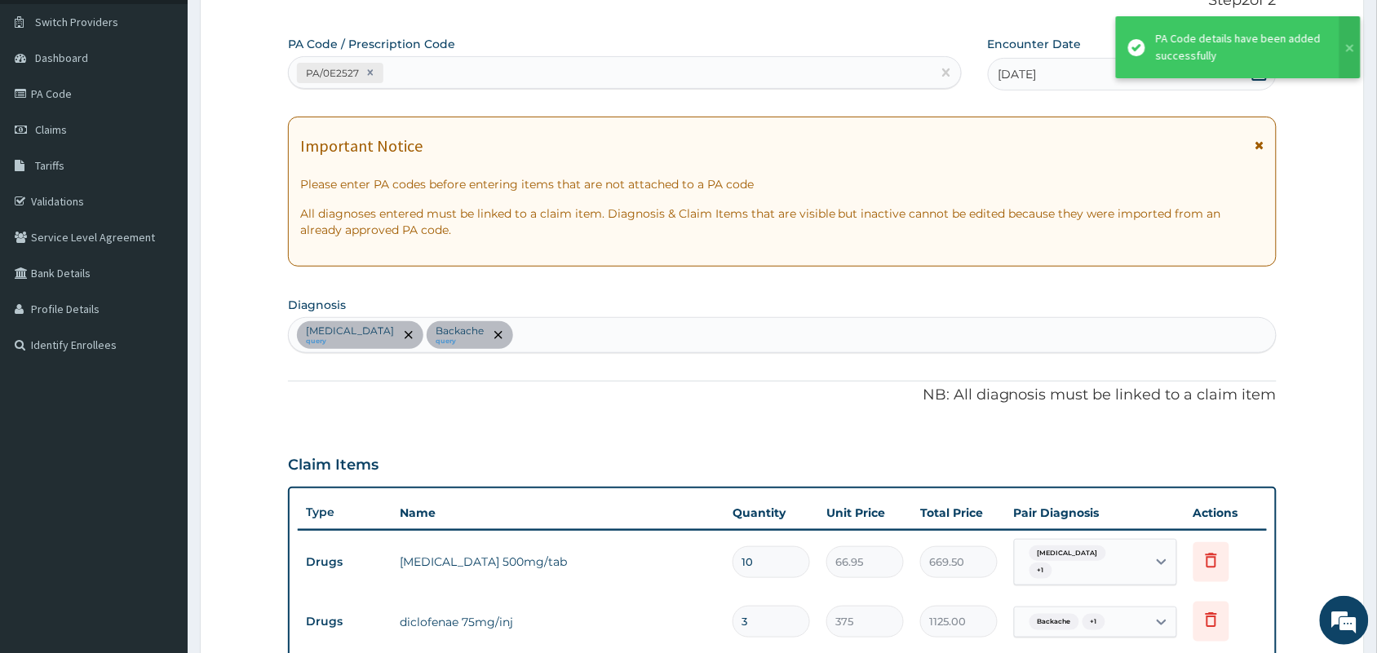
scroll to position [633, 0]
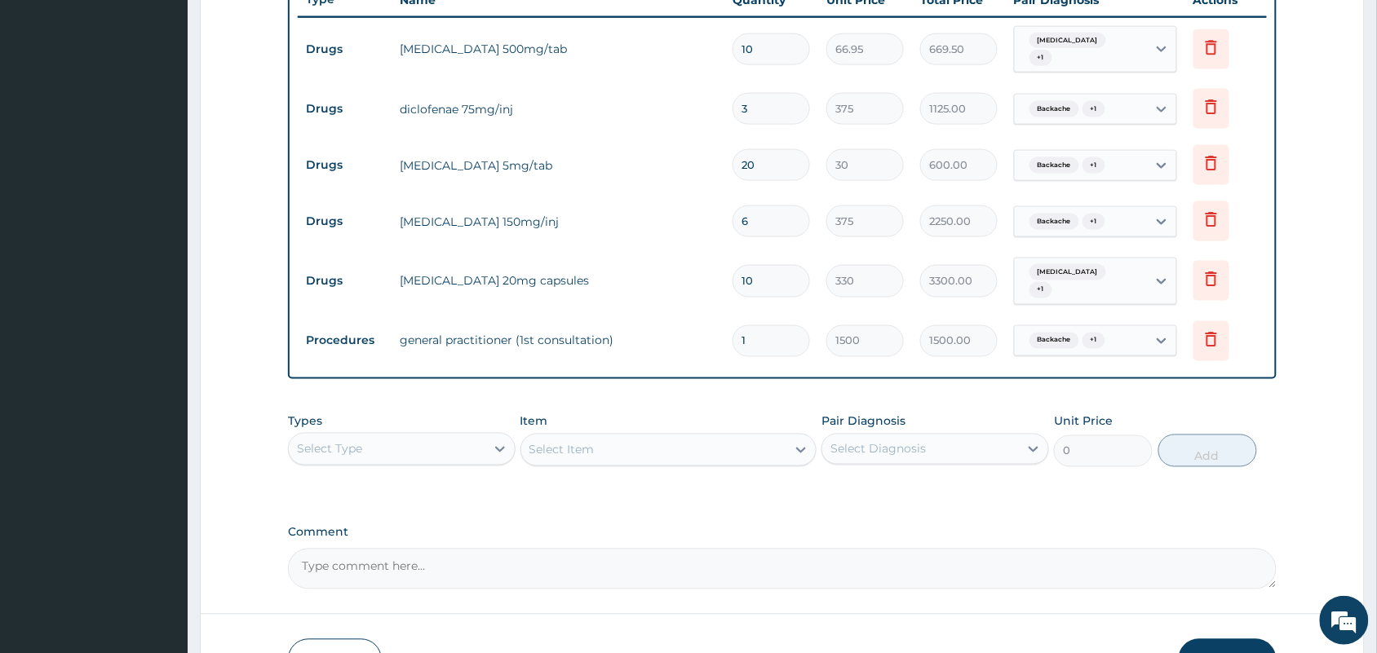
click at [1223, 640] on button "Submit" at bounding box center [1228, 660] width 98 height 42
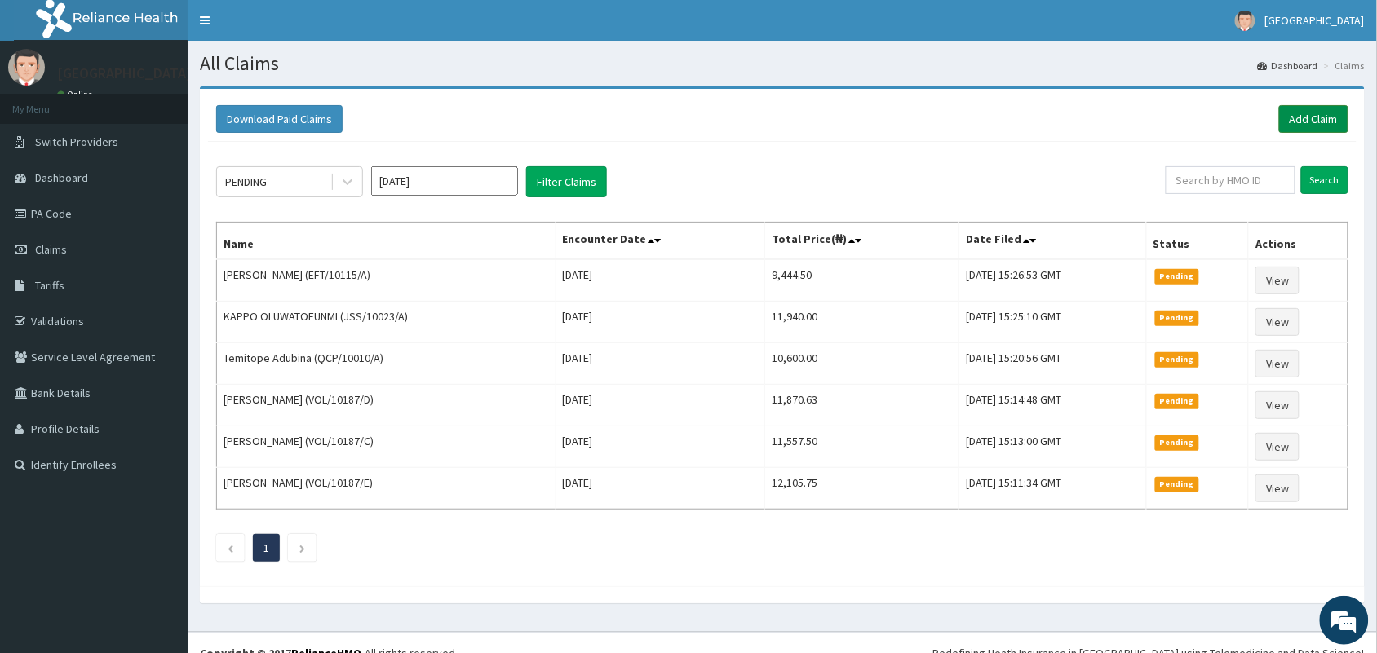
click at [1316, 115] on link "Add Claim" at bounding box center [1313, 119] width 69 height 28
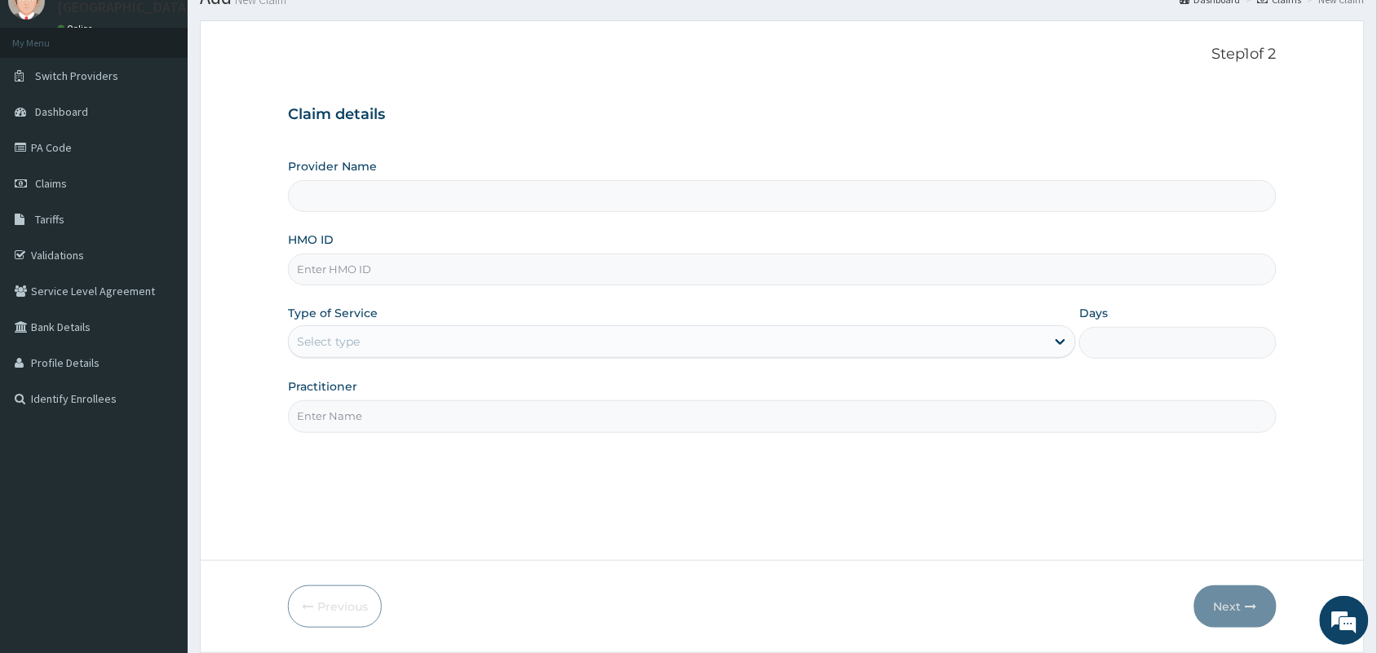
scroll to position [120, 0]
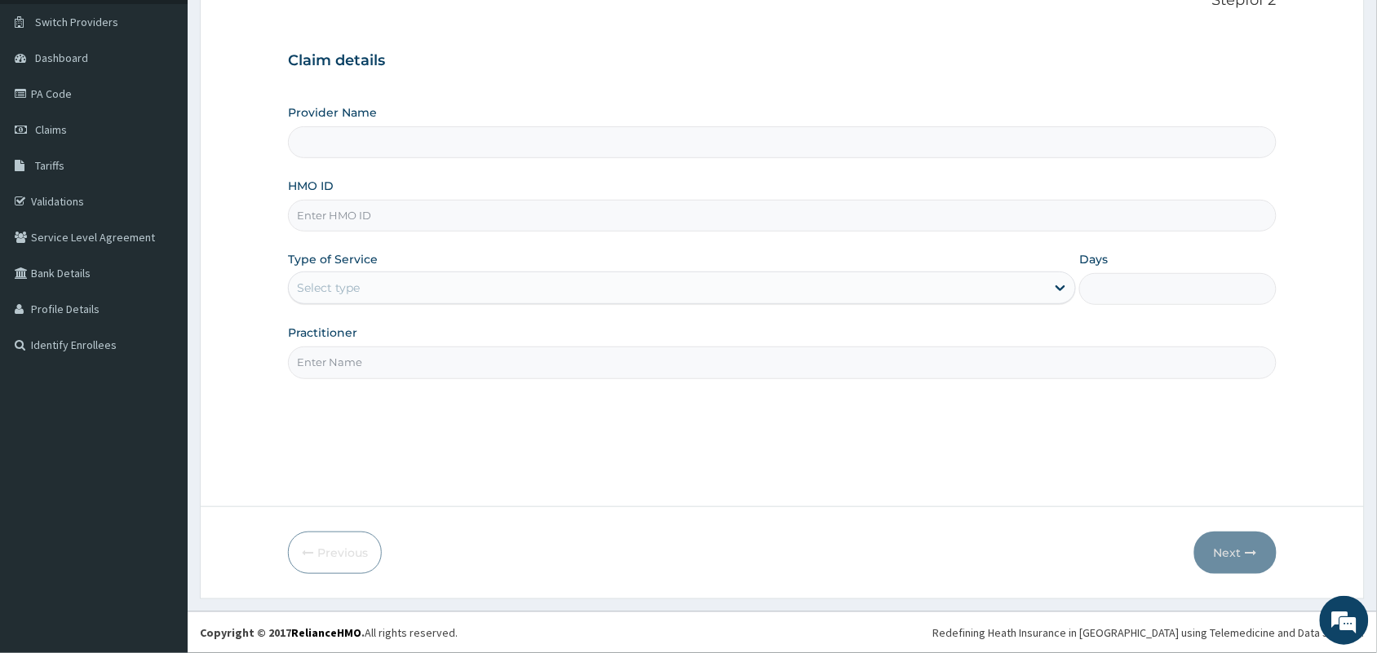
type input "Tip Top Hospital"
click at [454, 222] on input "HMO ID" at bounding box center [782, 216] width 989 height 32
type input "CCD/10585/A"
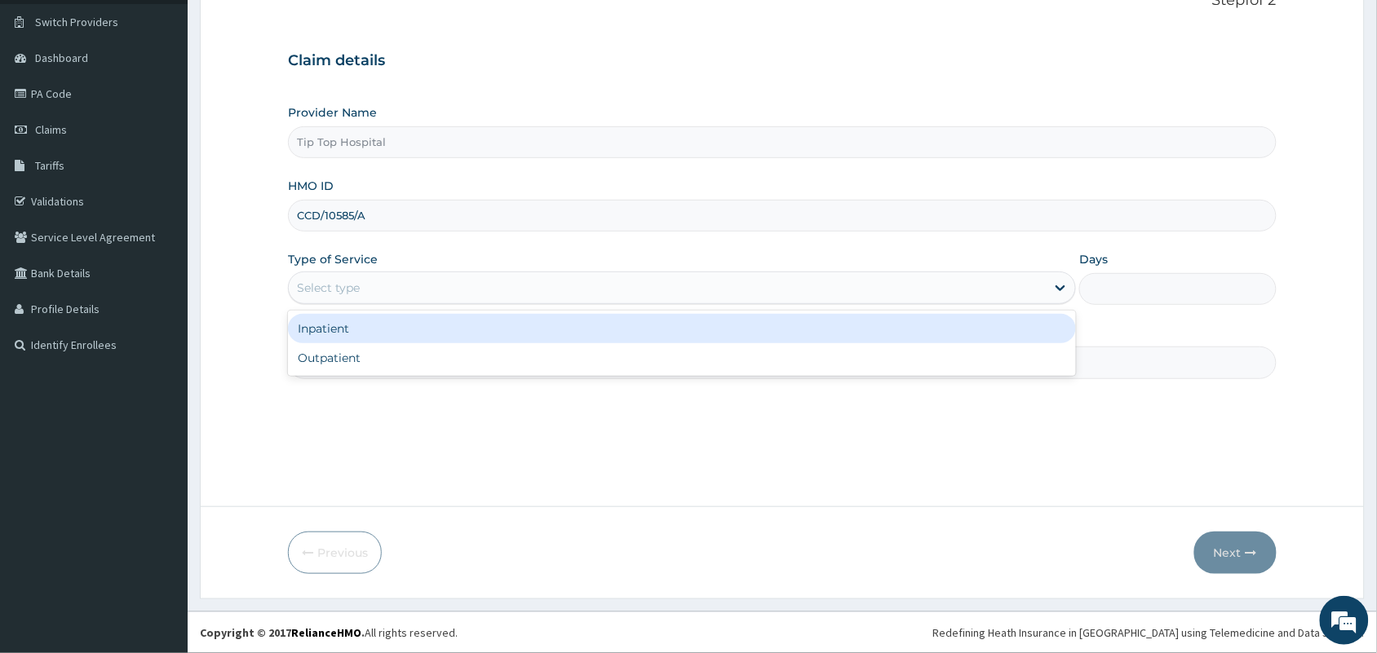
click at [434, 284] on div "Select type" at bounding box center [667, 288] width 757 height 26
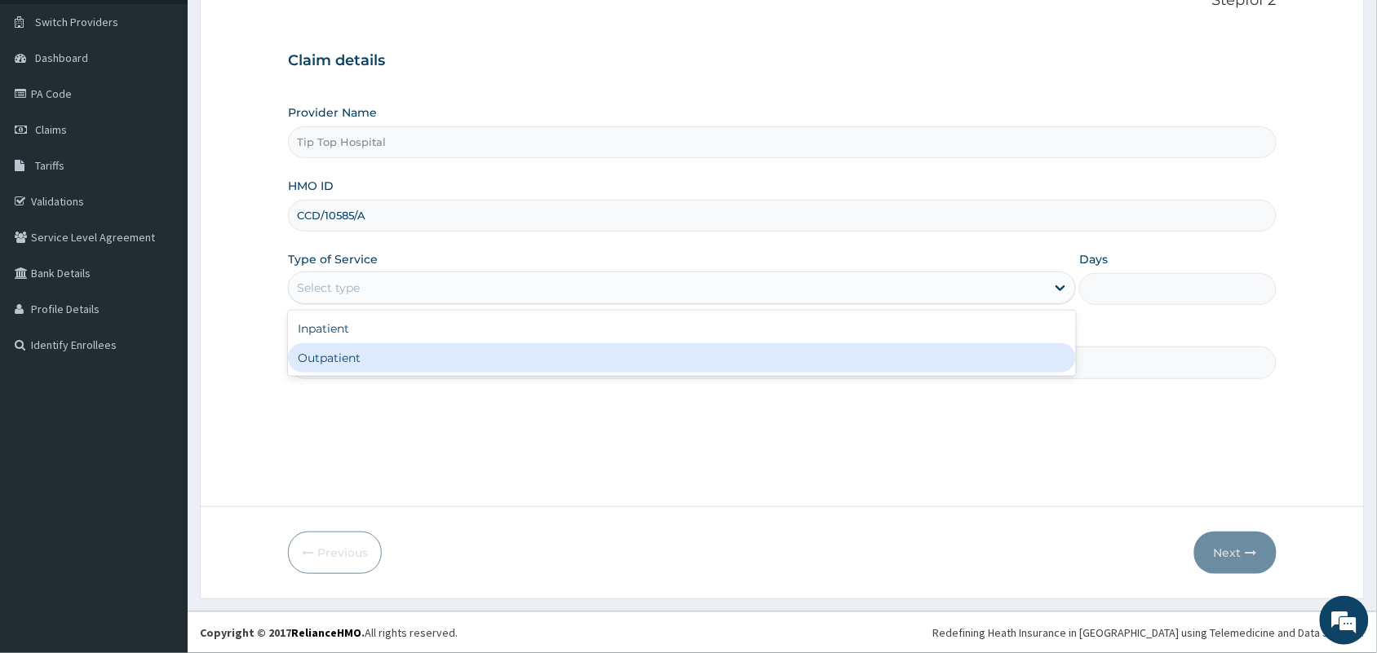
click at [396, 355] on div "Outpatient" at bounding box center [682, 357] width 788 height 29
type input "1"
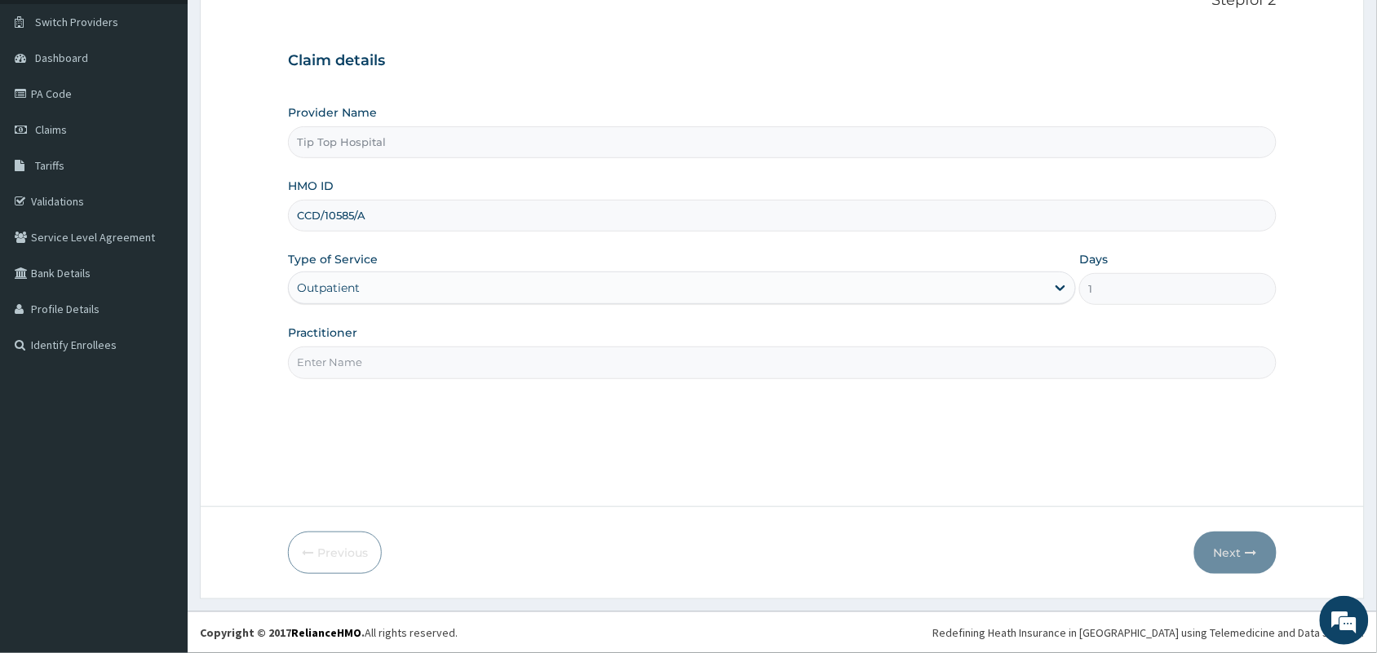
click at [398, 356] on input "Practitioner" at bounding box center [782, 363] width 989 height 32
type input "DR"
click at [1213, 551] on button "Next" at bounding box center [1235, 553] width 82 height 42
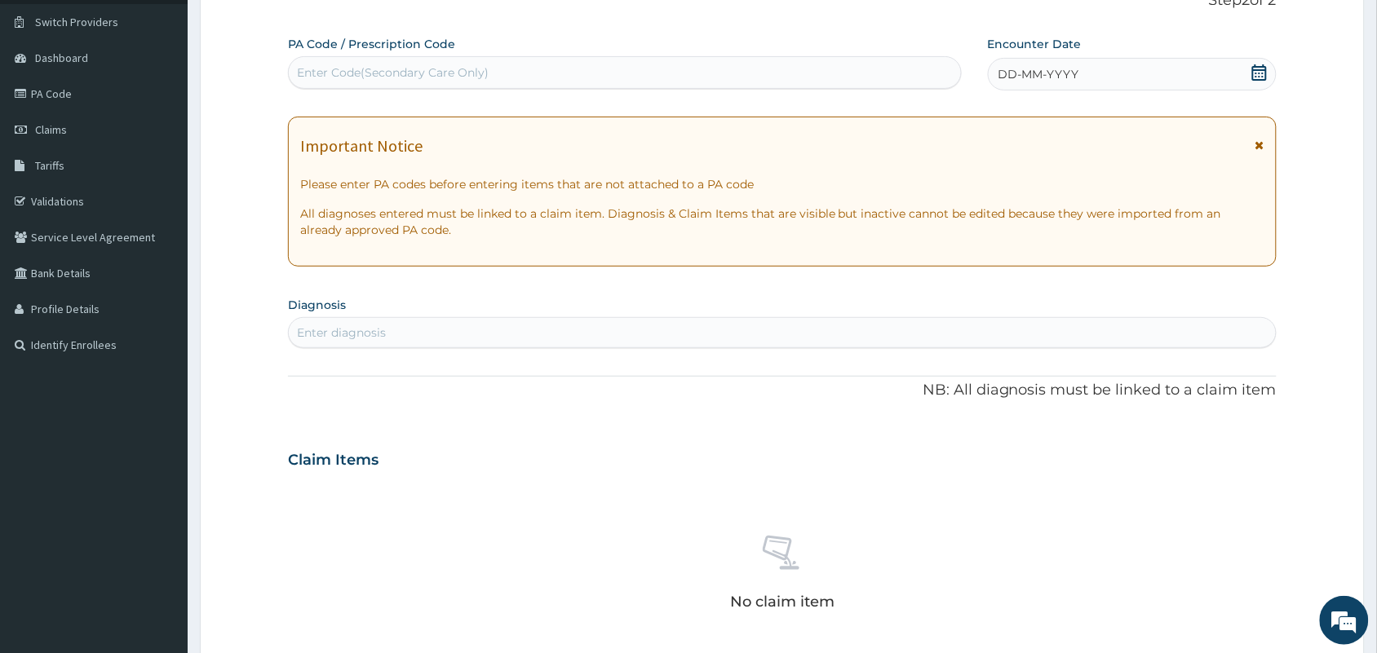
click at [601, 74] on div "Enter Code(Secondary Care Only)" at bounding box center [625, 73] width 672 height 26
paste input "PA/22820B"
type input "PA/22820B"
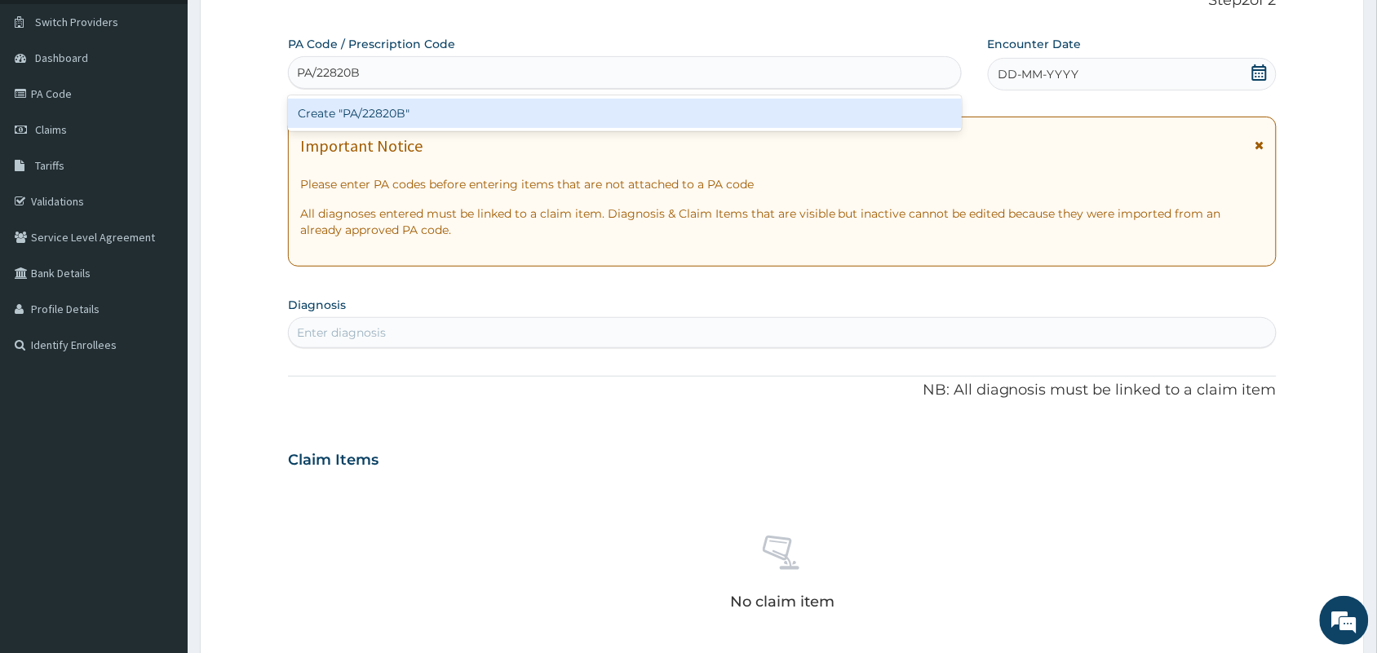
click at [573, 116] on div "Create "PA/22820B"" at bounding box center [625, 113] width 674 height 29
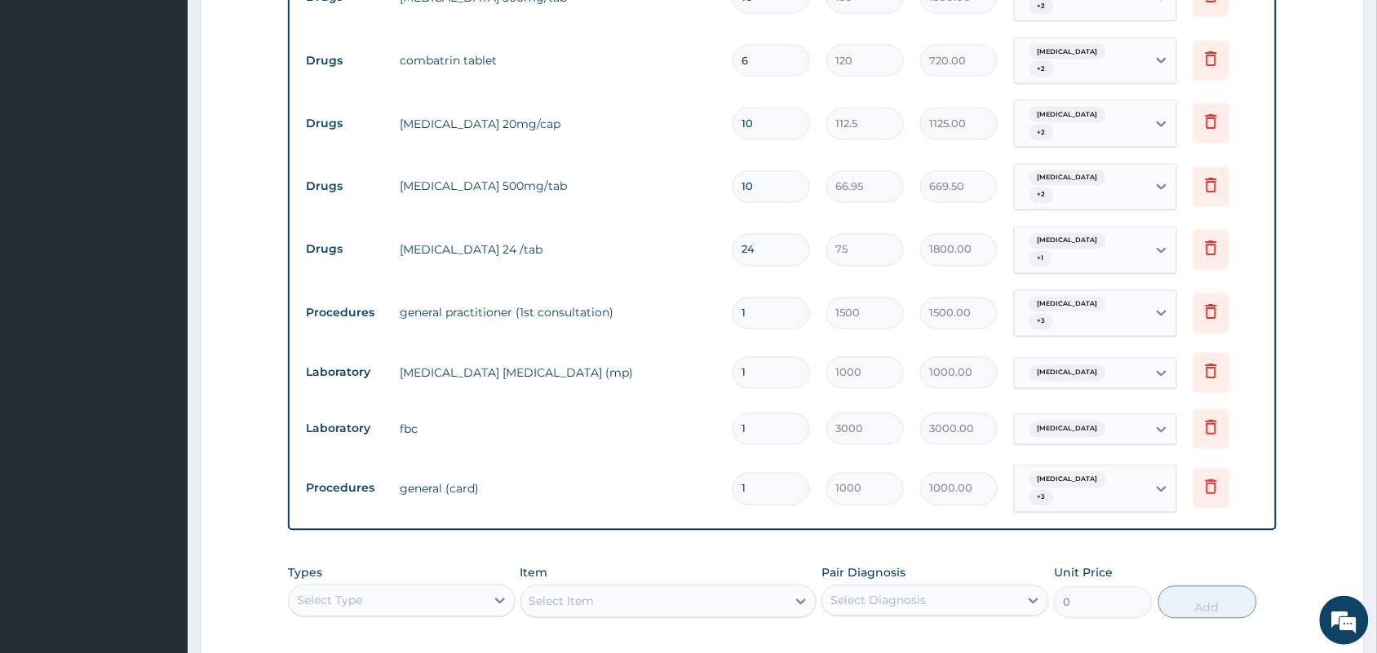
scroll to position [951, 0]
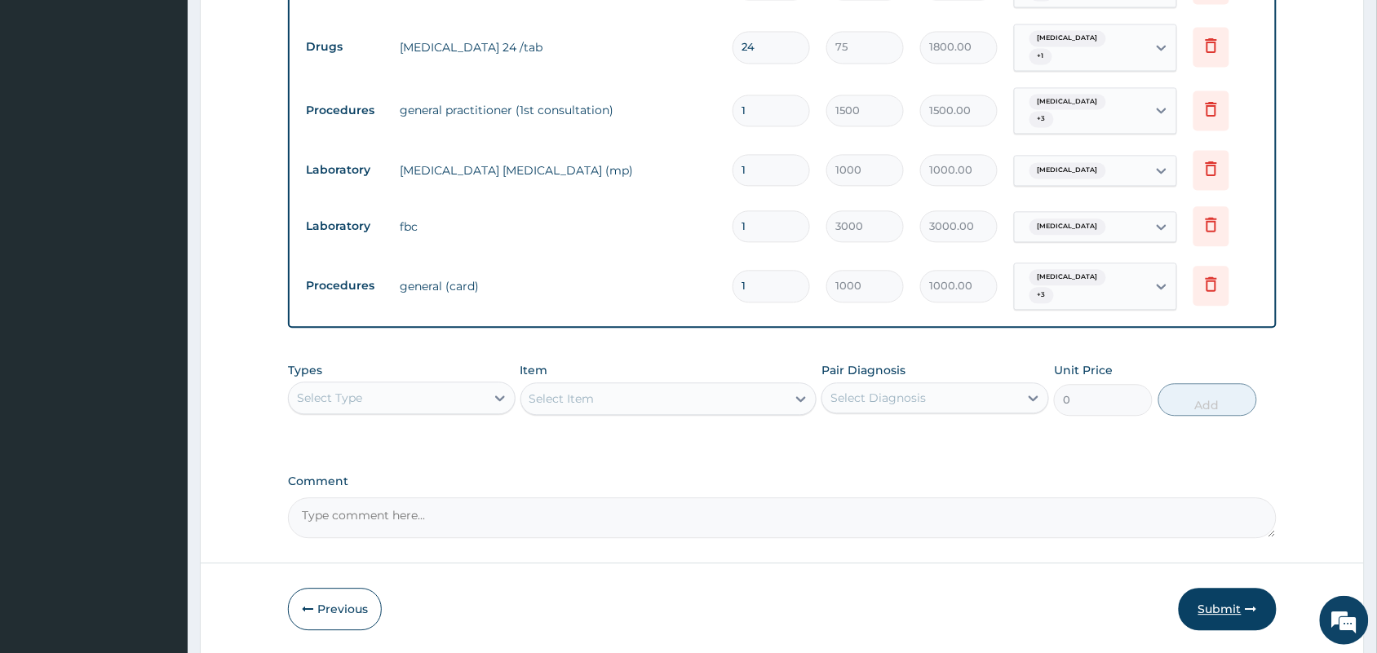
click at [1211, 588] on button "Submit" at bounding box center [1228, 609] width 98 height 42
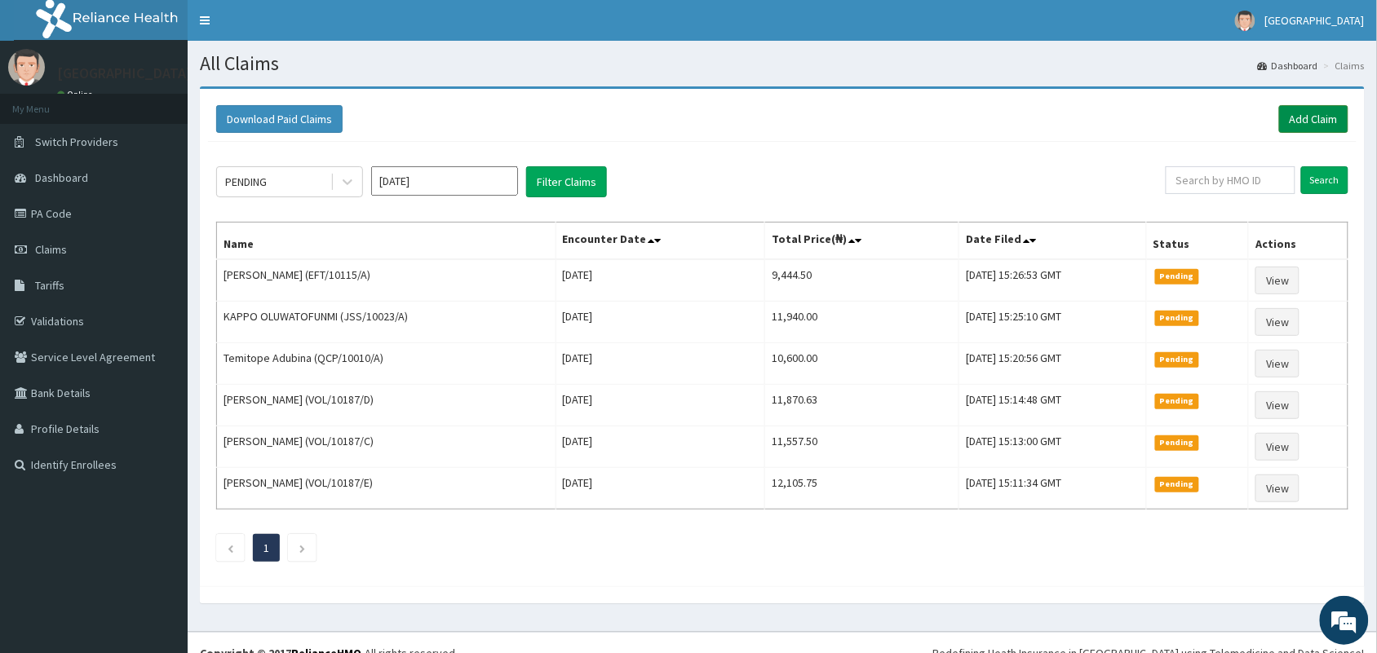
click at [1298, 111] on link "Add Claim" at bounding box center [1313, 119] width 69 height 28
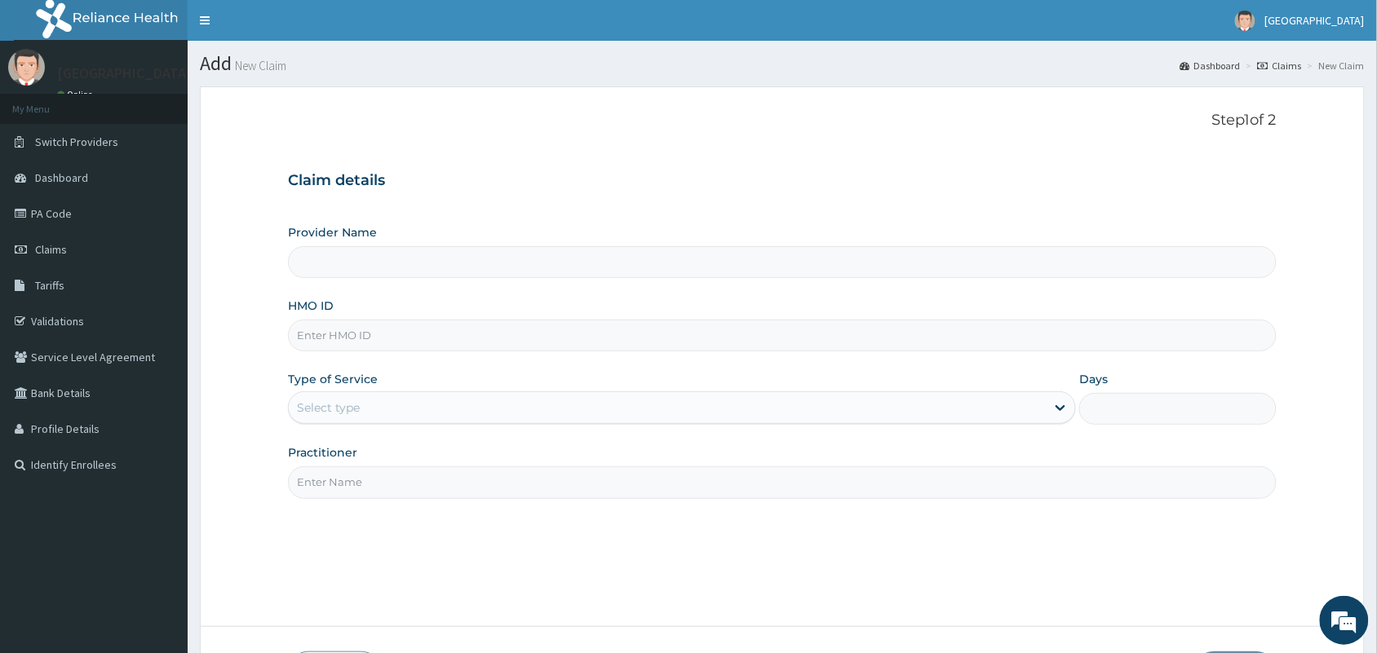
scroll to position [120, 0]
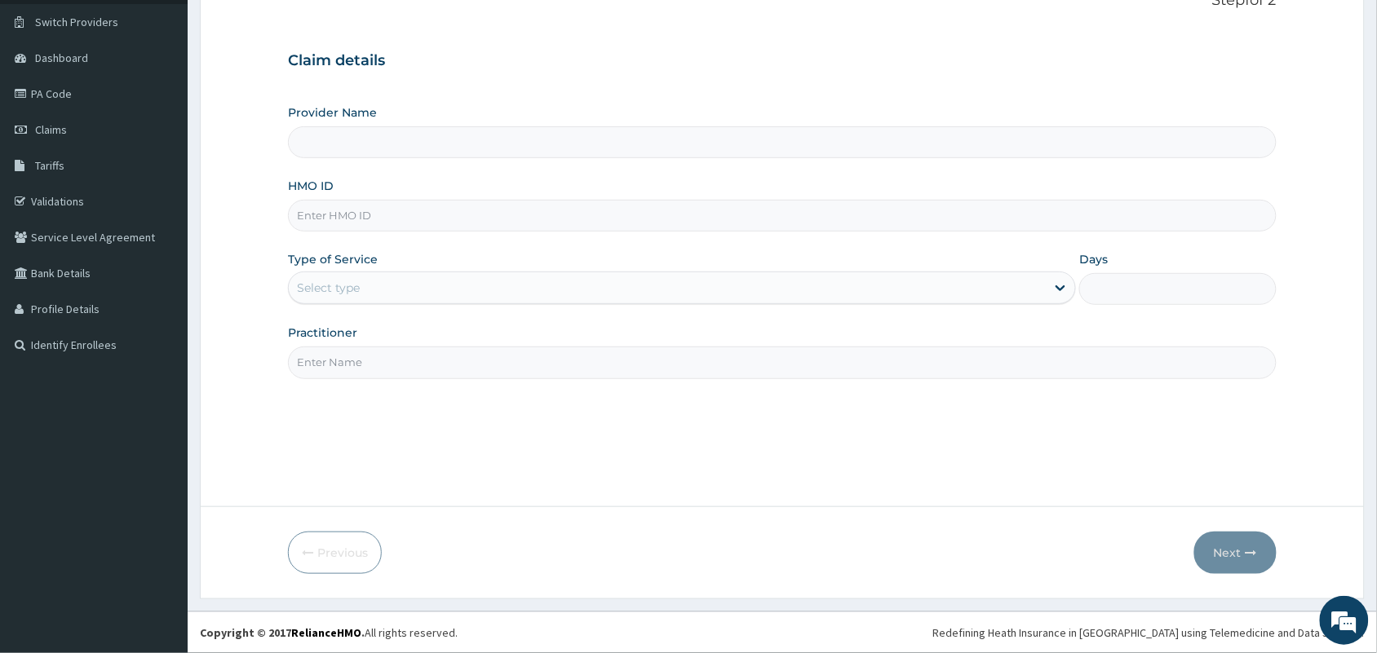
type input "Tip Top Hospital"
click at [425, 212] on input "HMO ID" at bounding box center [782, 216] width 989 height 32
type input "CCD/10585/A"
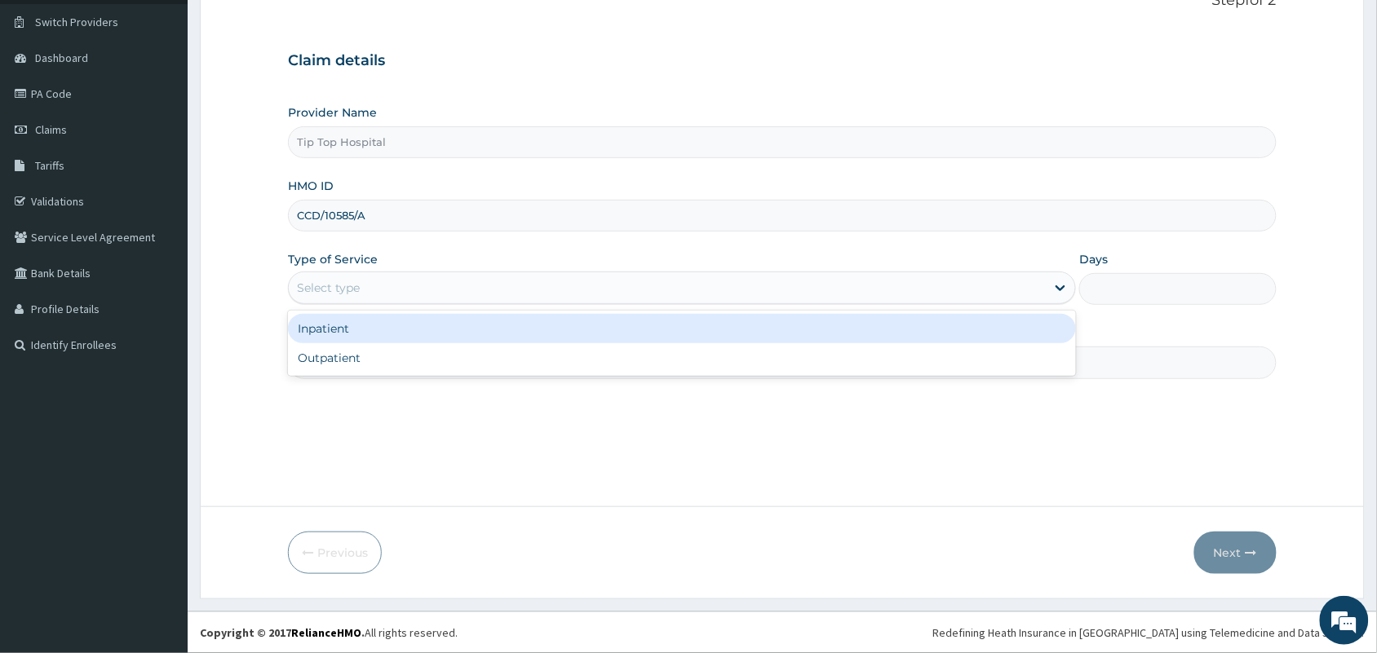
scroll to position [0, 0]
click at [449, 286] on div "Select type" at bounding box center [667, 288] width 757 height 26
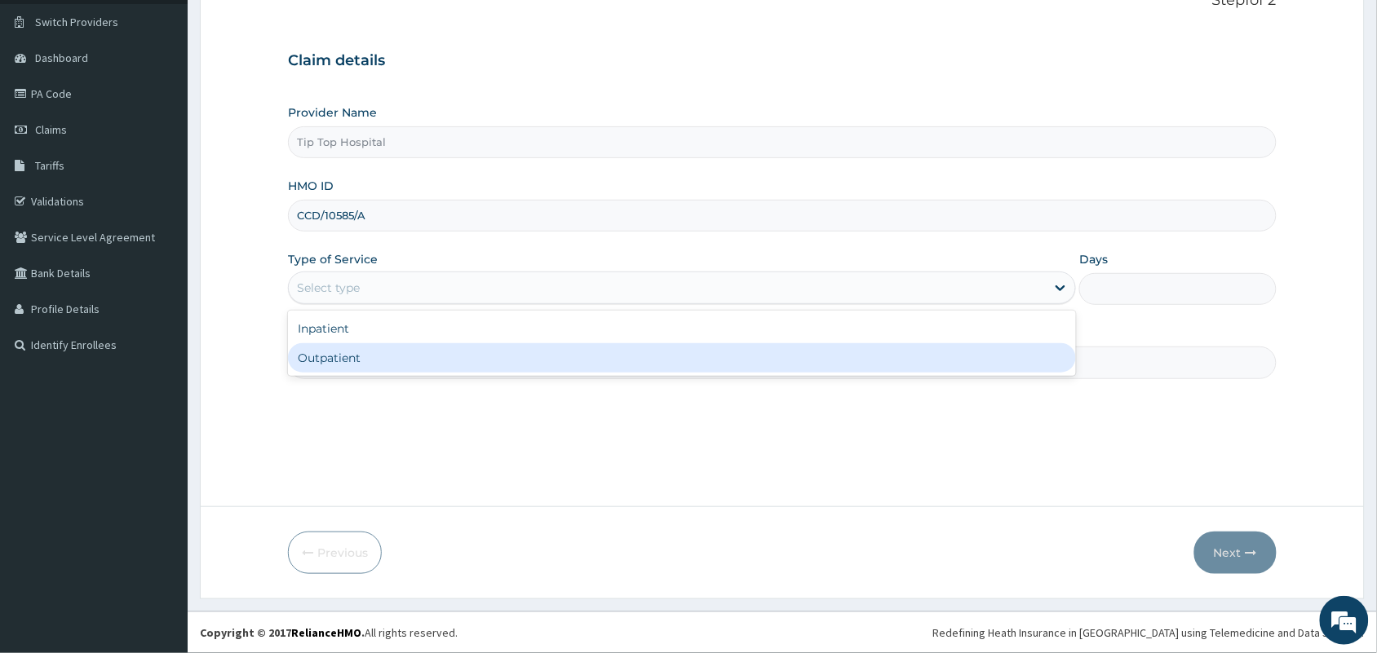
click at [413, 351] on div "Outpatient" at bounding box center [682, 357] width 788 height 29
type input "1"
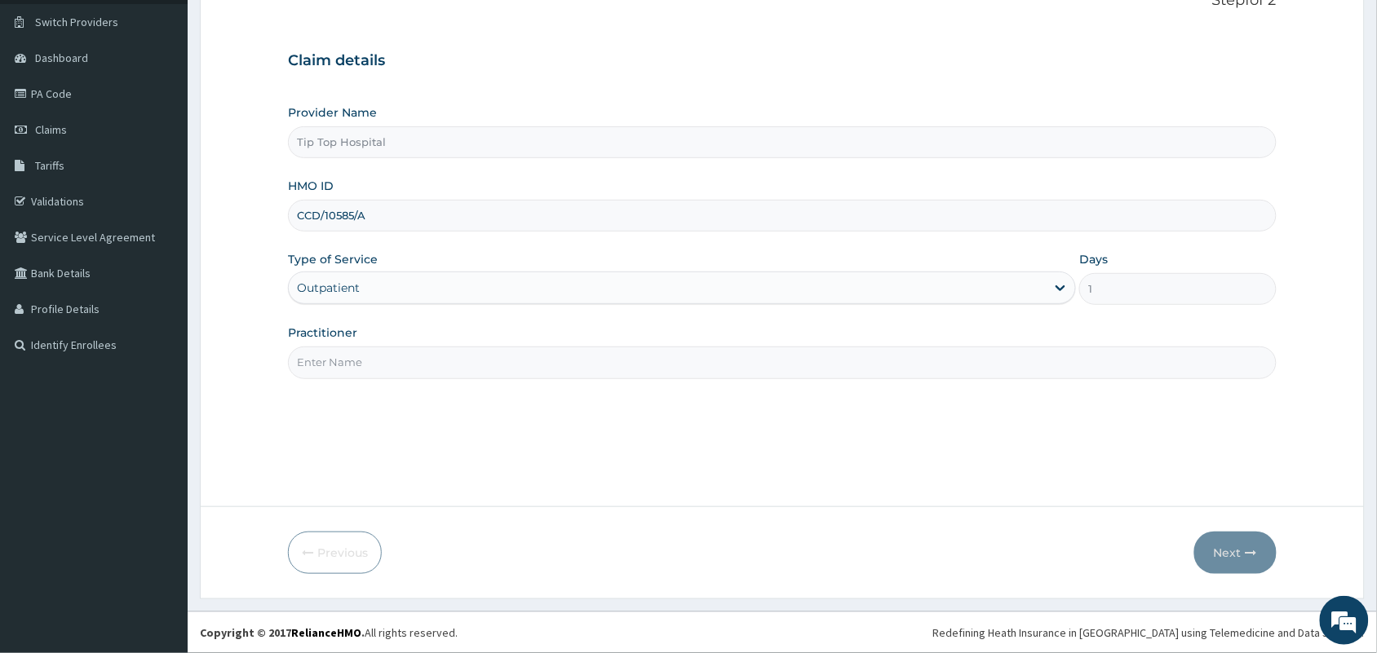
click at [413, 351] on input "Practitioner" at bounding box center [782, 363] width 989 height 32
type input "DR"
click at [1217, 559] on button "Next" at bounding box center [1235, 553] width 82 height 42
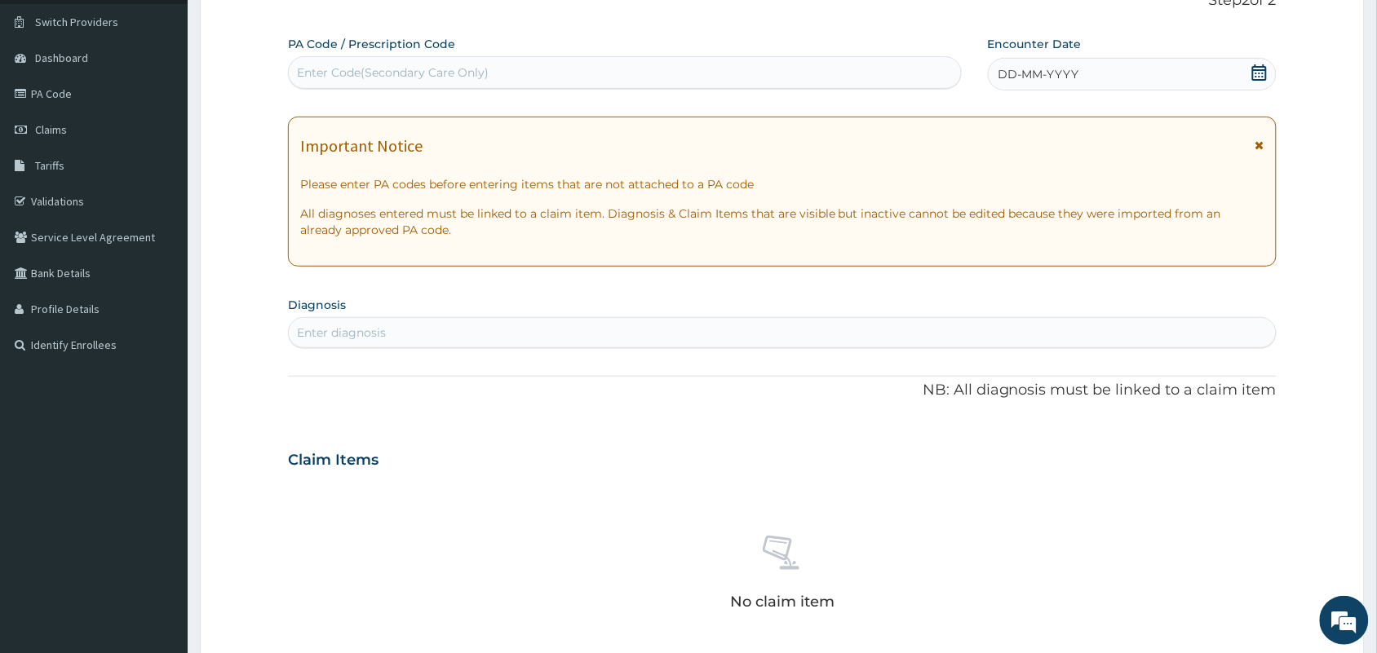
click at [790, 74] on div "Enter Code(Secondary Care Only)" at bounding box center [625, 73] width 672 height 26
paste input "PA/22820B"
type input "PA/22820B"
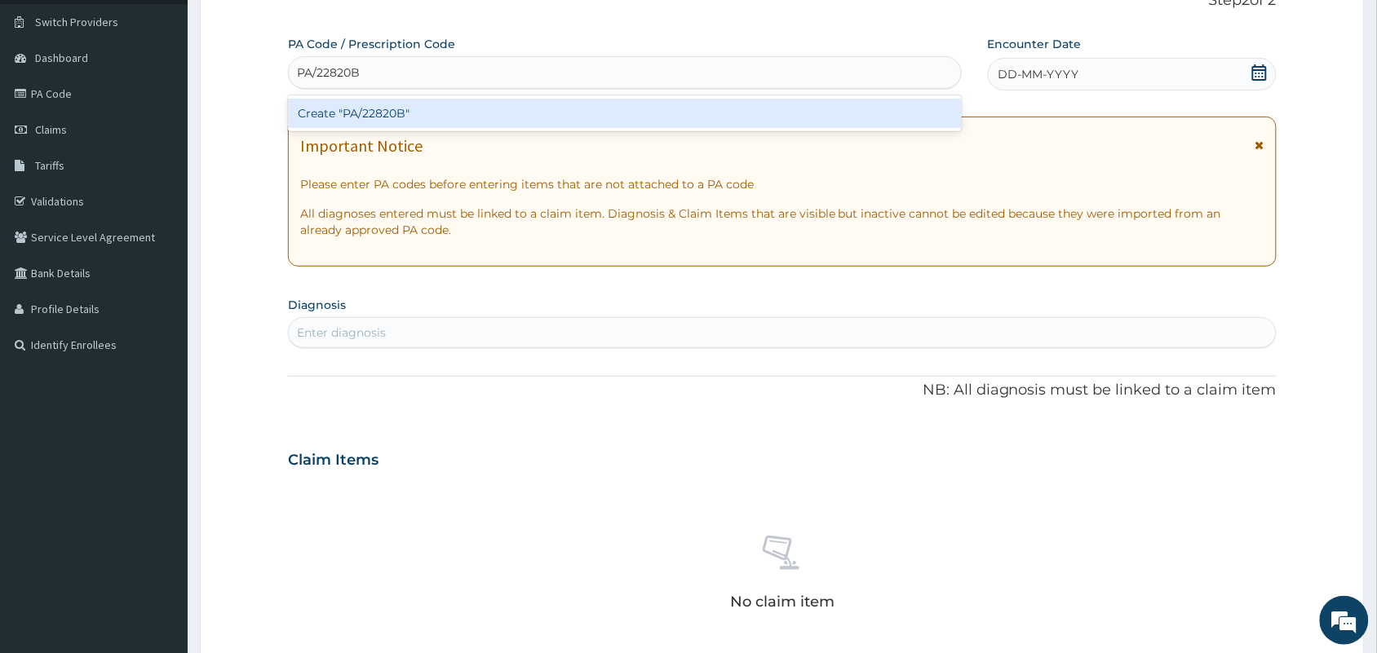
click at [775, 110] on div "Create "PA/22820B"" at bounding box center [625, 113] width 674 height 29
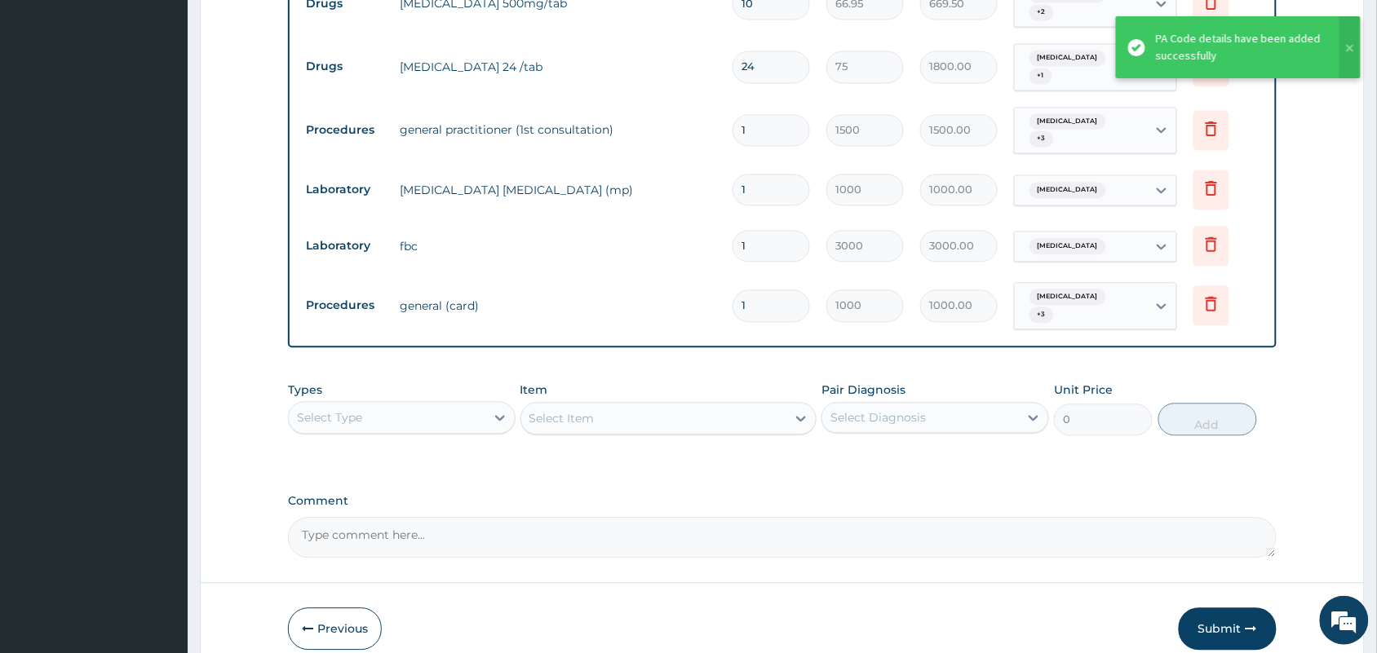
scroll to position [951, 0]
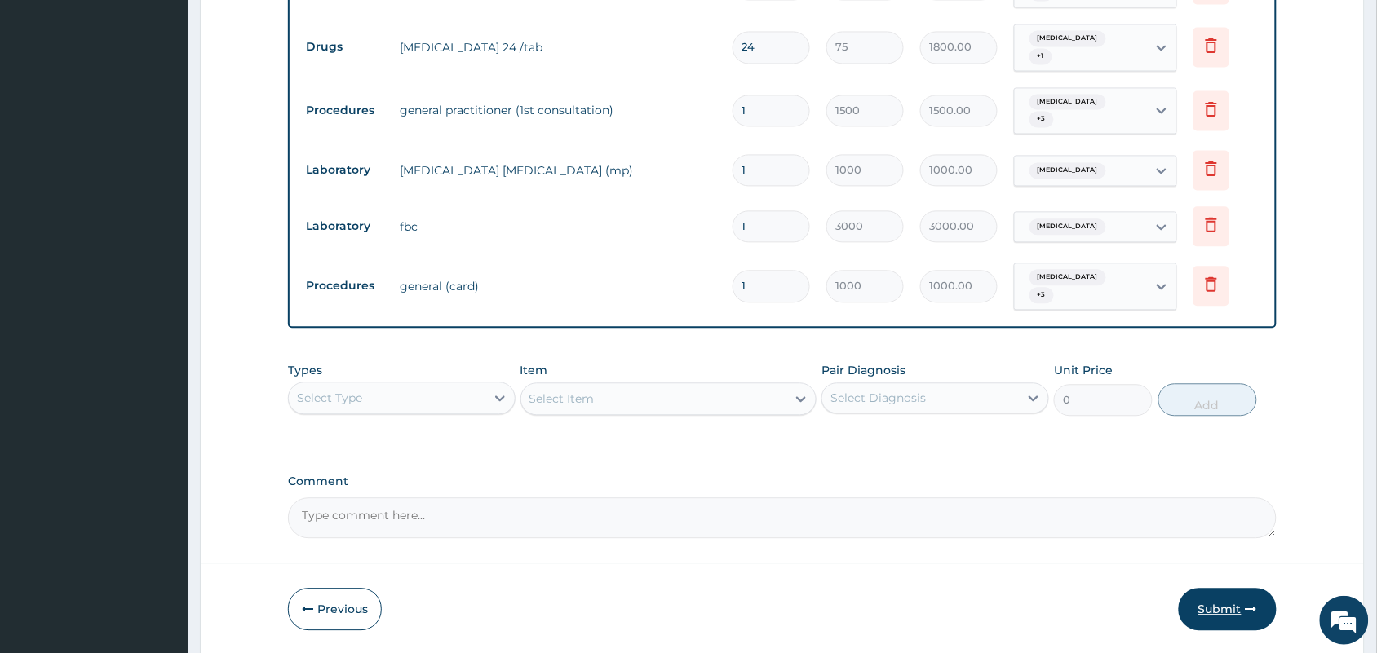
click at [1226, 588] on button "Submit" at bounding box center [1228, 609] width 98 height 42
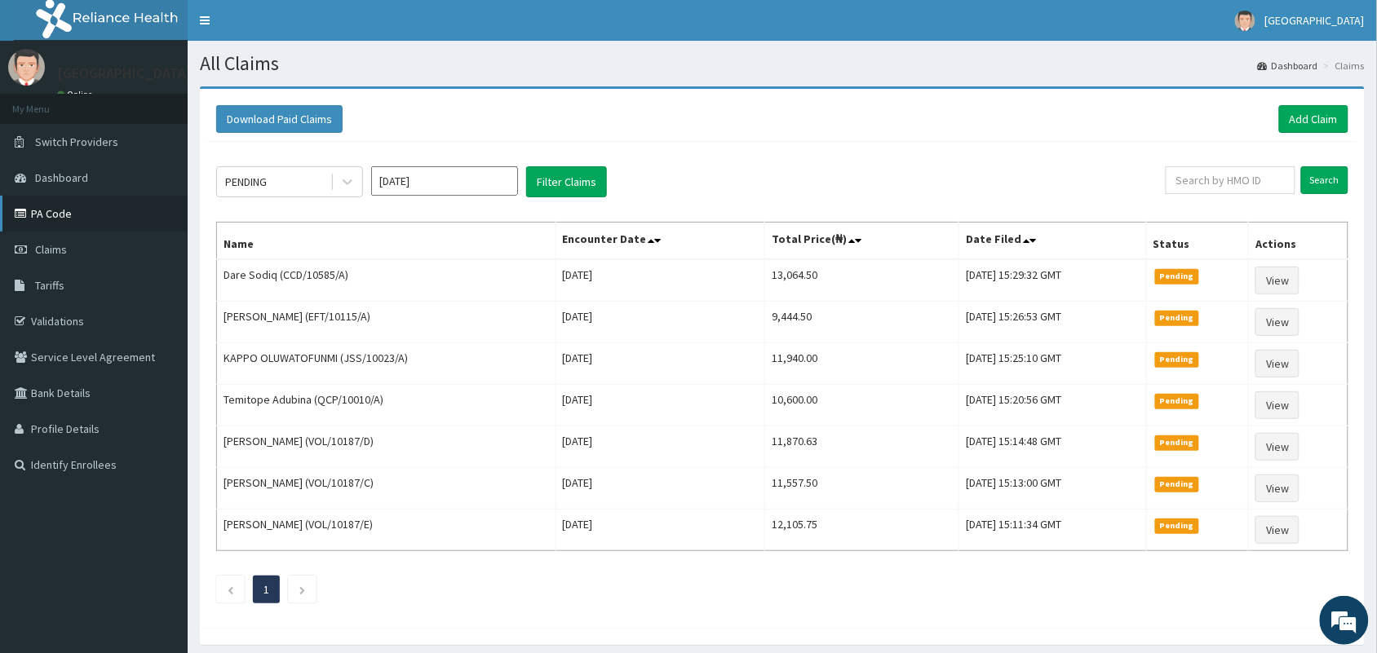
click at [50, 206] on link "PA Code" at bounding box center [94, 214] width 188 height 36
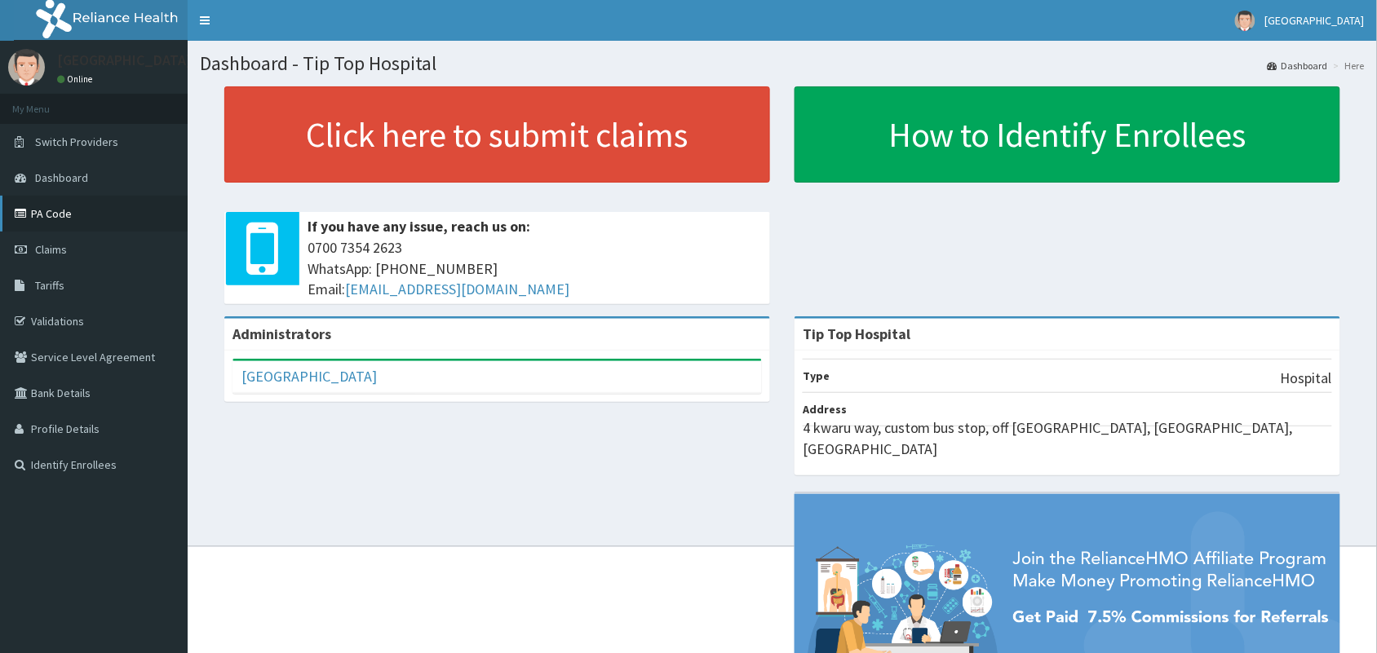
click at [62, 212] on link "PA Code" at bounding box center [94, 214] width 188 height 36
click at [59, 208] on link "PA Code" at bounding box center [94, 214] width 188 height 36
click at [33, 205] on link "PA Code" at bounding box center [94, 214] width 188 height 36
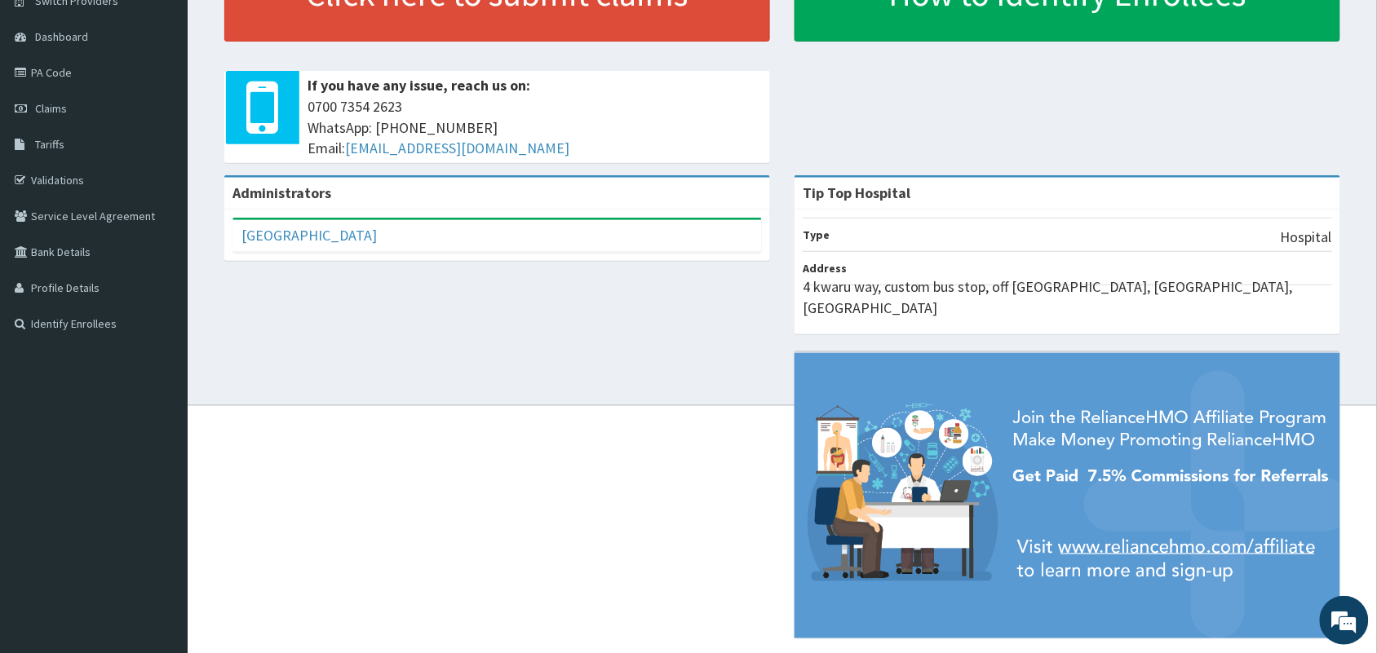
scroll to position [148, 0]
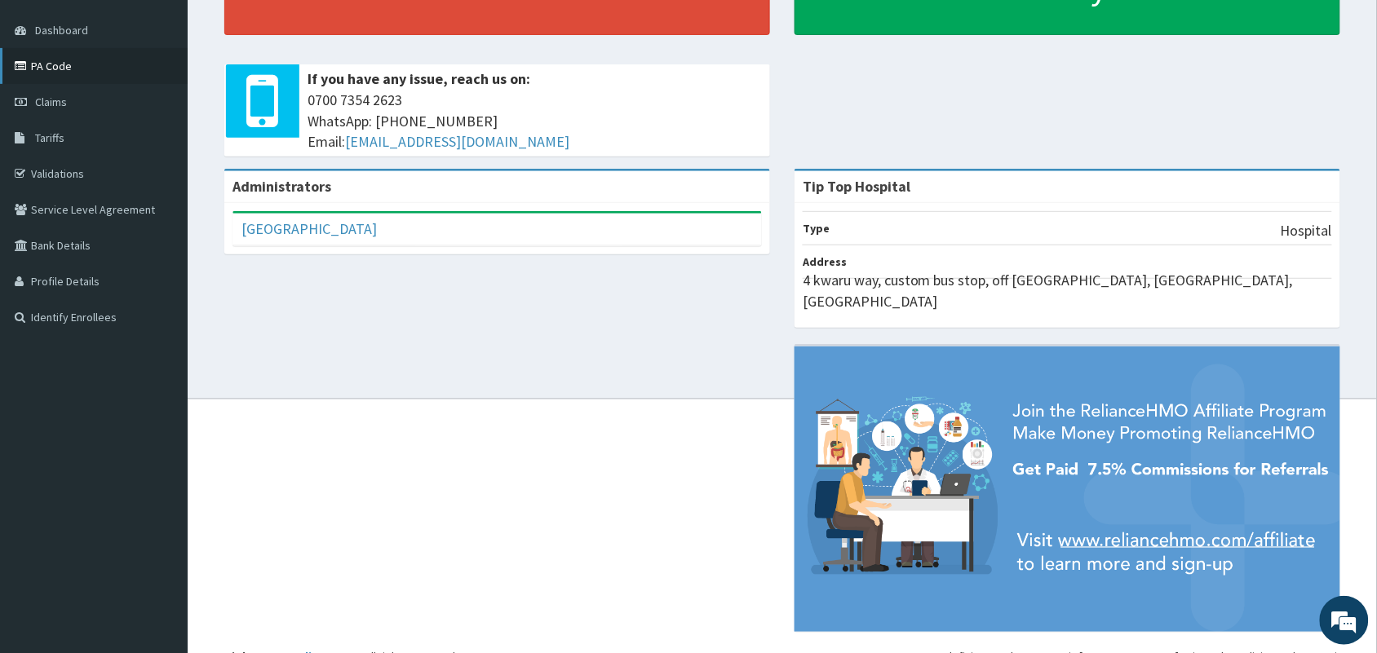
click at [86, 71] on link "PA Code" at bounding box center [94, 66] width 188 height 36
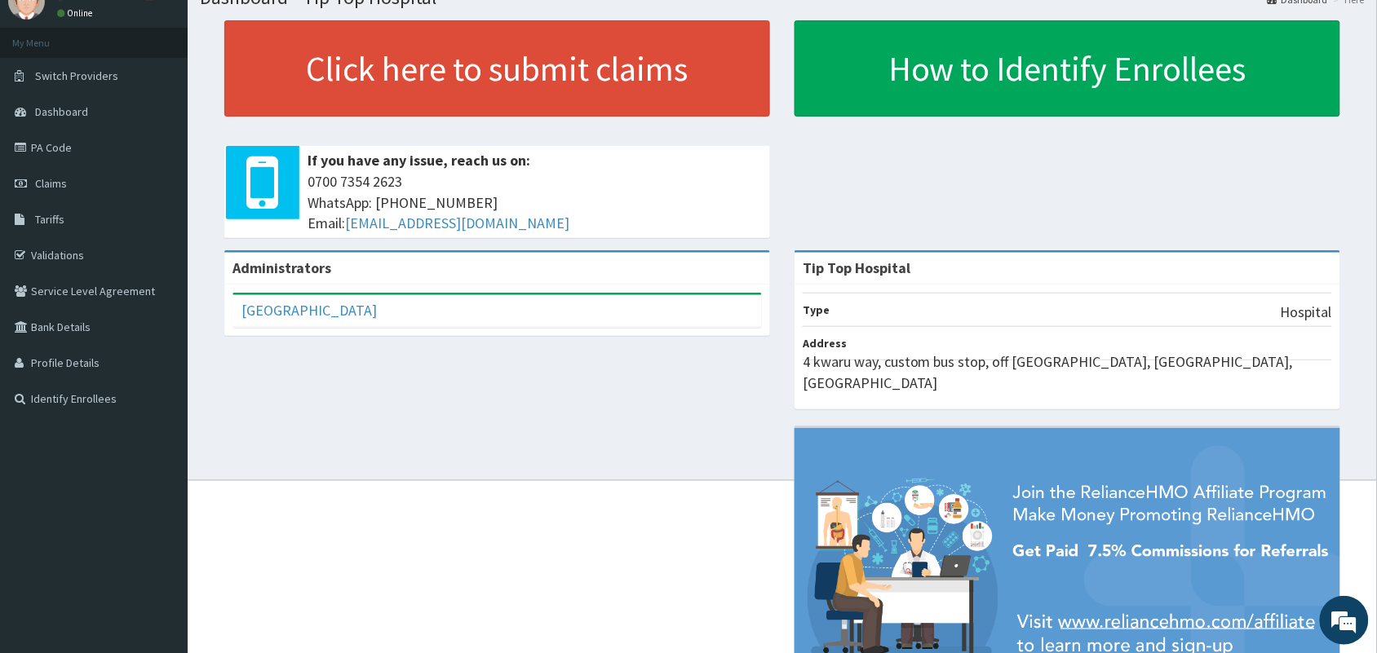
scroll to position [25, 0]
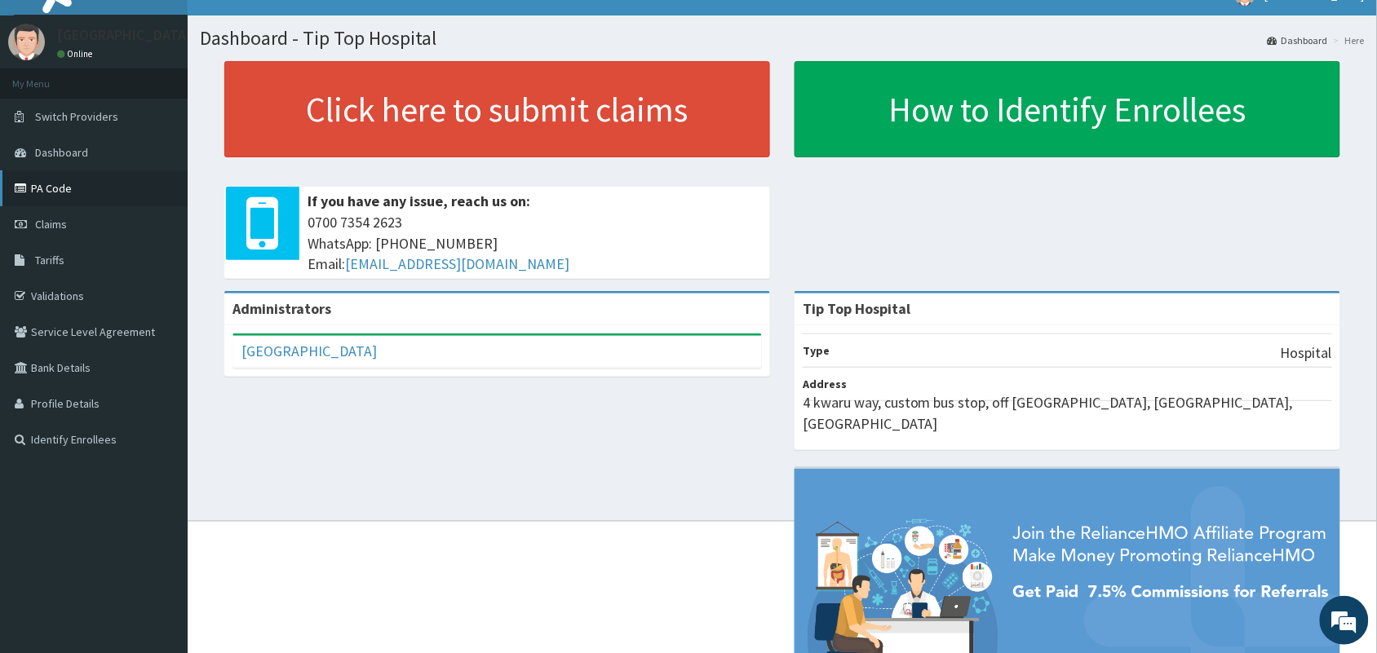
click at [72, 194] on link "PA Code" at bounding box center [94, 188] width 188 height 36
click at [63, 188] on link "PA Code" at bounding box center [94, 188] width 188 height 36
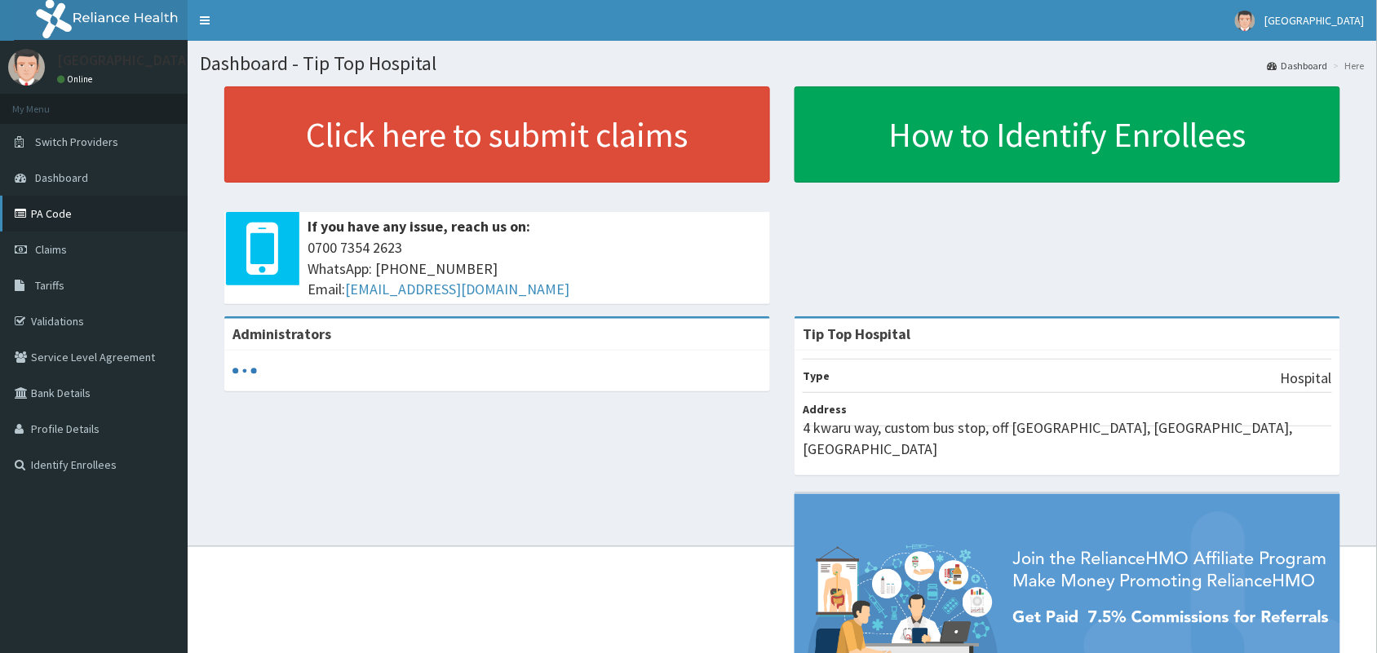
click at [90, 215] on link "PA Code" at bounding box center [94, 214] width 188 height 36
click at [72, 216] on link "PA Code" at bounding box center [94, 214] width 188 height 36
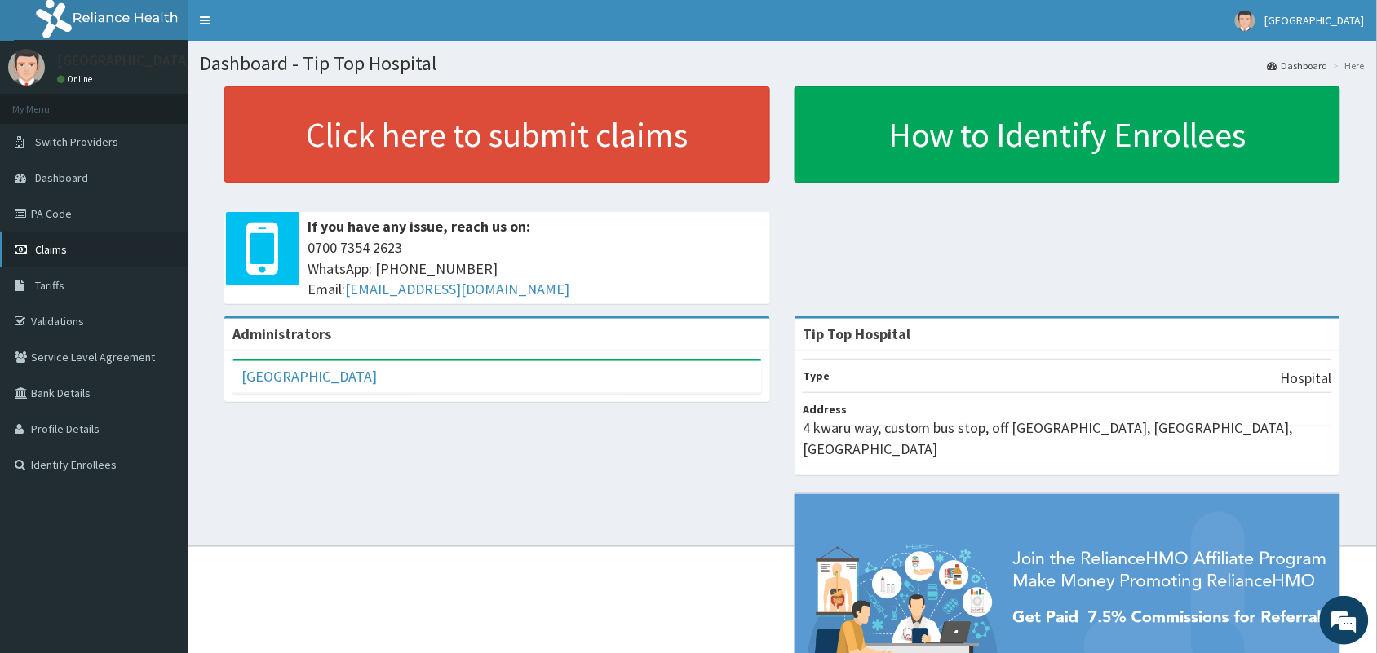
click at [61, 247] on span "Claims" at bounding box center [51, 249] width 32 height 15
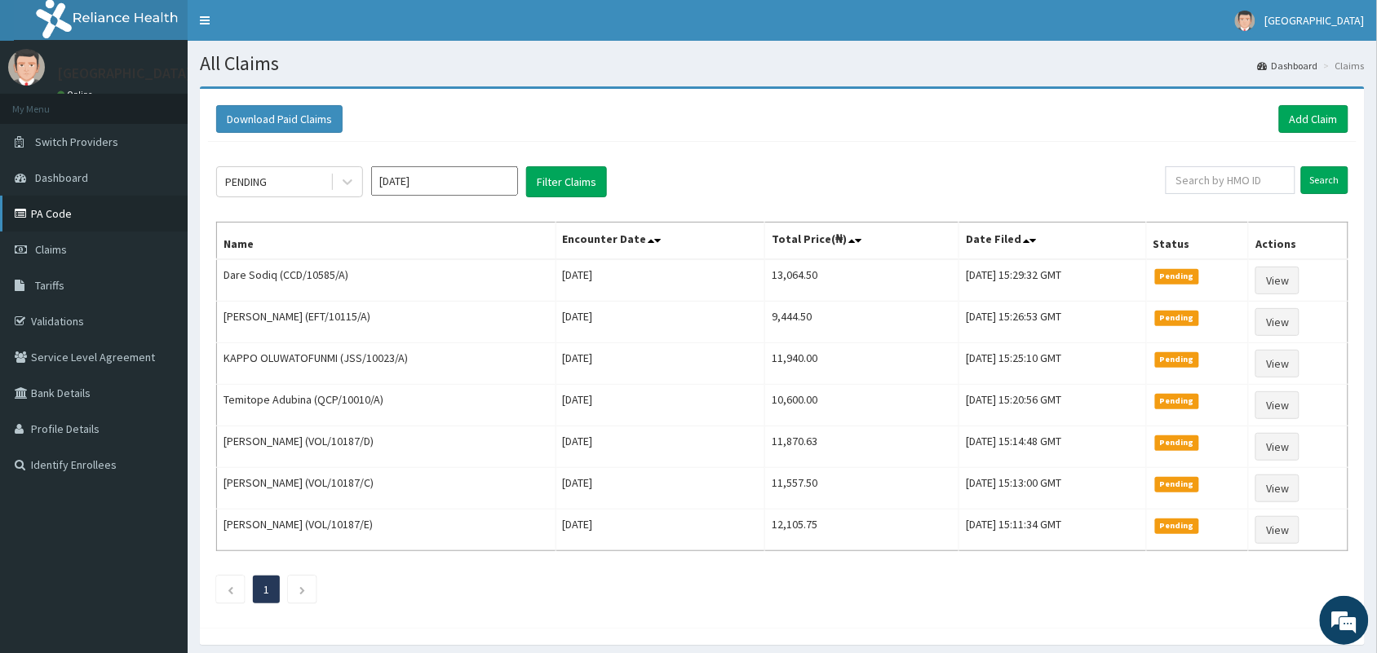
click at [73, 212] on link "PA Code" at bounding box center [94, 214] width 188 height 36
